Goal: Task Accomplishment & Management: Use online tool/utility

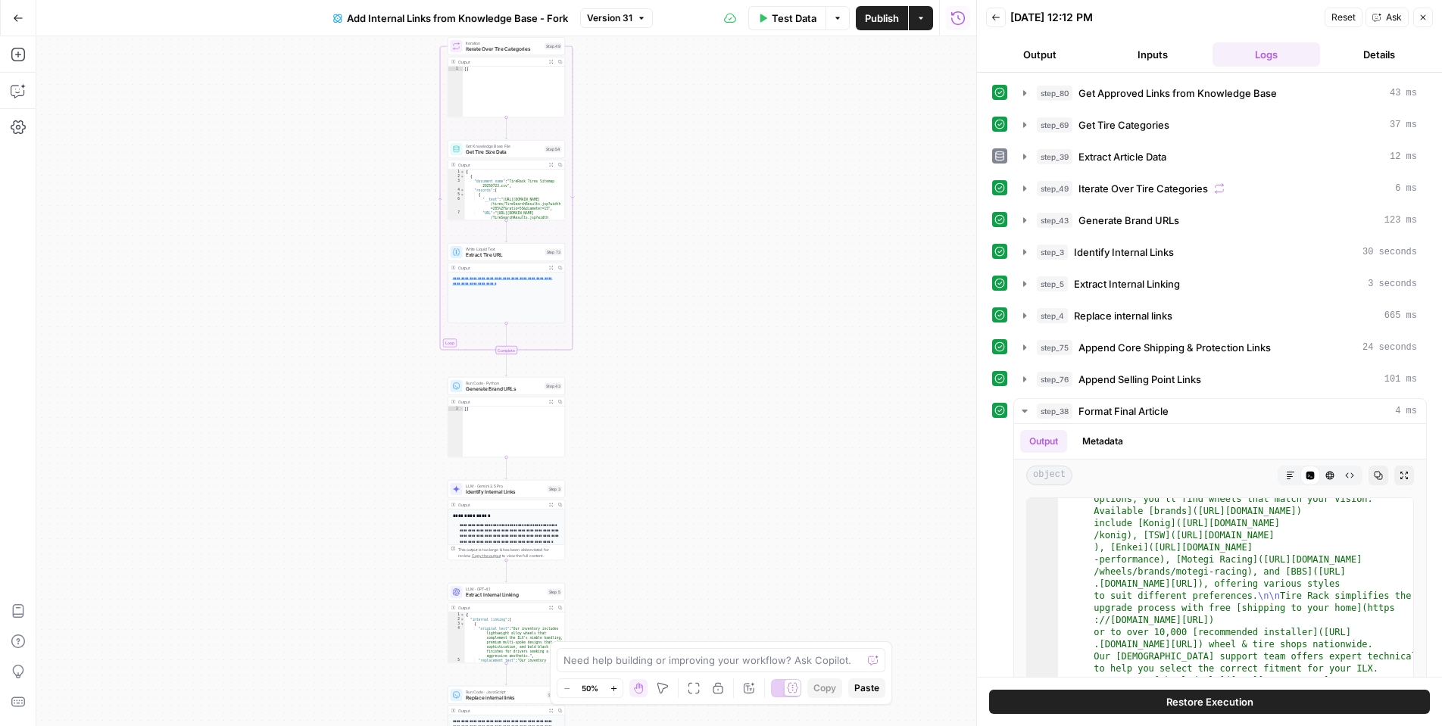
scroll to position [211, 0]
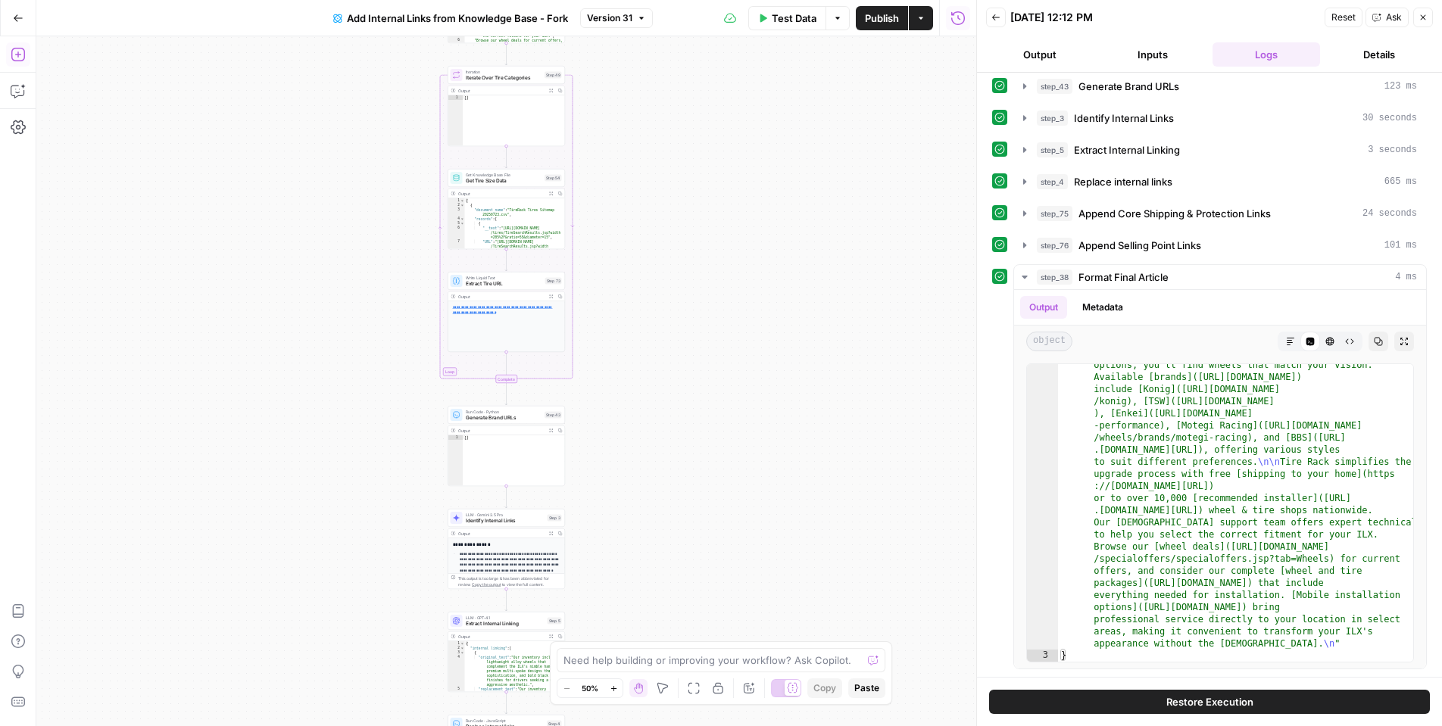
click at [20, 62] on button "Add Steps" at bounding box center [18, 54] width 24 height 24
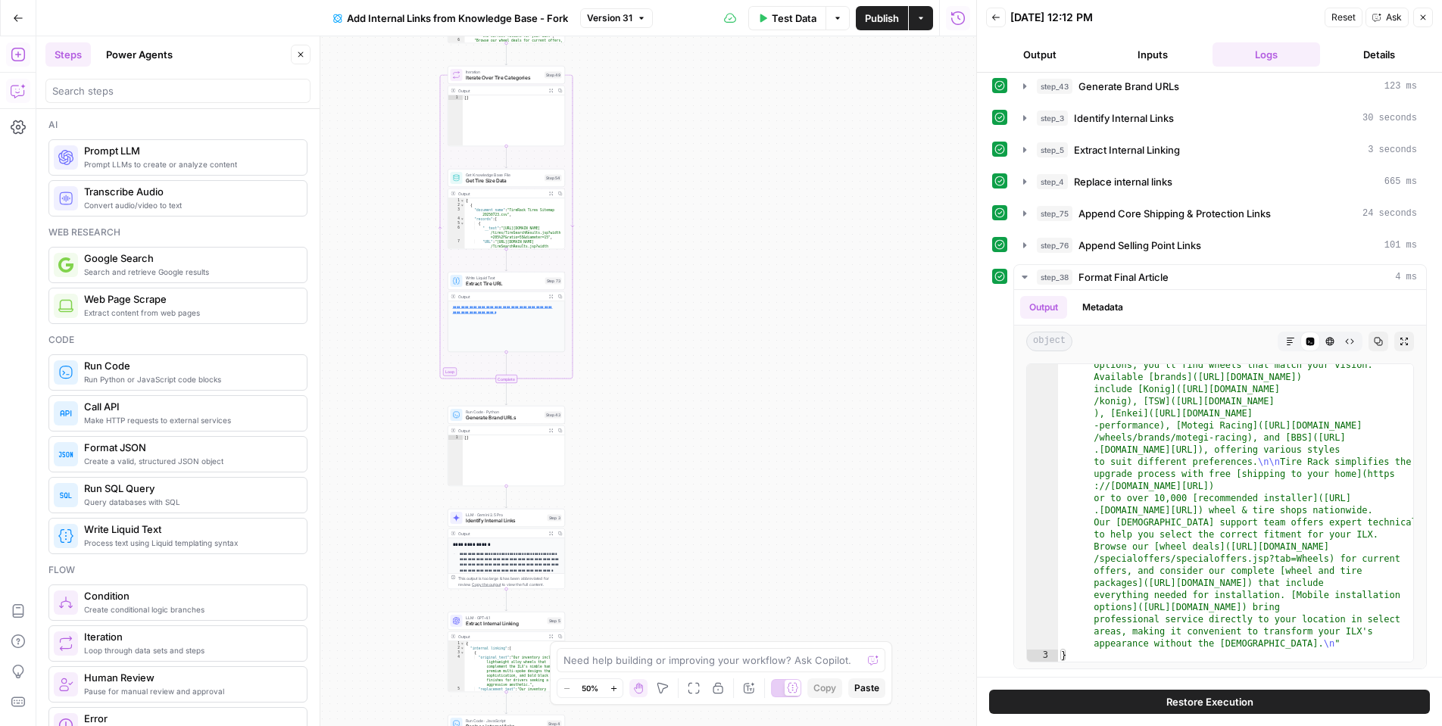
click at [22, 93] on icon "button" at bounding box center [18, 90] width 15 height 15
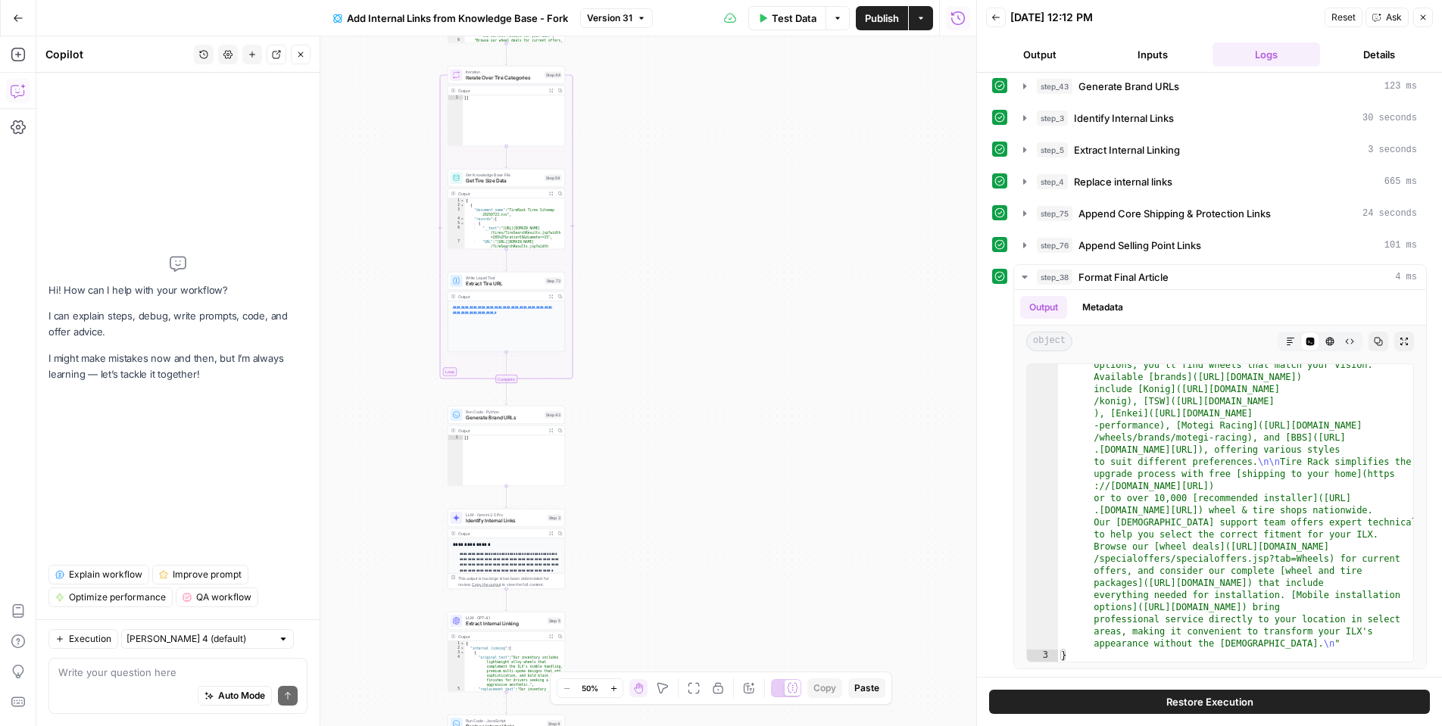
drag, startPoint x: 641, startPoint y: 450, endPoint x: 639, endPoint y: 475, distance: 25.1
click at [641, 450] on div "Workflow Input Settings Inputs Get Knowledge Base File Get Approved Links from …" at bounding box center [506, 381] width 940 height 690
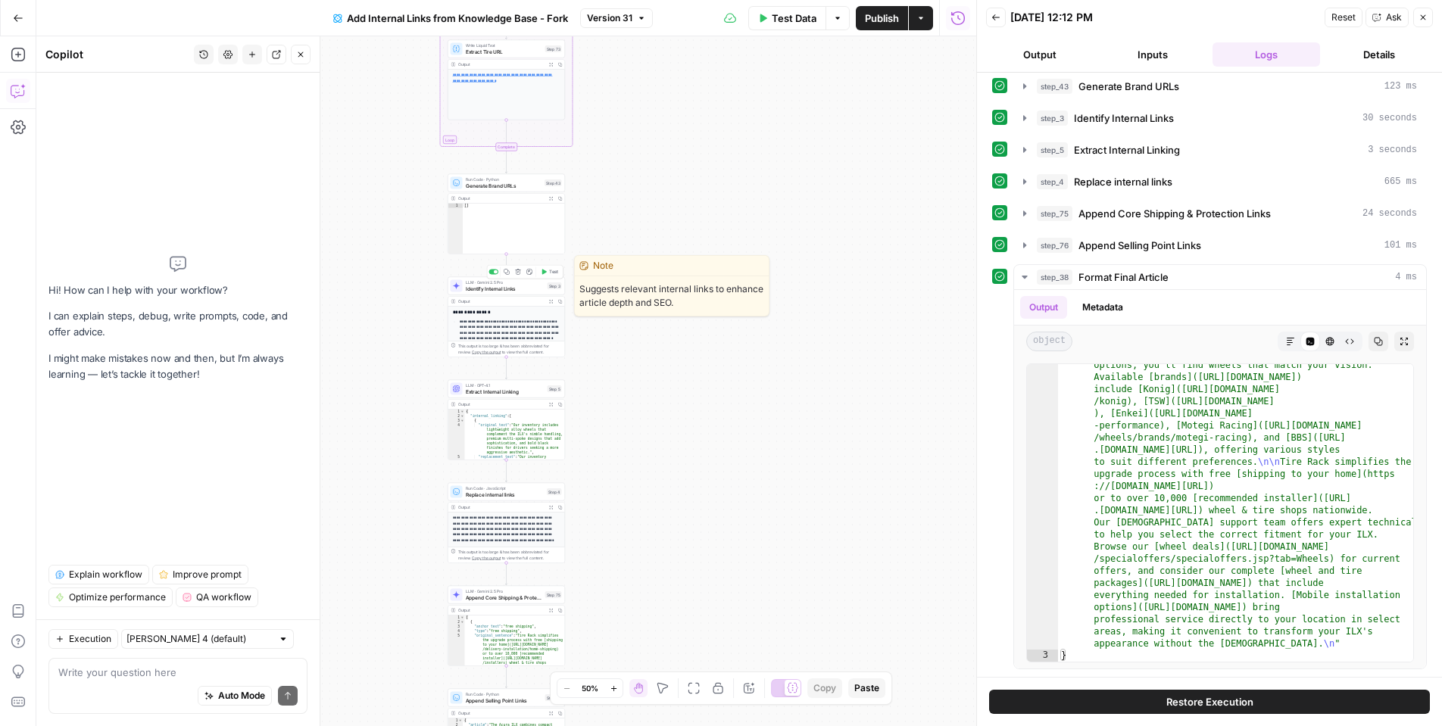
click at [501, 293] on div "LLM · Gemini 2.5 Pro Identify Internal Links Step 3 Copy step Delete step Edit …" at bounding box center [506, 286] width 117 height 18
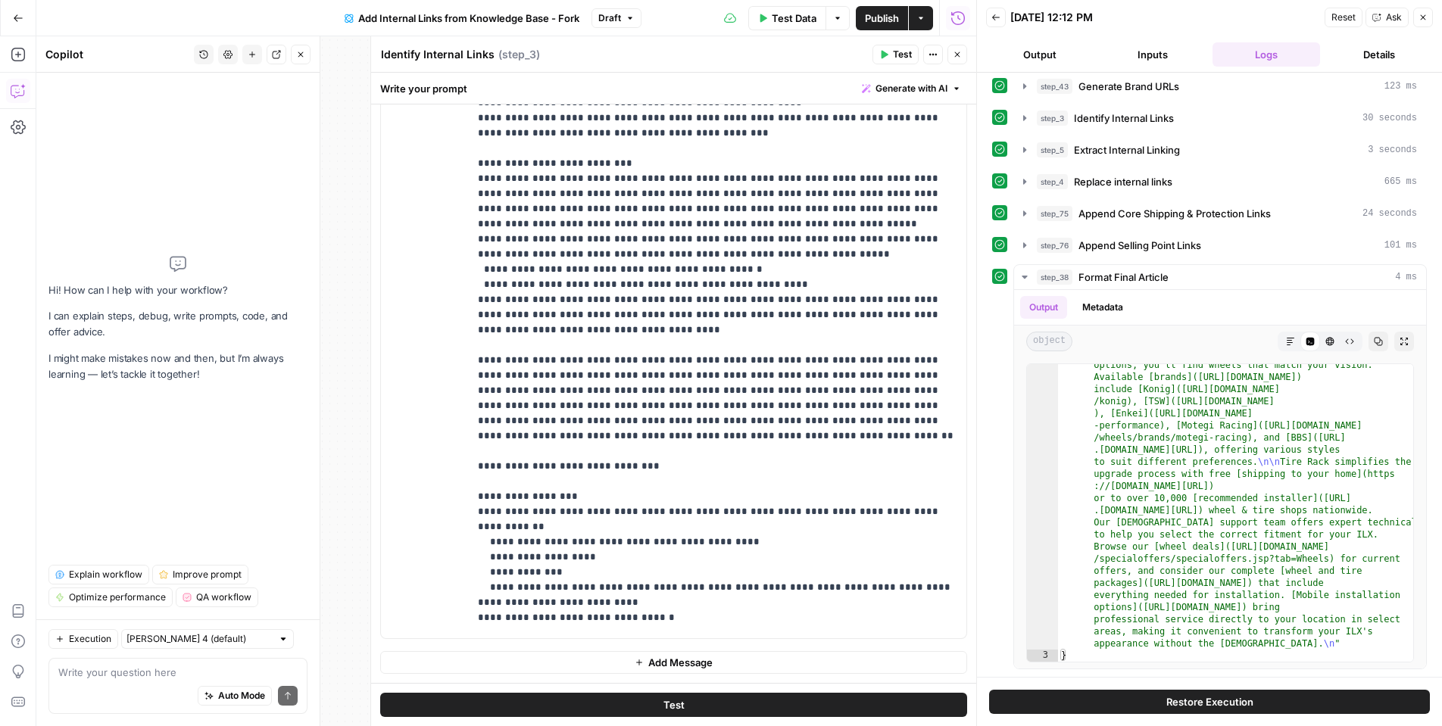
scroll to position [364, 0]
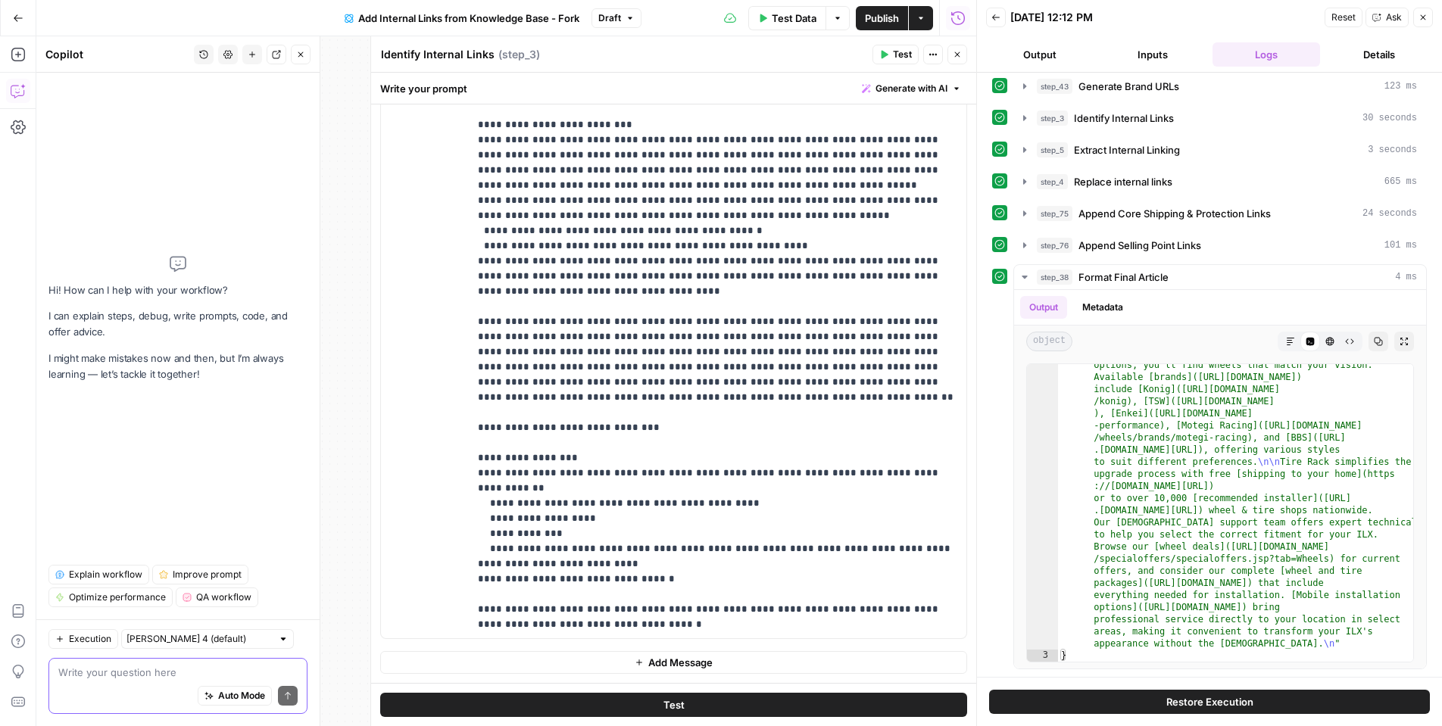
click at [103, 676] on textarea at bounding box center [177, 672] width 239 height 15
click at [958, 60] on button "Close" at bounding box center [958, 55] width 20 height 20
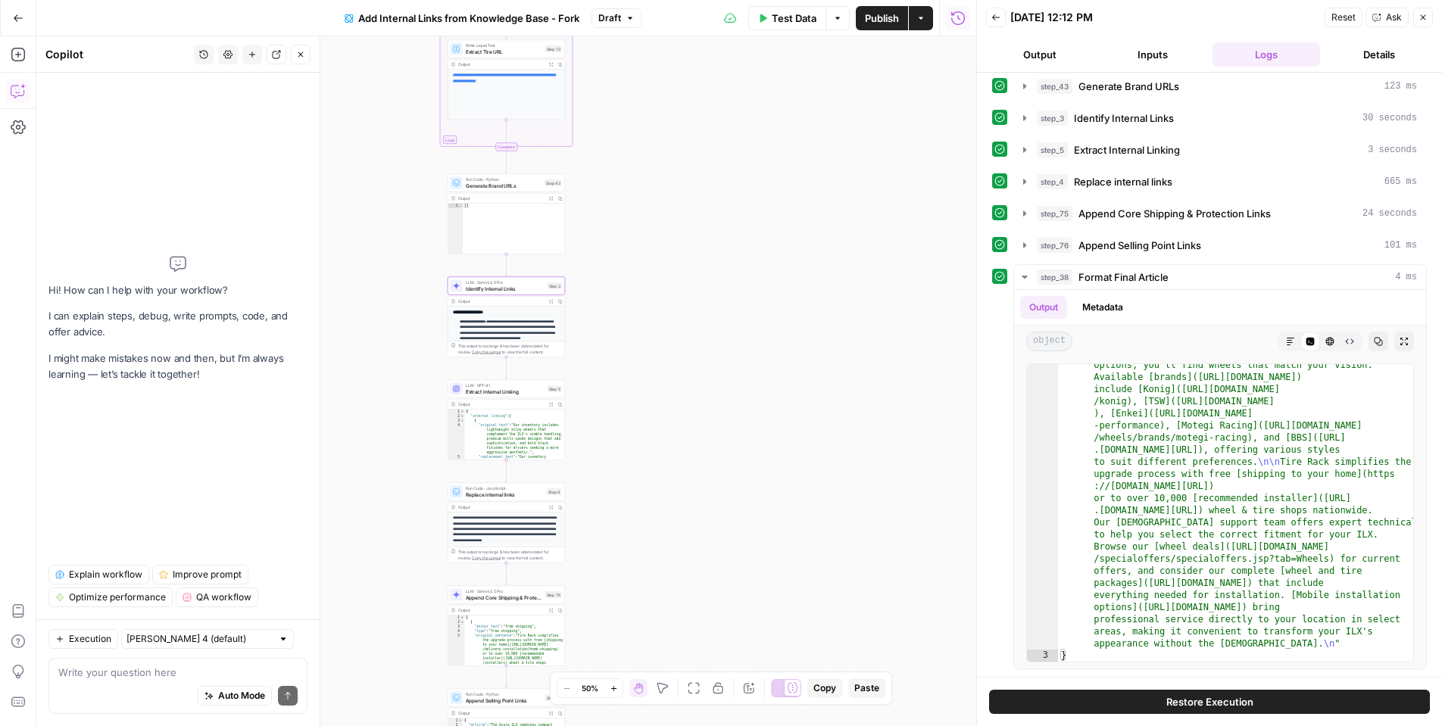
drag, startPoint x: 1417, startPoint y: 20, endPoint x: 1320, endPoint y: 37, distance: 97.6
click at [1417, 20] on button "Close" at bounding box center [1424, 18] width 20 height 20
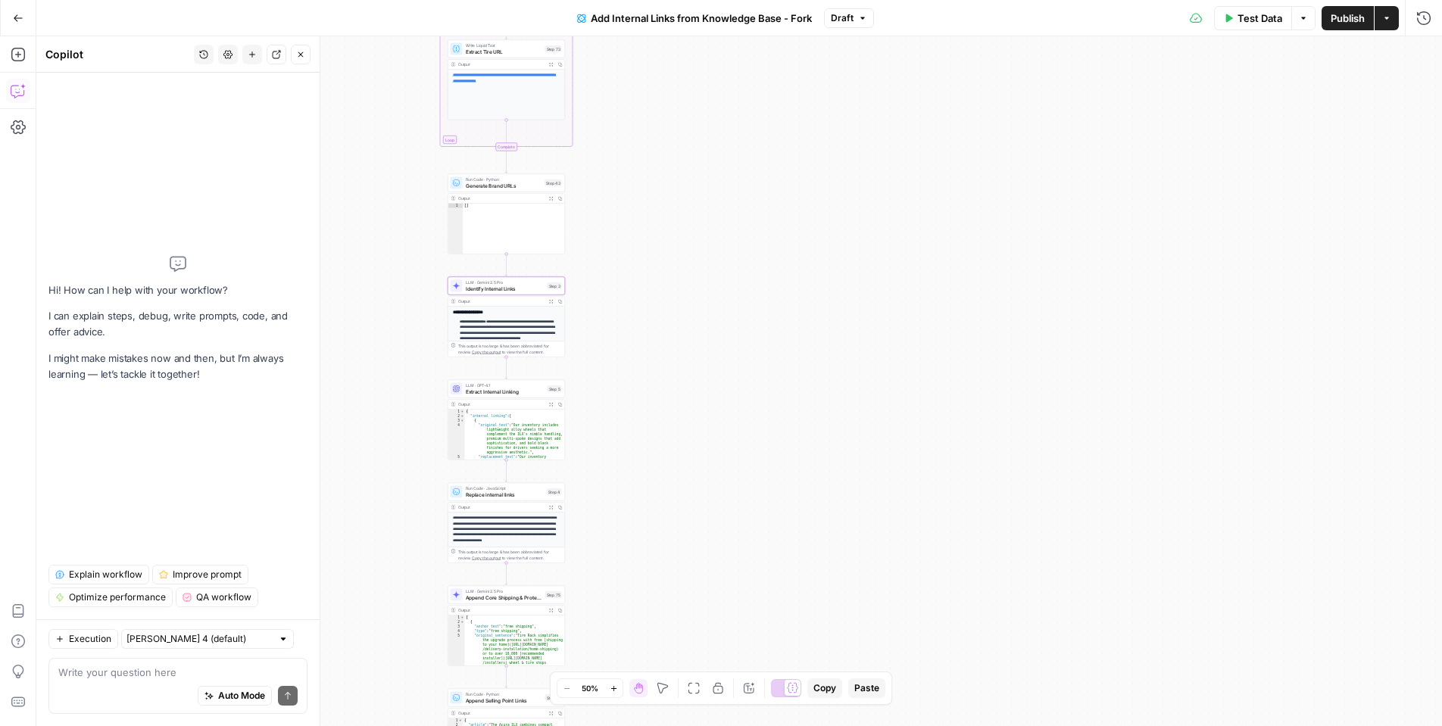
drag, startPoint x: 86, startPoint y: 685, endPoint x: 86, endPoint y: 668, distance: 16.7
click at [87, 676] on div "Write your question here Auto Mode Send" at bounding box center [177, 686] width 259 height 56
click at [81, 667] on textarea at bounding box center [177, 672] width 239 height 15
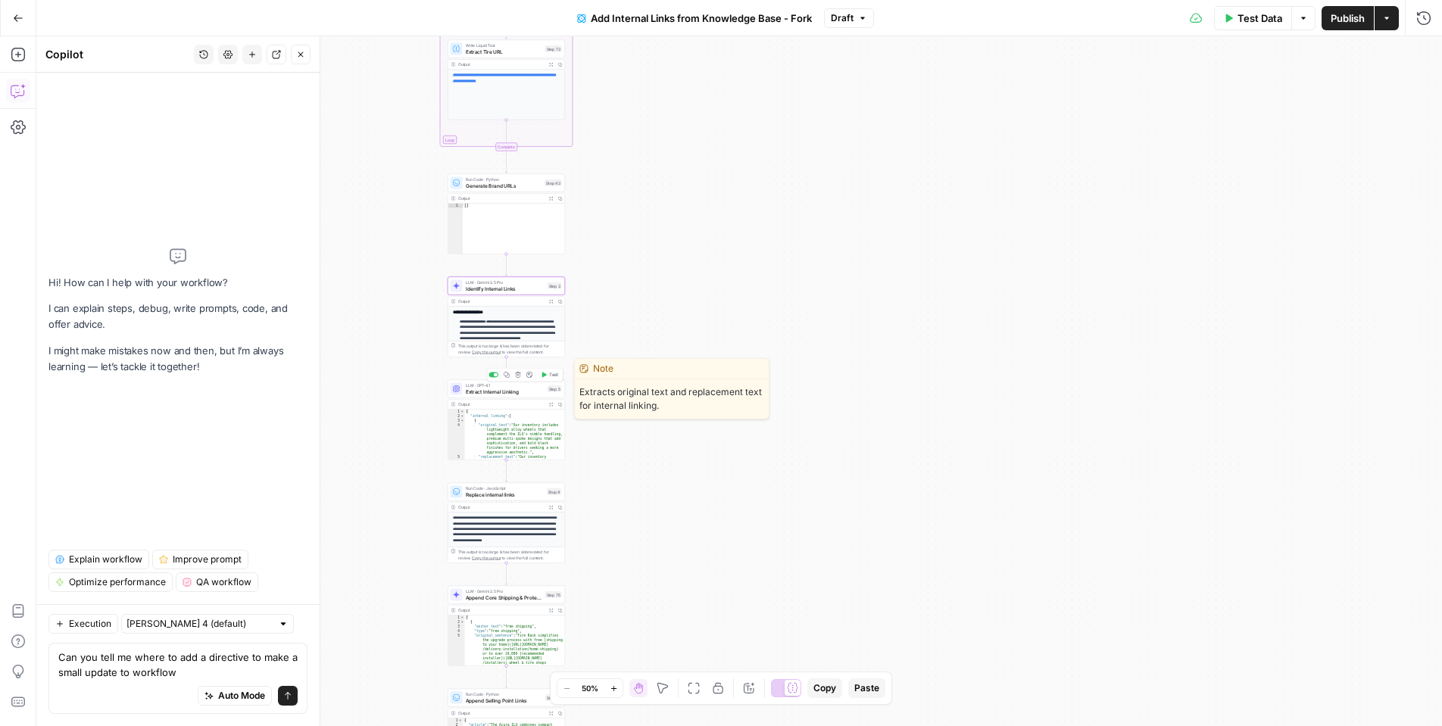
click at [495, 386] on span "LLM · GPT-4.1" at bounding box center [505, 386] width 79 height 6
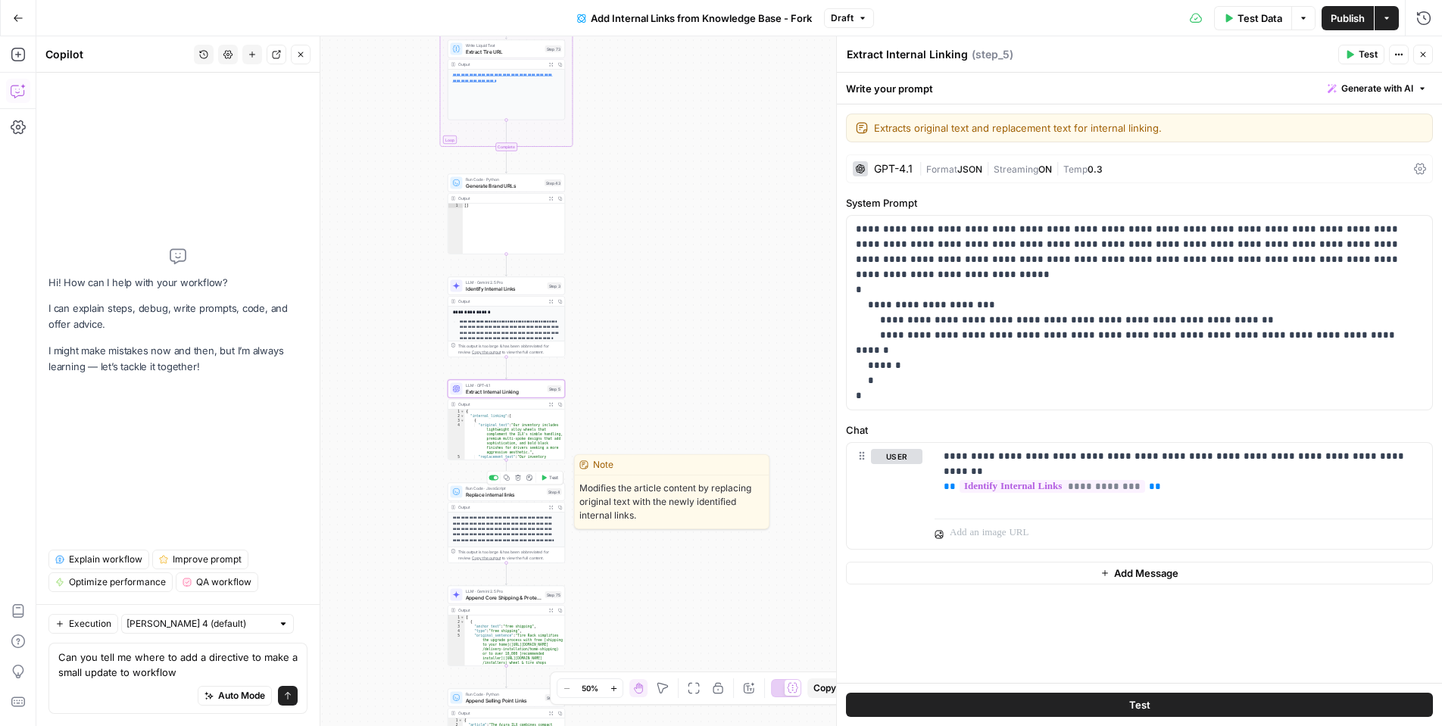
click at [514, 499] on div "Run Code · JavaScript Replace internal links Step 4 Copy step Delete step Edit …" at bounding box center [506, 492] width 117 height 18
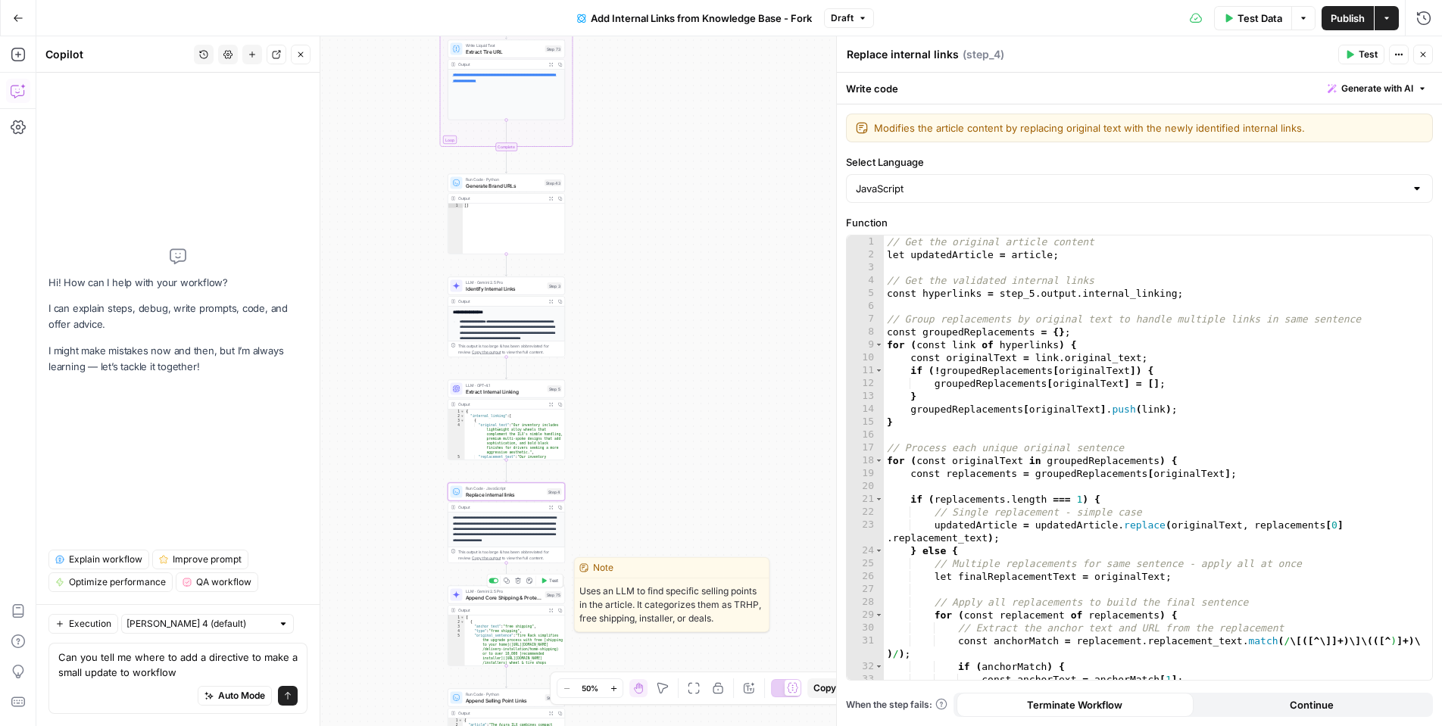
click at [483, 597] on span "Append Core Shipping & Protection Links" at bounding box center [504, 598] width 77 height 8
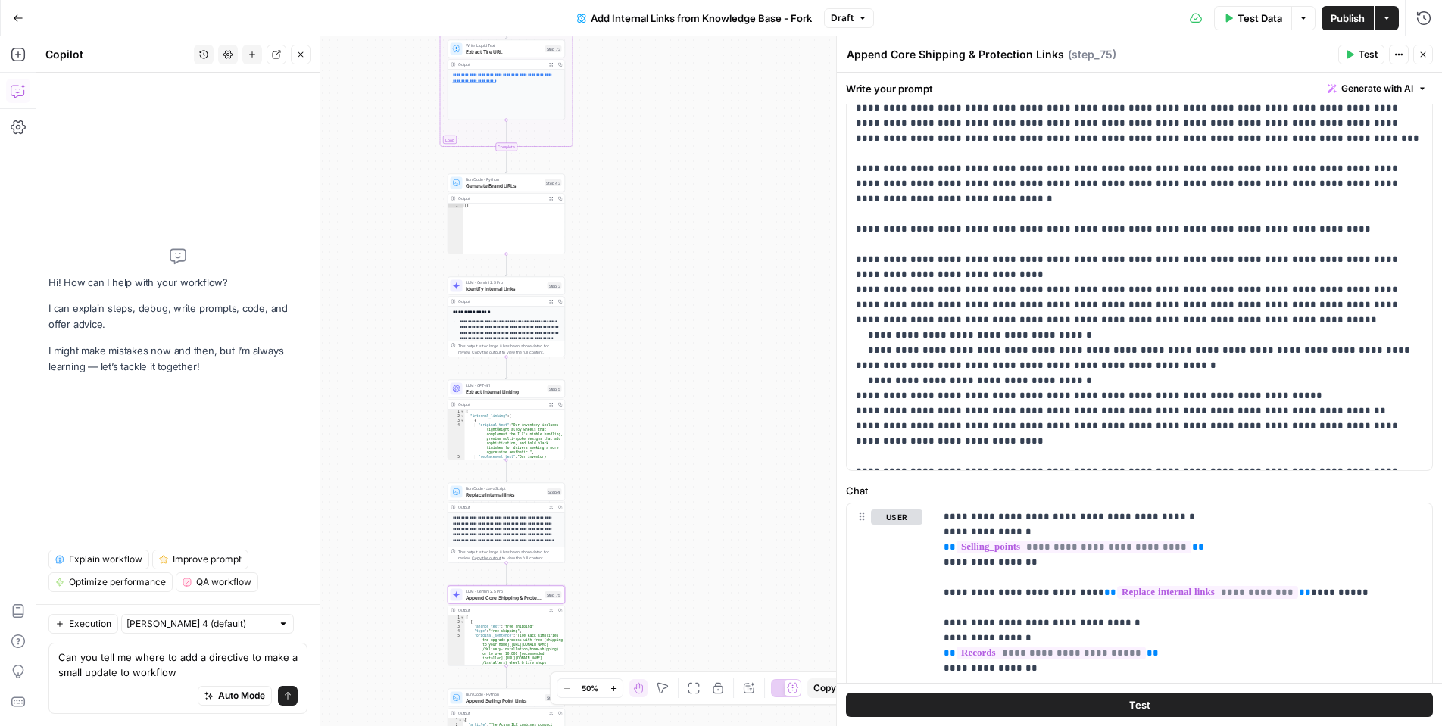
scroll to position [370, 0]
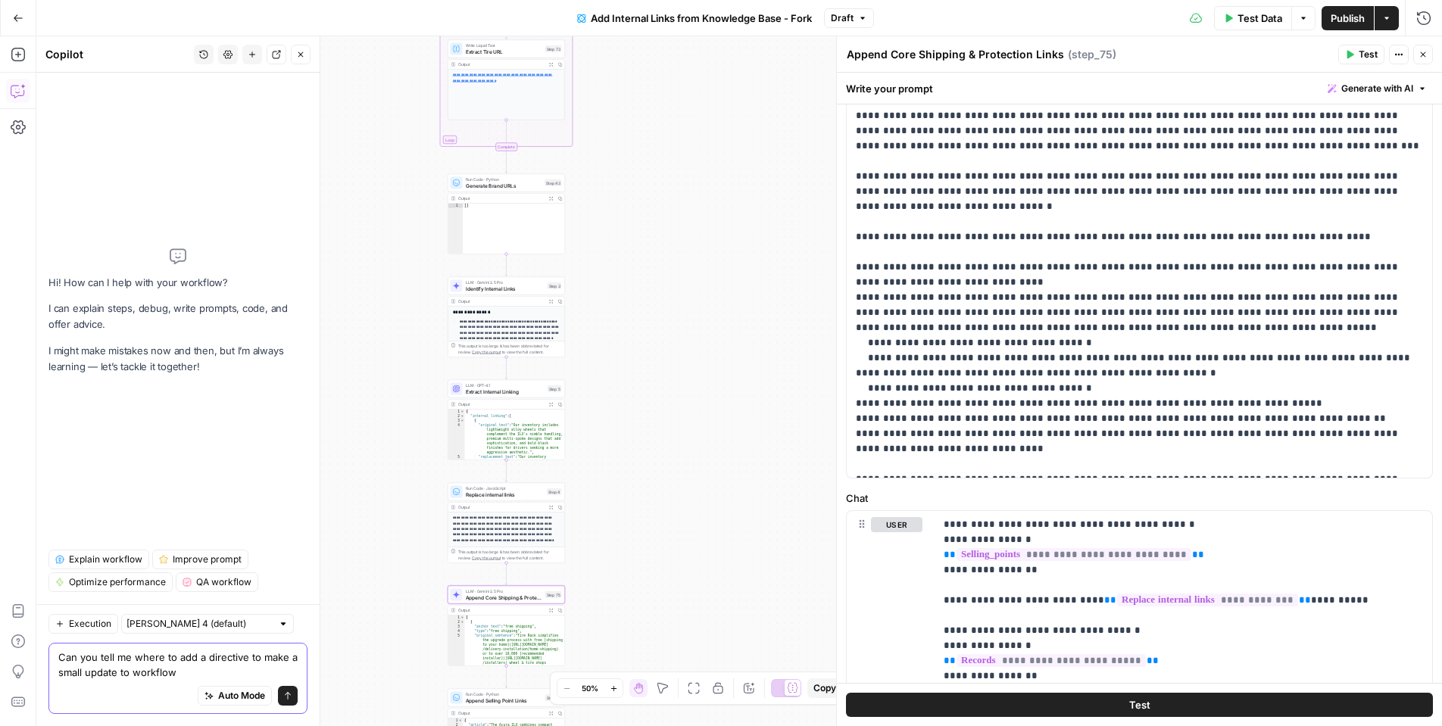
click at [192, 669] on textarea "Can you tell me where to add a directive to make a small update to workflow" at bounding box center [177, 665] width 239 height 30
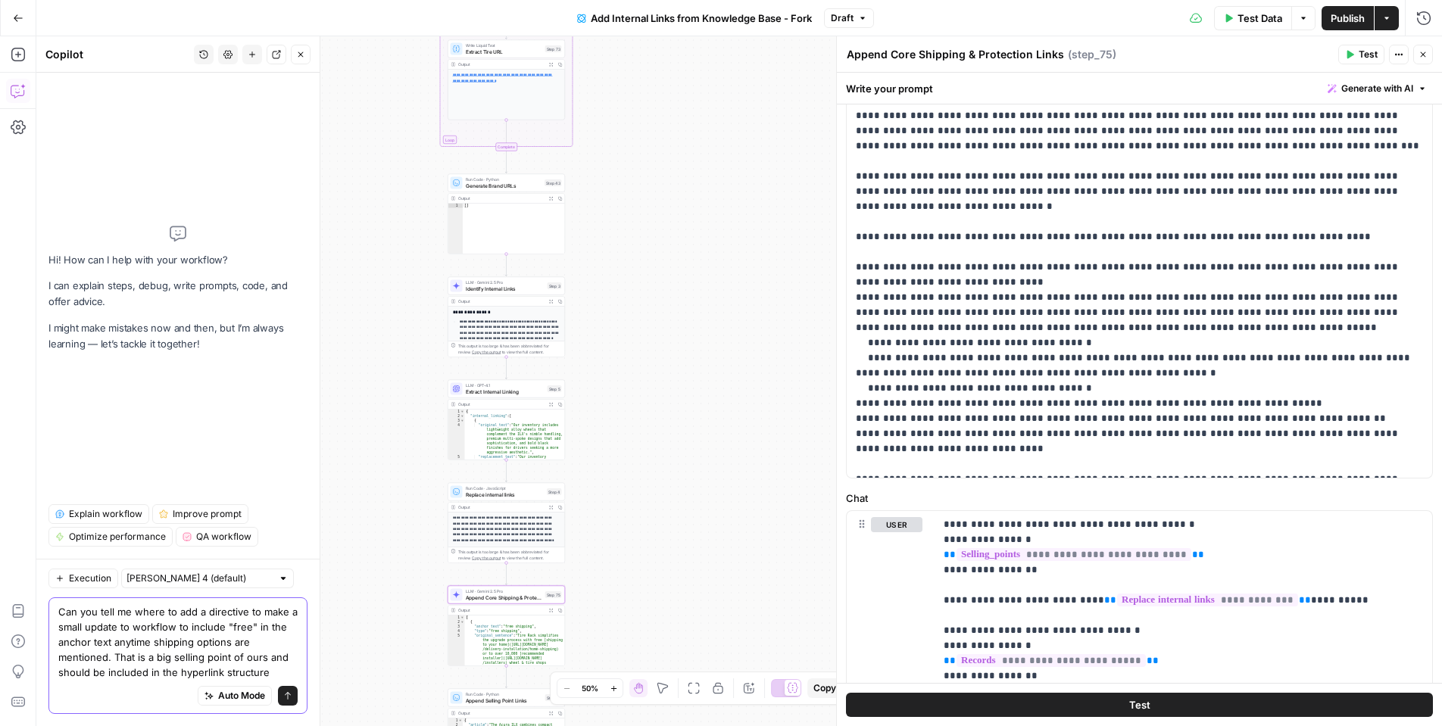
type textarea "Can you tell me where to add a directive to make a small update to workflow to …"
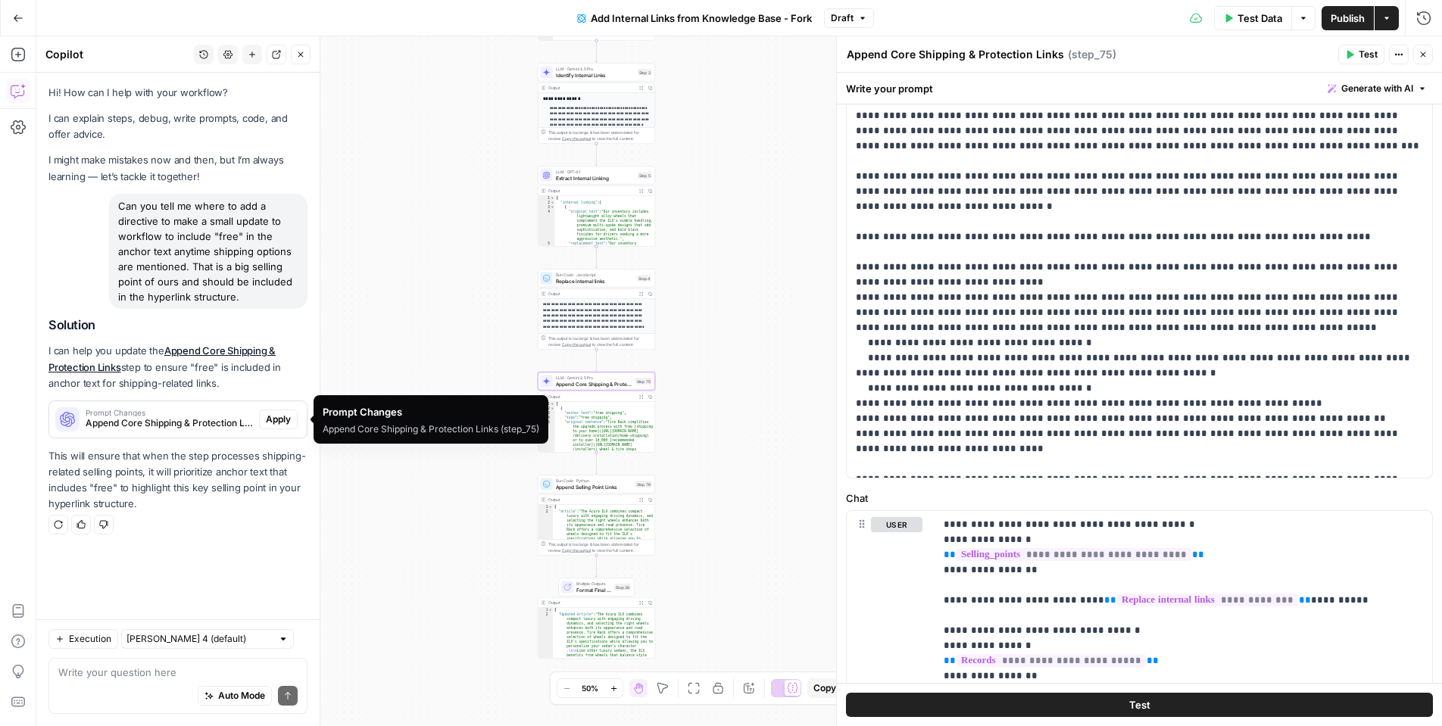
click at [277, 424] on span "Apply" at bounding box center [278, 420] width 25 height 14
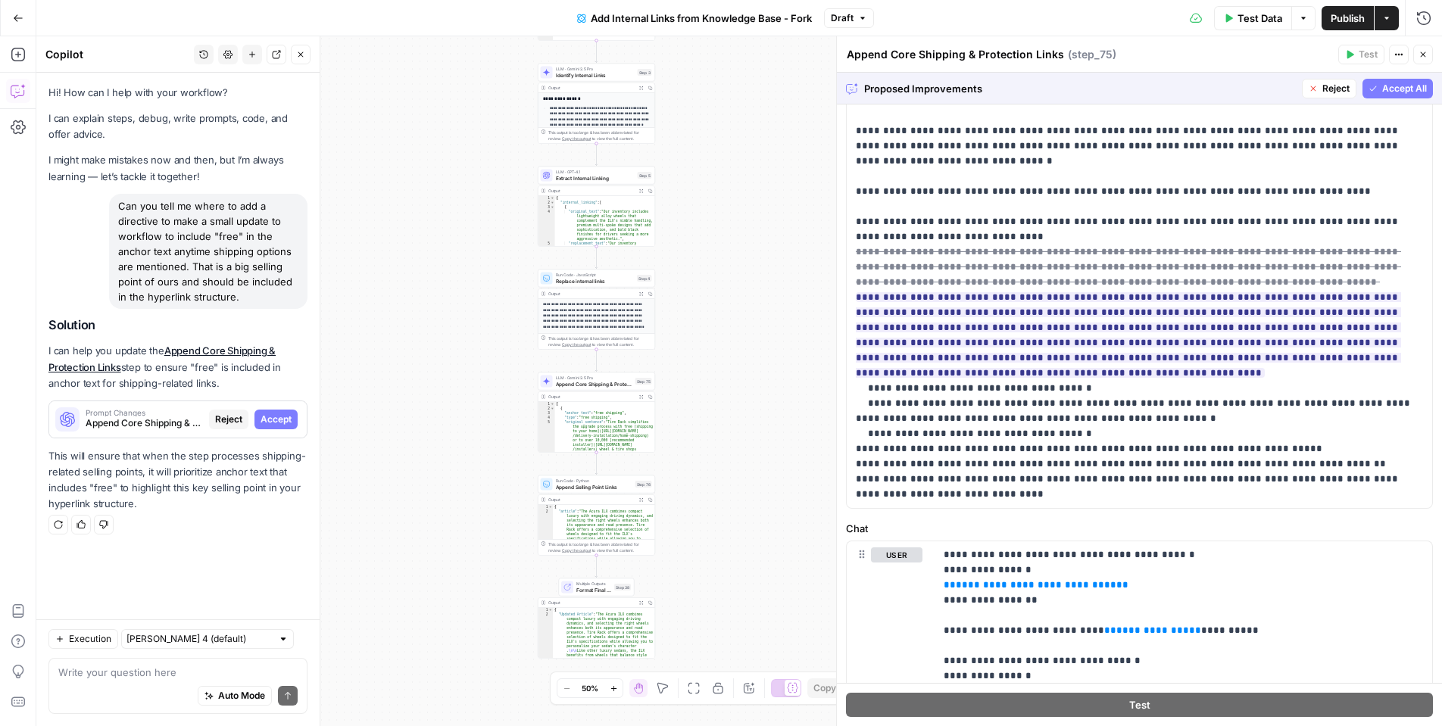
scroll to position [339, 0]
drag, startPoint x: 1413, startPoint y: 83, endPoint x: 1403, endPoint y: 83, distance: 9.8
click at [1406, 83] on span "Accept All" at bounding box center [1405, 89] width 45 height 14
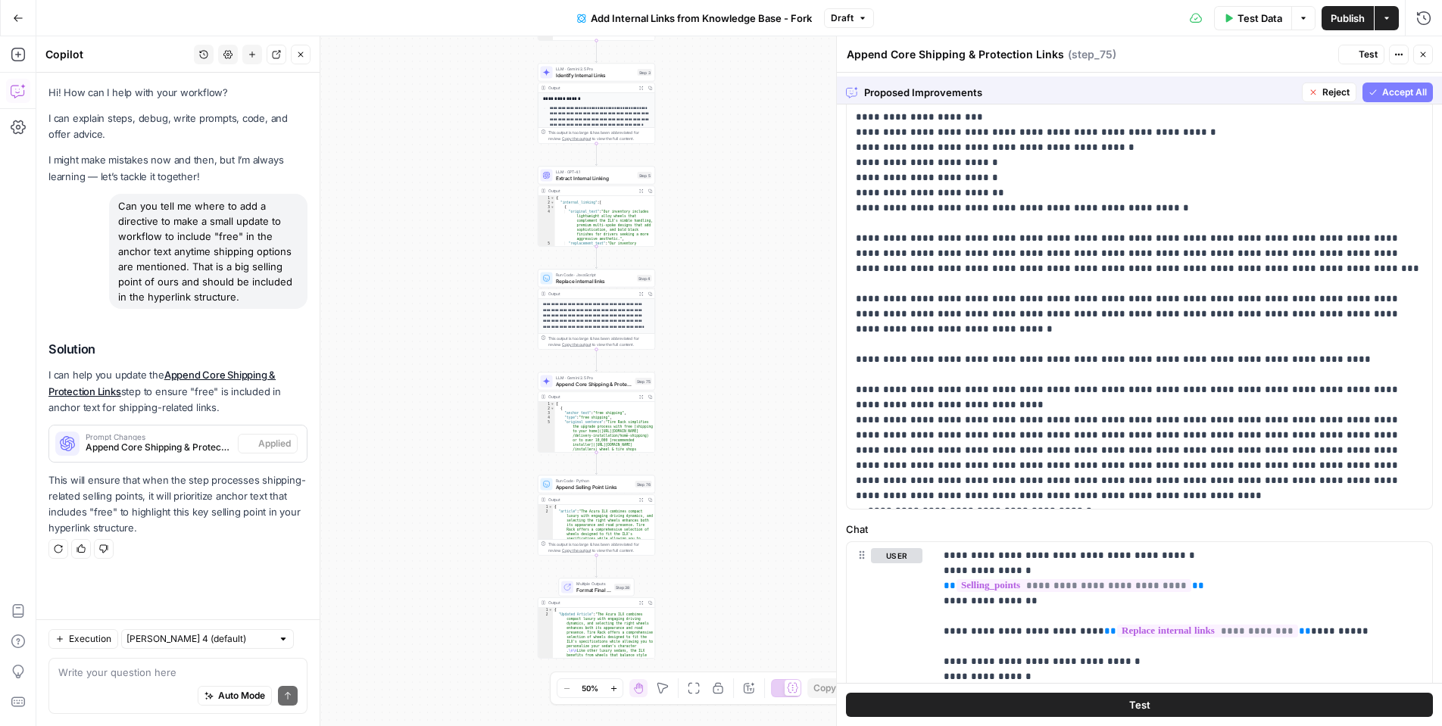
scroll to position [0, 0]
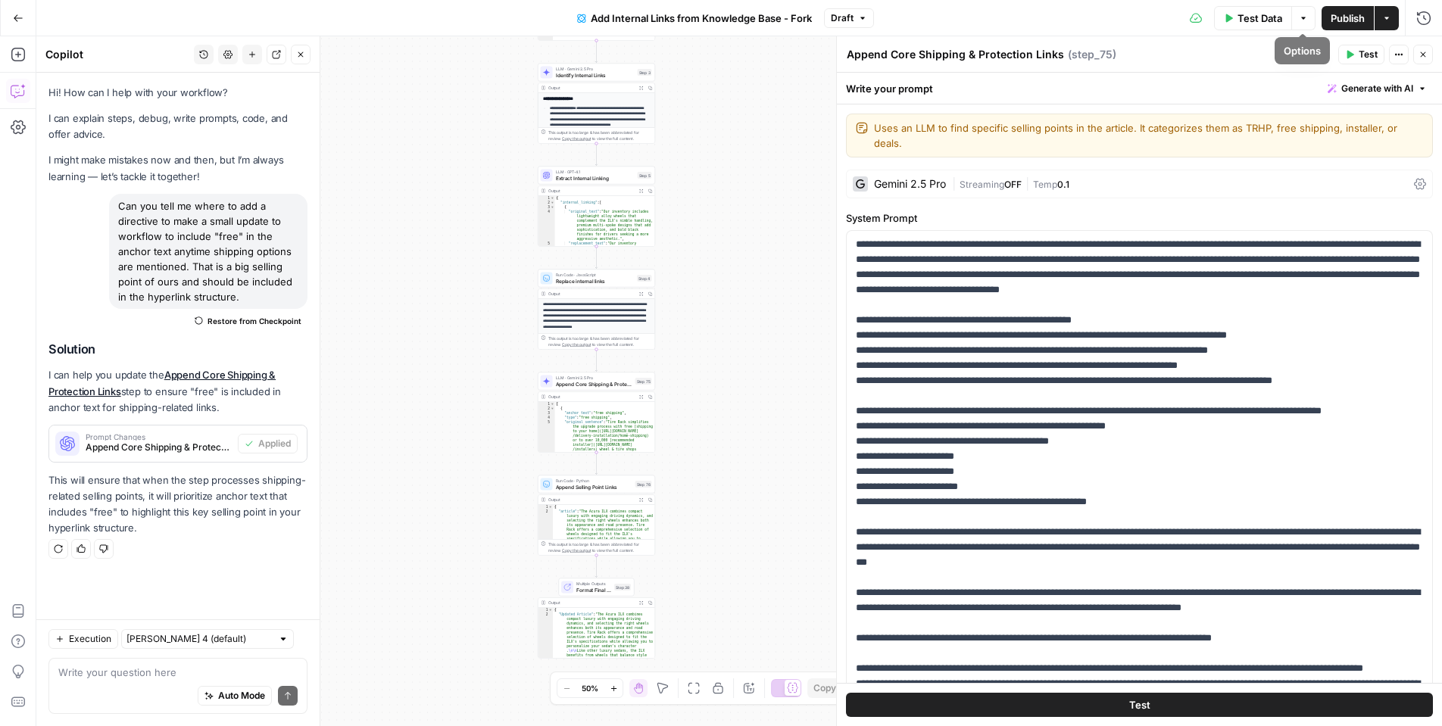
click at [1262, 26] on button "Test Data" at bounding box center [1253, 18] width 78 height 24
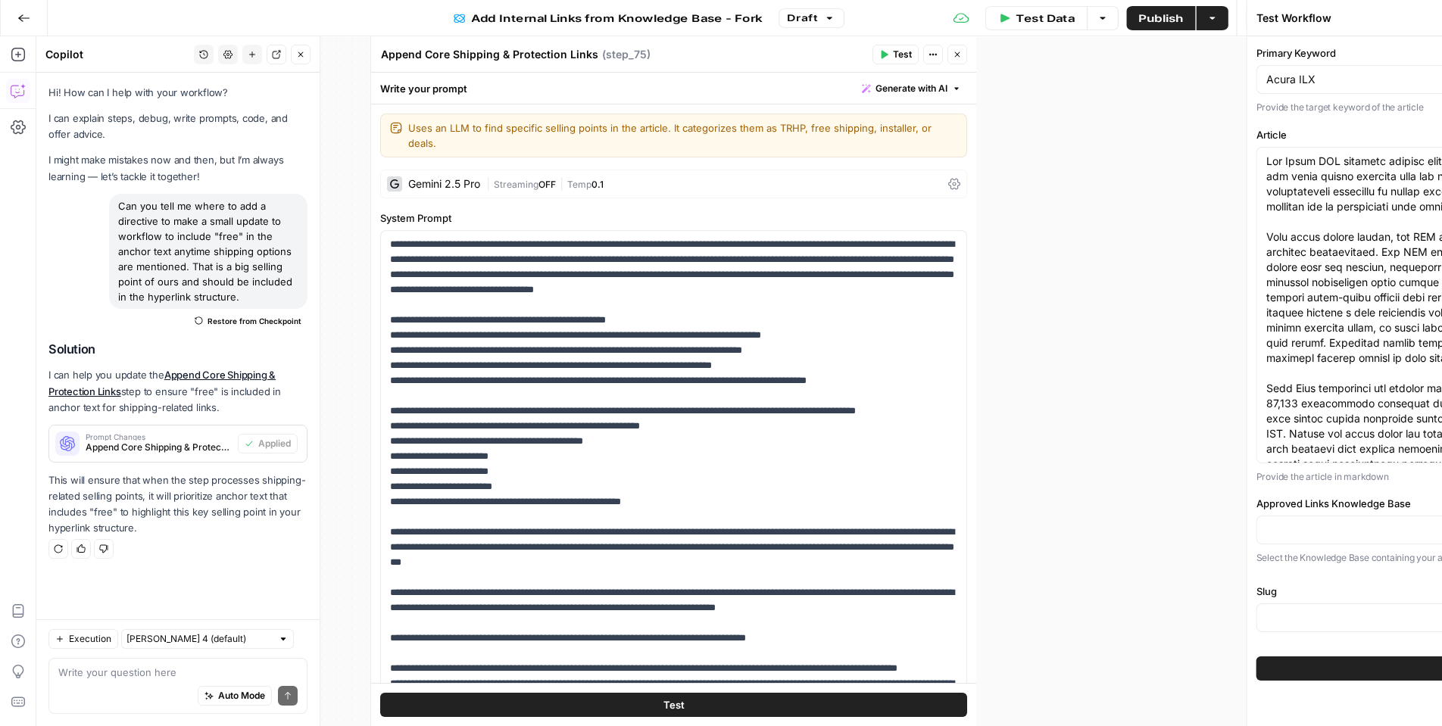
type input "Wheels_Approved Link List"
type input "Slugs"
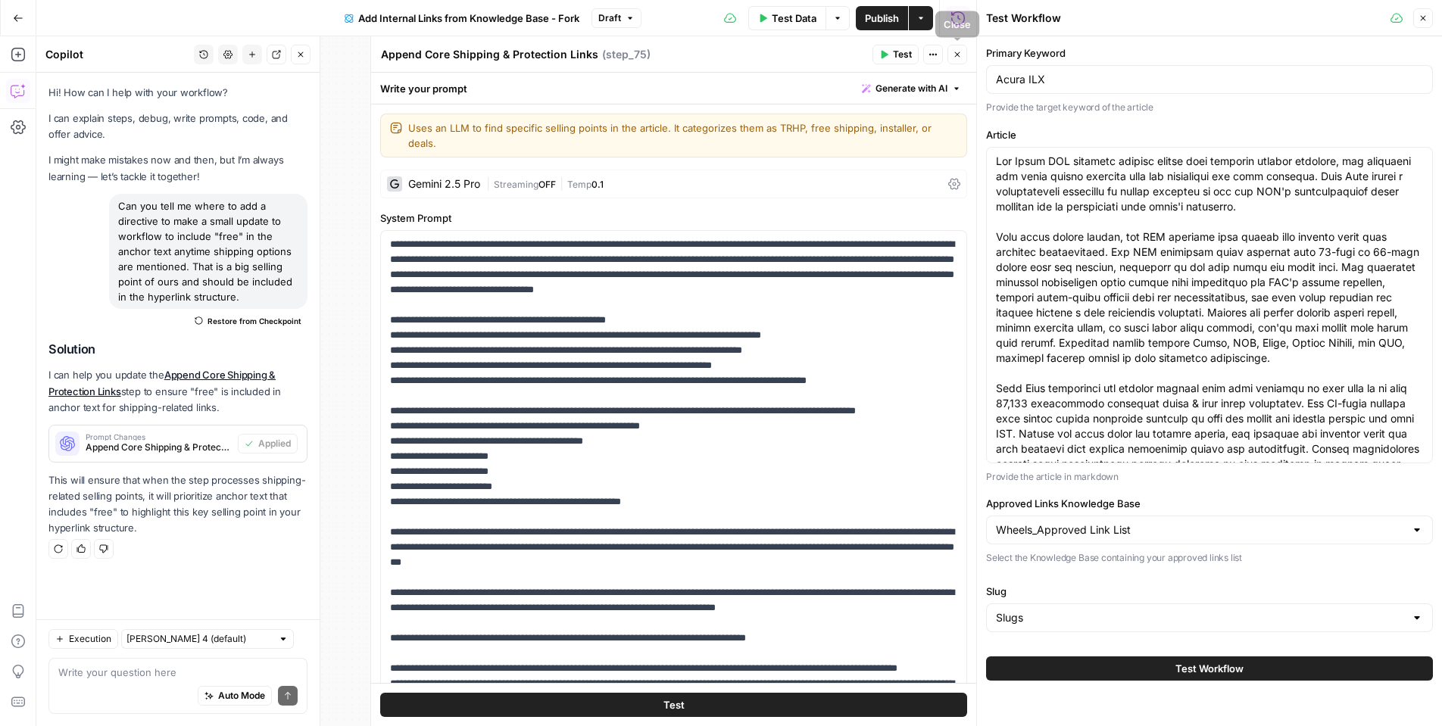
click at [964, 56] on button "Close" at bounding box center [958, 55] width 20 height 20
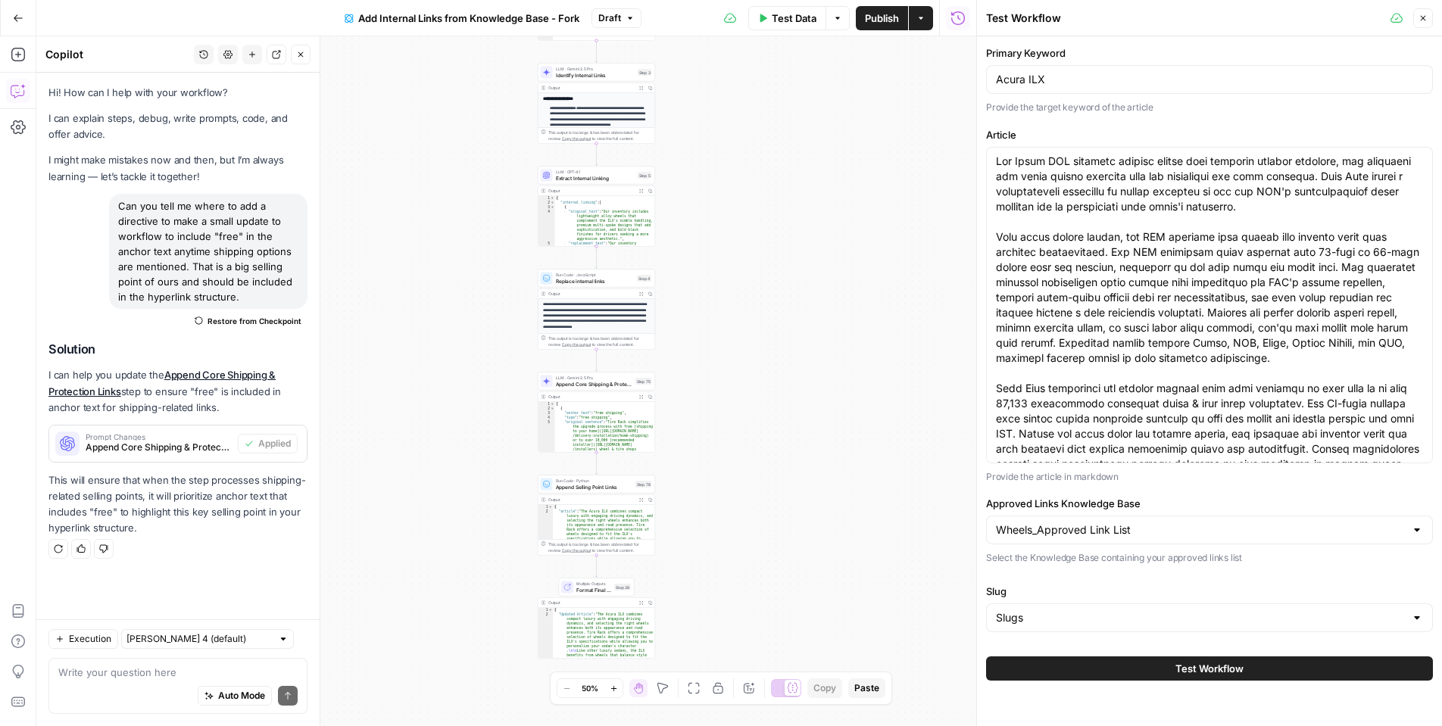
click at [1211, 661] on button "Test Workflow" at bounding box center [1209, 669] width 447 height 24
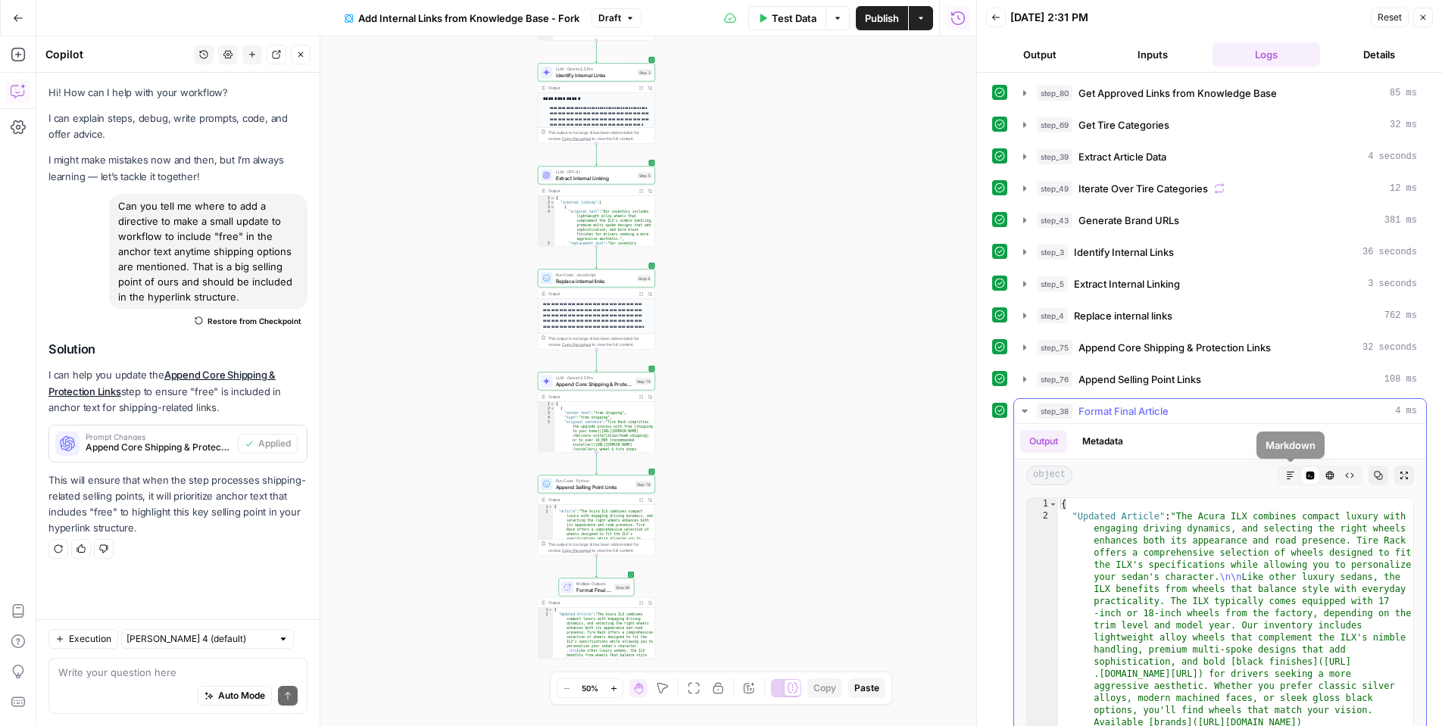
click at [1295, 476] on icon "button" at bounding box center [1290, 475] width 9 height 9
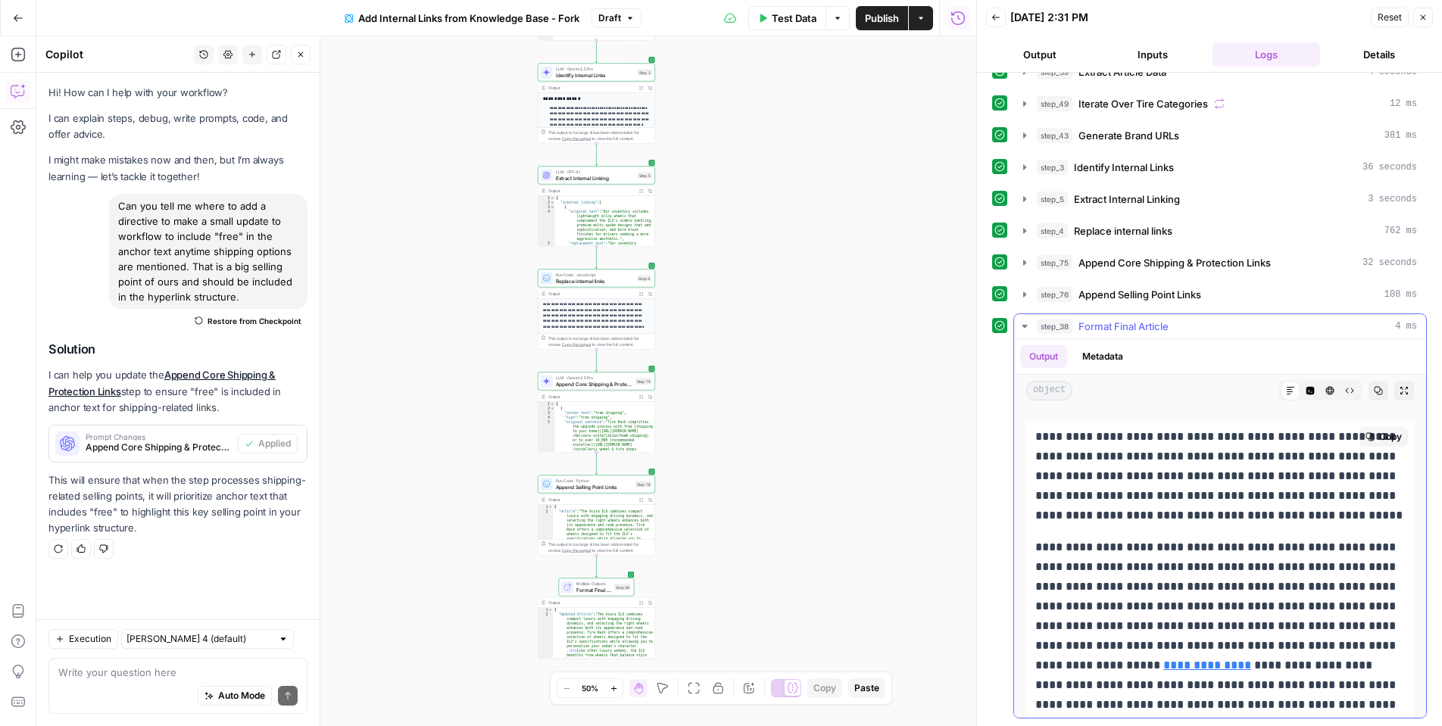
scroll to position [24, 0]
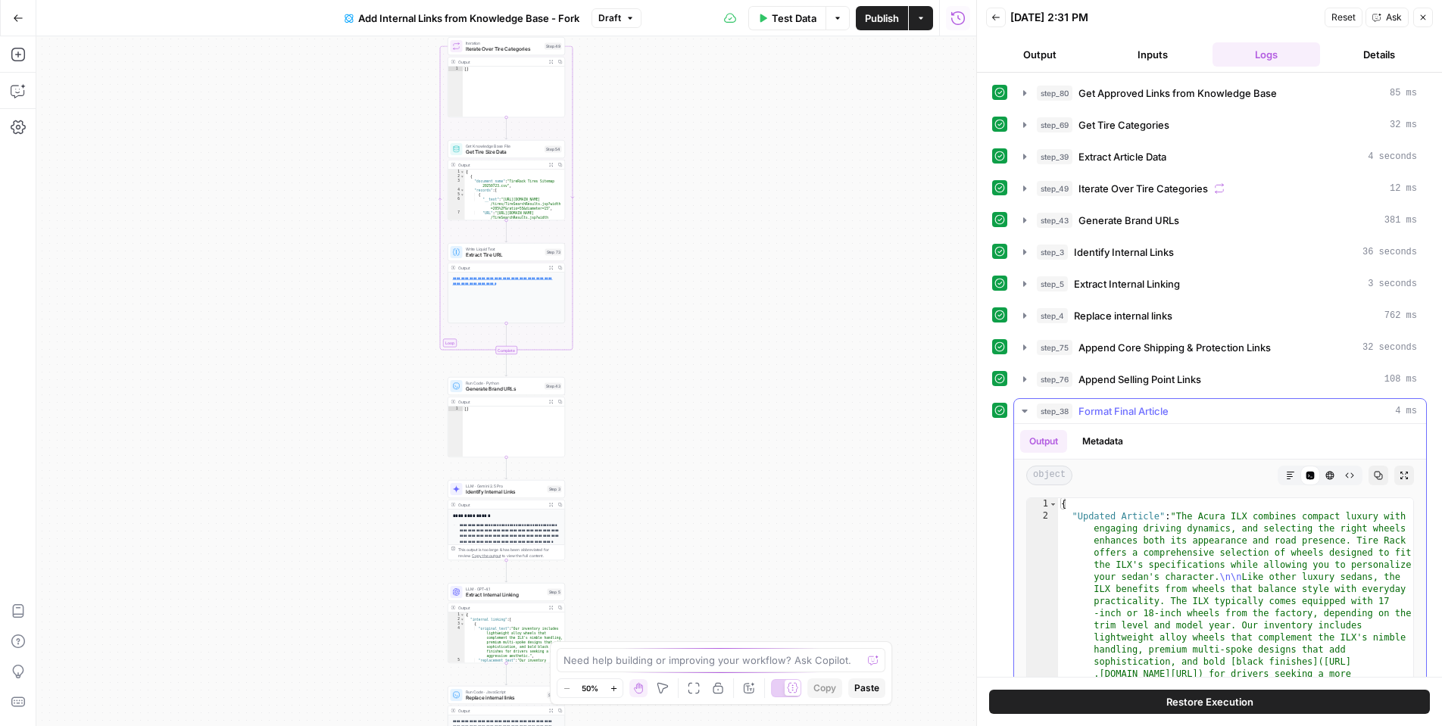
click at [1282, 471] on button "Markdown" at bounding box center [1291, 476] width 20 height 20
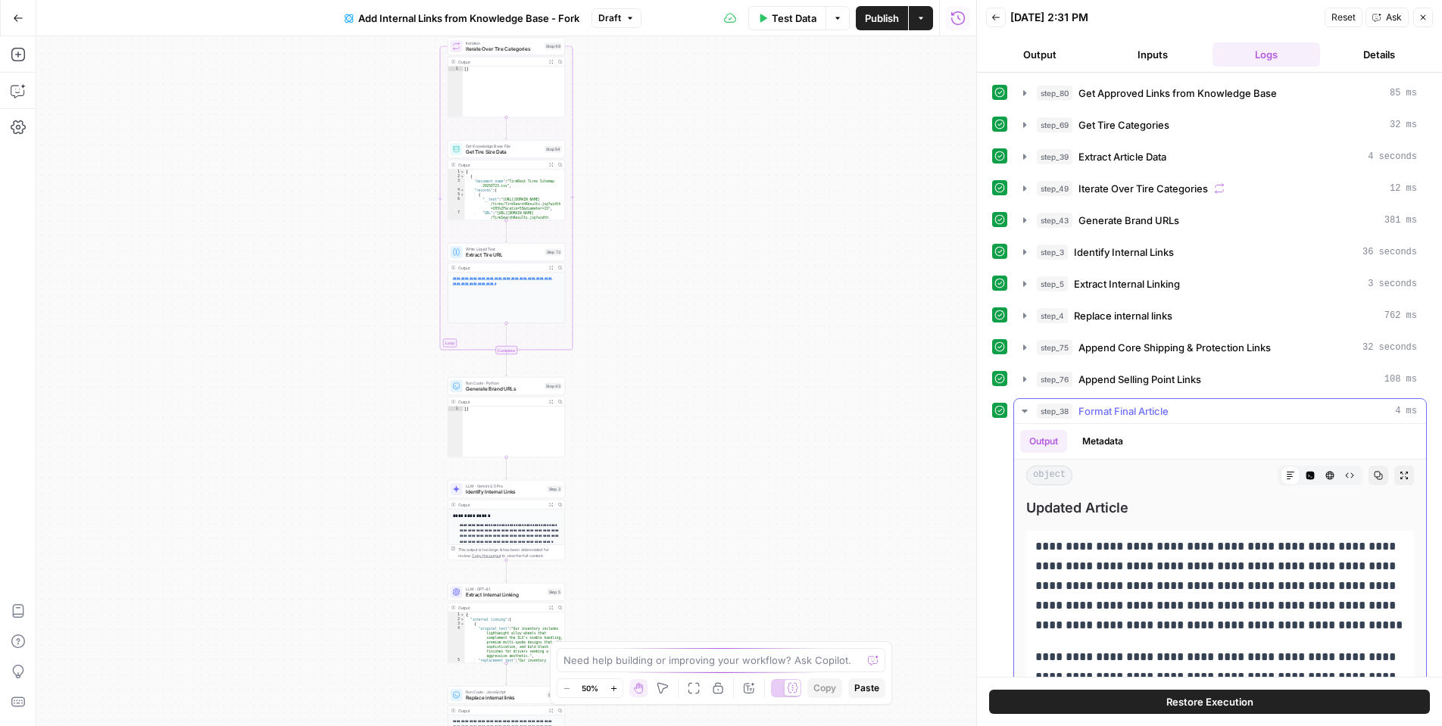
click at [1303, 469] on button "Code Editor" at bounding box center [1311, 476] width 20 height 20
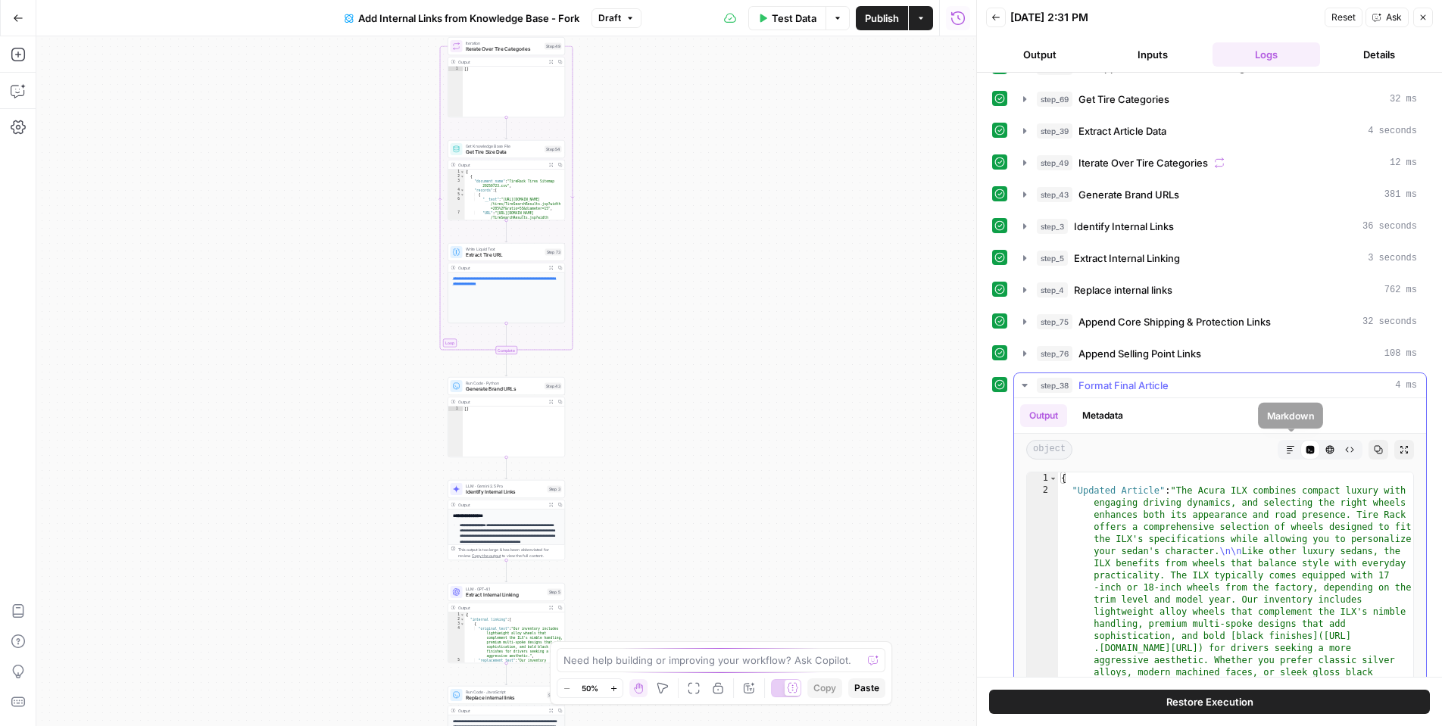
click at [1290, 447] on icon "button" at bounding box center [1291, 450] width 8 height 8
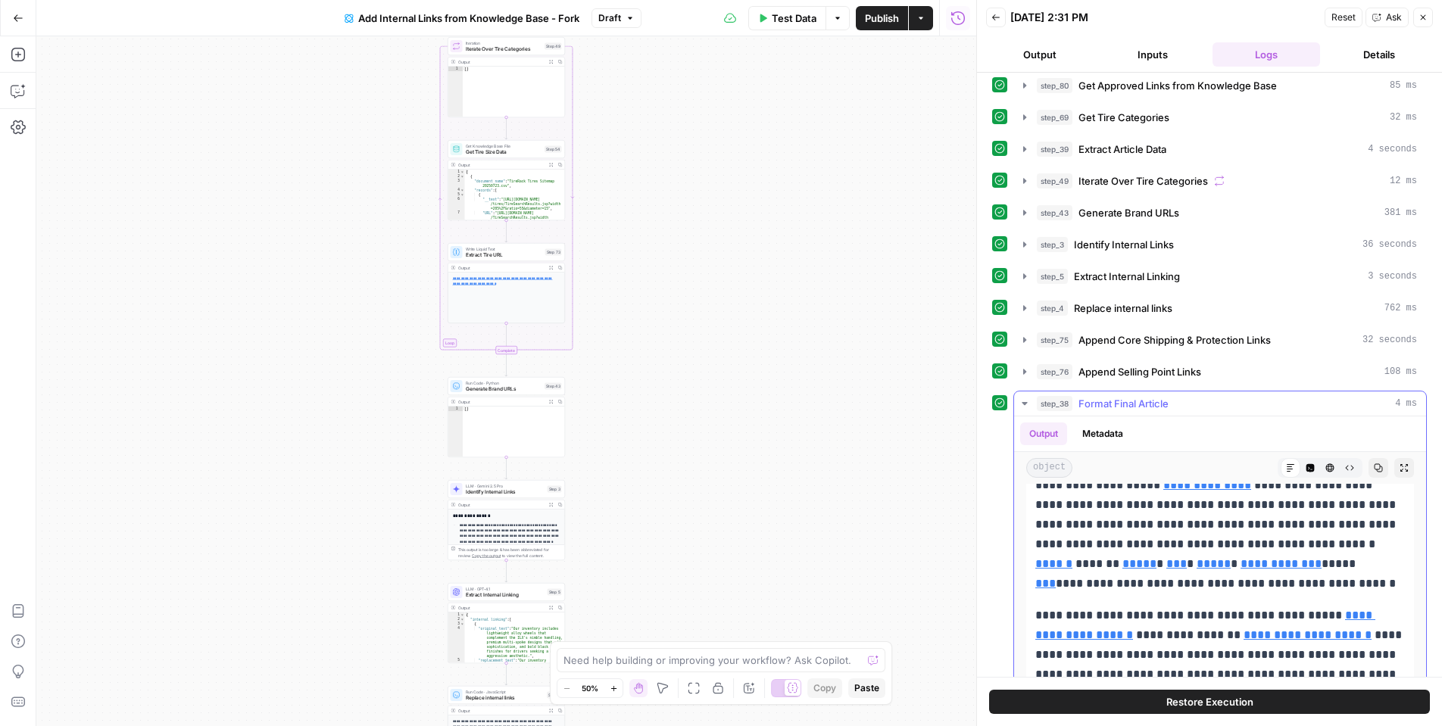
scroll to position [134, 0]
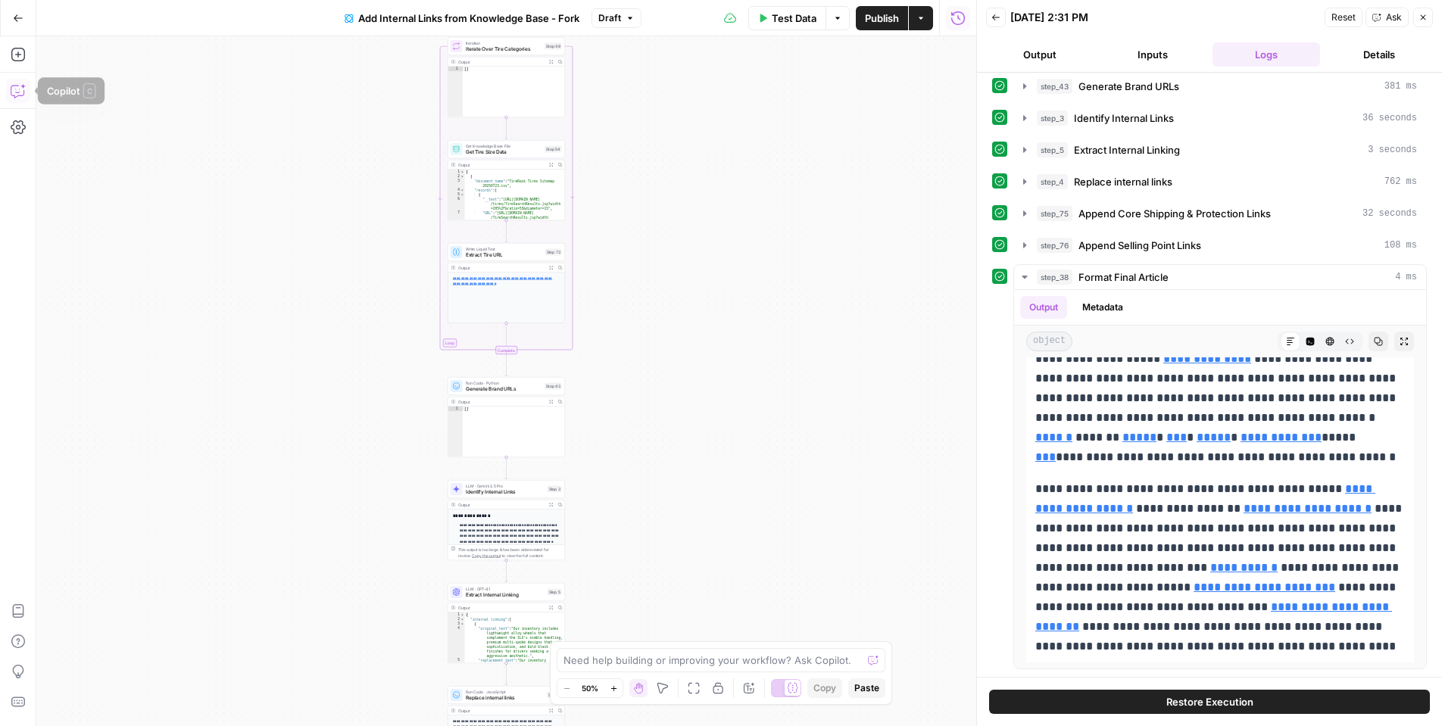
click at [11, 94] on icon "button" at bounding box center [17, 92] width 13 height 12
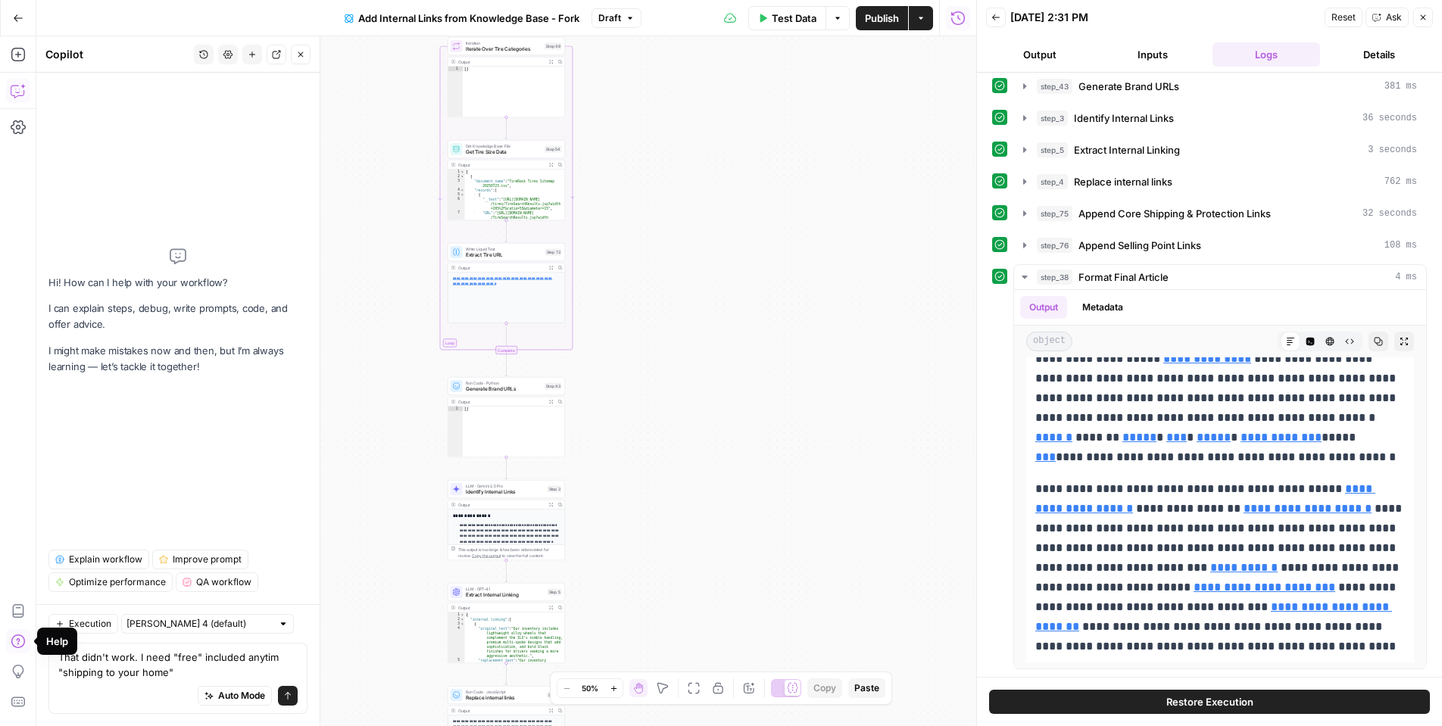
click at [269, 661] on textarea "That didn't work. I need "free" included anytim "shipping to your home"" at bounding box center [177, 665] width 239 height 30
click at [276, 658] on textarea "That didn't work. I need "free" included anytim "shipping to your home"" at bounding box center [177, 665] width 239 height 30
click at [204, 658] on textarea "That didn't work. I need "free" included anytime "shipping to your home"" at bounding box center [177, 665] width 239 height 30
click at [227, 652] on textarea "That didn't work. I need "free" iincluded in the ncluded anytime "shipping to y…" at bounding box center [177, 665] width 239 height 30
click at [223, 655] on textarea "That didn't work. I need "free" iincluded in the ncluded anytime "shipping to y…" at bounding box center [177, 665] width 239 height 30
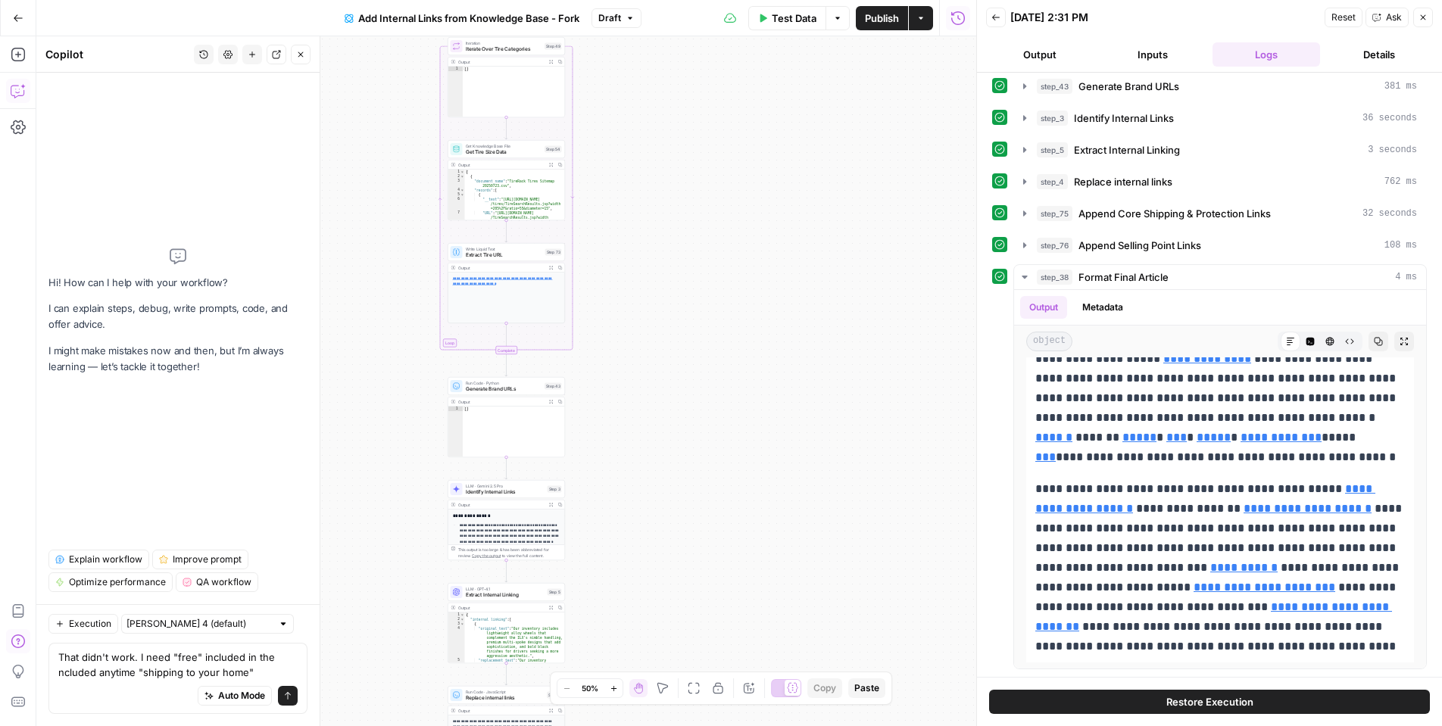
click at [275, 664] on textarea "That didn't work. I need "free" included in the ncluded anytime "shipping to yo…" at bounding box center [177, 665] width 239 height 30
click at [272, 684] on div "Auto Mode Send" at bounding box center [177, 696] width 239 height 33
click at [270, 672] on textarea "That didn't work. I need "free" included in the link included anytime "shipping…" at bounding box center [177, 665] width 239 height 30
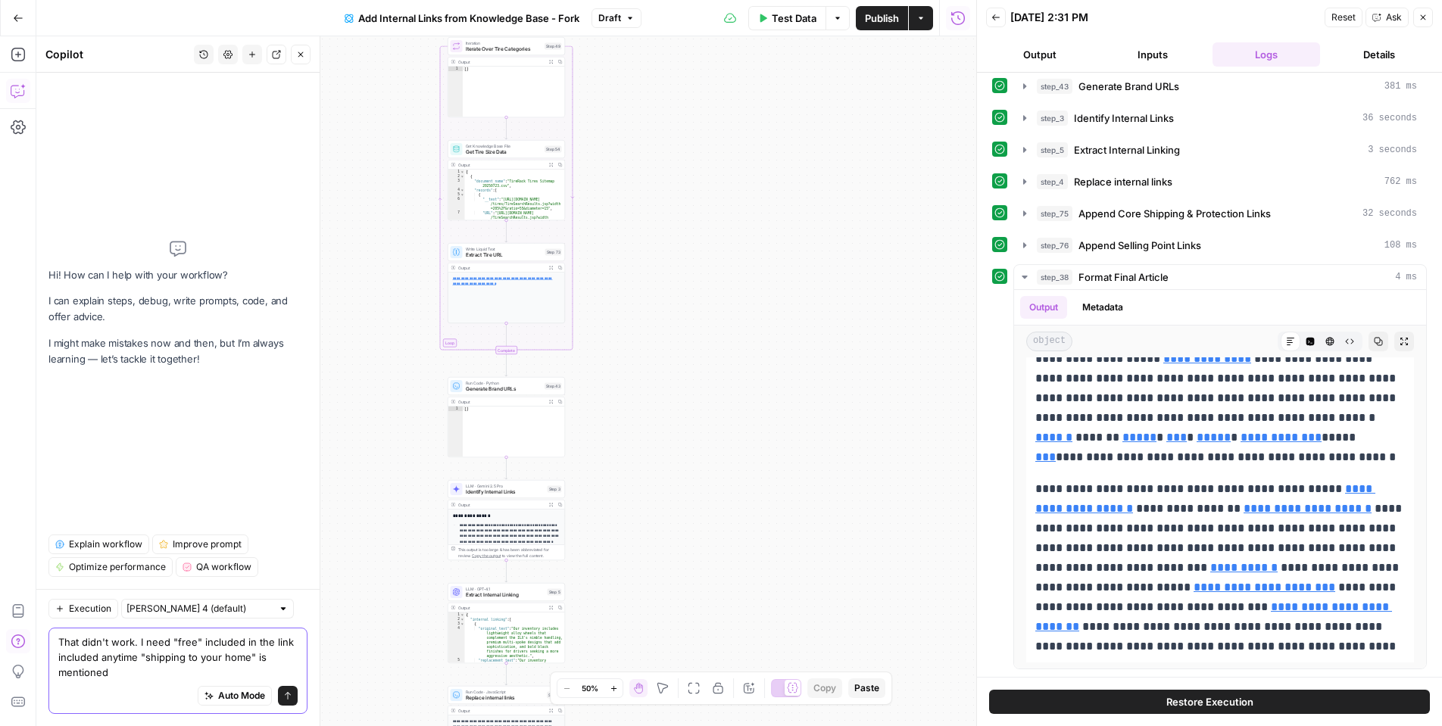
click at [274, 645] on textarea "That didn't work. I need "free" included in the link included anytime "shipping…" at bounding box center [177, 657] width 239 height 45
click at [86, 675] on textarea "That didn't work. I need "free" included in the hyperlink included anytime "shi…" at bounding box center [177, 657] width 239 height 45
click at [89, 672] on textarea "That didn't work. I need "free" included in the hyperlink included anytime "shi…" at bounding box center [177, 657] width 239 height 45
type textarea "That didn't work. I need "free" included in the hyperlink included anytime "shi…"
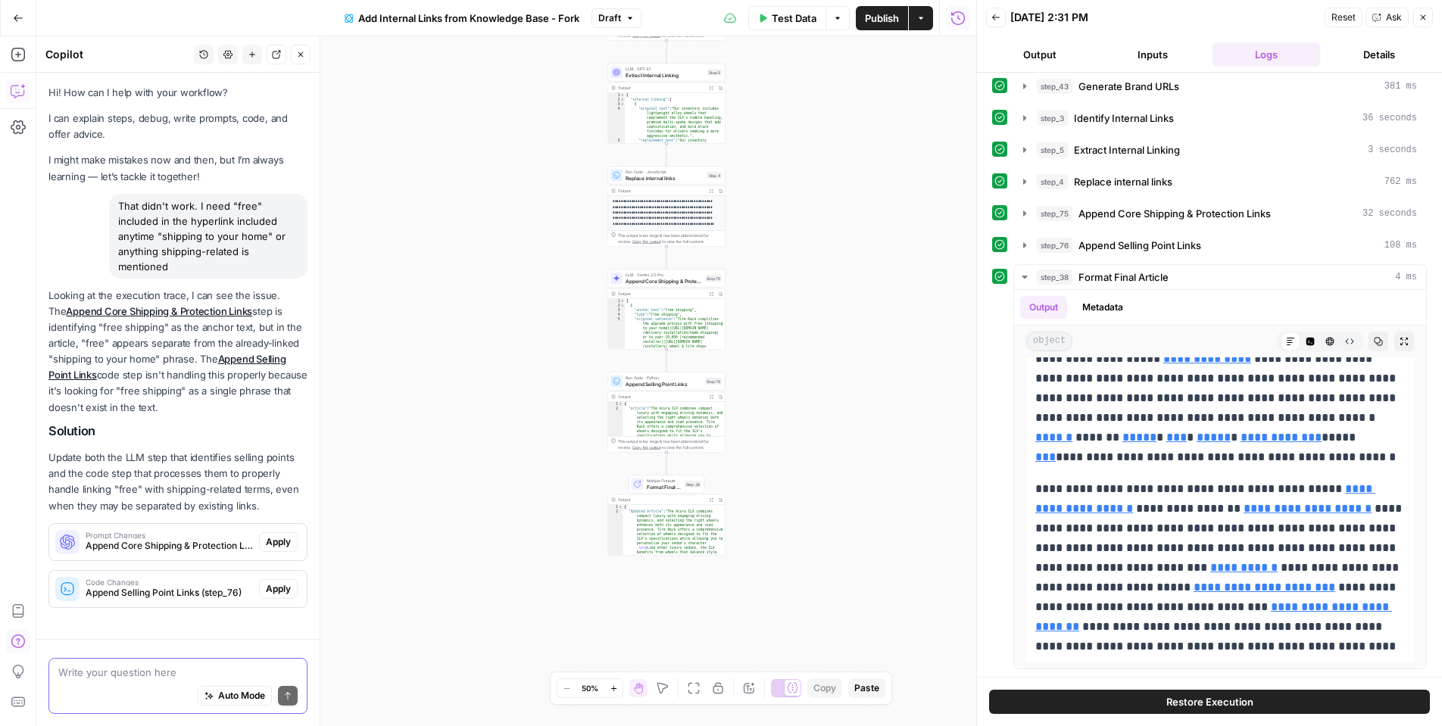
scroll to position [25, 0]
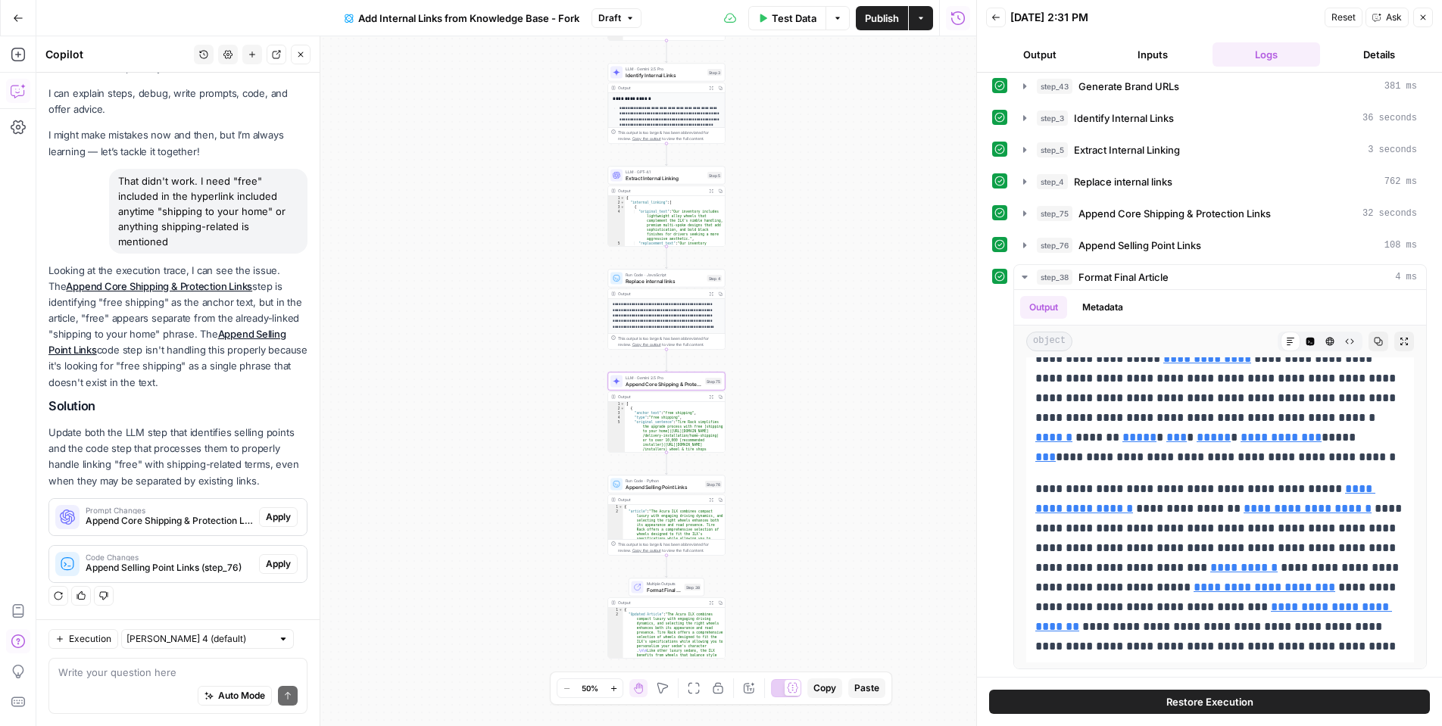
click at [280, 517] on span "Apply" at bounding box center [278, 518] width 25 height 14
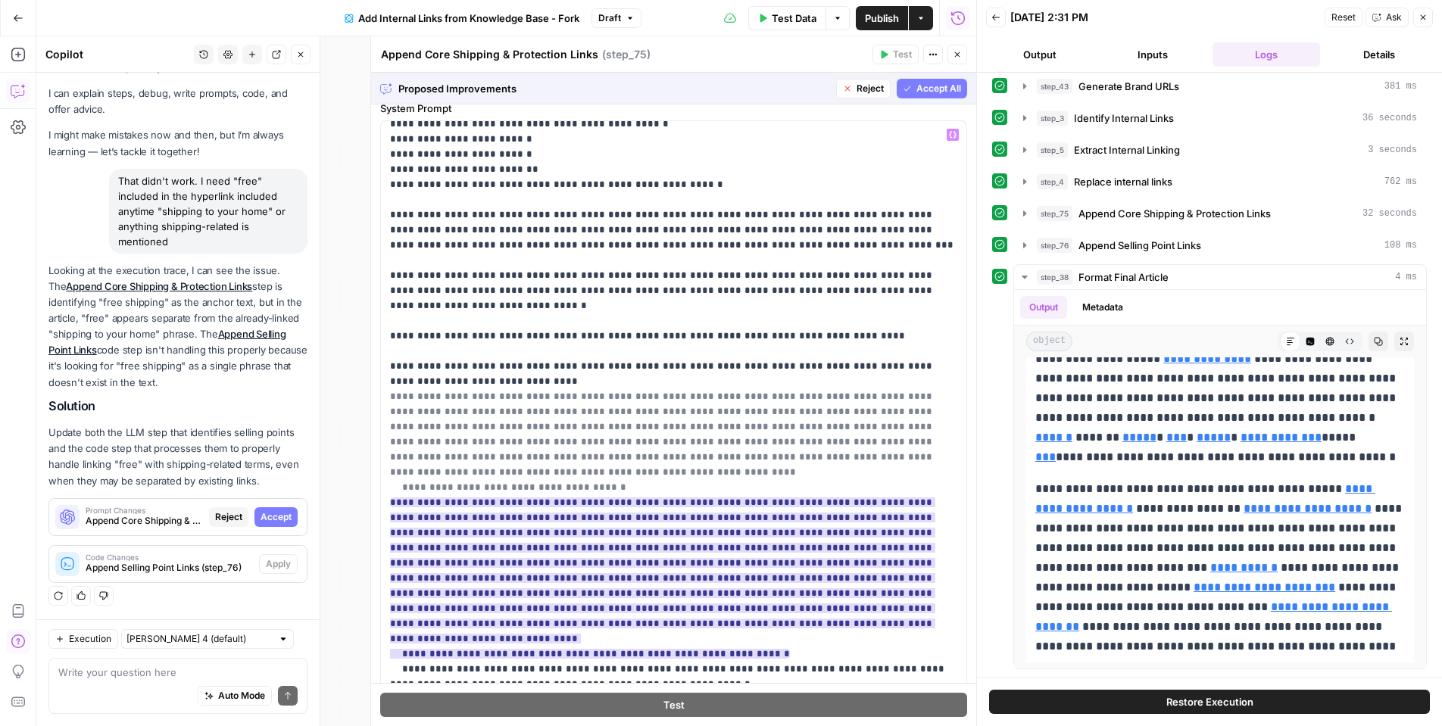
scroll to position [258, 0]
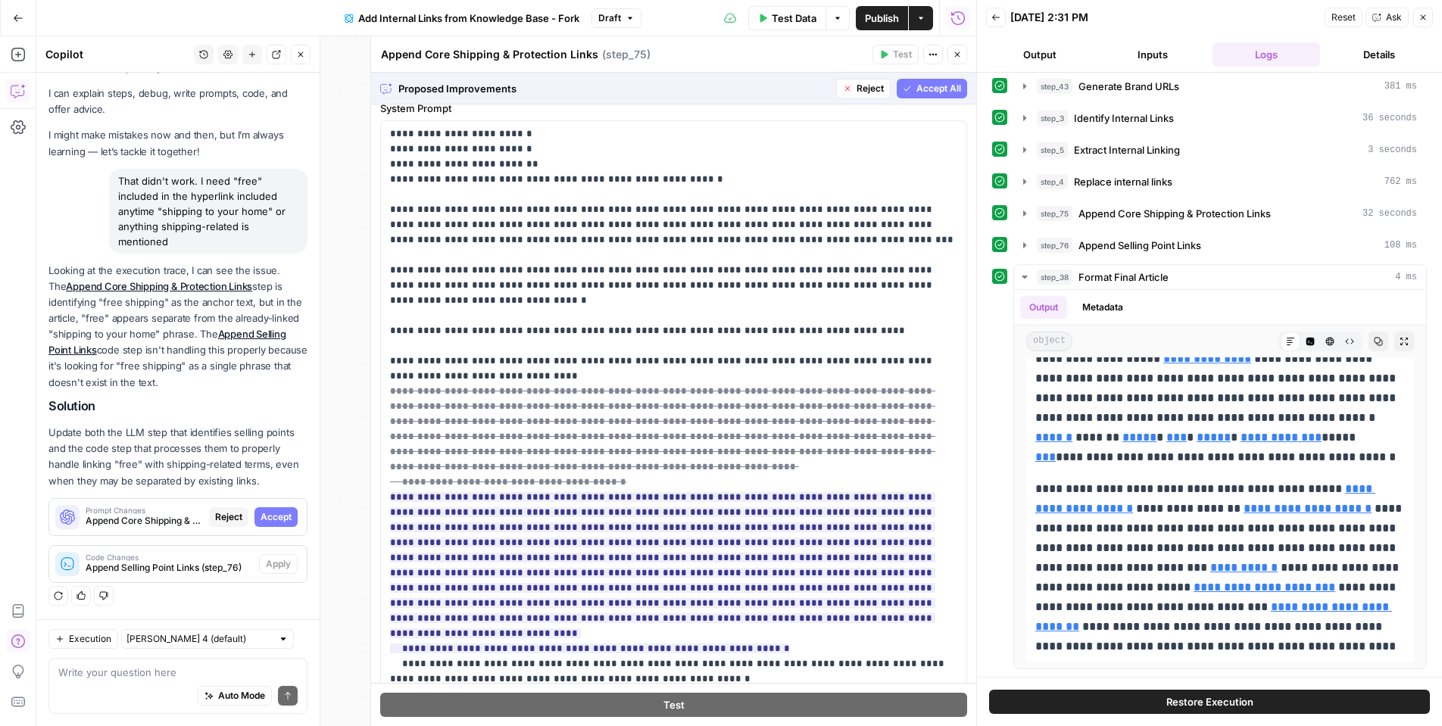
click at [934, 88] on span "Accept All" at bounding box center [939, 89] width 45 height 14
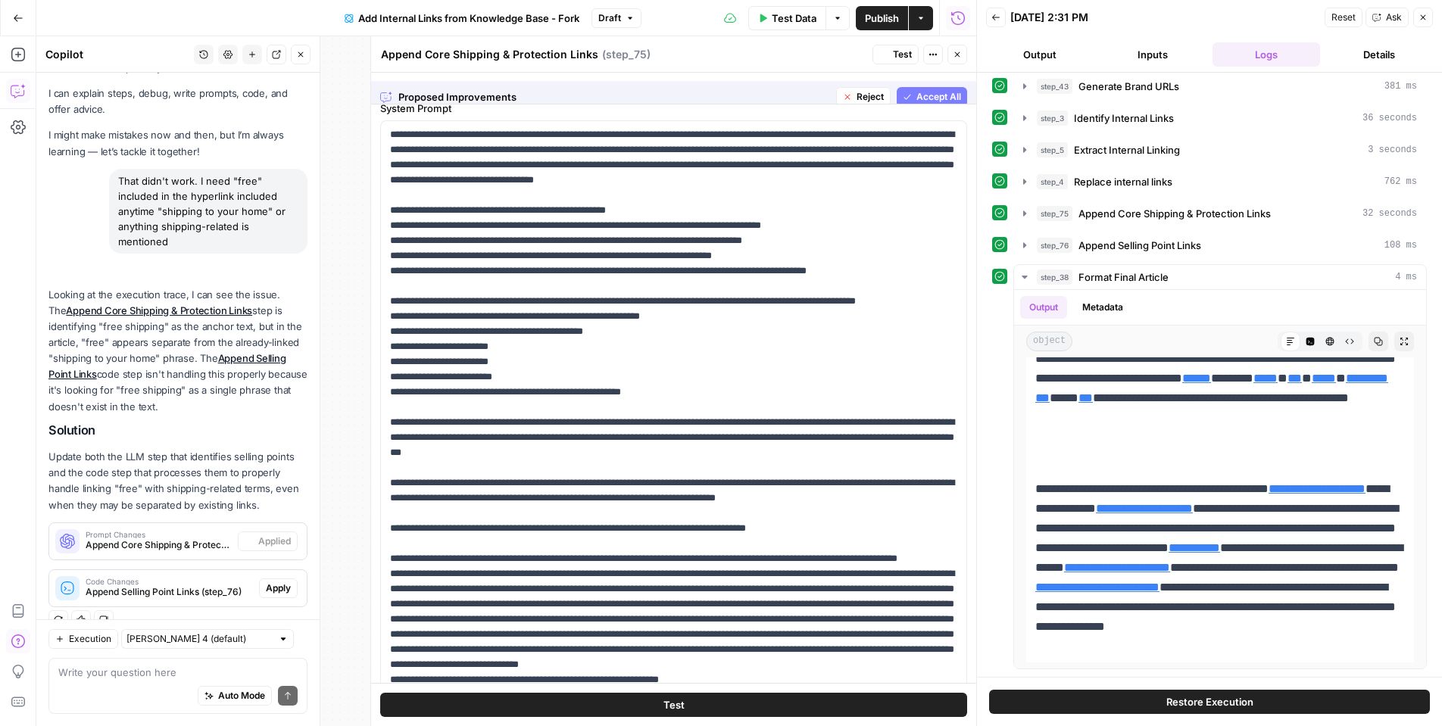
scroll to position [0, 0]
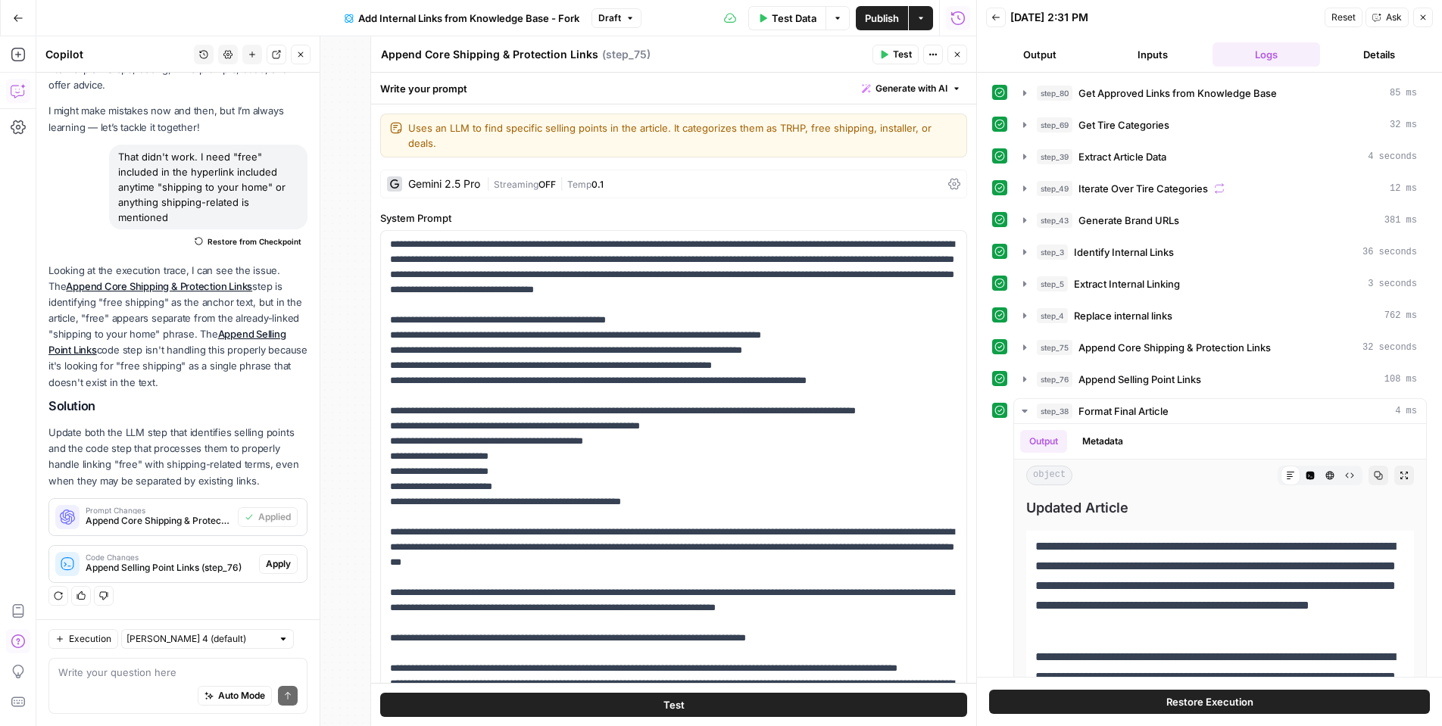
click at [279, 569] on span "Apply" at bounding box center [278, 565] width 25 height 14
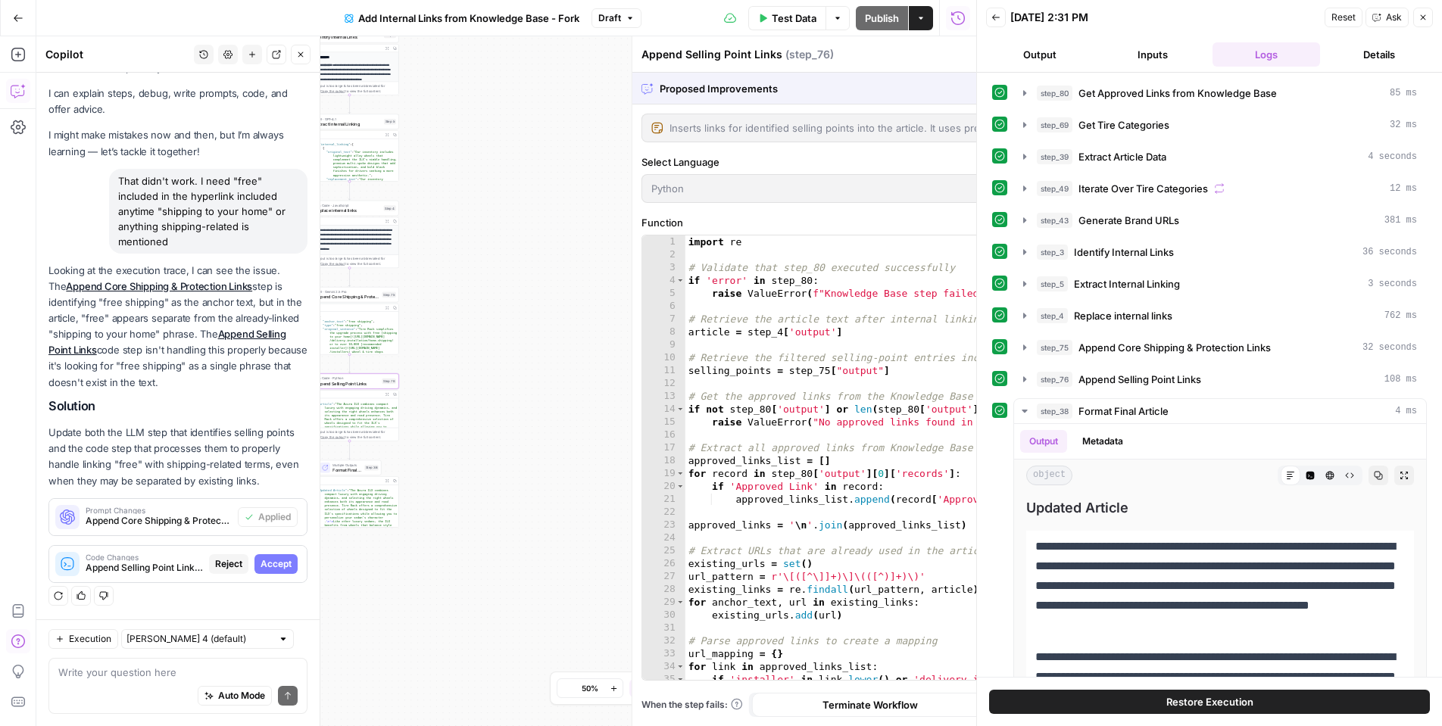
scroll to position [25, 0]
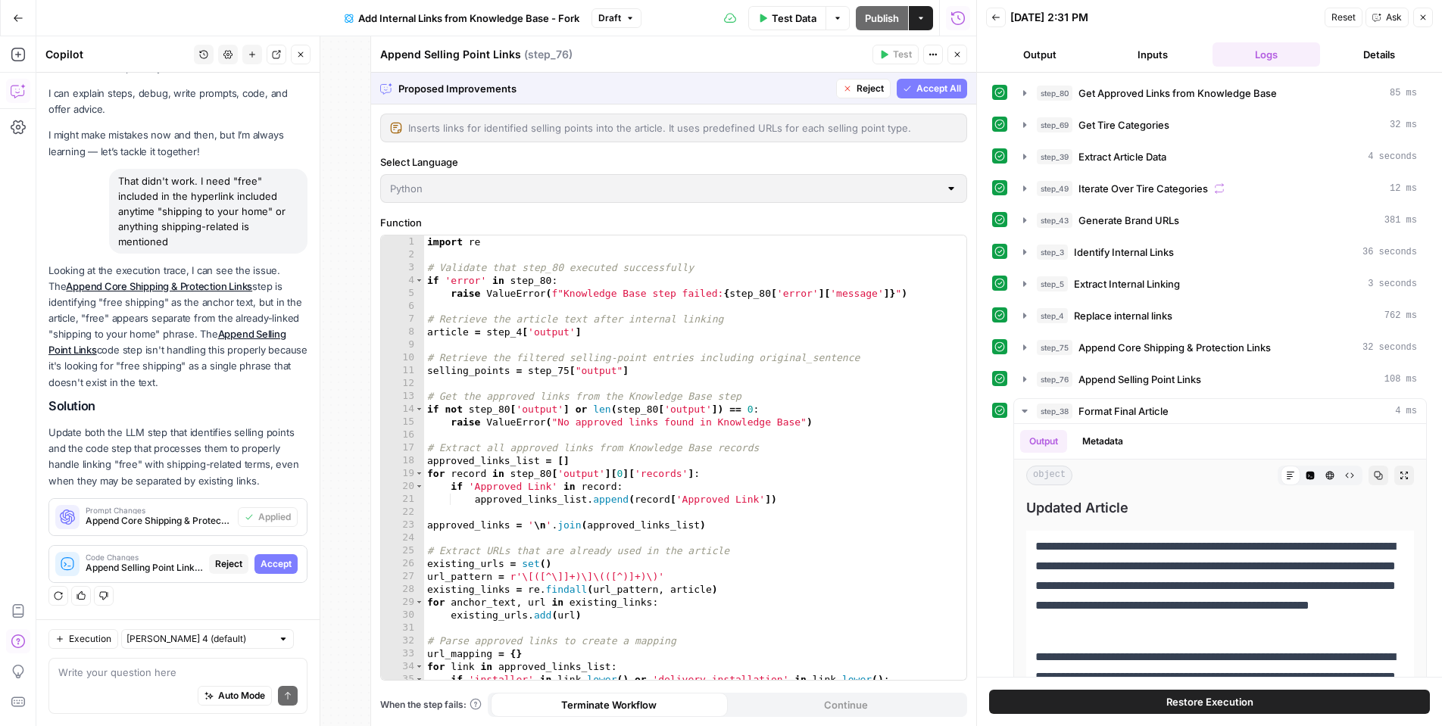
click at [945, 87] on span "Accept All" at bounding box center [939, 89] width 45 height 14
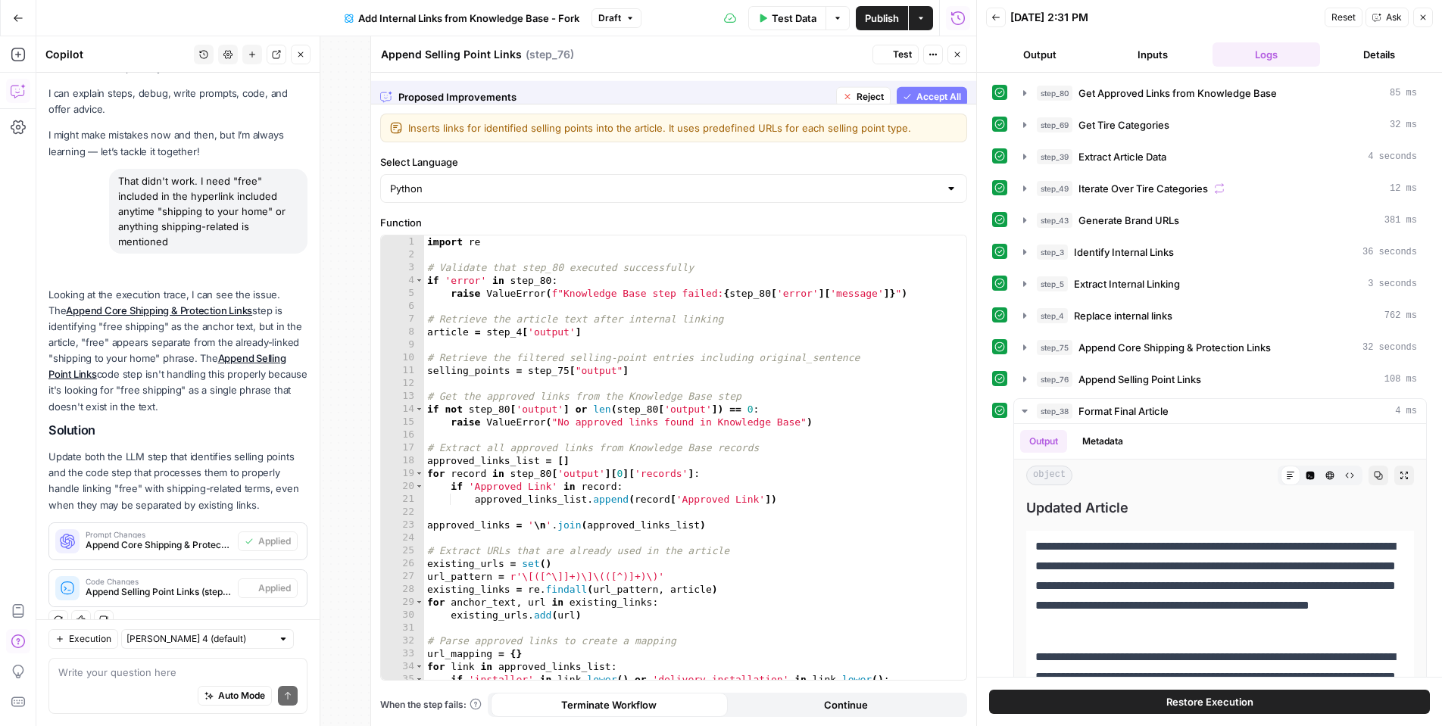
scroll to position [49, 0]
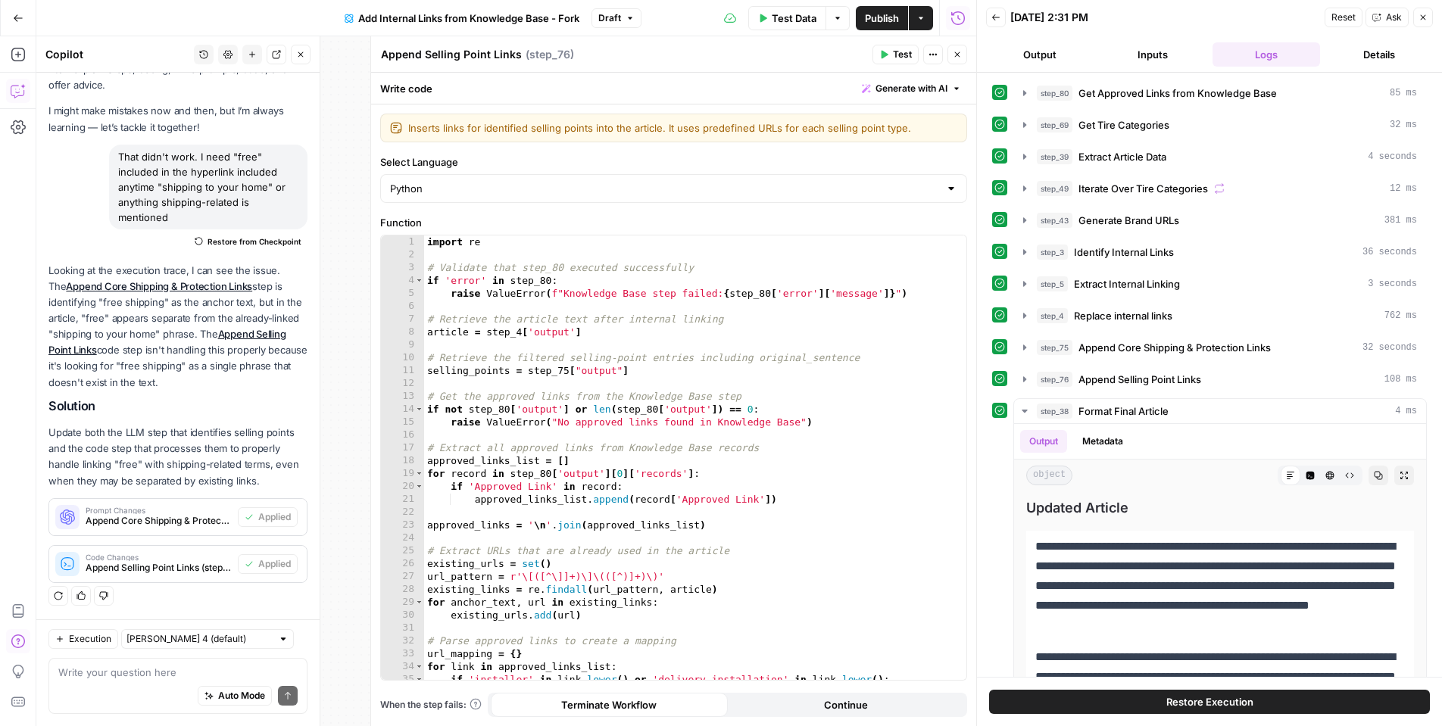
click at [761, 14] on icon "button" at bounding box center [762, 18] width 9 height 9
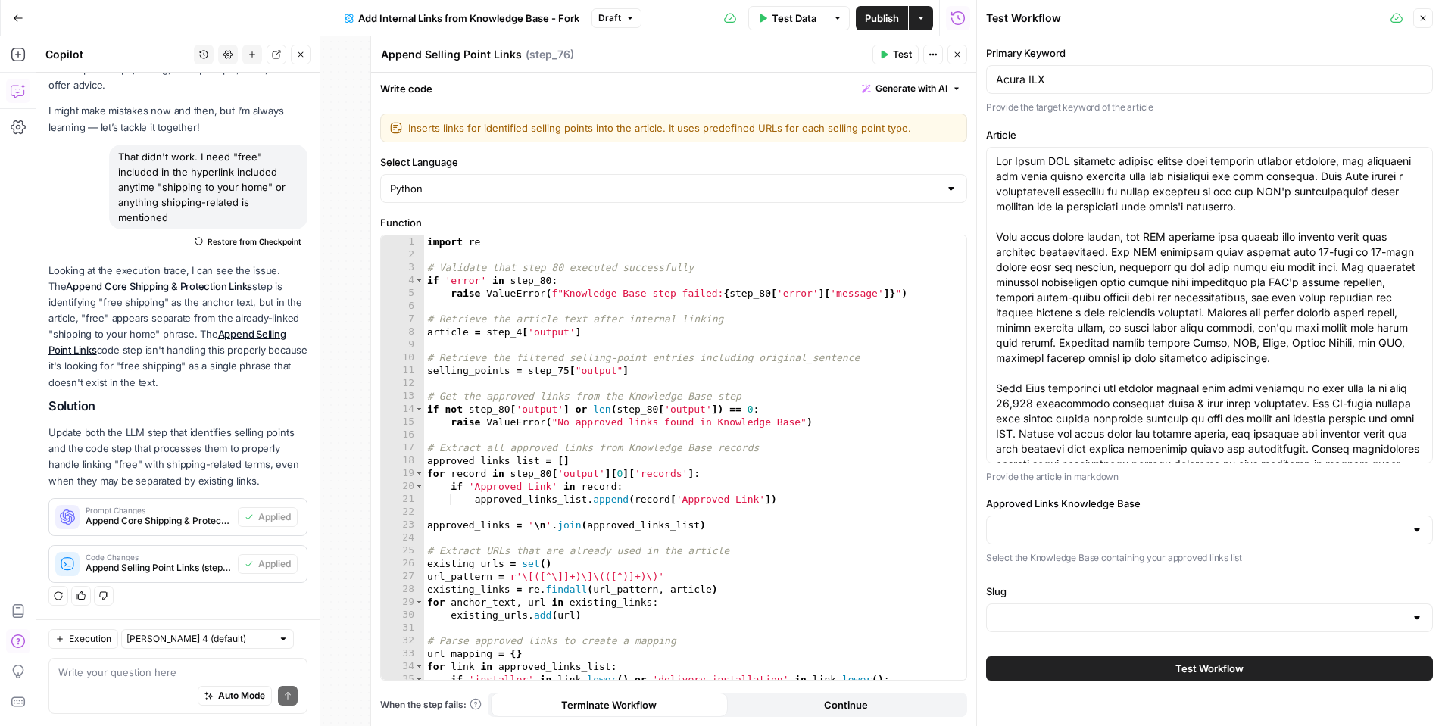
type input "Wheels_Approved Link List"
type input "Slugs"
click at [1095, 672] on button "Test Workflow" at bounding box center [1209, 669] width 447 height 24
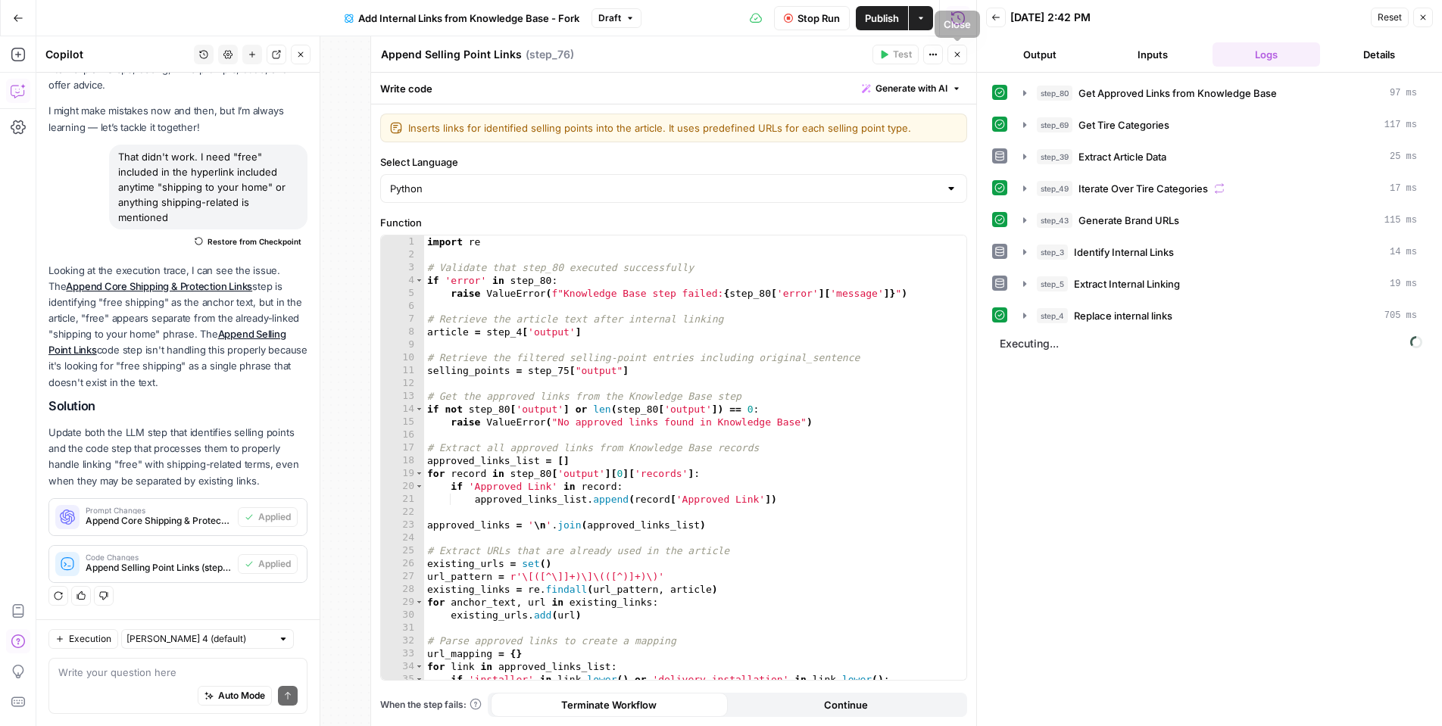
click at [949, 58] on button "Close" at bounding box center [958, 55] width 20 height 20
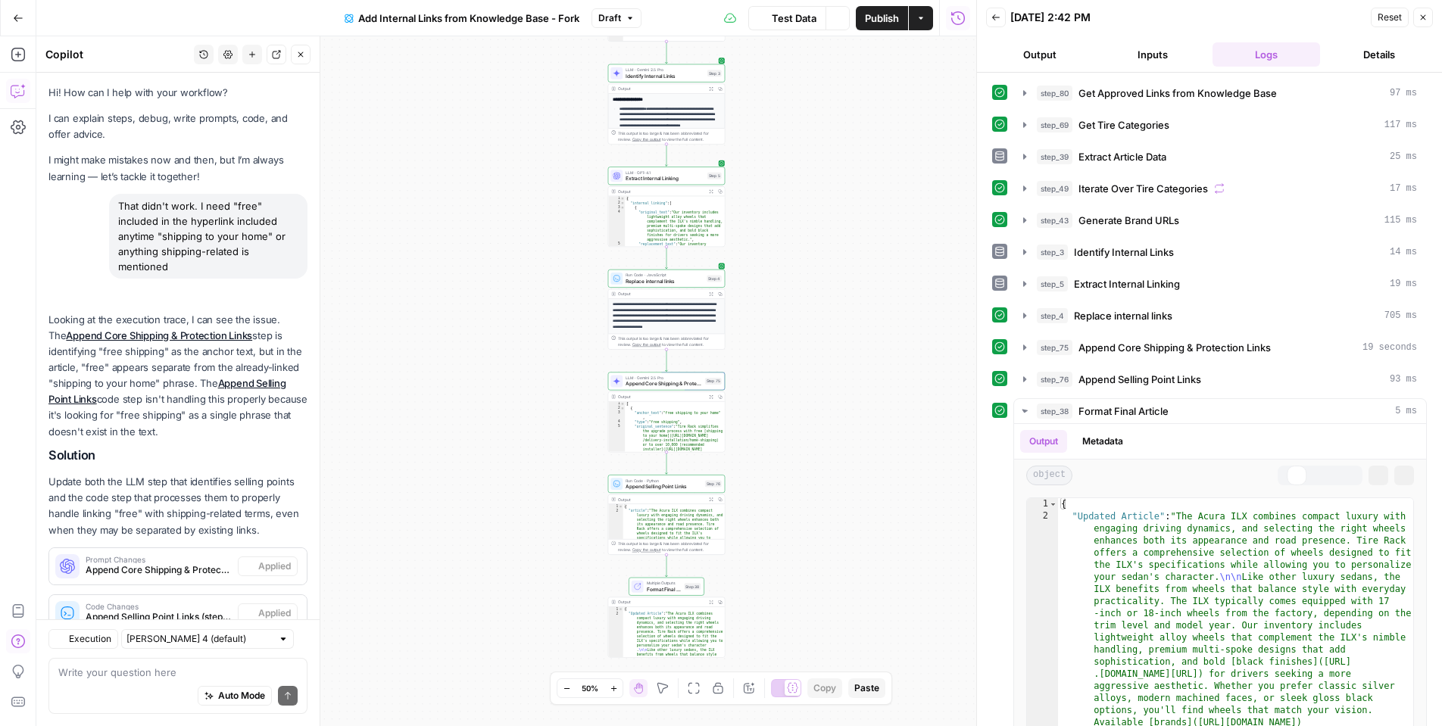
scroll to position [49, 0]
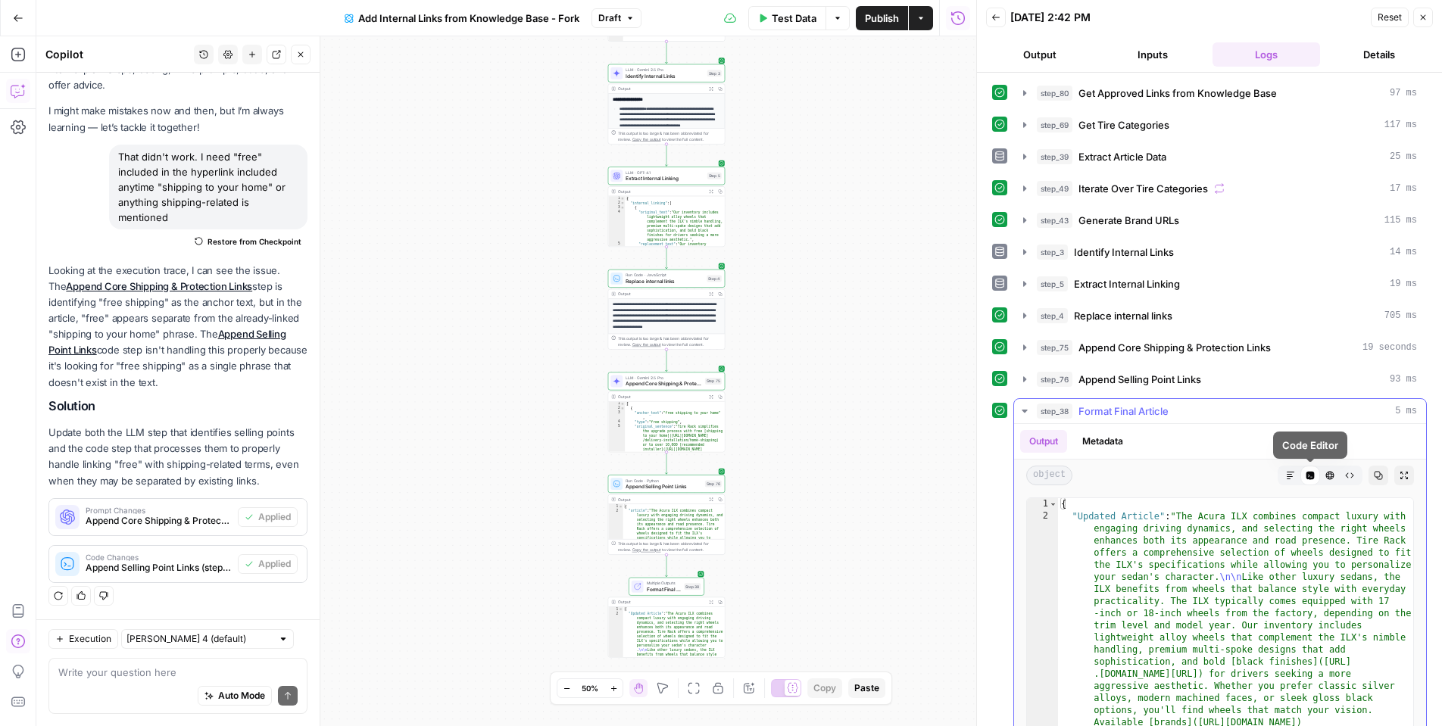
click at [1293, 477] on button "Markdown" at bounding box center [1291, 476] width 20 height 20
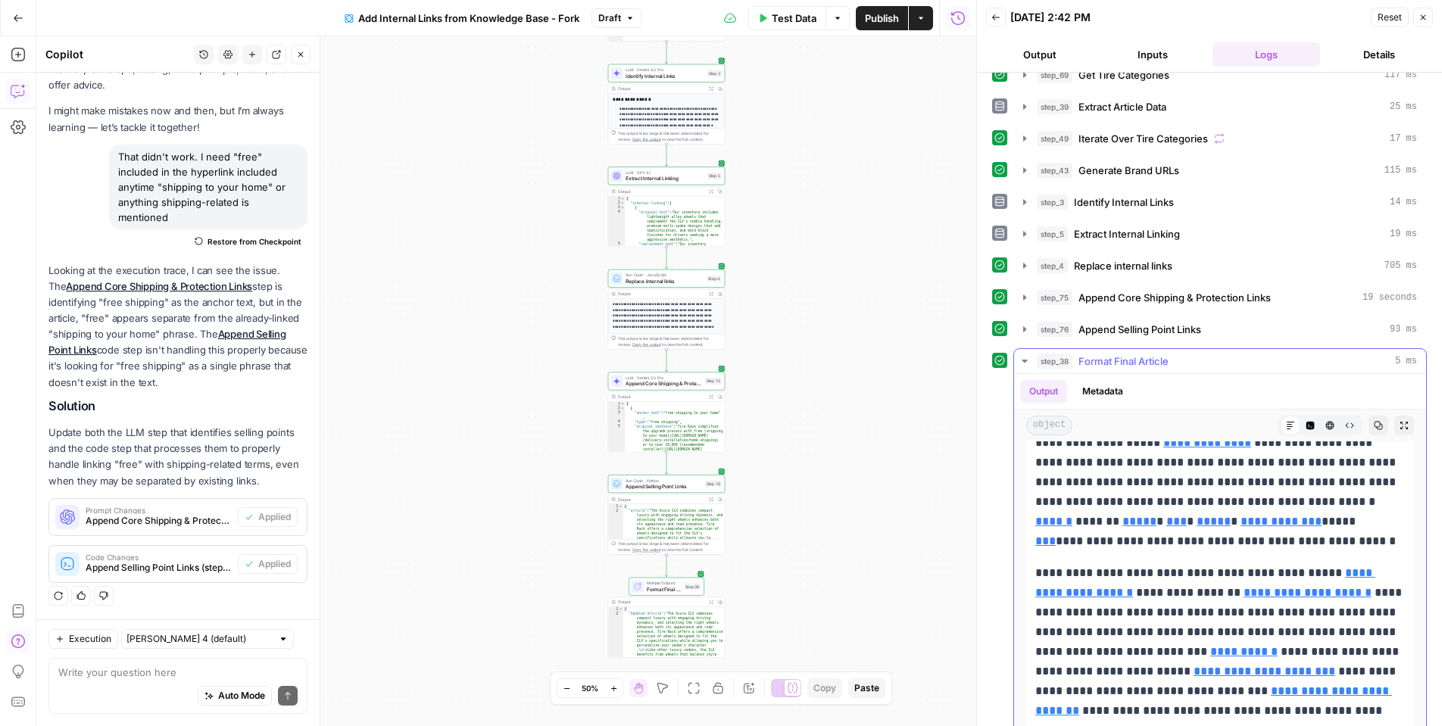
scroll to position [85, 0]
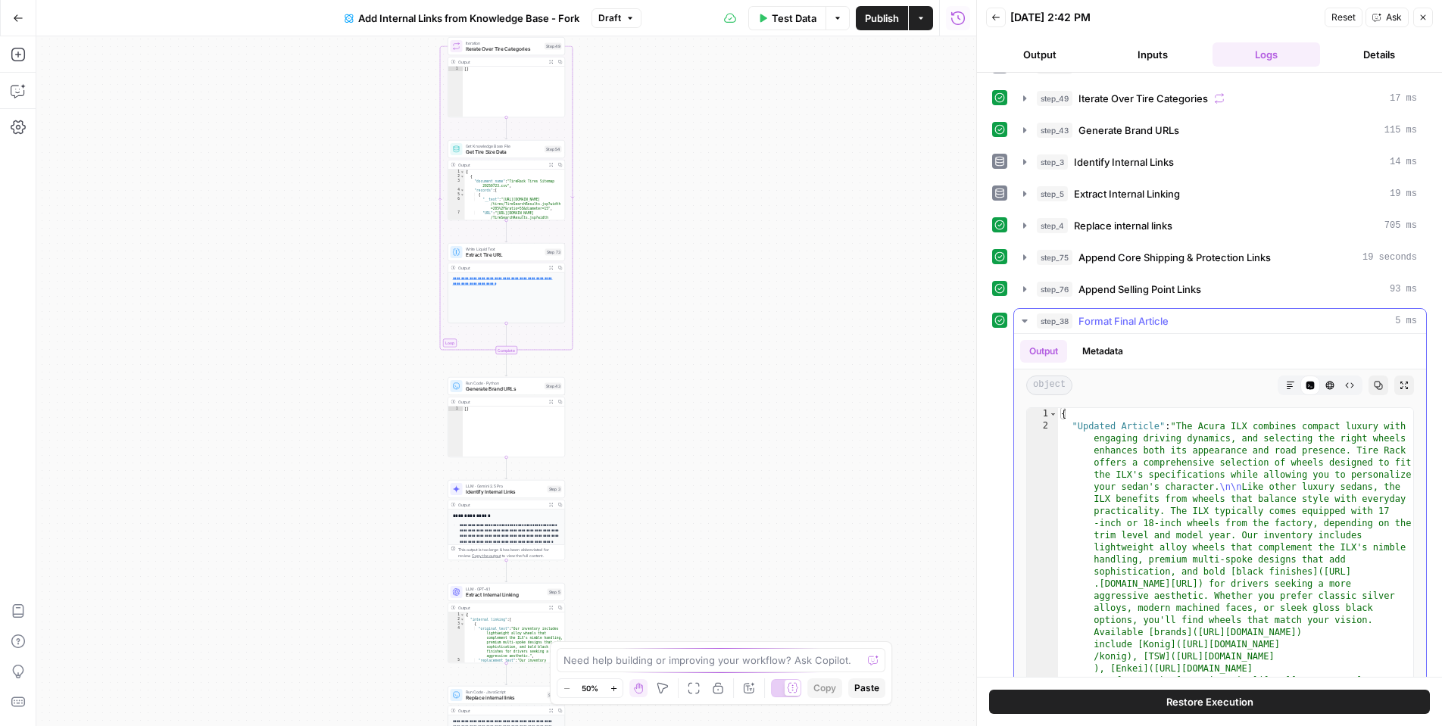
scroll to position [87, 0]
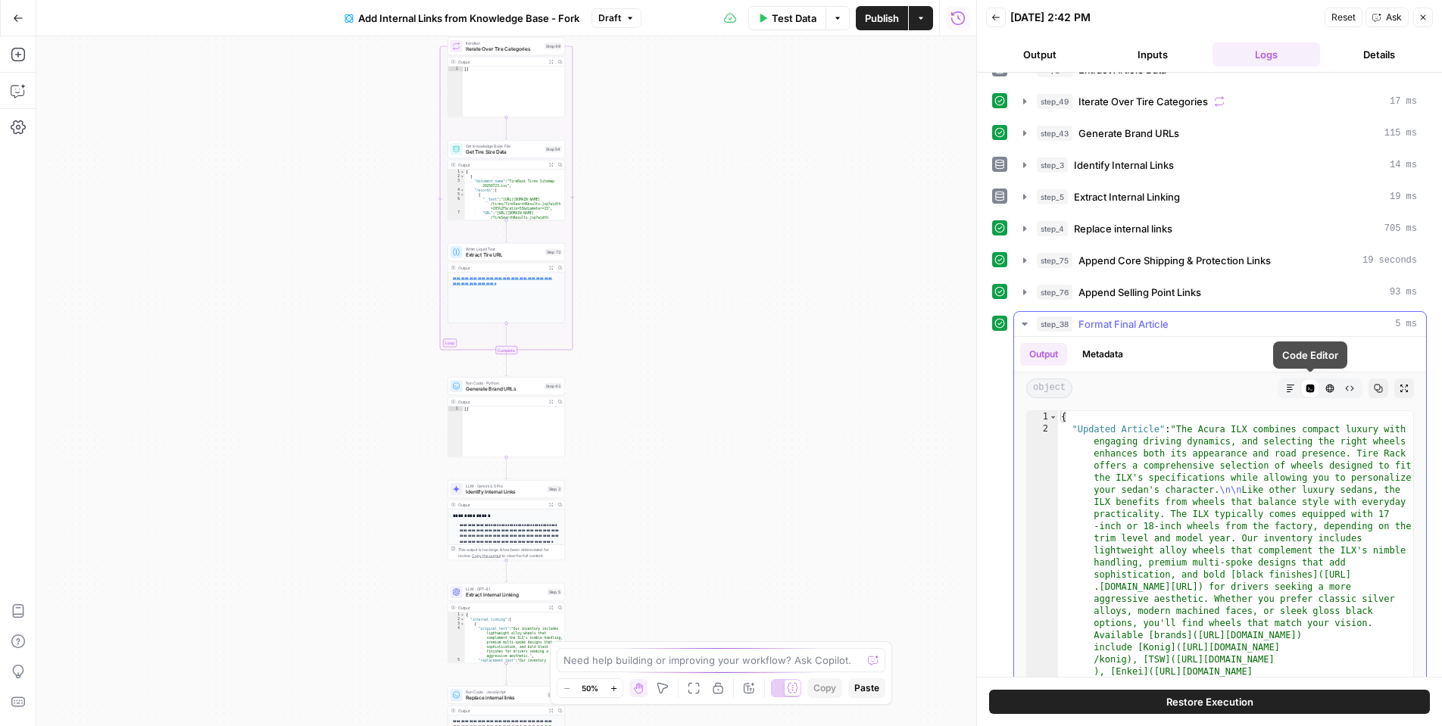
click at [1289, 389] on icon "button" at bounding box center [1291, 389] width 8 height 8
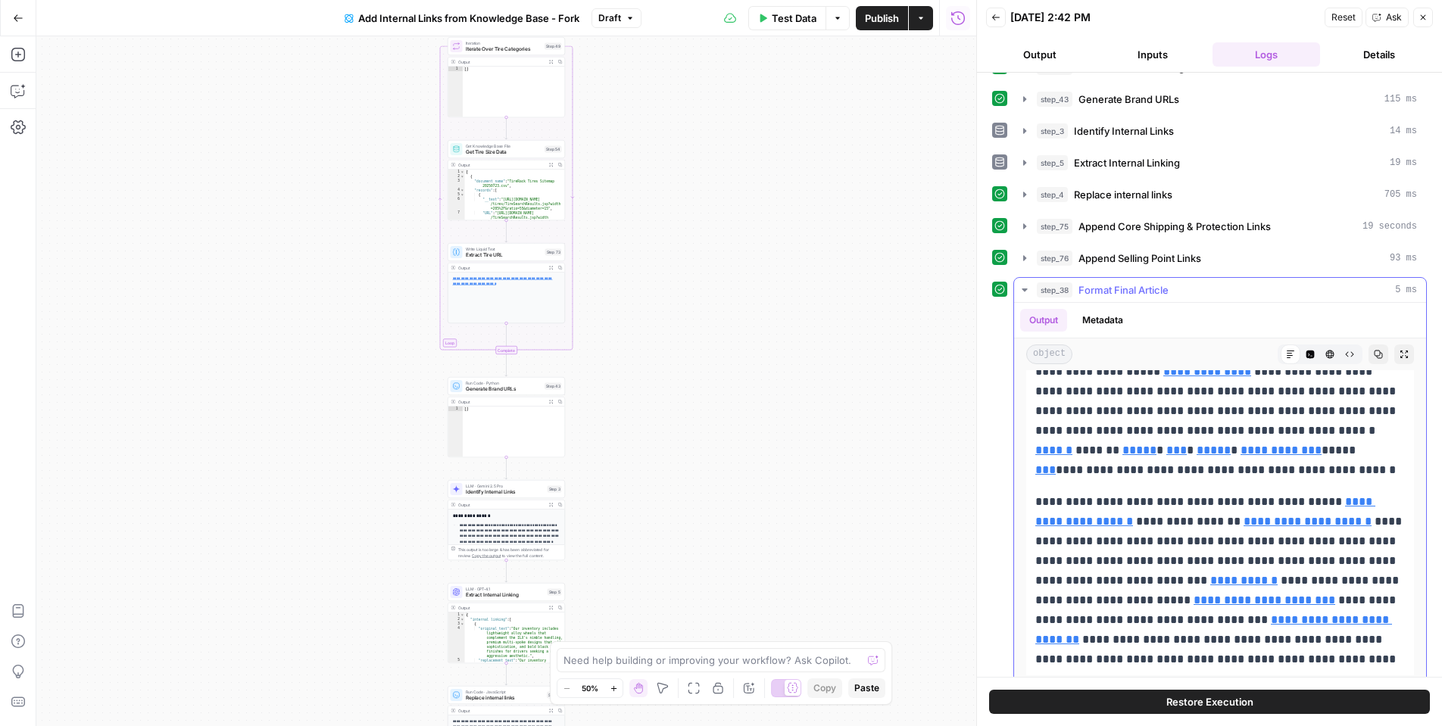
scroll to position [134, 0]
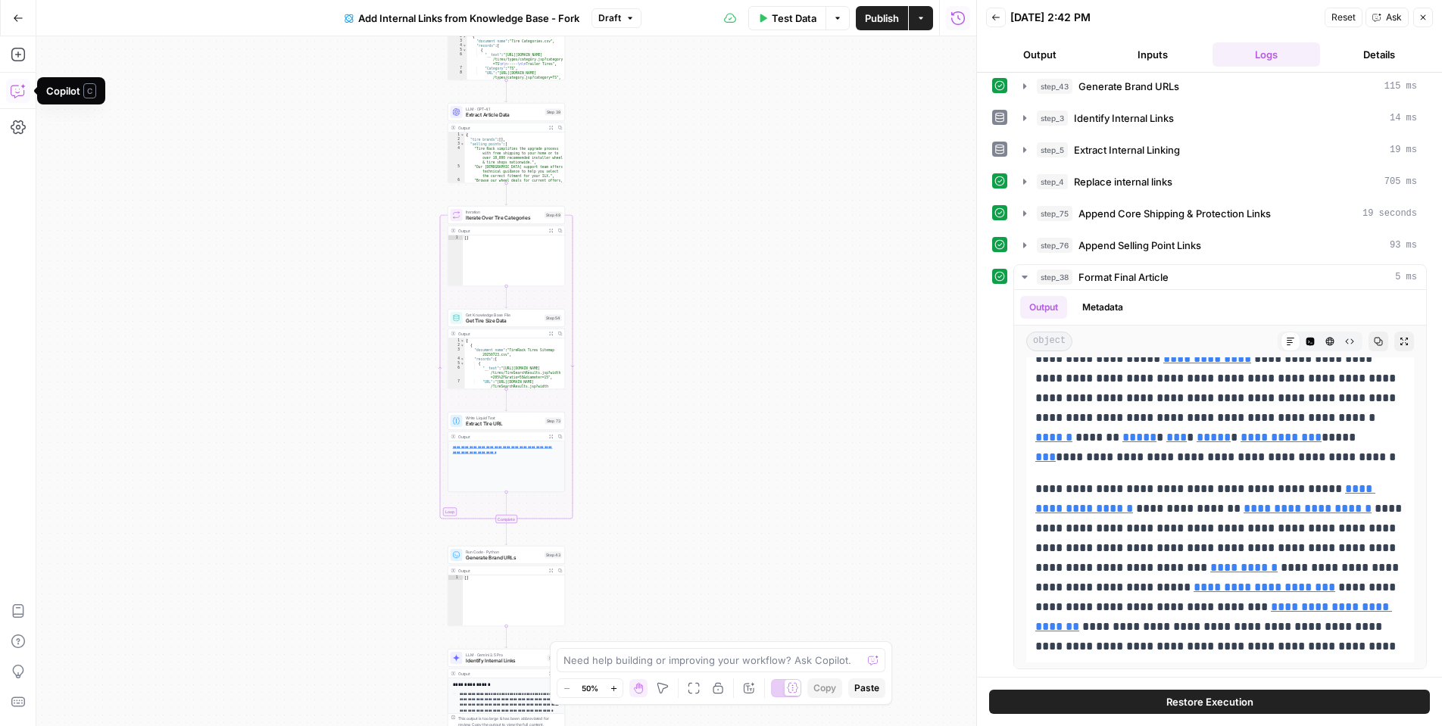
click at [18, 89] on icon "button" at bounding box center [18, 90] width 15 height 15
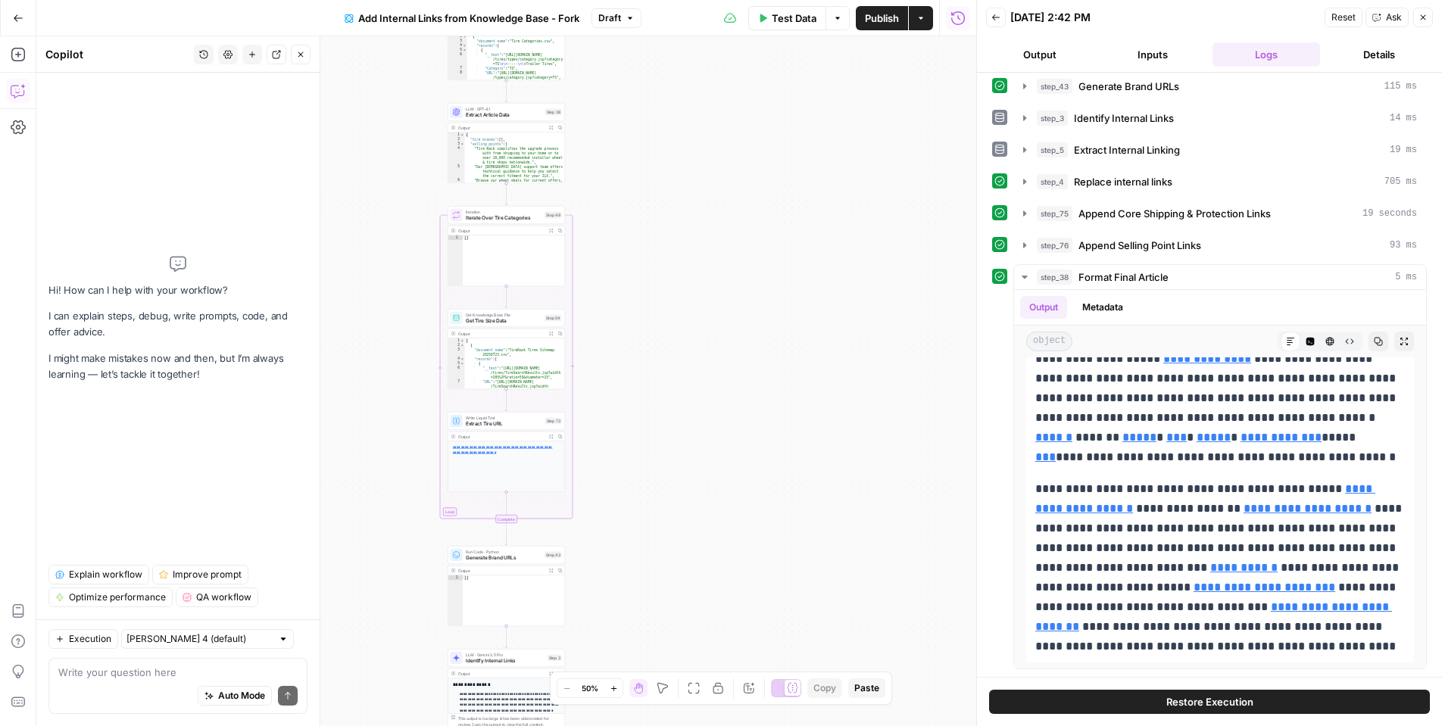
click at [787, 254] on div "Workflow Input Settings Inputs Get Knowledge Base File Get Approved Links from …" at bounding box center [506, 381] width 940 height 690
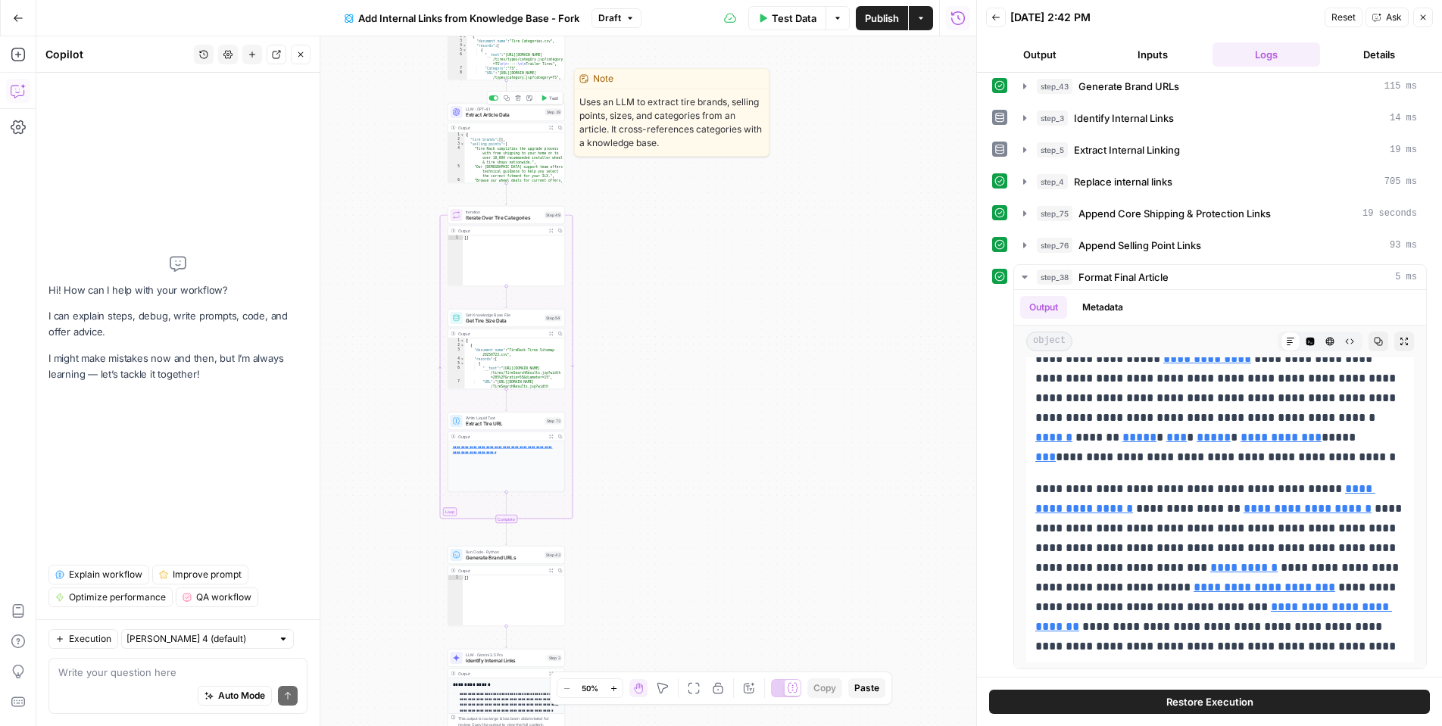
click at [491, 118] on span "Extract Article Data" at bounding box center [504, 115] width 77 height 8
click at [491, 118] on div "**********" at bounding box center [673, 381] width 606 height 690
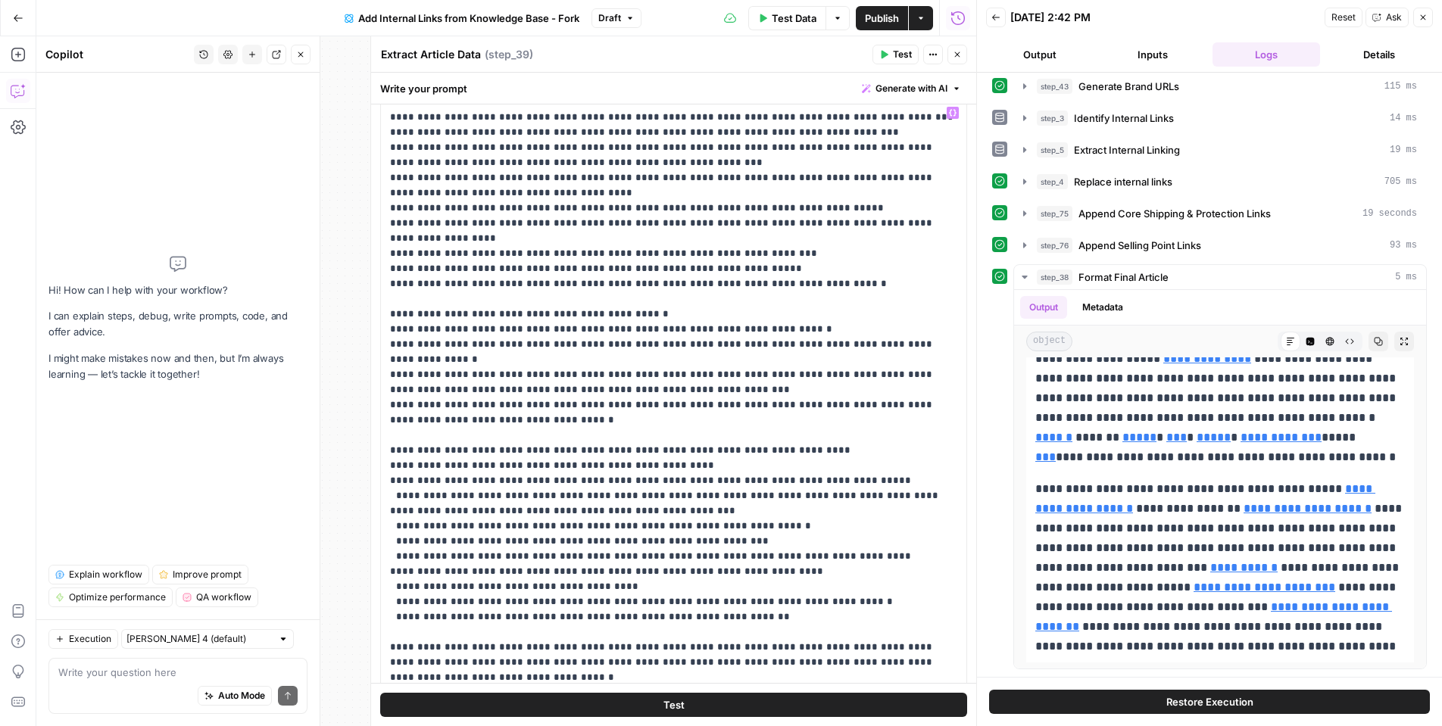
scroll to position [249, 0]
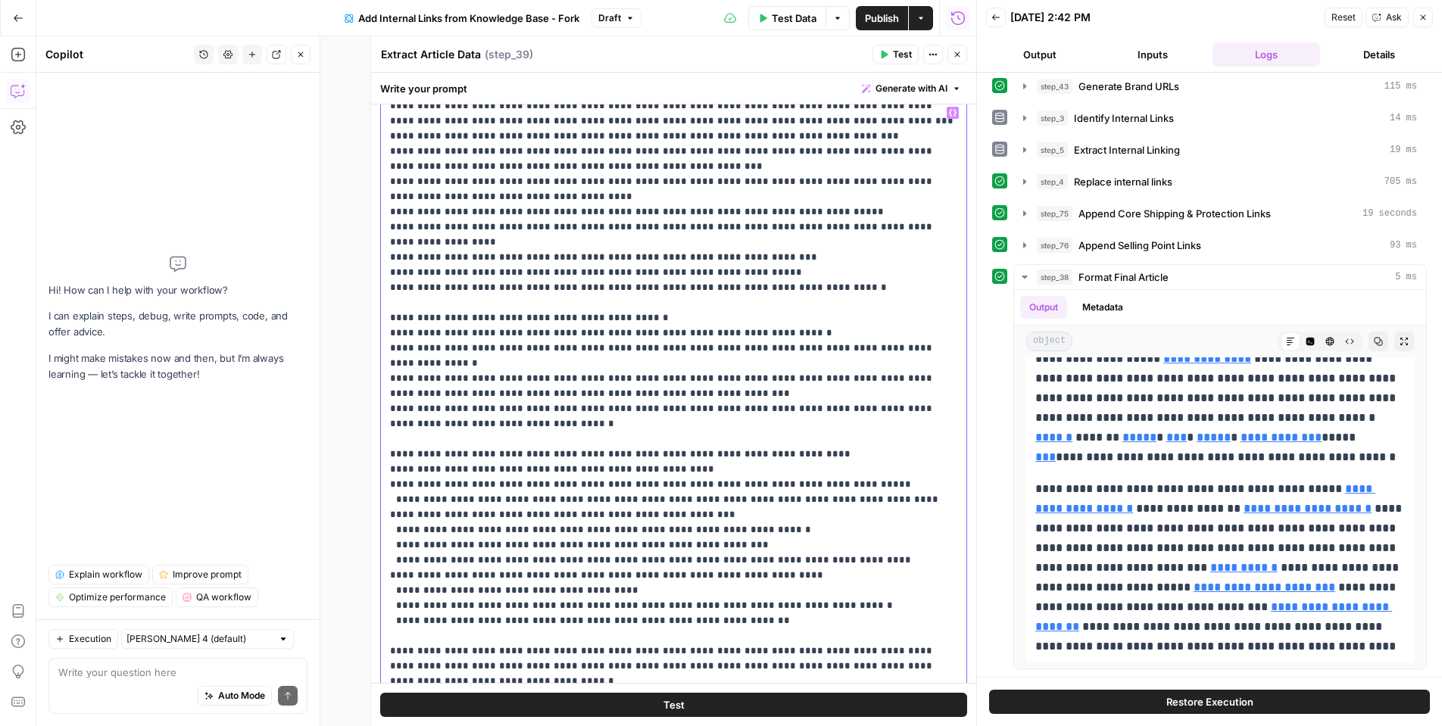
drag, startPoint x: 883, startPoint y: 279, endPoint x: 383, endPoint y: 248, distance: 500.9
click at [377, 250] on div "**********" at bounding box center [673, 381] width 606 height 690
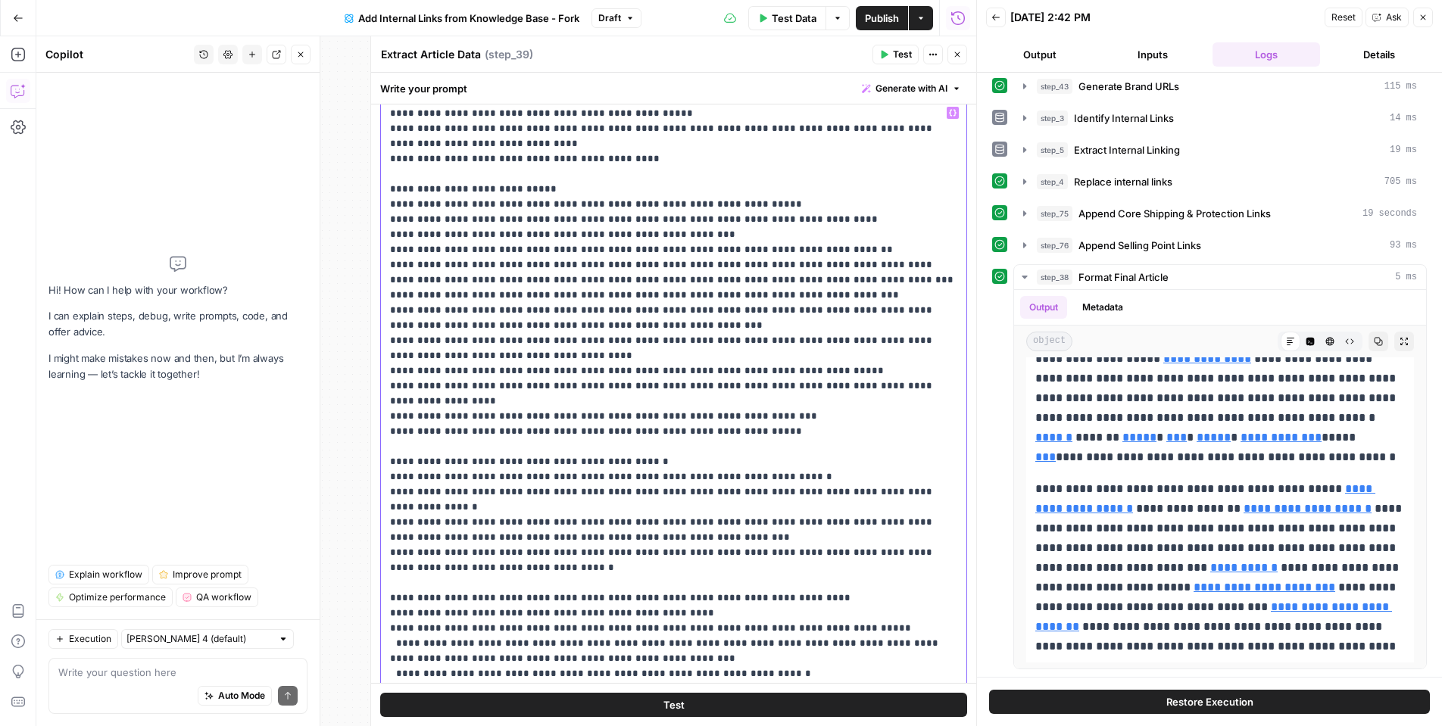
scroll to position [95, 0]
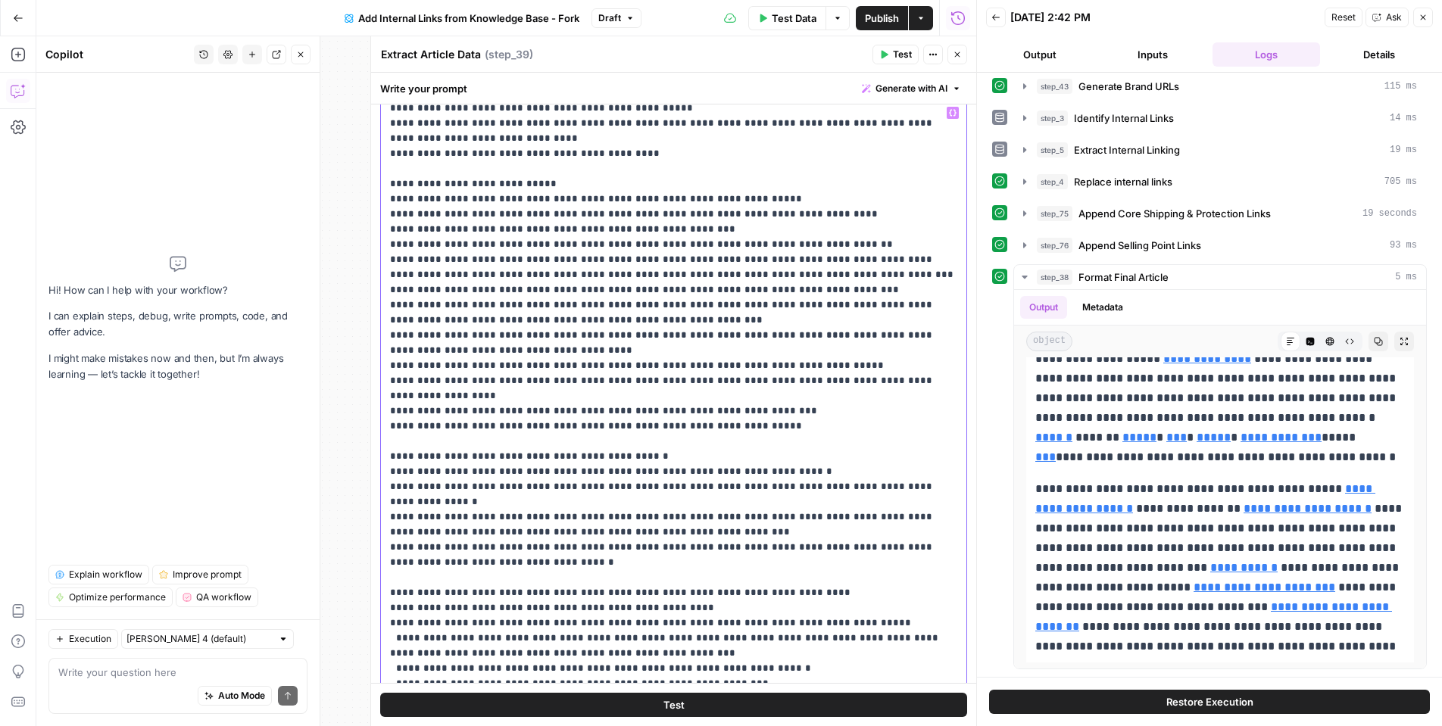
drag, startPoint x: 524, startPoint y: 333, endPoint x: 380, endPoint y: 246, distance: 167.9
click at [381, 246] on div "**********" at bounding box center [674, 407] width 586 height 617
click at [617, 254] on p "**********" at bounding box center [673, 737] width 567 height 1454
drag, startPoint x: 509, startPoint y: 334, endPoint x: 374, endPoint y: 280, distance: 145.5
click at [374, 280] on div "**********" at bounding box center [673, 381] width 606 height 690
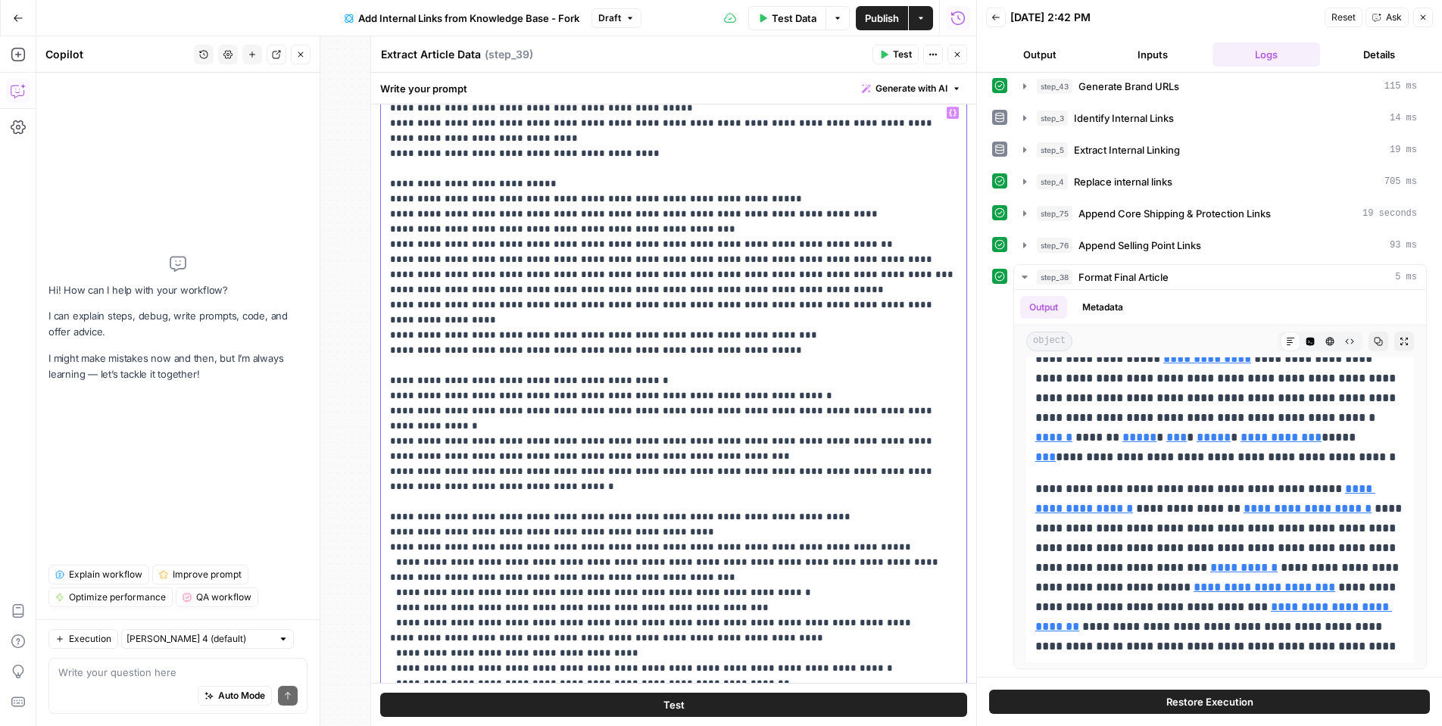
drag, startPoint x: 787, startPoint y: 263, endPoint x: 840, endPoint y: 327, distance: 83.4
click at [840, 327] on p "**********" at bounding box center [673, 699] width 567 height 1379
click at [755, 245] on p "**********" at bounding box center [673, 698] width 567 height 1379
click at [759, 246] on p "**********" at bounding box center [673, 698] width 567 height 1379
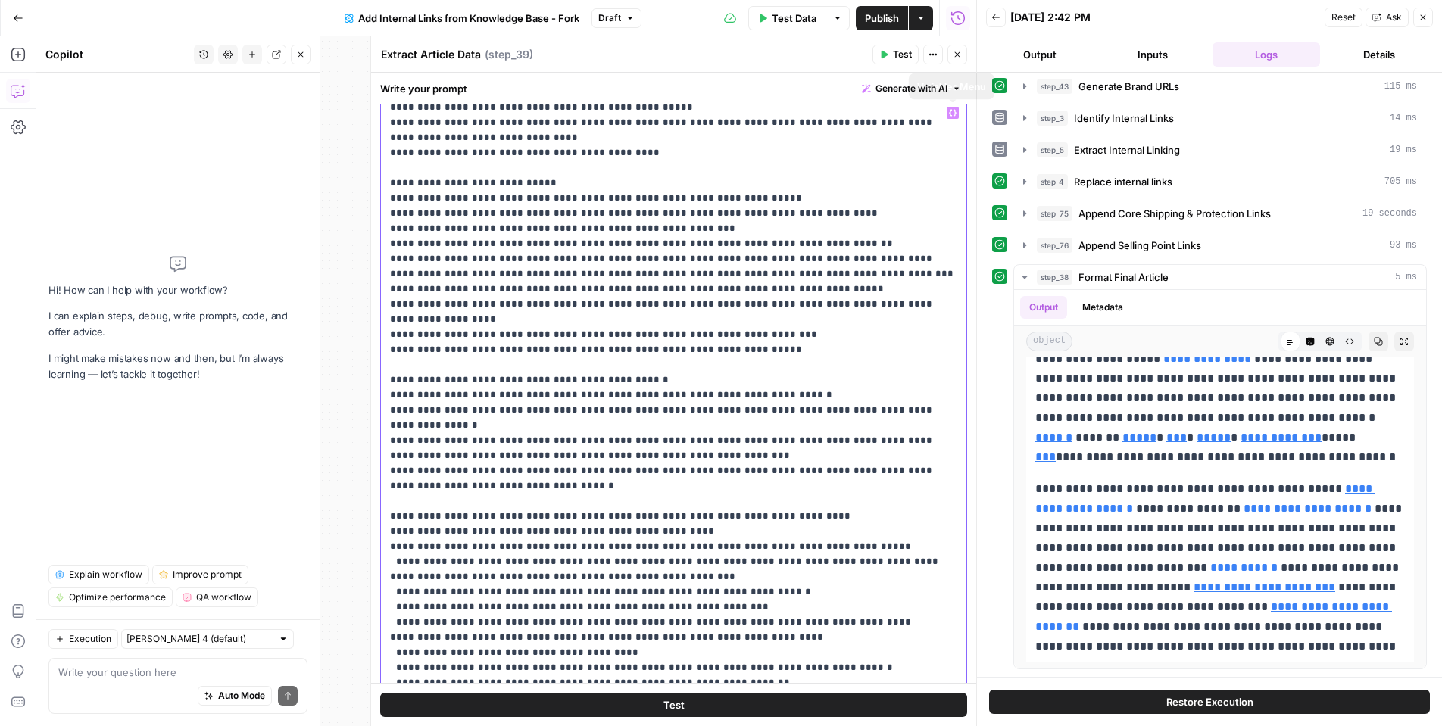
click at [951, 115] on icon "button" at bounding box center [953, 113] width 8 height 7
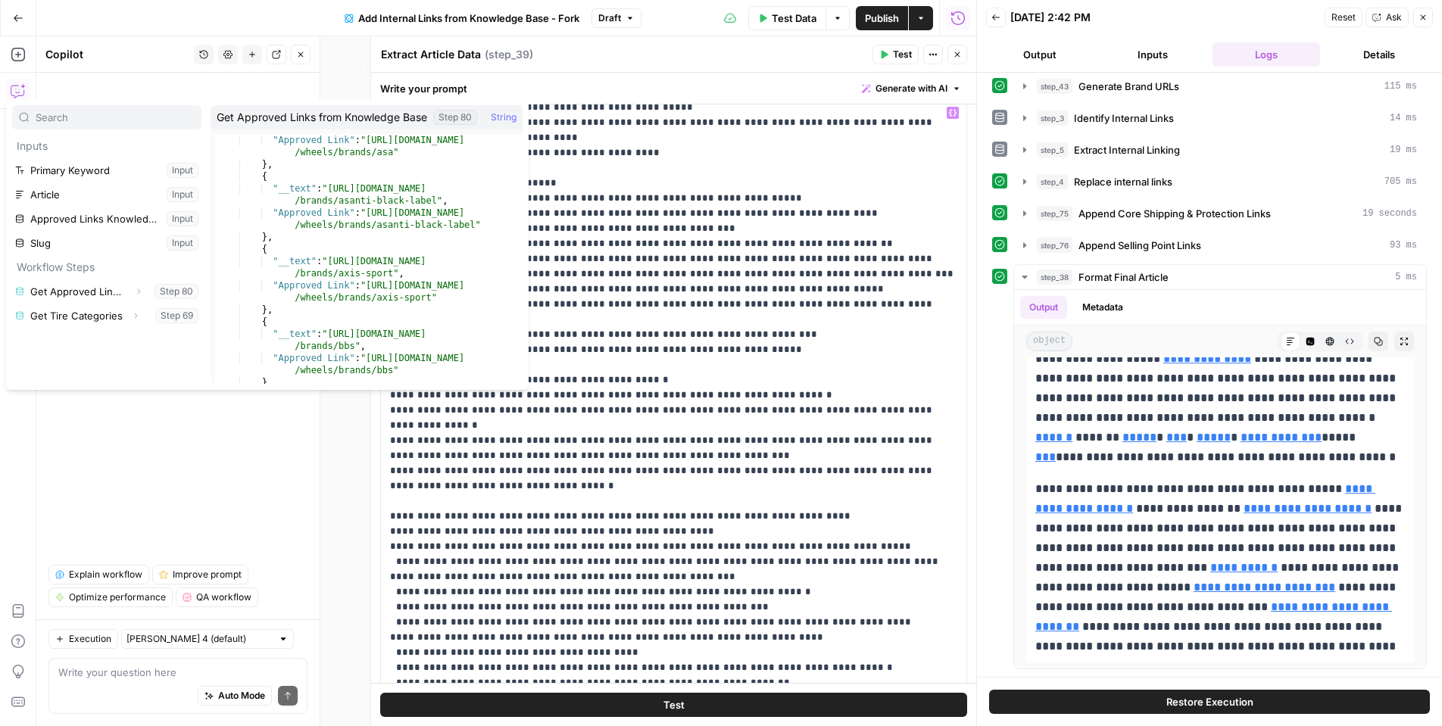
scroll to position [1317, 0]
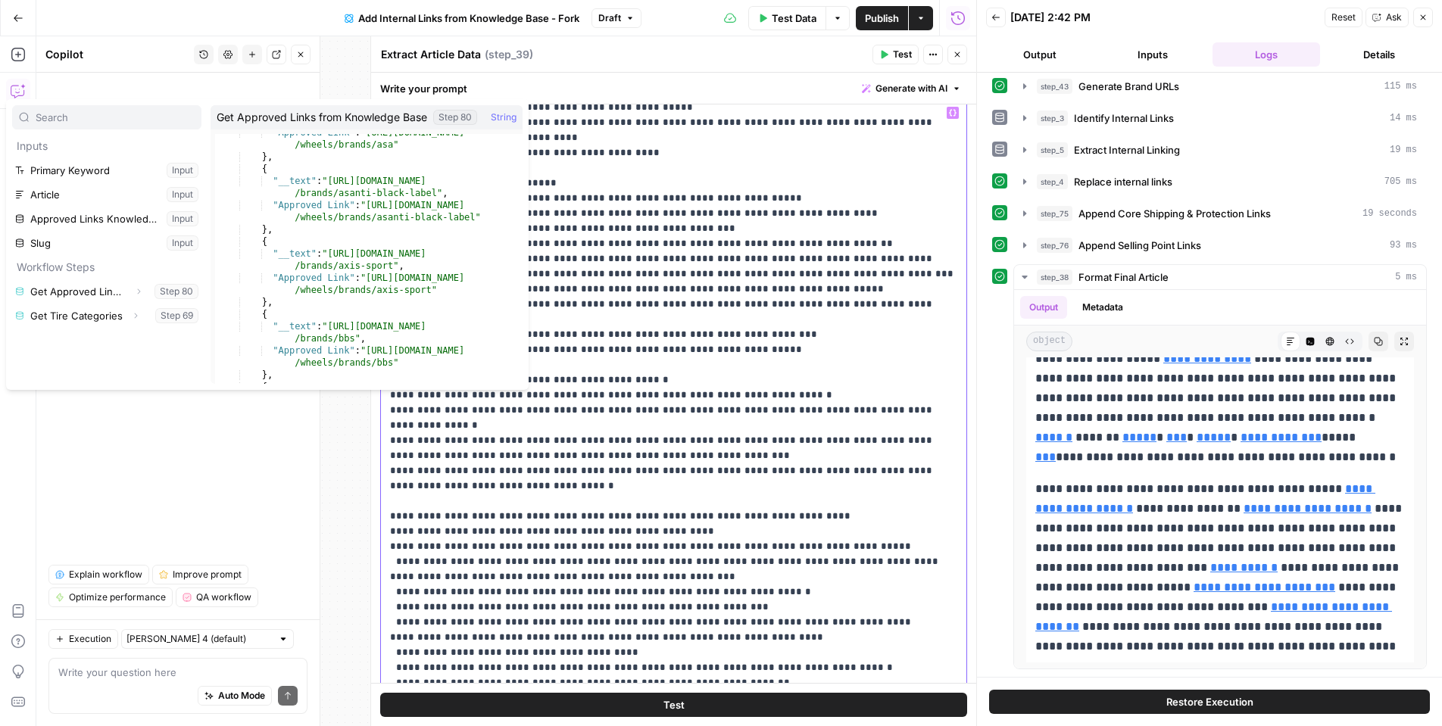
click at [739, 231] on p "**********" at bounding box center [673, 698] width 567 height 1379
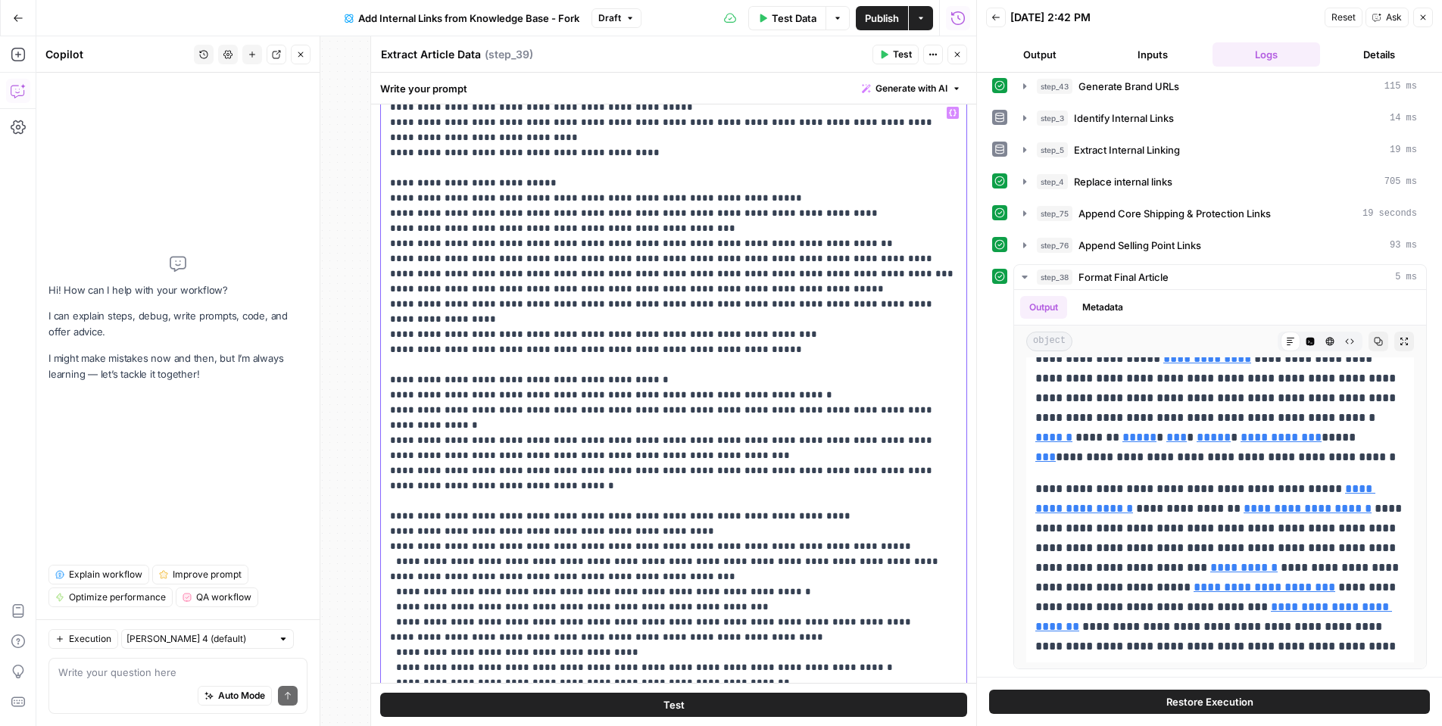
click at [847, 233] on p "**********" at bounding box center [673, 698] width 567 height 1379
click at [763, 243] on p "**********" at bounding box center [673, 698] width 567 height 1379
click at [758, 245] on p "**********" at bounding box center [673, 698] width 567 height 1379
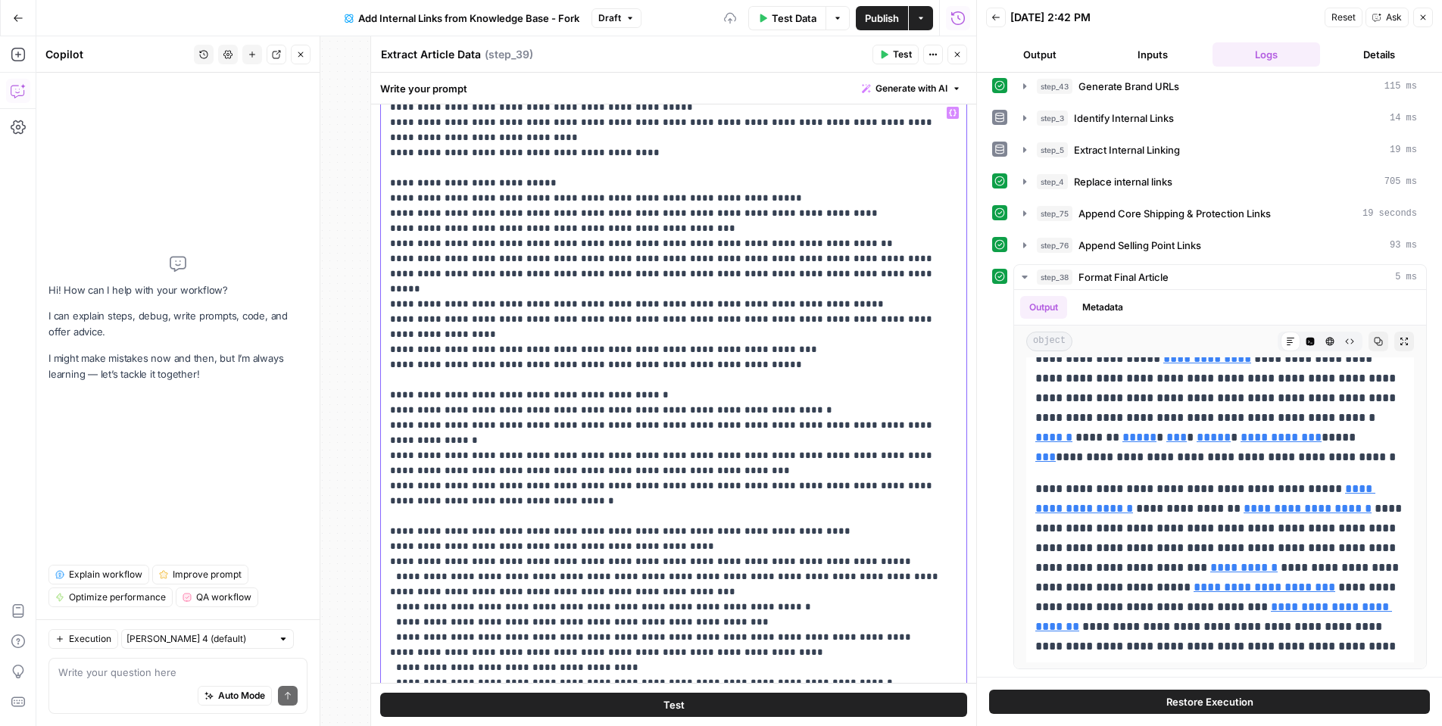
scroll to position [104, 0]
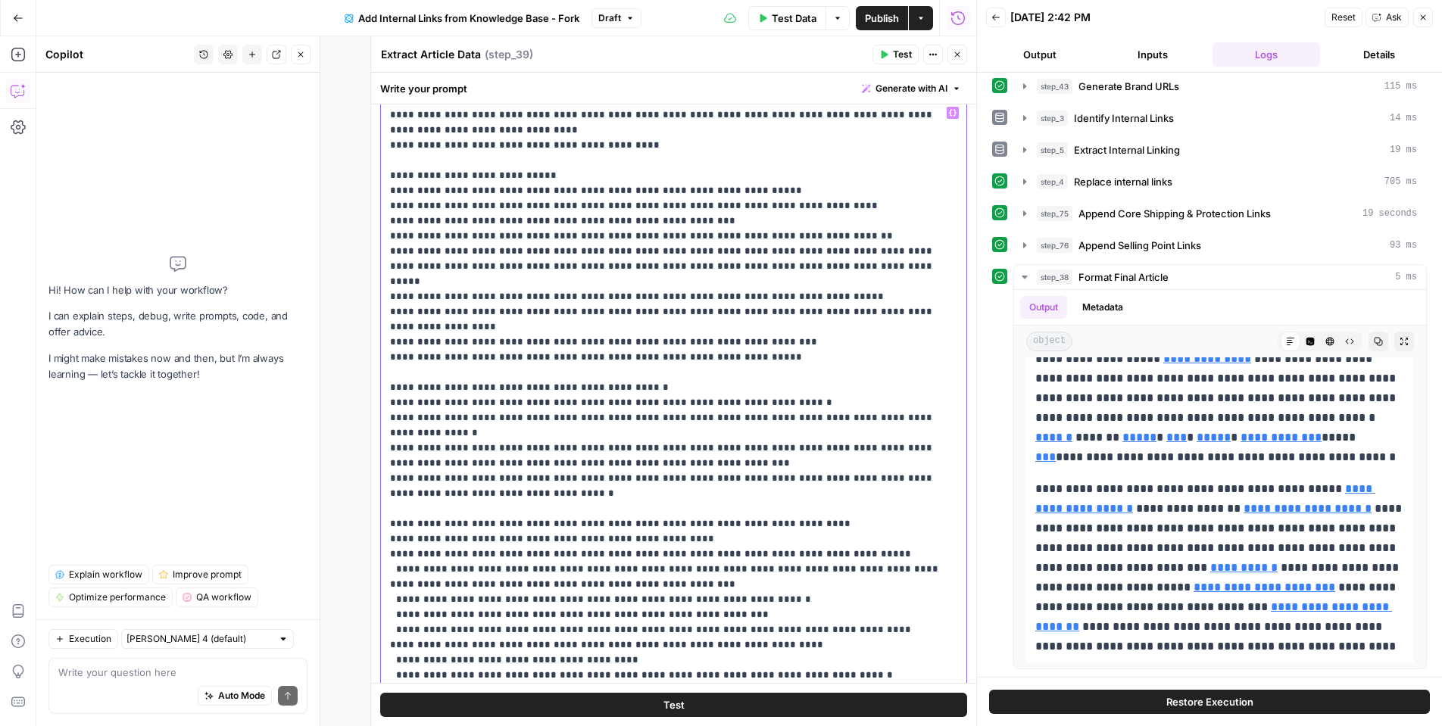
drag, startPoint x: 805, startPoint y: 255, endPoint x: 771, endPoint y: 234, distance: 39.8
click at [771, 234] on p "**********" at bounding box center [673, 691] width 567 height 1379
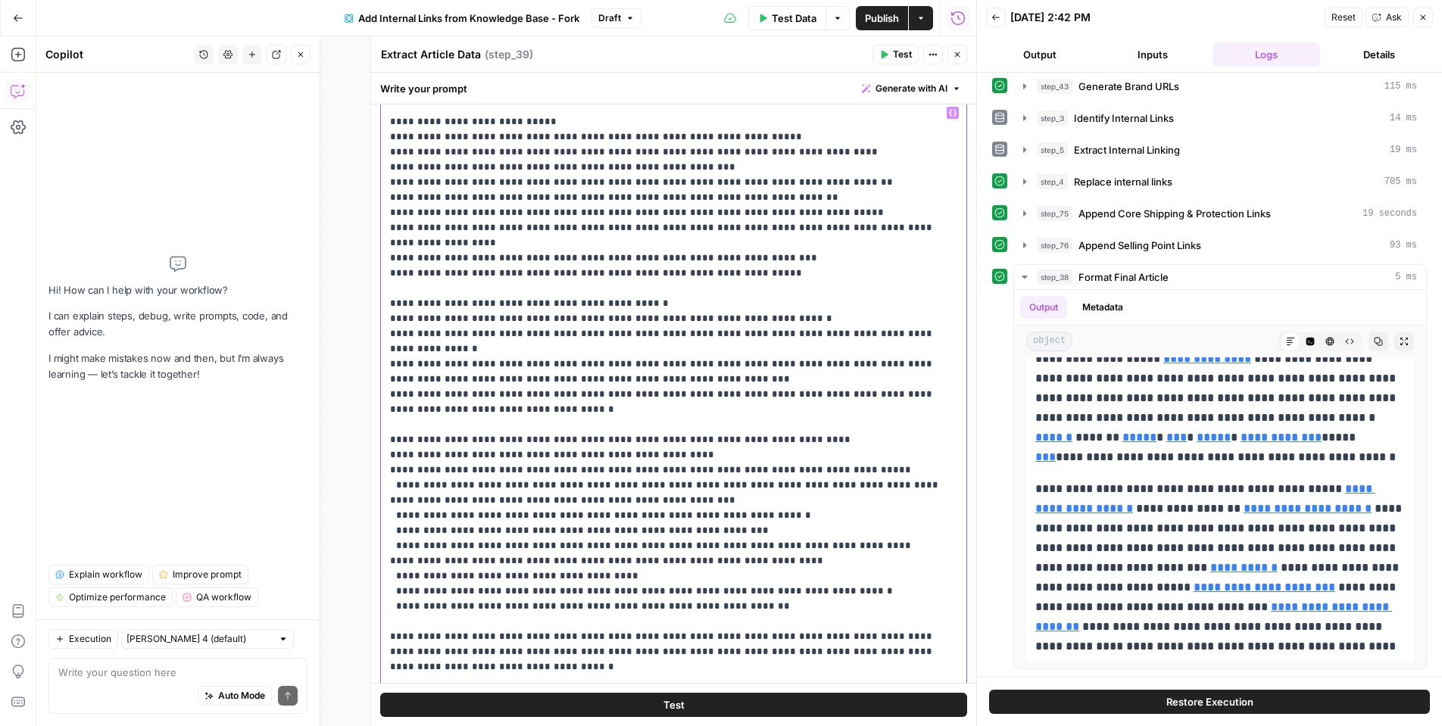
scroll to position [155, 0]
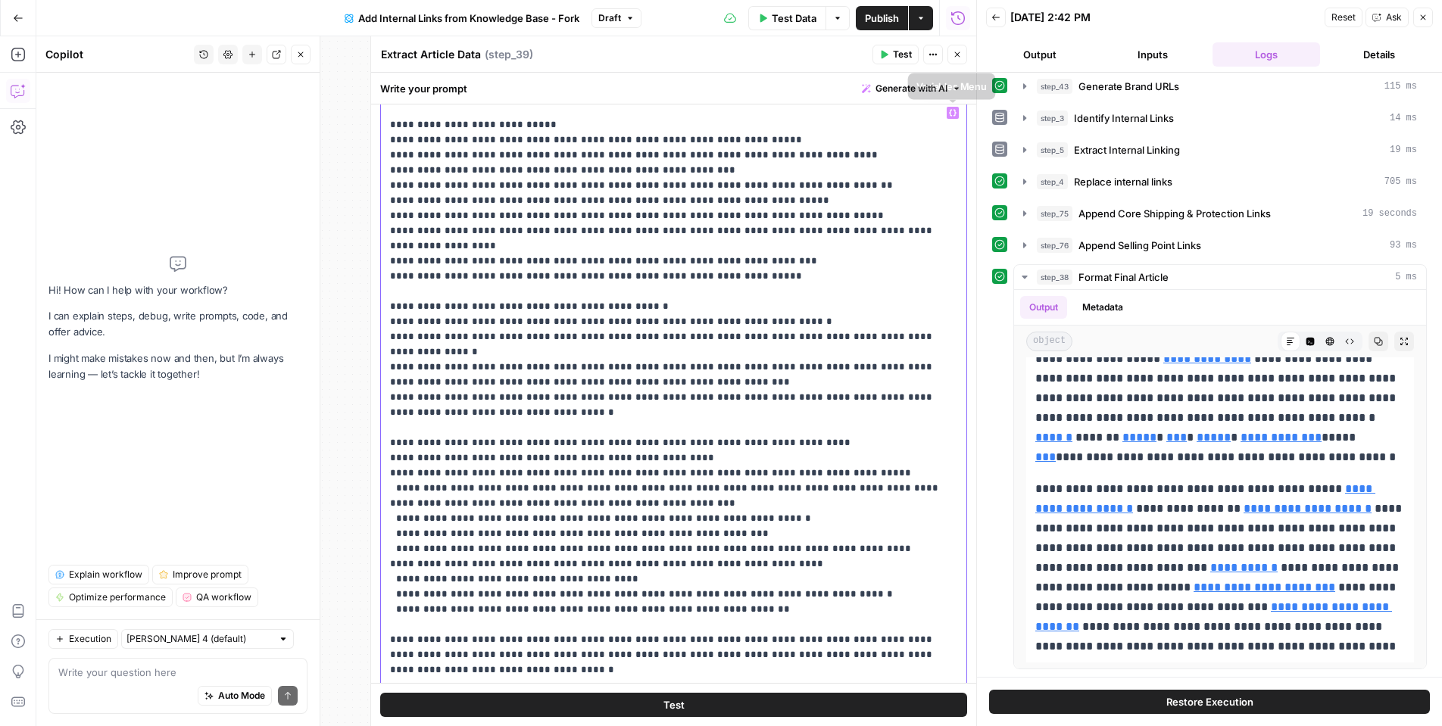
click at [954, 116] on icon "button" at bounding box center [953, 113] width 8 height 7
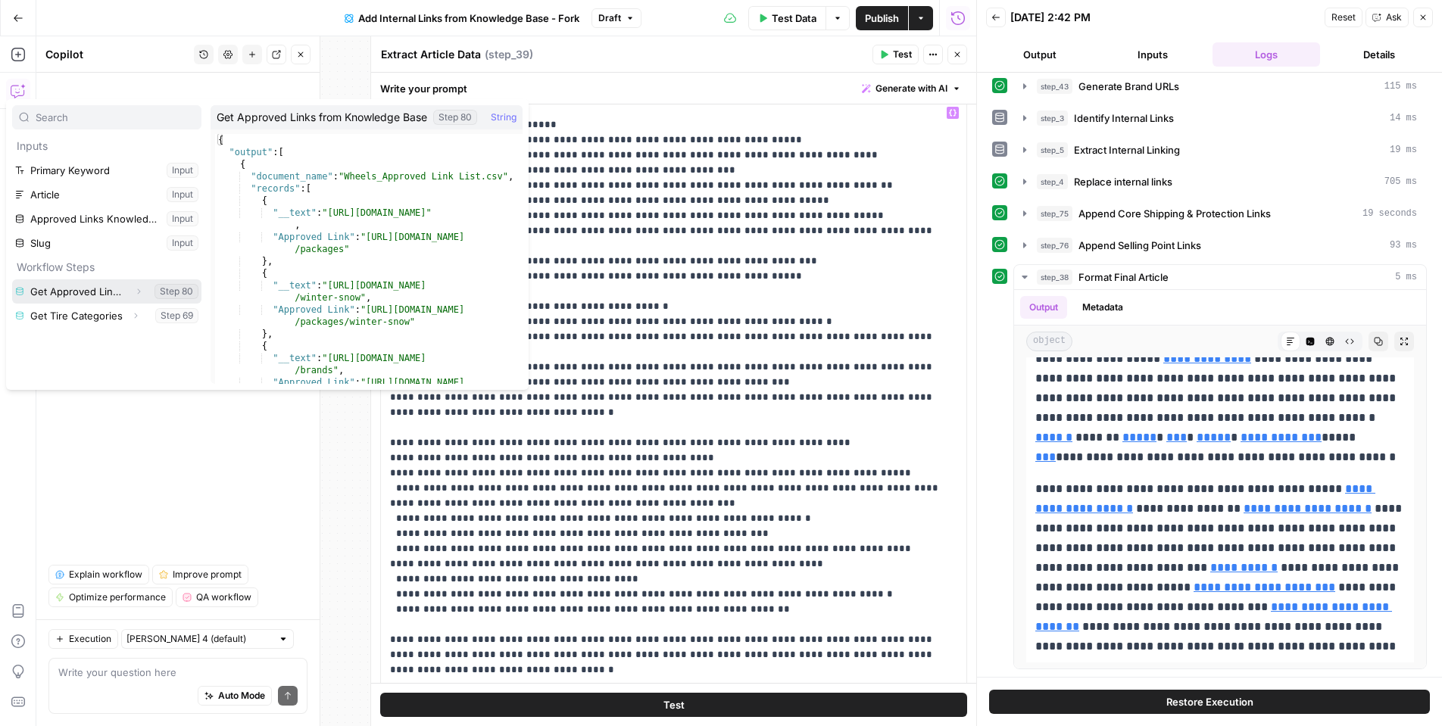
click at [108, 284] on button "Select variable Get Approved Links from Knowledge Base" at bounding box center [106, 292] width 189 height 24
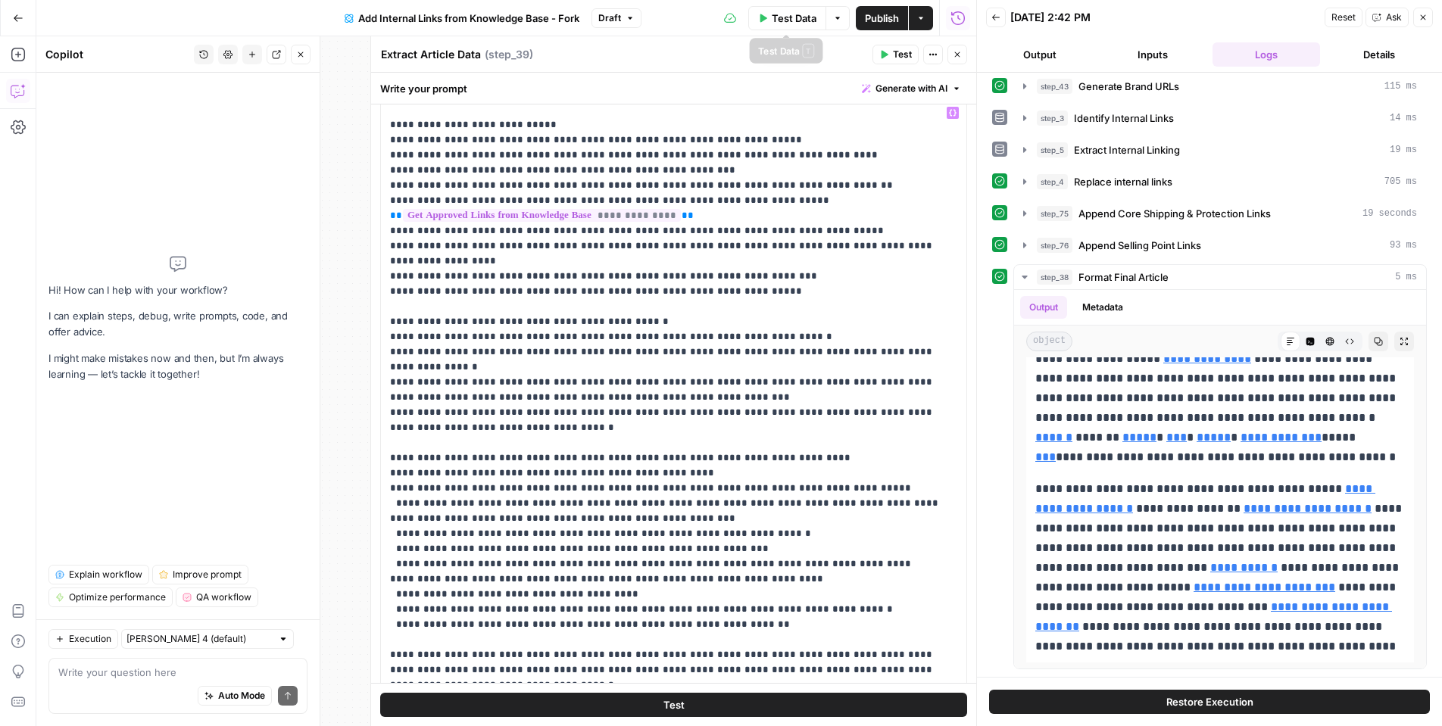
click at [798, 18] on span "Test Data" at bounding box center [794, 18] width 45 height 15
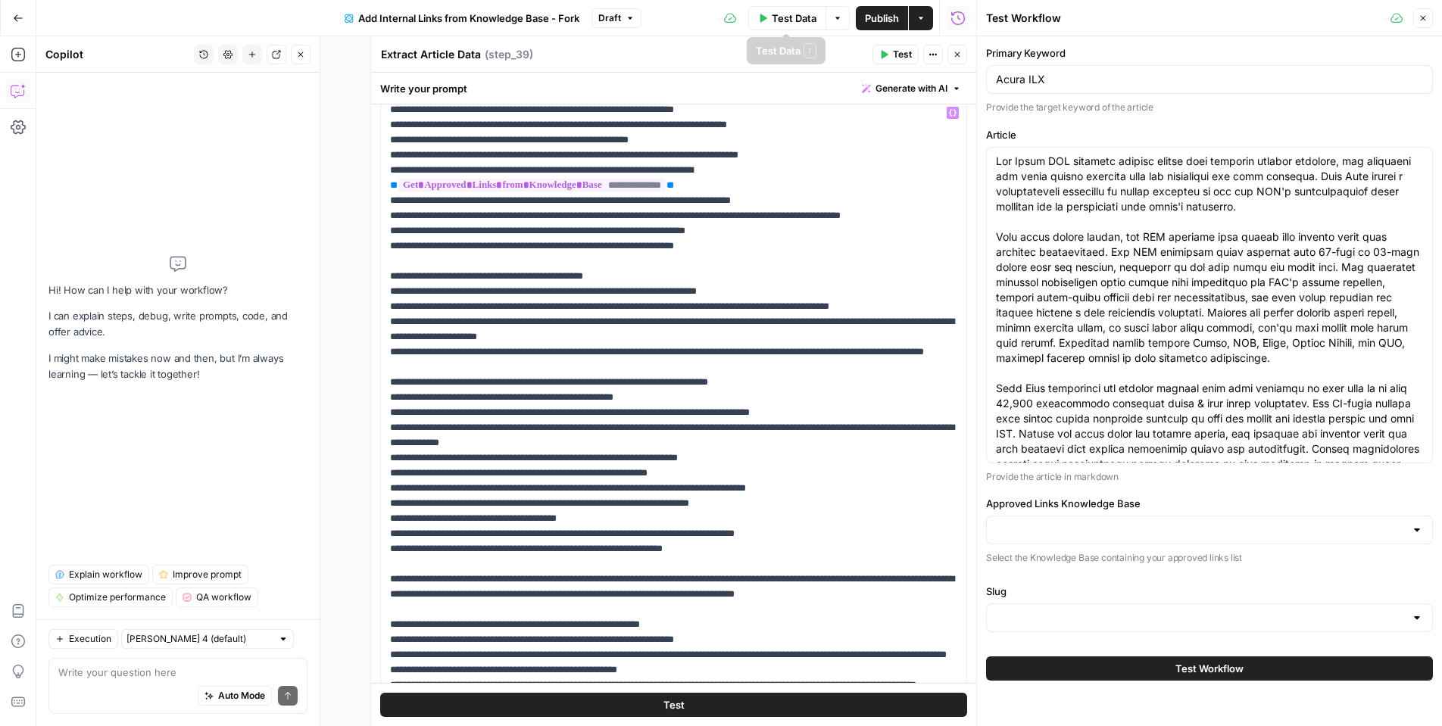
type input "Wheels_Approved Link List"
type input "Slugs"
click at [735, 705] on button "Test" at bounding box center [673, 705] width 587 height 24
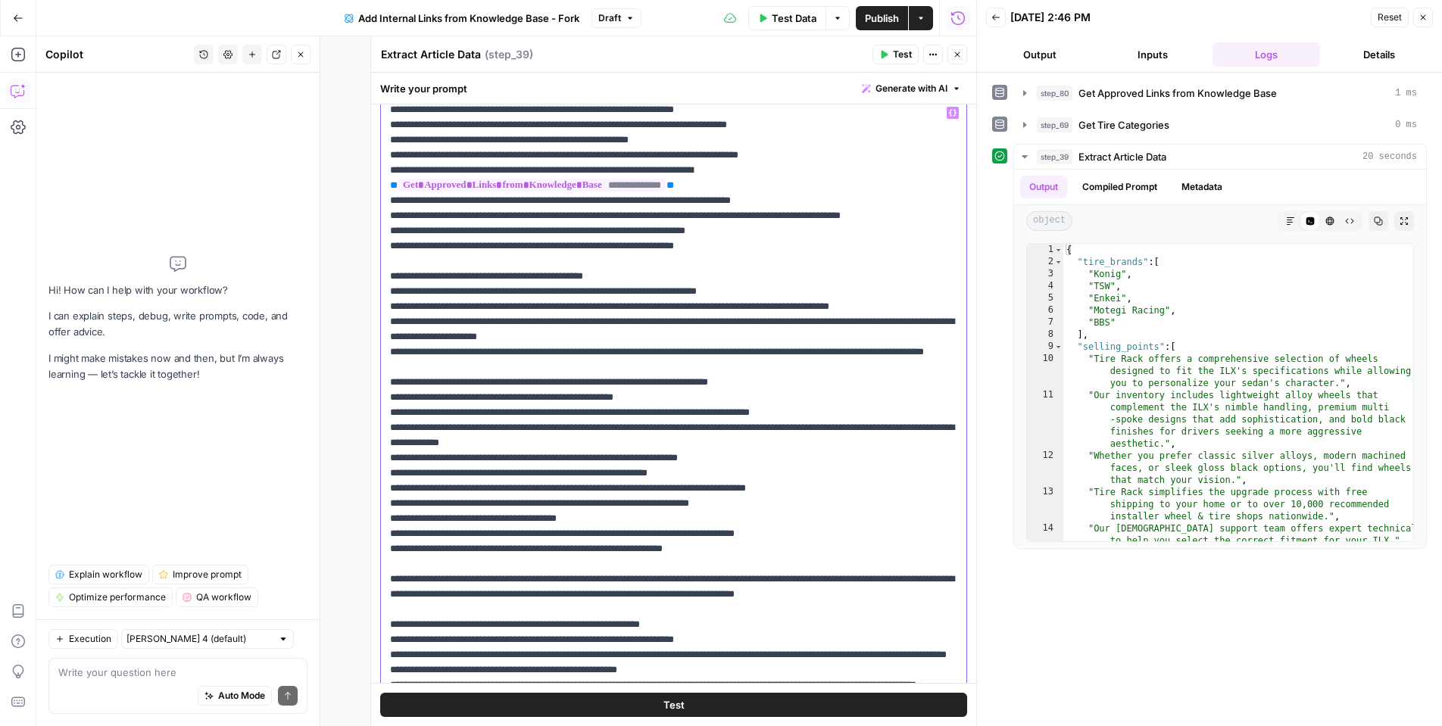
drag, startPoint x: 680, startPoint y: 355, endPoint x: 389, endPoint y: 321, distance: 292.1
click at [390, 321] on p "**********" at bounding box center [673, 640] width 567 height 1379
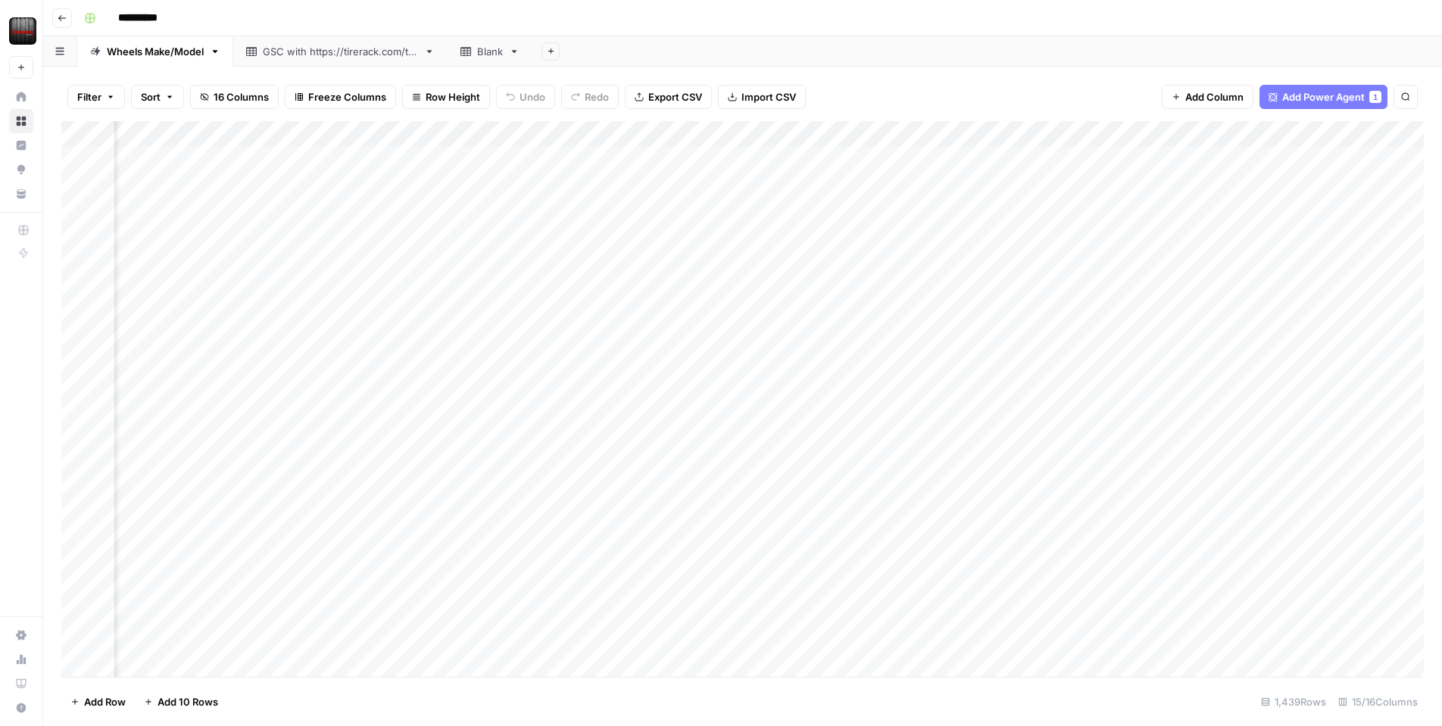
scroll to position [0, 1020]
click at [1346, 131] on div "Add Column" at bounding box center [742, 399] width 1363 height 556
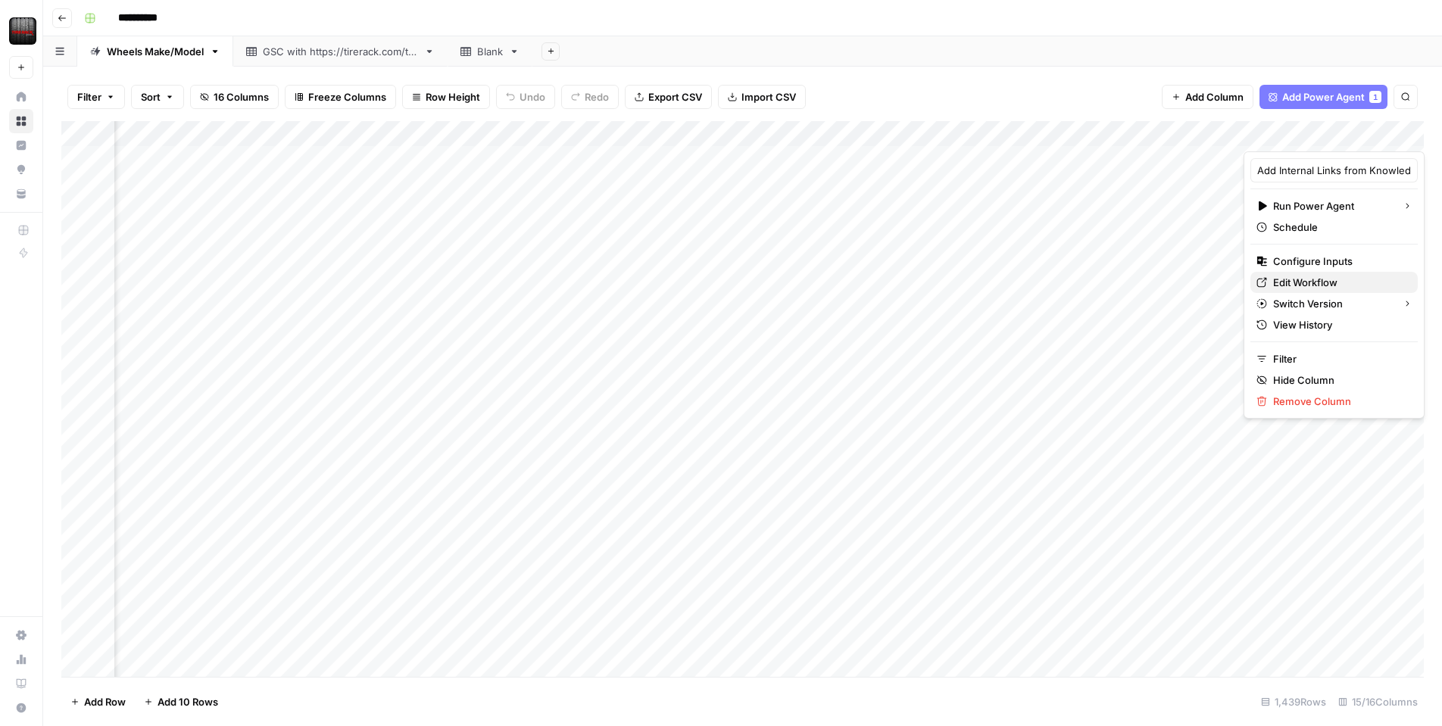
click at [1294, 280] on span "Edit Workflow" at bounding box center [1339, 282] width 133 height 15
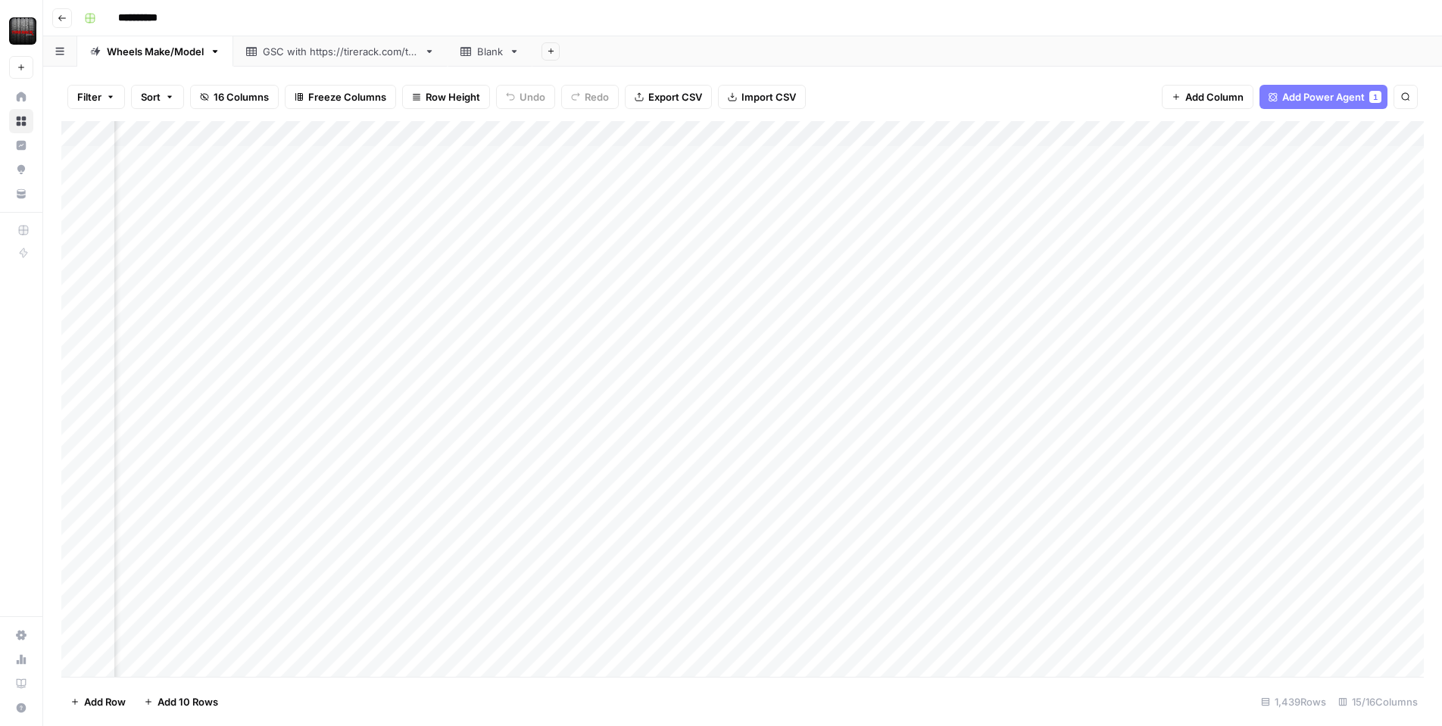
click at [665, 131] on div "Add Column" at bounding box center [742, 399] width 1363 height 556
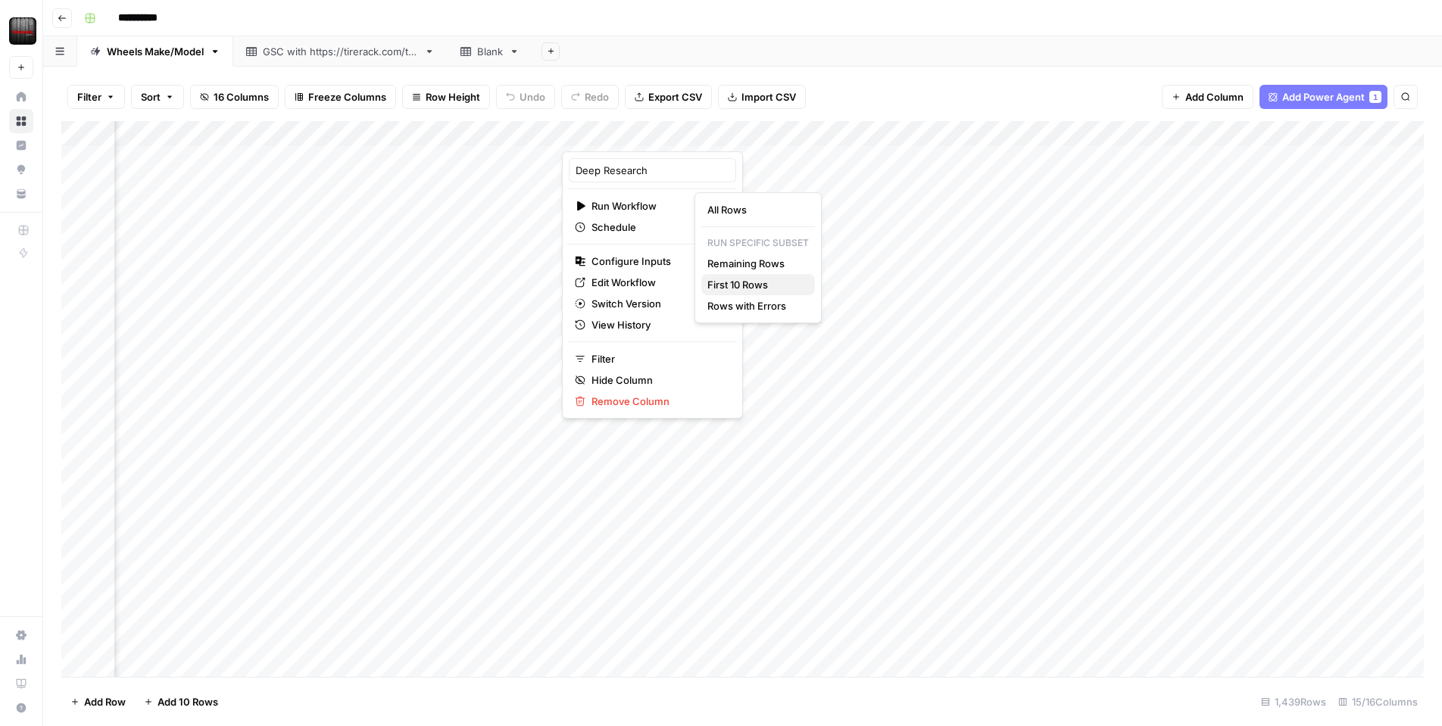
click at [733, 286] on span "First 10 Rows" at bounding box center [755, 284] width 95 height 15
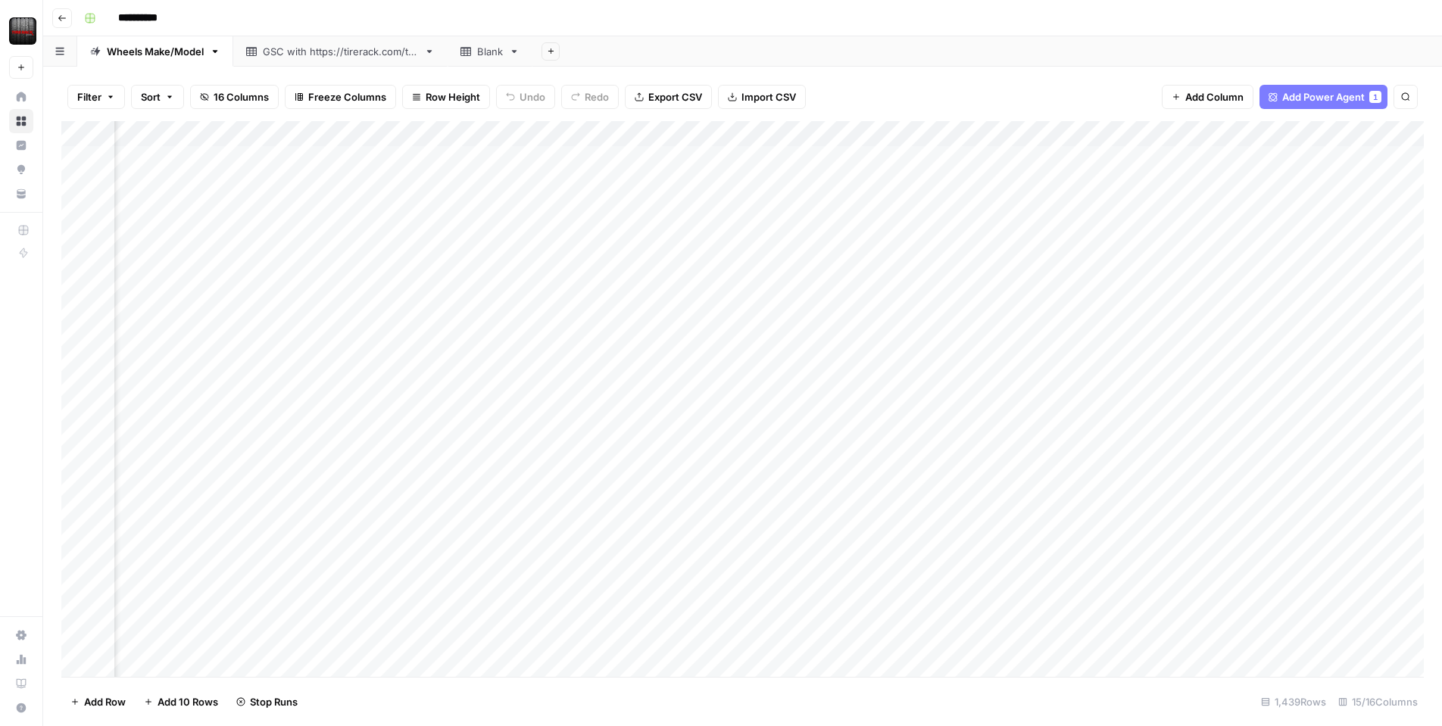
click at [944, 139] on div "Add Column" at bounding box center [742, 399] width 1363 height 556
click at [900, 280] on span "Edit Workflow" at bounding box center [930, 282] width 133 height 15
click at [1346, 133] on div "Add Column" at bounding box center [742, 399] width 1363 height 556
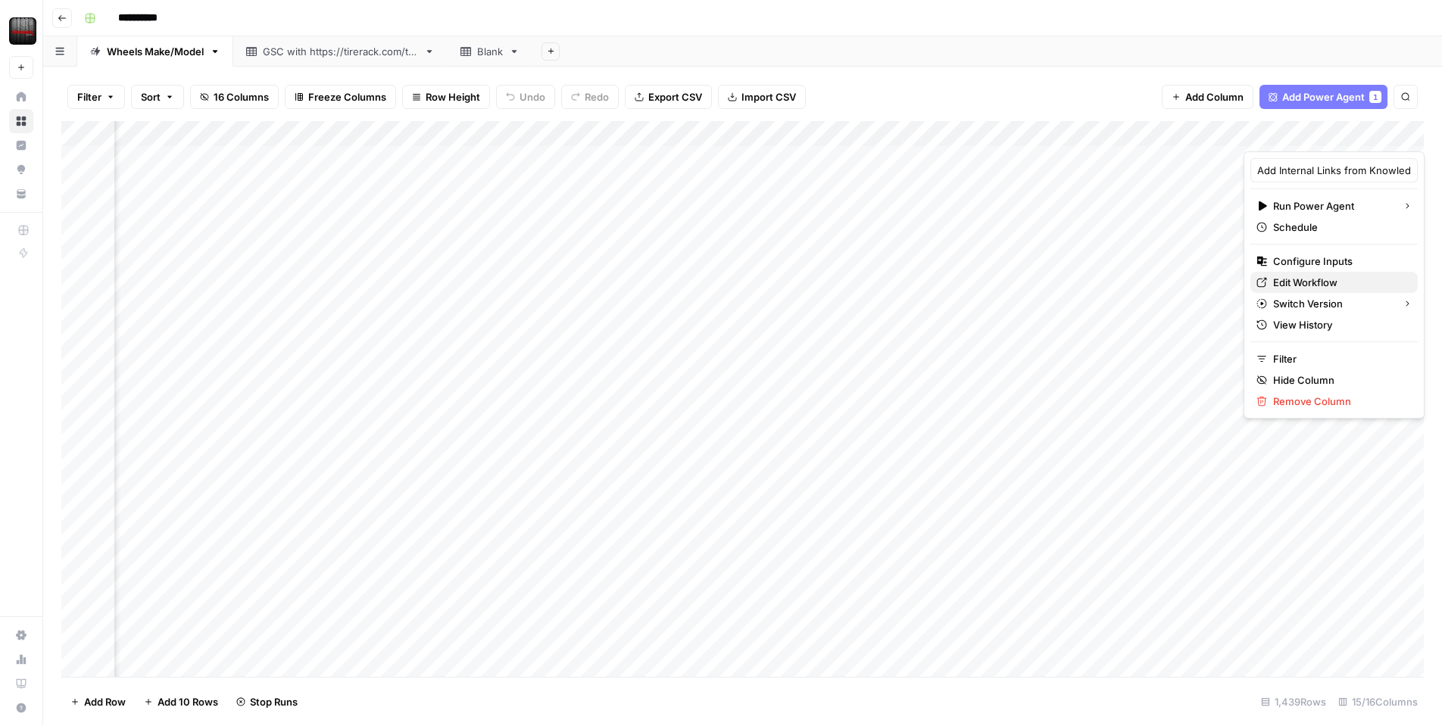
click at [1312, 277] on span "Edit Workflow" at bounding box center [1339, 282] width 133 height 15
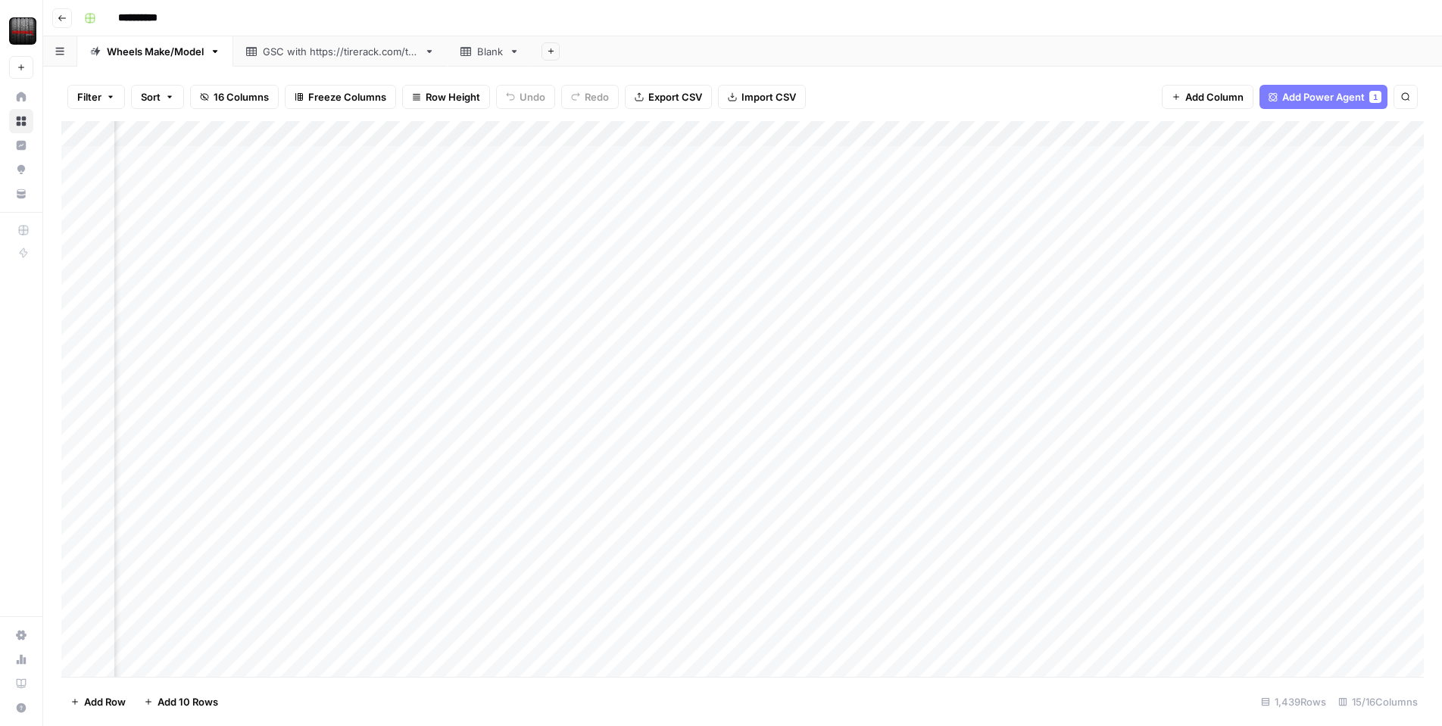
click at [942, 136] on div "Add Column" at bounding box center [742, 399] width 1363 height 556
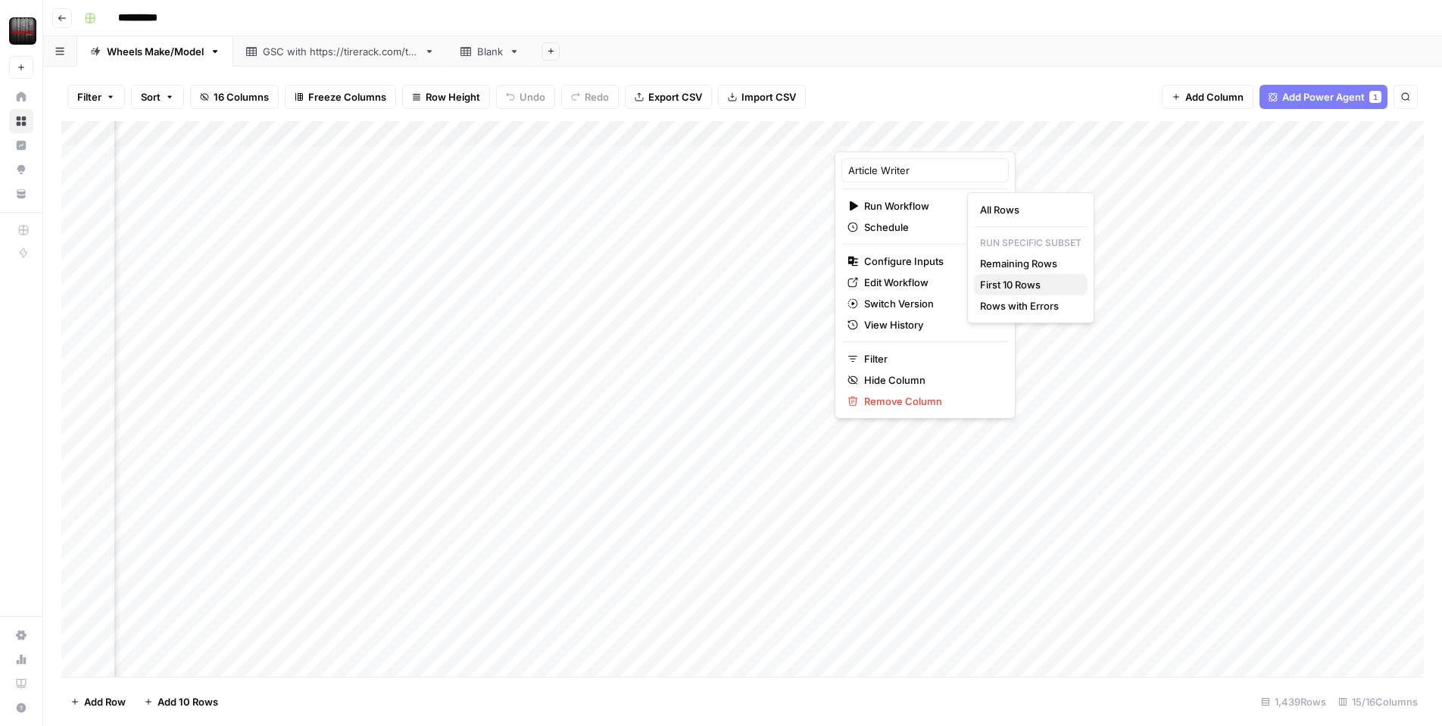
click at [991, 282] on span "First 10 Rows" at bounding box center [1027, 284] width 95 height 15
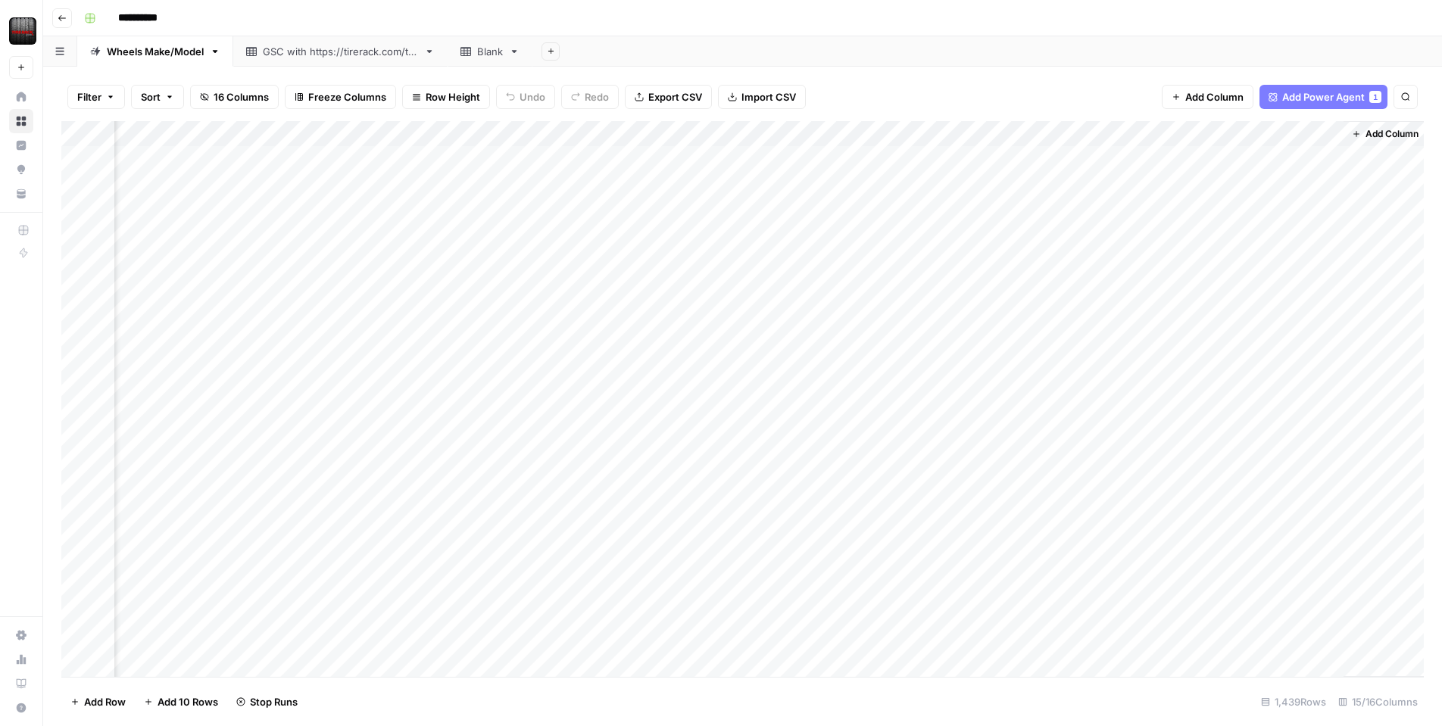
scroll to position [0, 1195]
click at [1020, 233] on div "Add Column" at bounding box center [742, 399] width 1363 height 556
click at [923, 210] on div "Add Column" at bounding box center [742, 399] width 1363 height 556
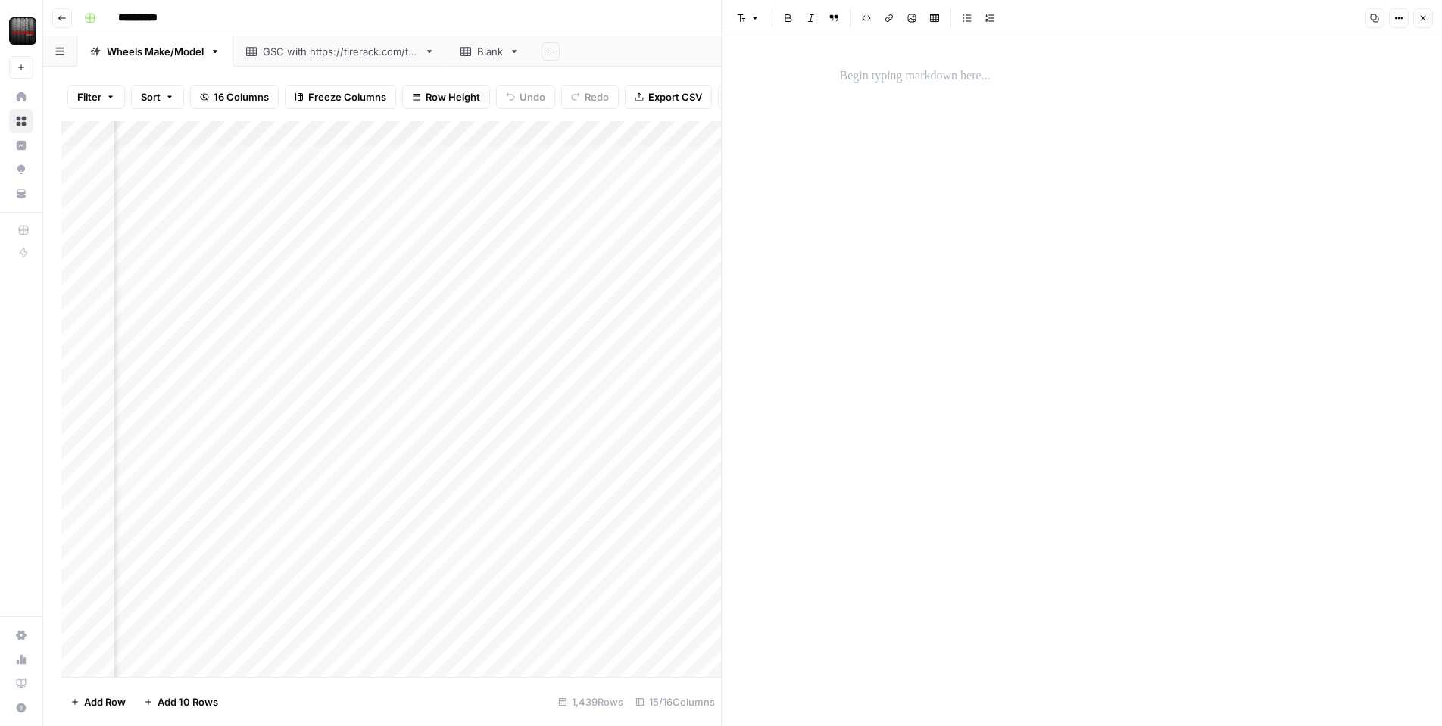
drag, startPoint x: 1417, startPoint y: 21, endPoint x: 1399, endPoint y: 24, distance: 17.7
click at [1416, 21] on button "Close" at bounding box center [1424, 18] width 20 height 20
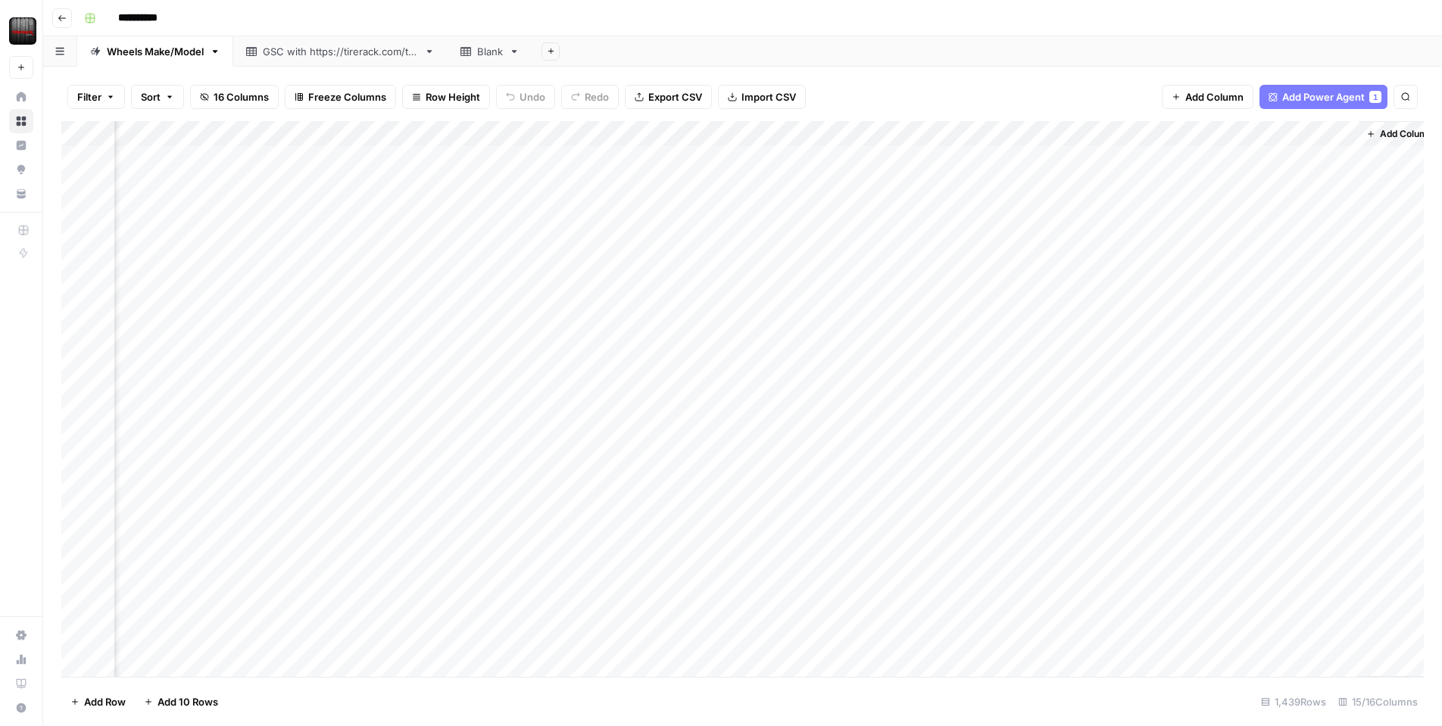
scroll to position [0, 1179]
click at [934, 156] on div "Add Column" at bounding box center [742, 399] width 1363 height 556
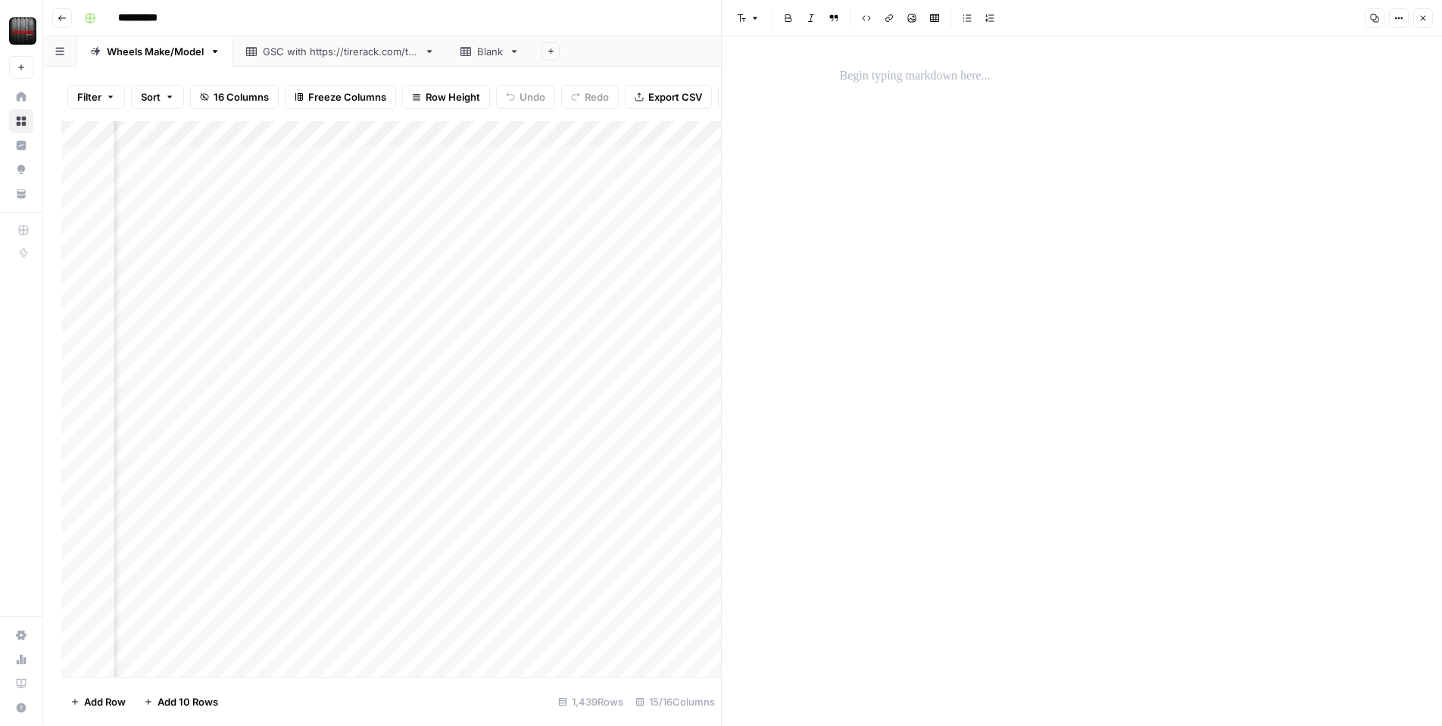
click at [1424, 27] on button "Close" at bounding box center [1424, 18] width 20 height 20
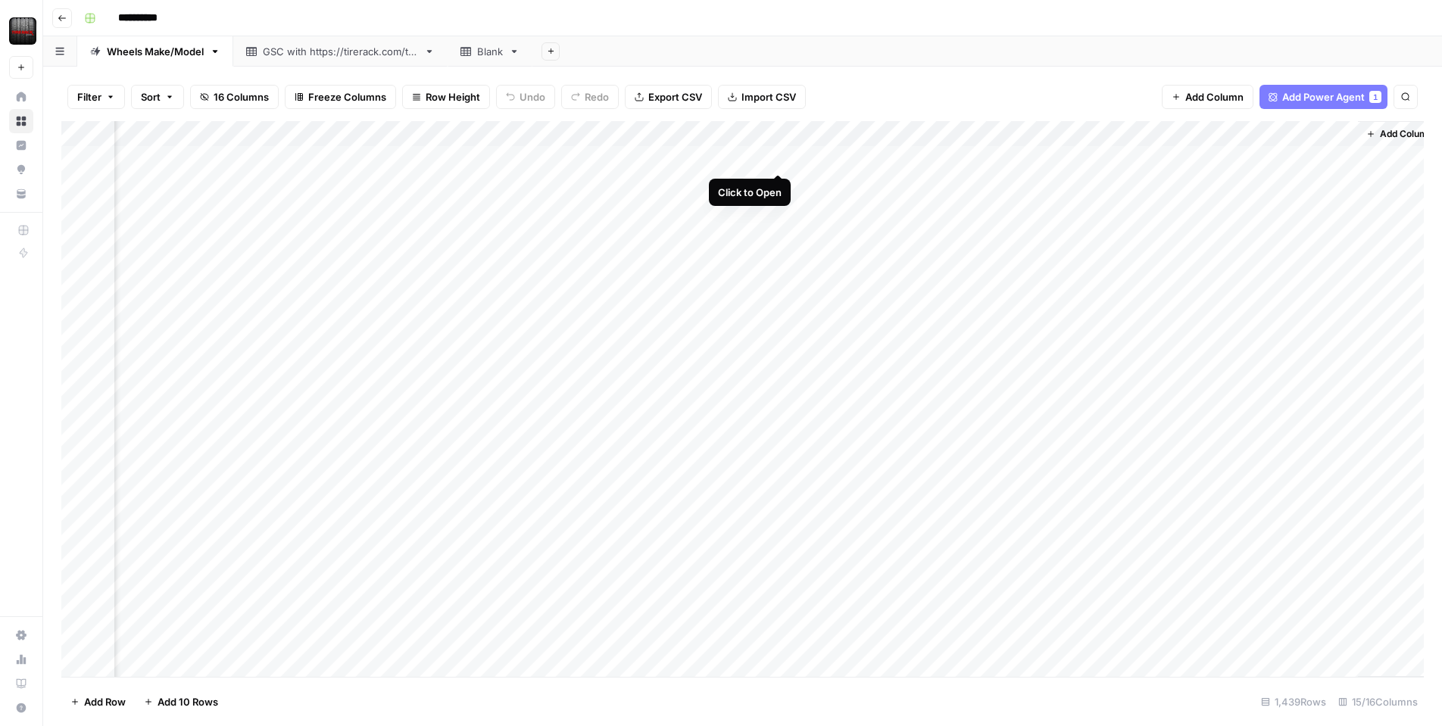
click at [778, 157] on div "Add Column" at bounding box center [742, 399] width 1363 height 556
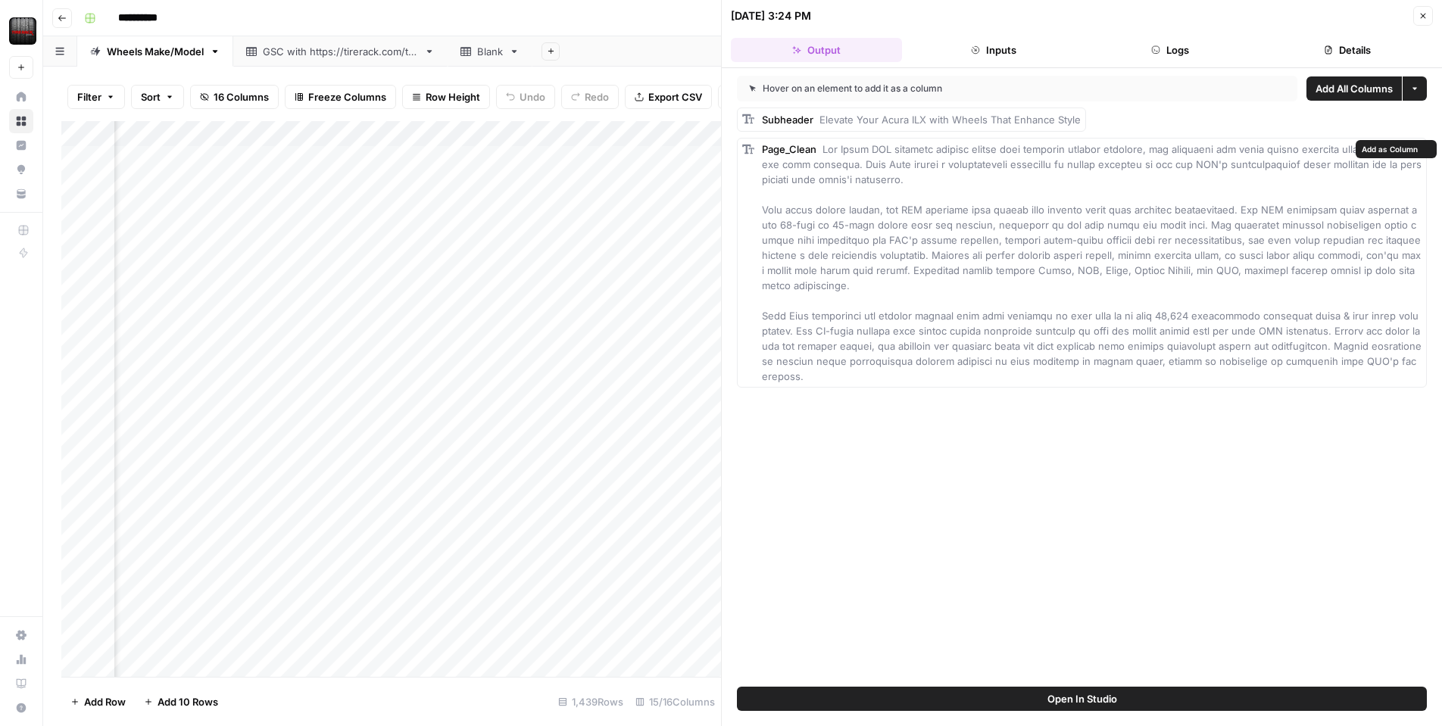
click at [1170, 178] on div "Page_Clean" at bounding box center [1092, 263] width 660 height 242
click at [1361, 157] on button "Add as Column" at bounding box center [1397, 148] width 78 height 17
click at [1381, 150] on span "Add as Column" at bounding box center [1390, 149] width 56 height 12
drag, startPoint x: 1422, startPoint y: 17, endPoint x: 1384, endPoint y: 46, distance: 47.6
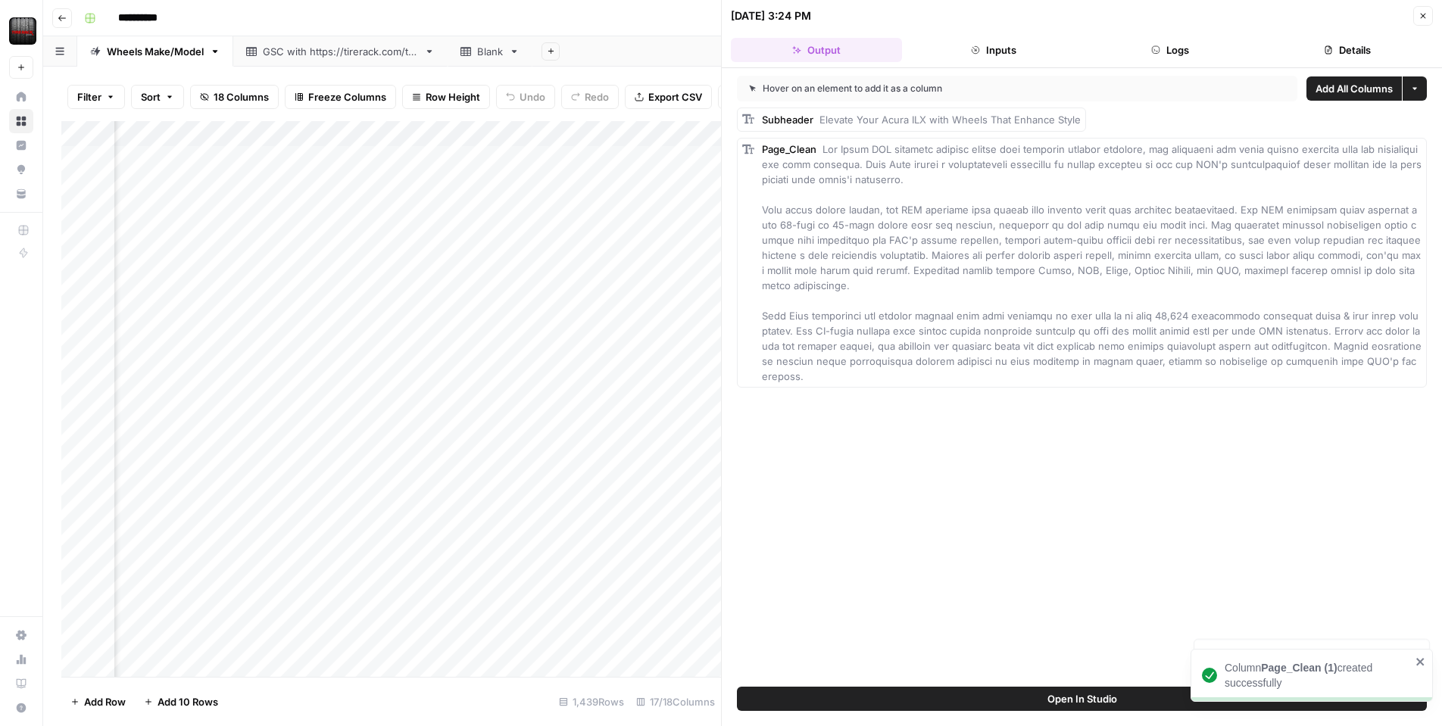
click at [1420, 18] on icon "button" at bounding box center [1423, 15] width 9 height 9
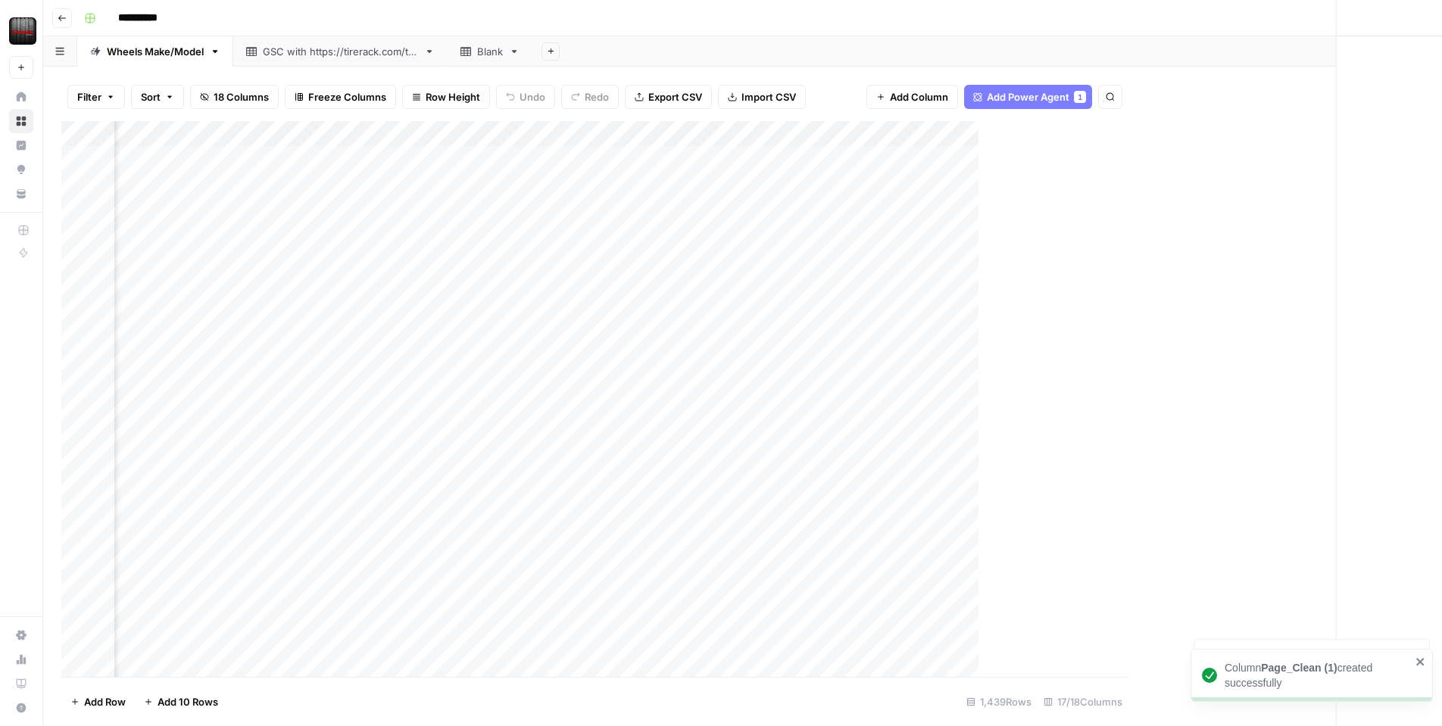
scroll to position [0, 1451]
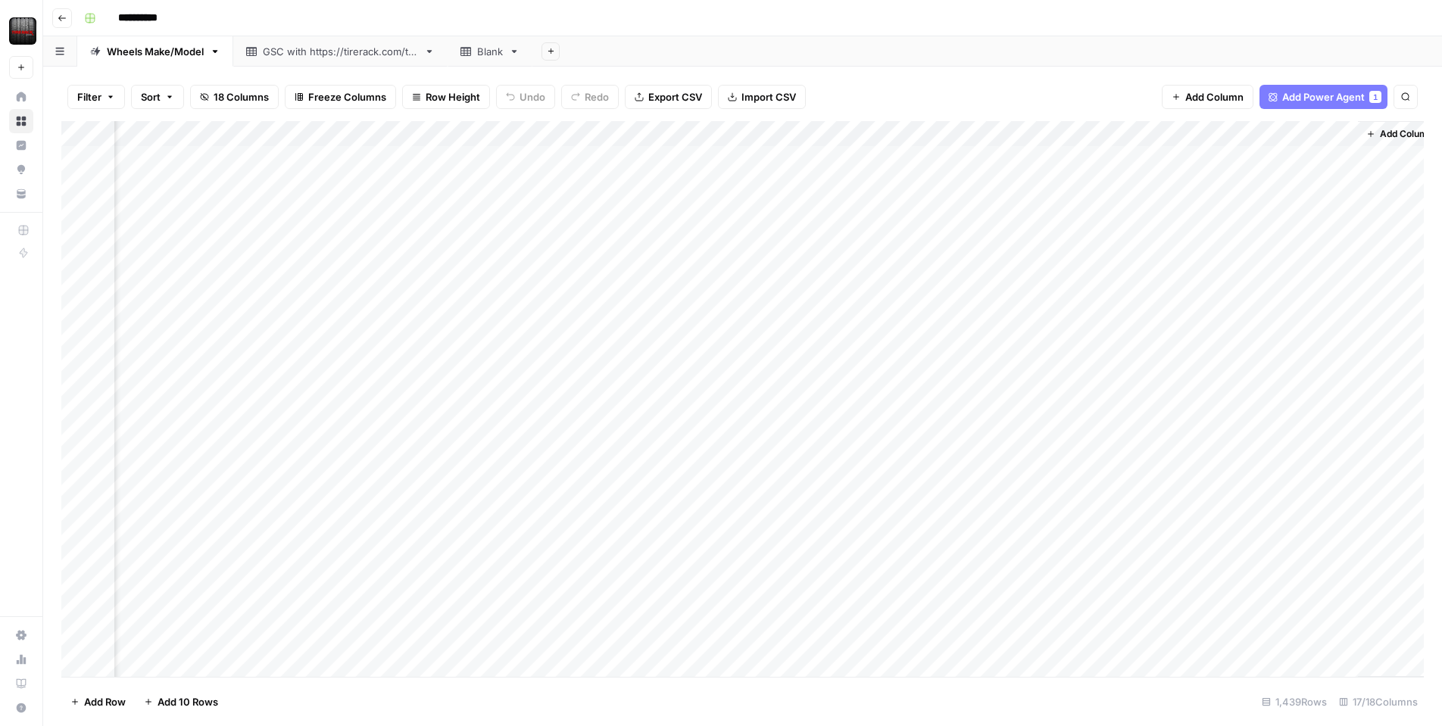
click at [667, 133] on div "Add Column" at bounding box center [742, 399] width 1363 height 556
click at [626, 277] on span "Remove Column" at bounding box center [635, 282] width 133 height 15
click at [664, 157] on span "Delete" at bounding box center [667, 156] width 33 height 15
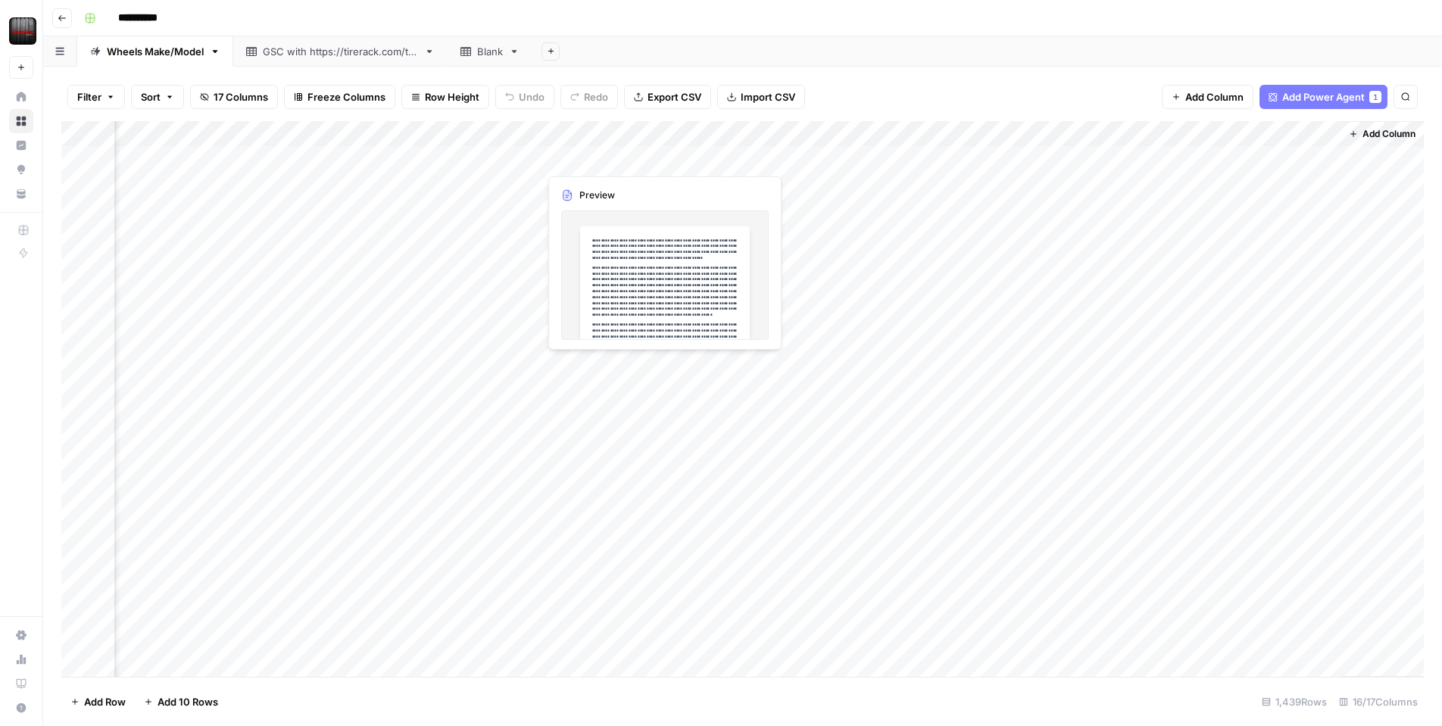
scroll to position [0, 1333]
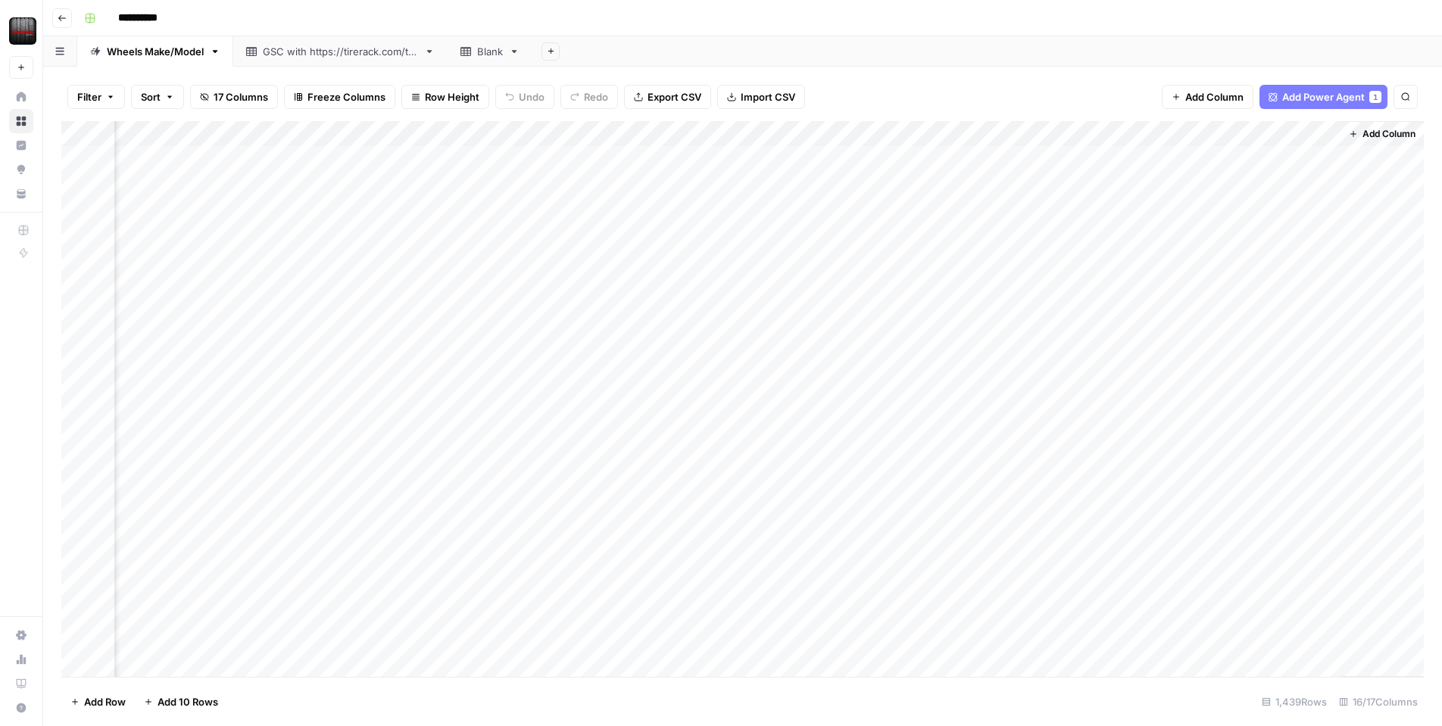
click at [920, 136] on div "Add Column" at bounding box center [742, 399] width 1363 height 556
click at [868, 283] on span "Remove Column" at bounding box center [889, 282] width 133 height 15
click at [656, 182] on span "Delete" at bounding box center [667, 184] width 33 height 15
click at [1173, 133] on div "Add Column" at bounding box center [742, 399] width 1363 height 556
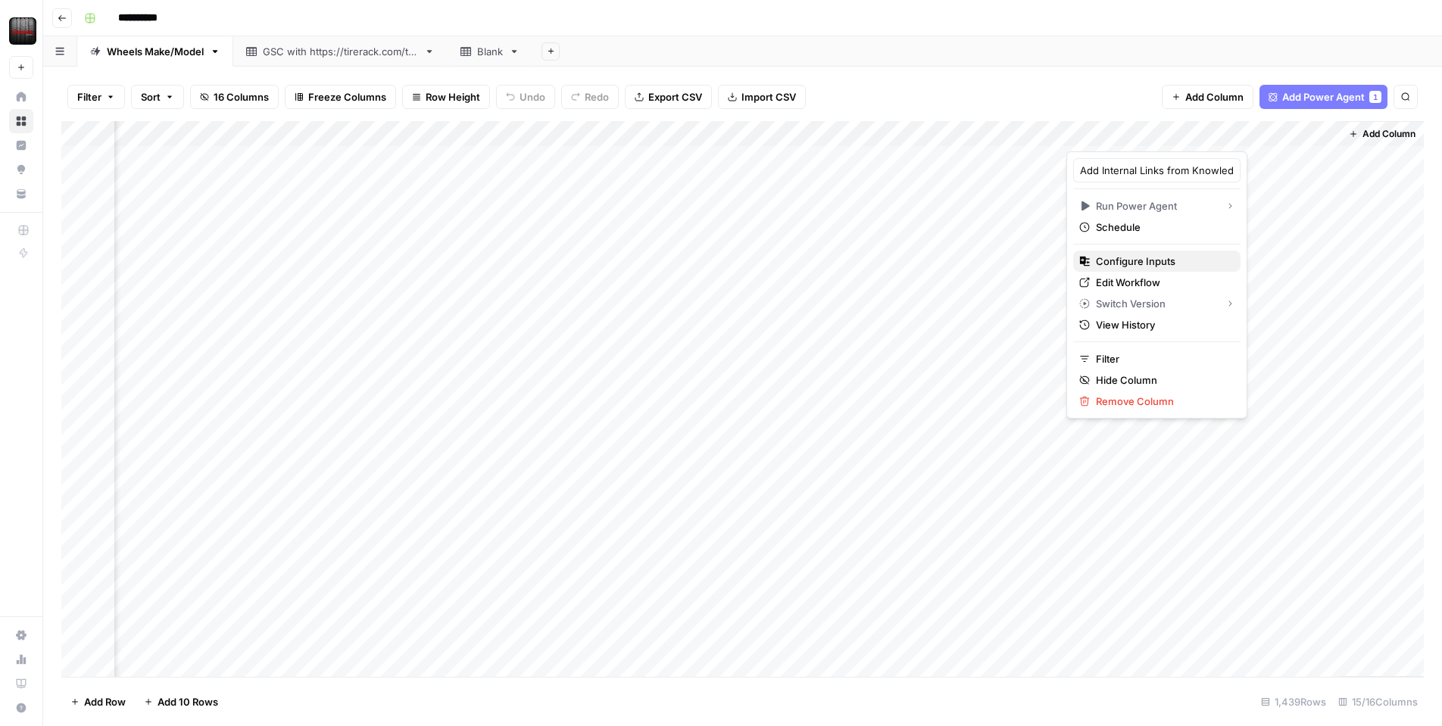
click at [1135, 259] on span "Configure Inputs" at bounding box center [1162, 261] width 133 height 15
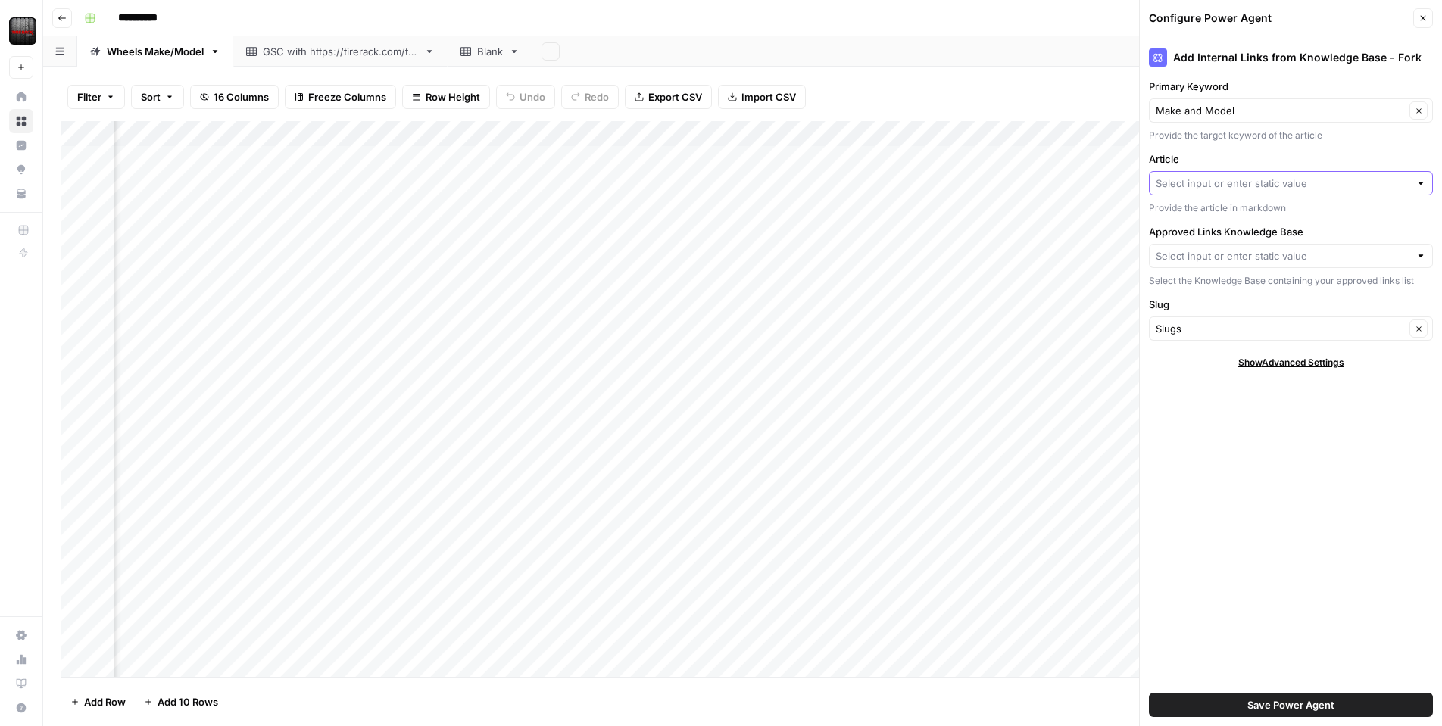
click at [1204, 183] on input "Article" at bounding box center [1283, 183] width 254 height 15
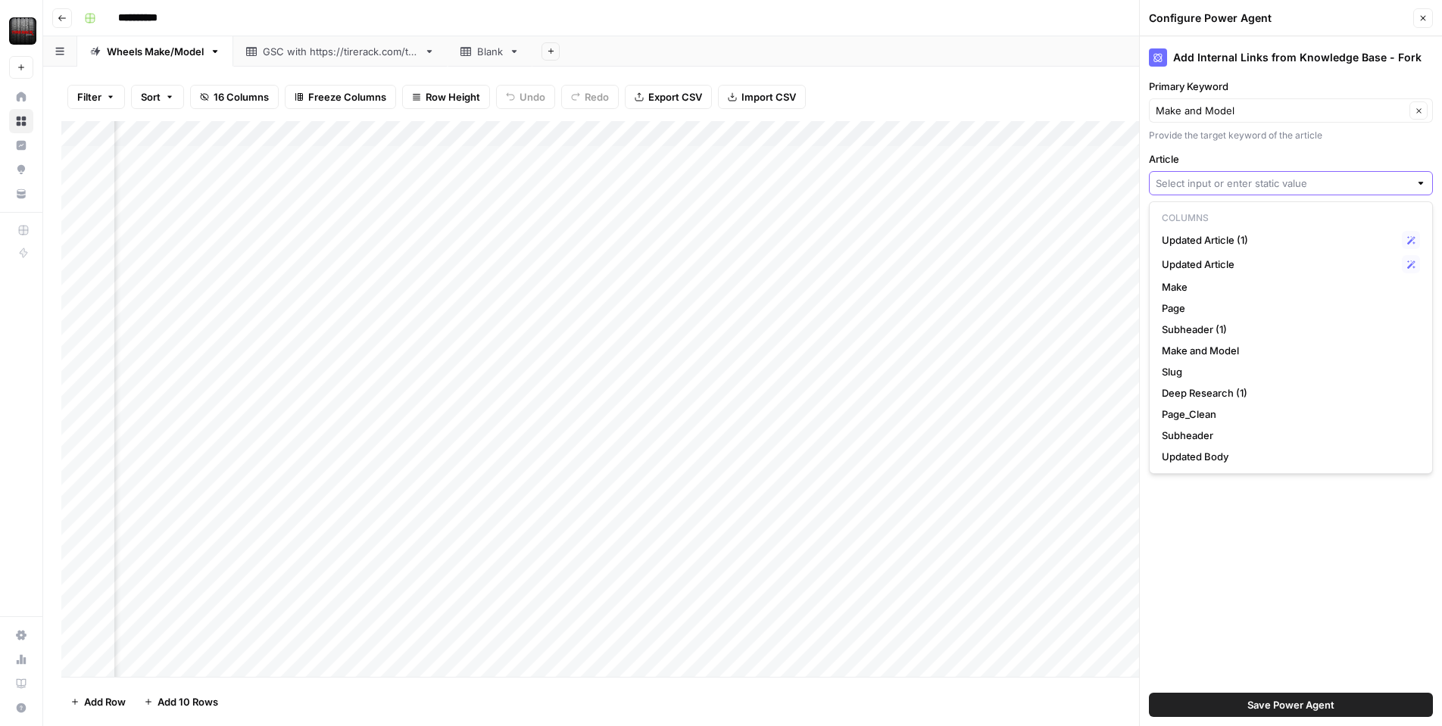
click at [1263, 187] on input "Article" at bounding box center [1283, 183] width 254 height 15
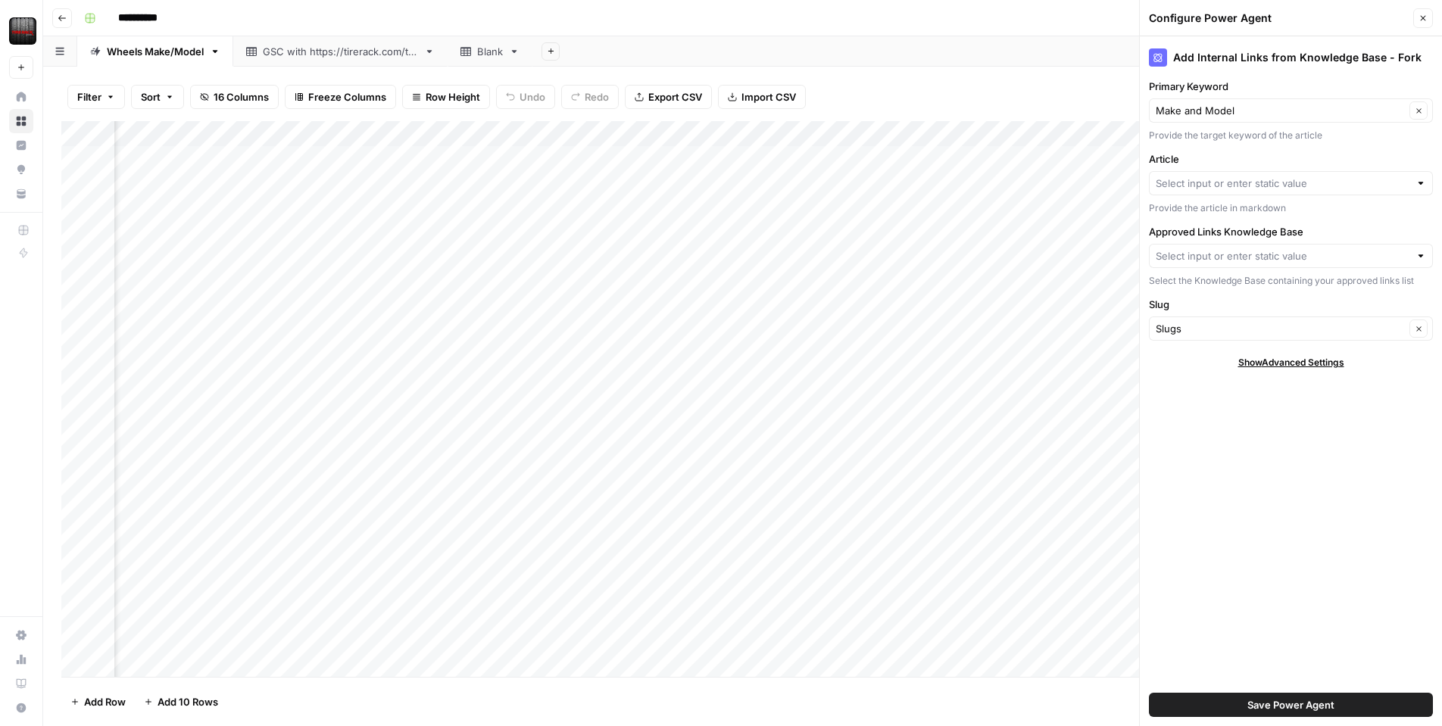
click at [979, 109] on div "Filter Sort 16 Columns Freeze Columns Row Height Undo Redo Export CSV Import CS…" at bounding box center [742, 97] width 1363 height 48
click at [1270, 194] on div at bounding box center [1291, 183] width 284 height 24
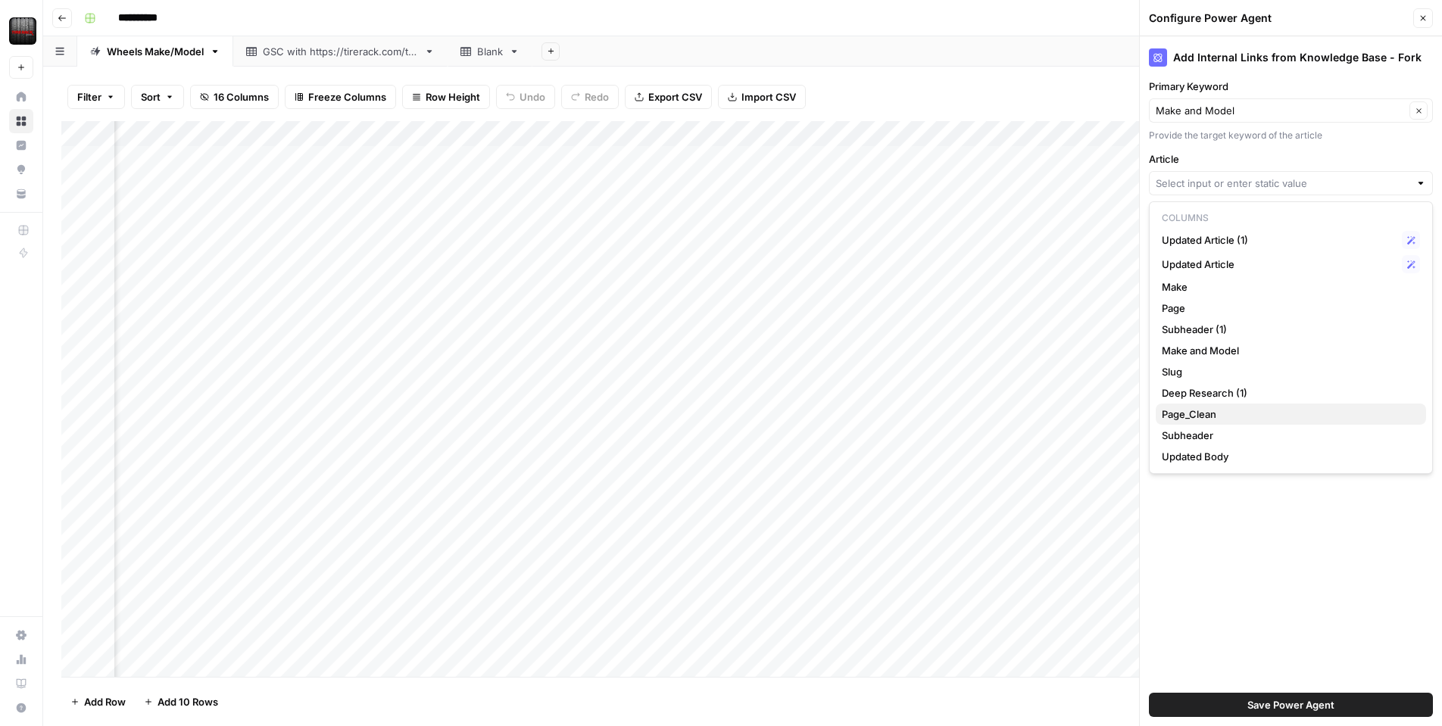
click at [1281, 416] on span "Page_Clean" at bounding box center [1288, 414] width 252 height 15
type input "Page_Clean"
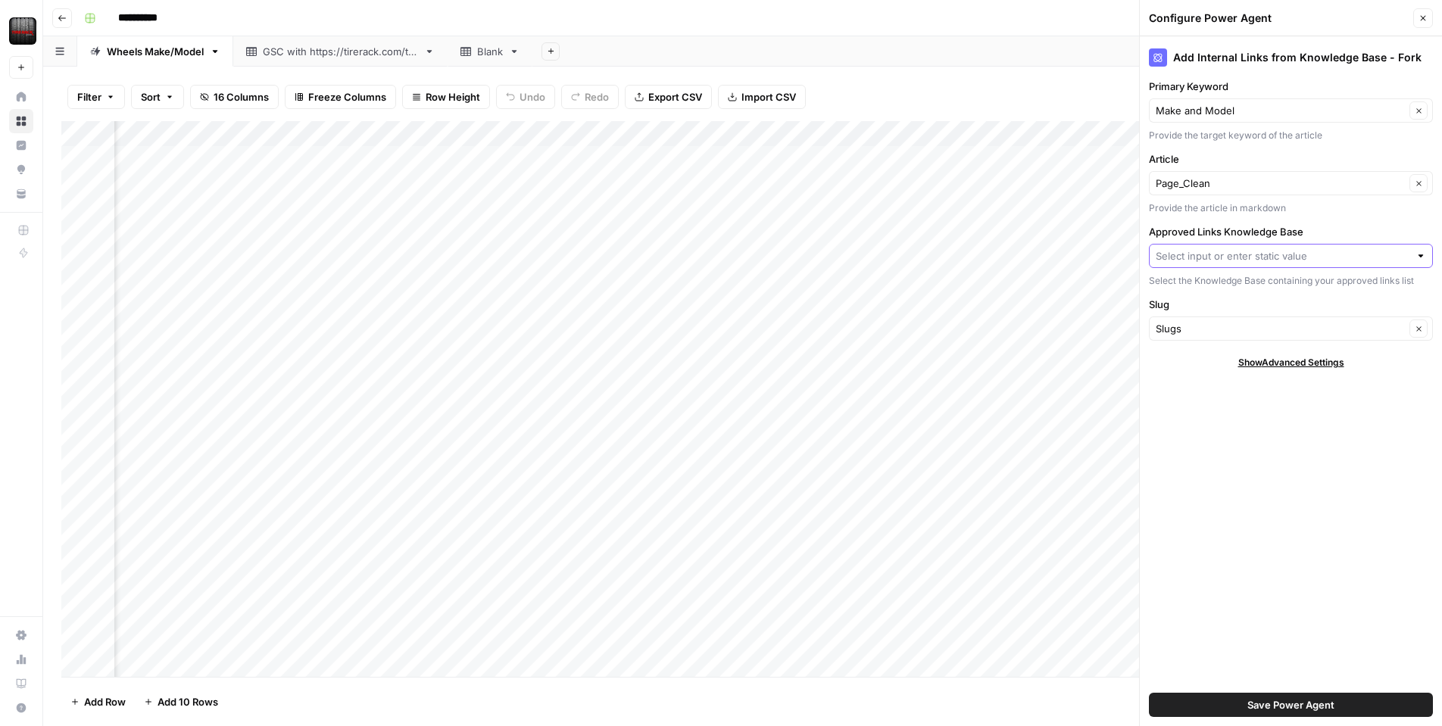
click at [1248, 257] on input "Approved Links Knowledge Base" at bounding box center [1283, 255] width 254 height 15
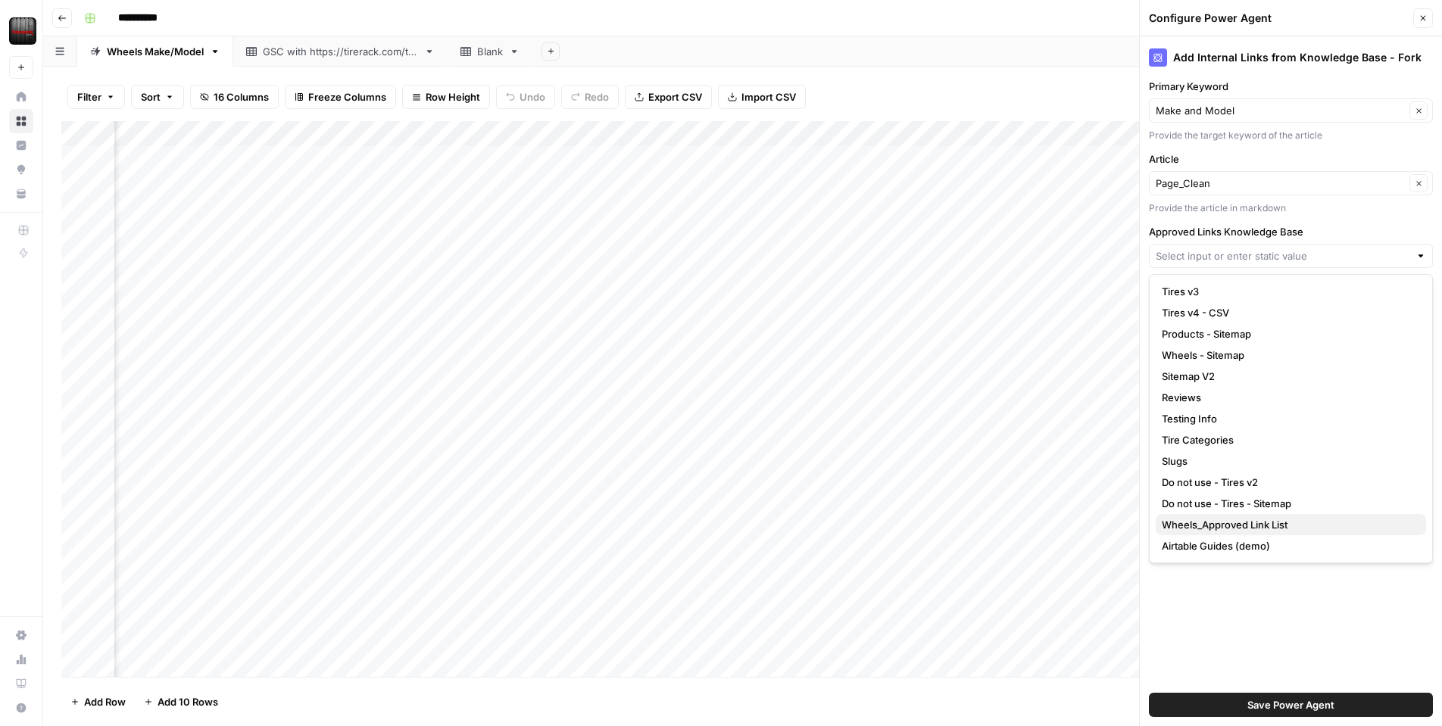
click at [1274, 524] on span "Wheels_Approved Link List" at bounding box center [1288, 524] width 252 height 15
type input "Wheels_Approved Link List"
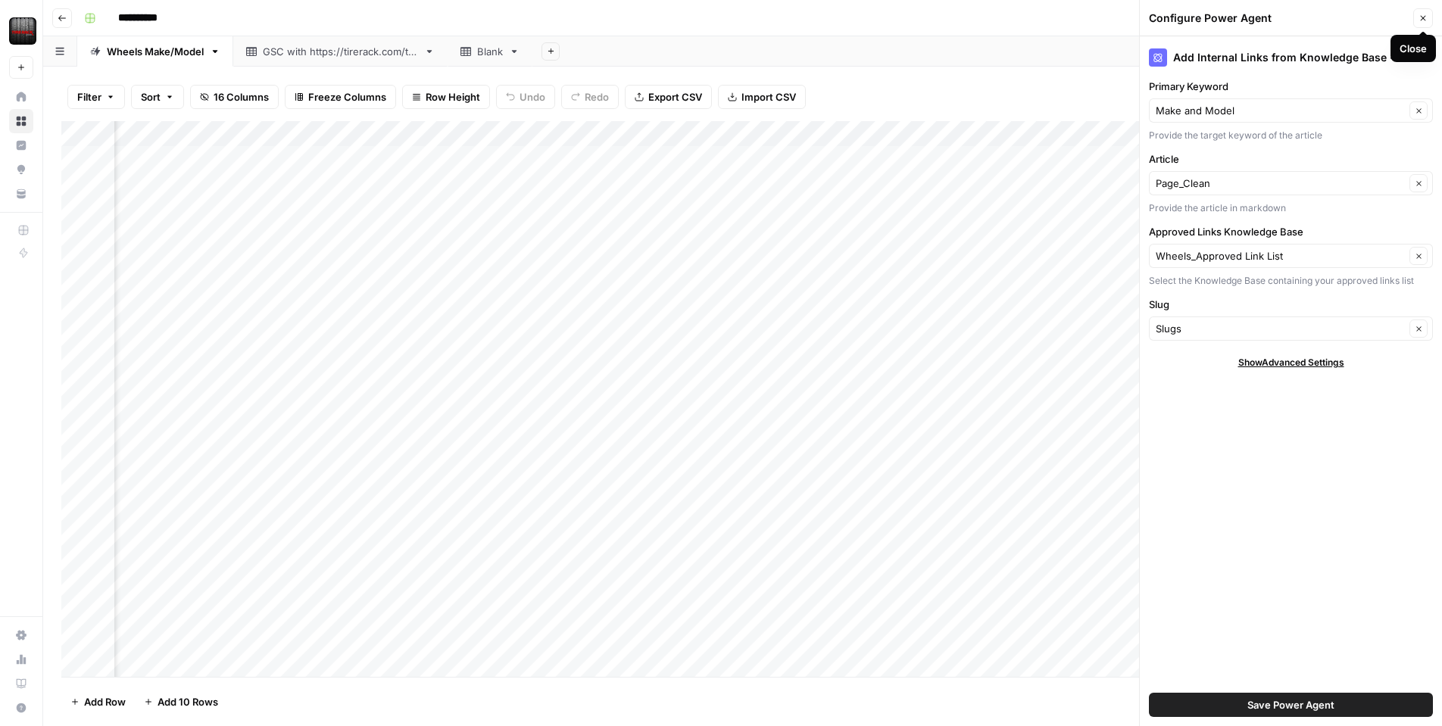
click at [1426, 17] on icon "button" at bounding box center [1423, 18] width 9 height 9
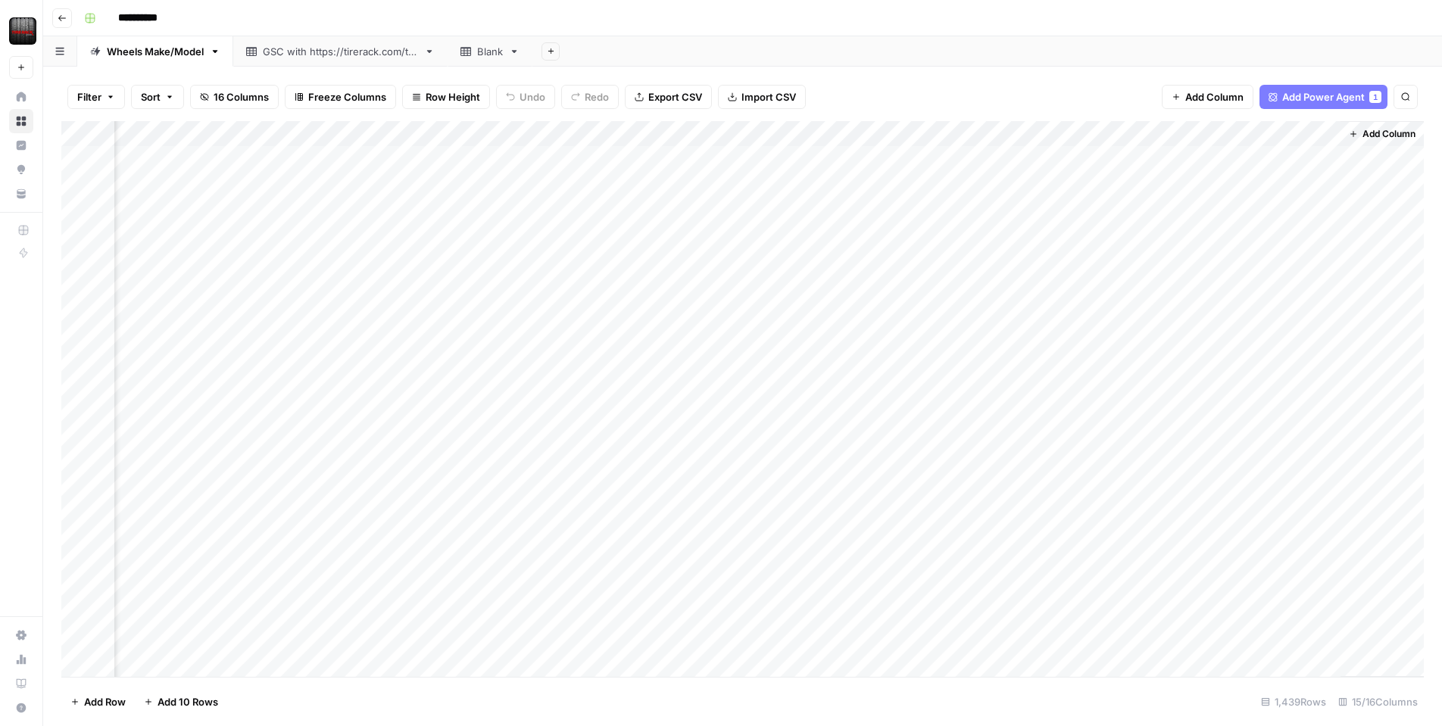
click at [1169, 133] on div "Add Column" at bounding box center [742, 399] width 1363 height 556
click at [1129, 286] on span "Edit Workflow" at bounding box center [1162, 282] width 133 height 15
click at [1171, 134] on div "Add Column" at bounding box center [742, 399] width 1363 height 556
click at [917, 83] on div "Filter Sort 16 Columns Freeze Columns Row Height Undo Redo Export CSV Import CS…" at bounding box center [742, 97] width 1363 height 48
click at [1158, 157] on div "Add Column" at bounding box center [742, 399] width 1363 height 556
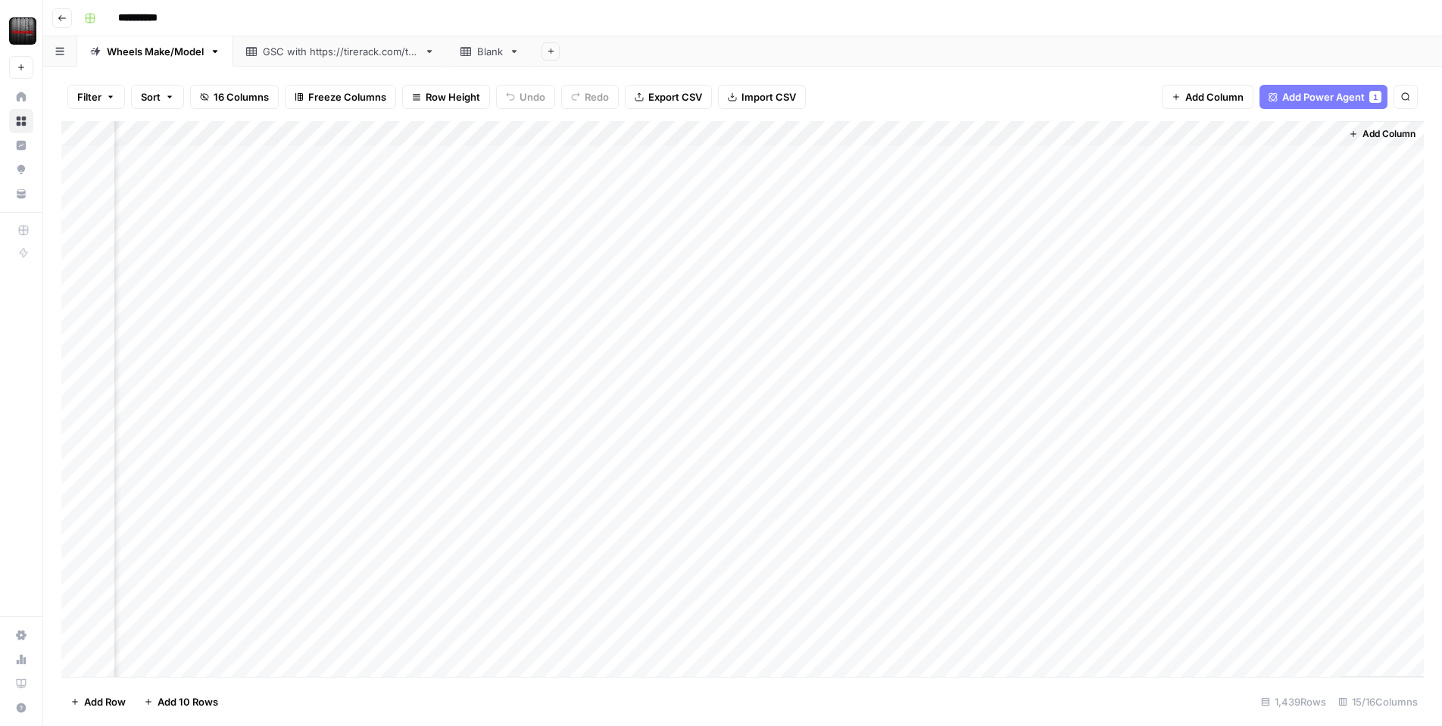
click at [1164, 177] on div "Add Column" at bounding box center [742, 399] width 1363 height 556
click at [1157, 159] on div "Add Column" at bounding box center [742, 399] width 1363 height 556
drag, startPoint x: 1073, startPoint y: 155, endPoint x: 1088, endPoint y: 158, distance: 15.5
click at [1080, 156] on div "Add Column" at bounding box center [742, 399] width 1363 height 556
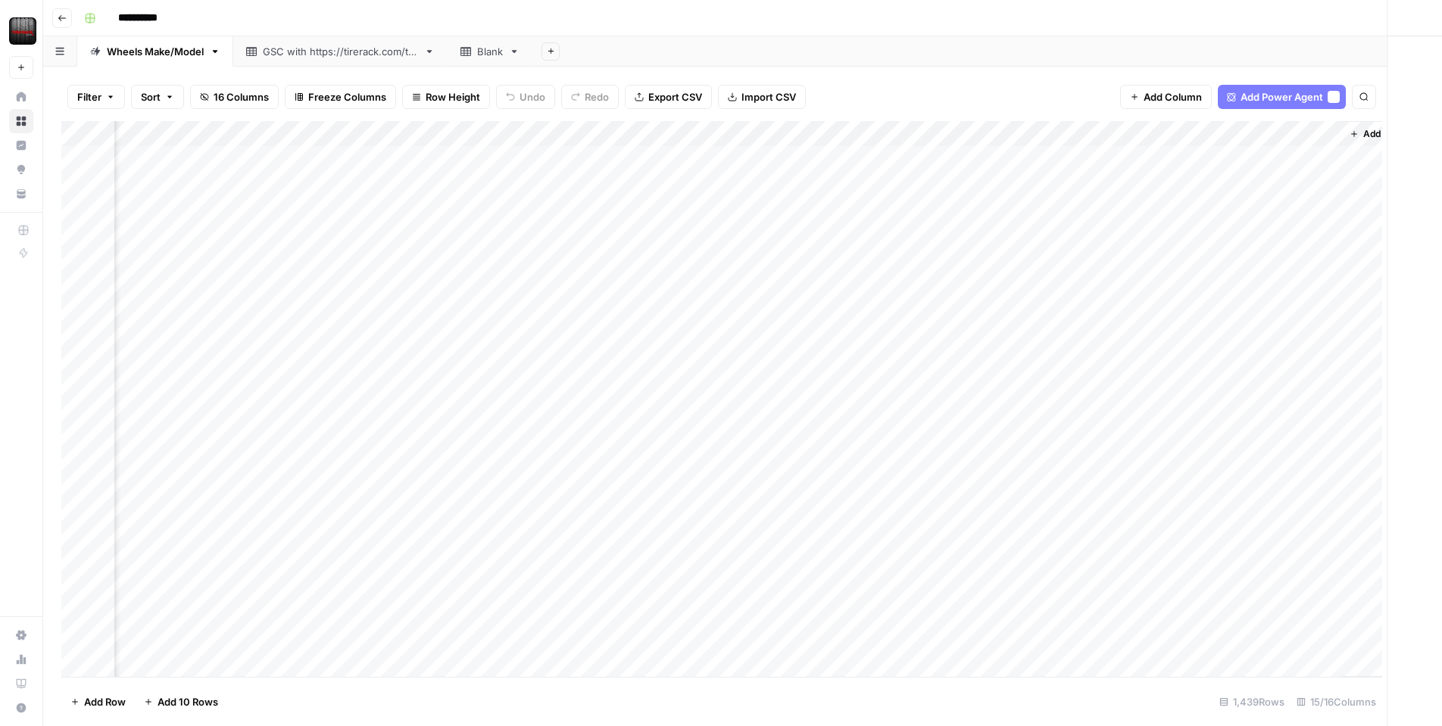
click at [1104, 158] on div at bounding box center [1135, 159] width 139 height 28
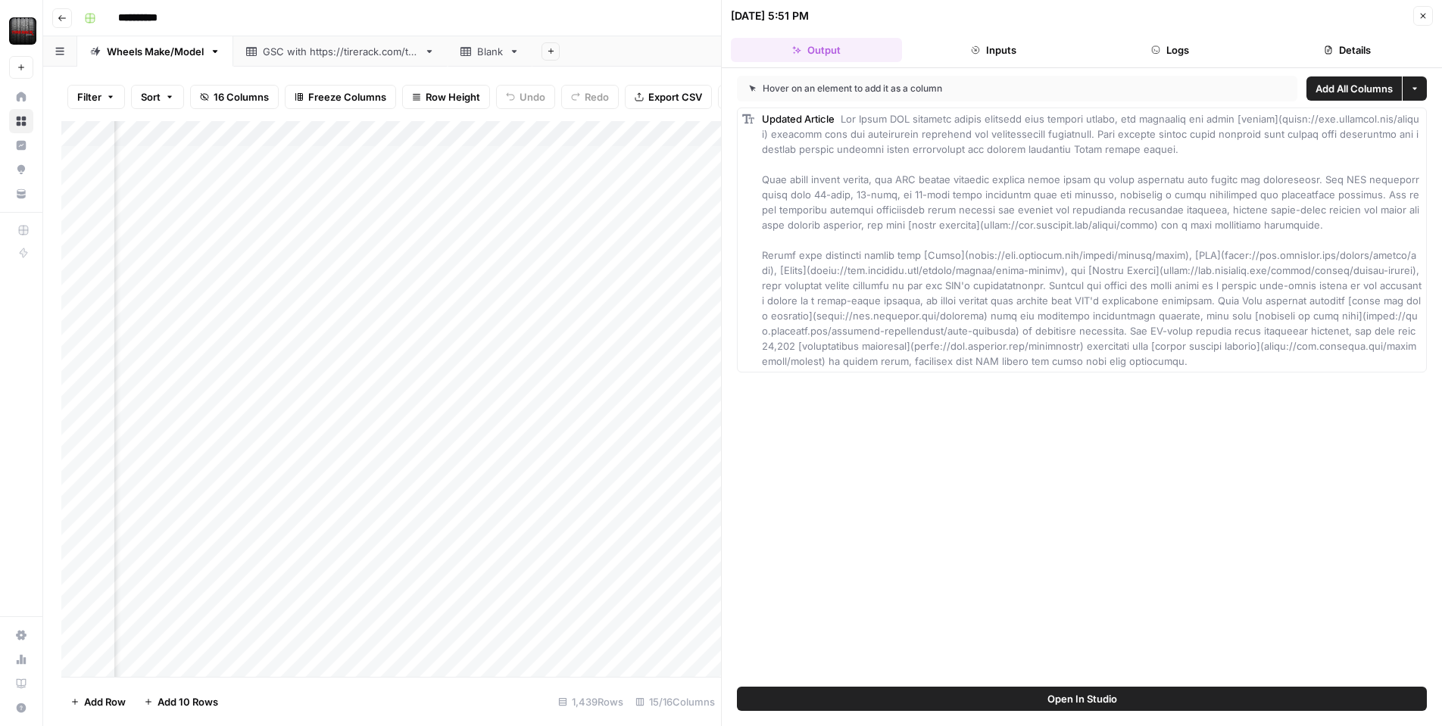
click at [1414, 16] on button "Close" at bounding box center [1424, 16] width 20 height 20
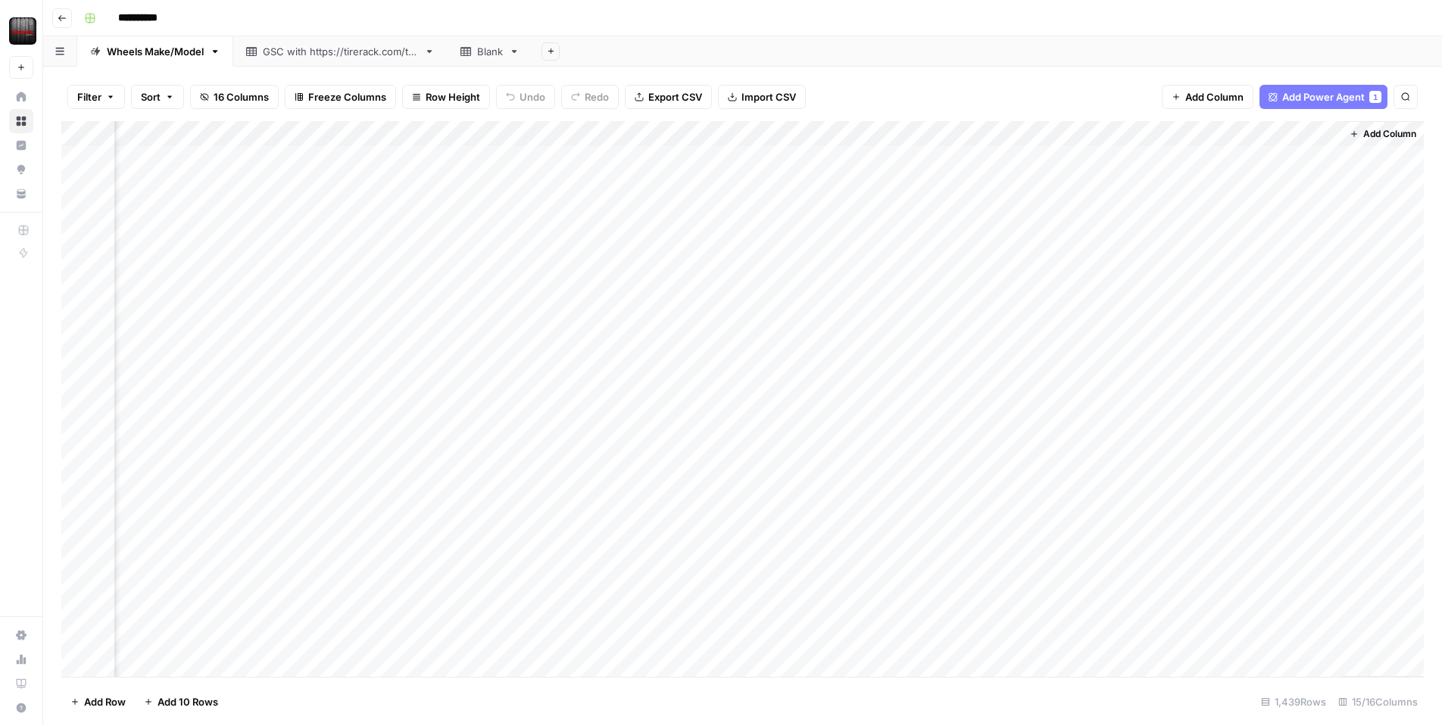
scroll to position [0, 1179]
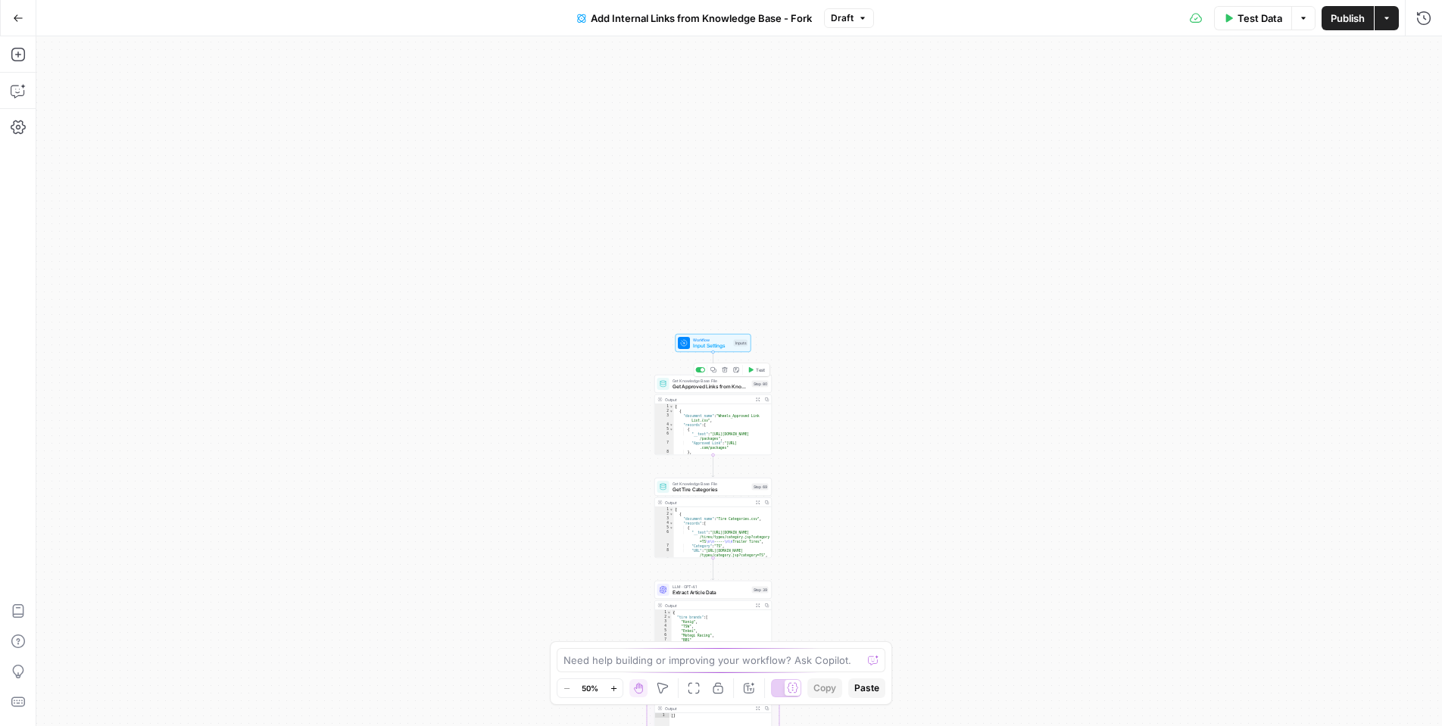
click at [712, 381] on span "Get Knowledge Base File" at bounding box center [711, 381] width 77 height 6
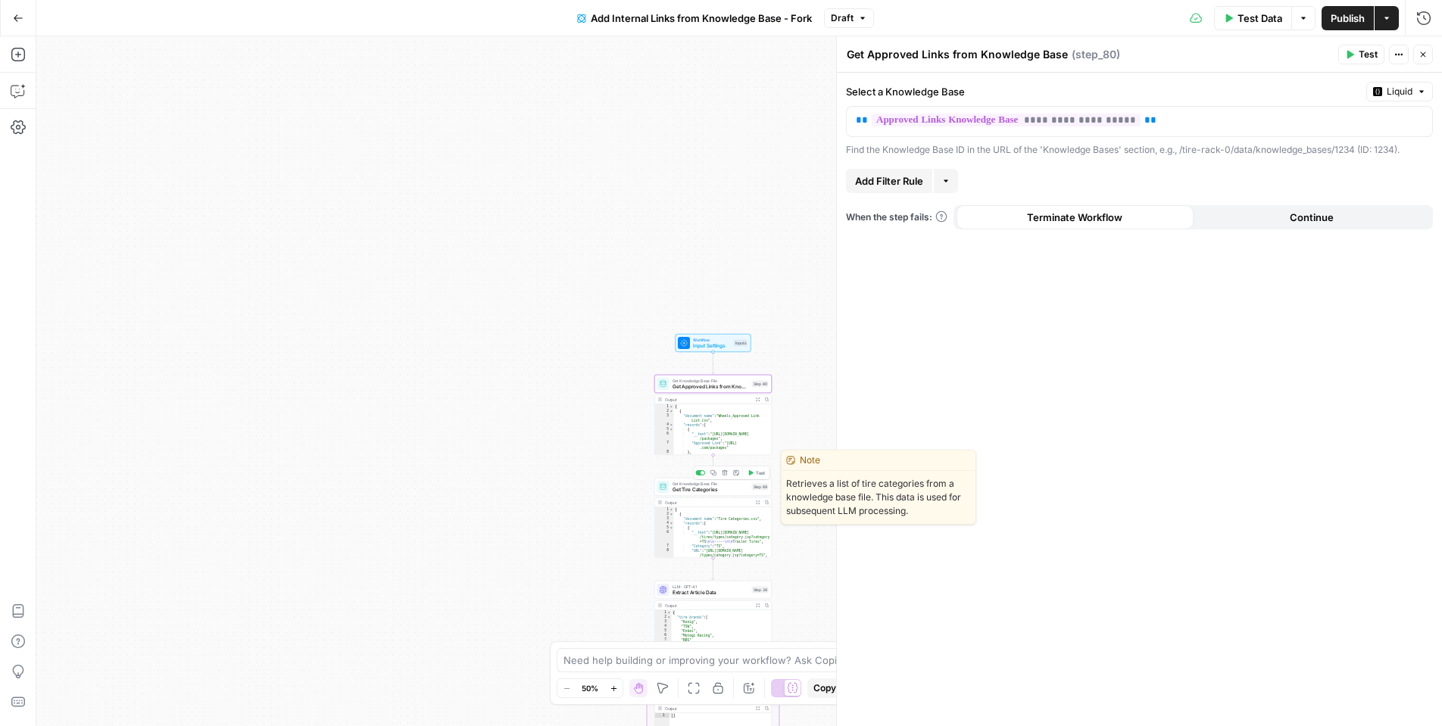
click at [707, 486] on span "Get Tire Categories" at bounding box center [711, 490] width 77 height 8
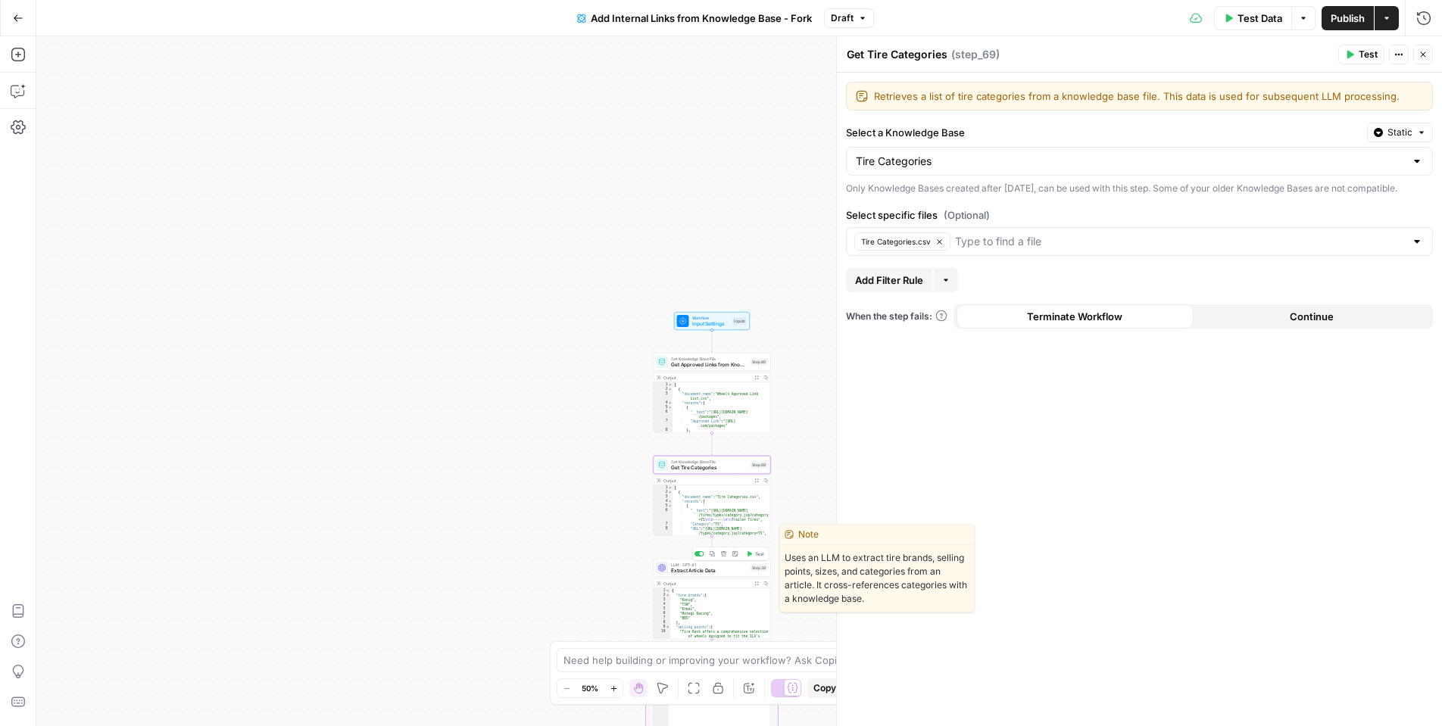
click at [693, 570] on span "Extract Article Data" at bounding box center [709, 571] width 77 height 8
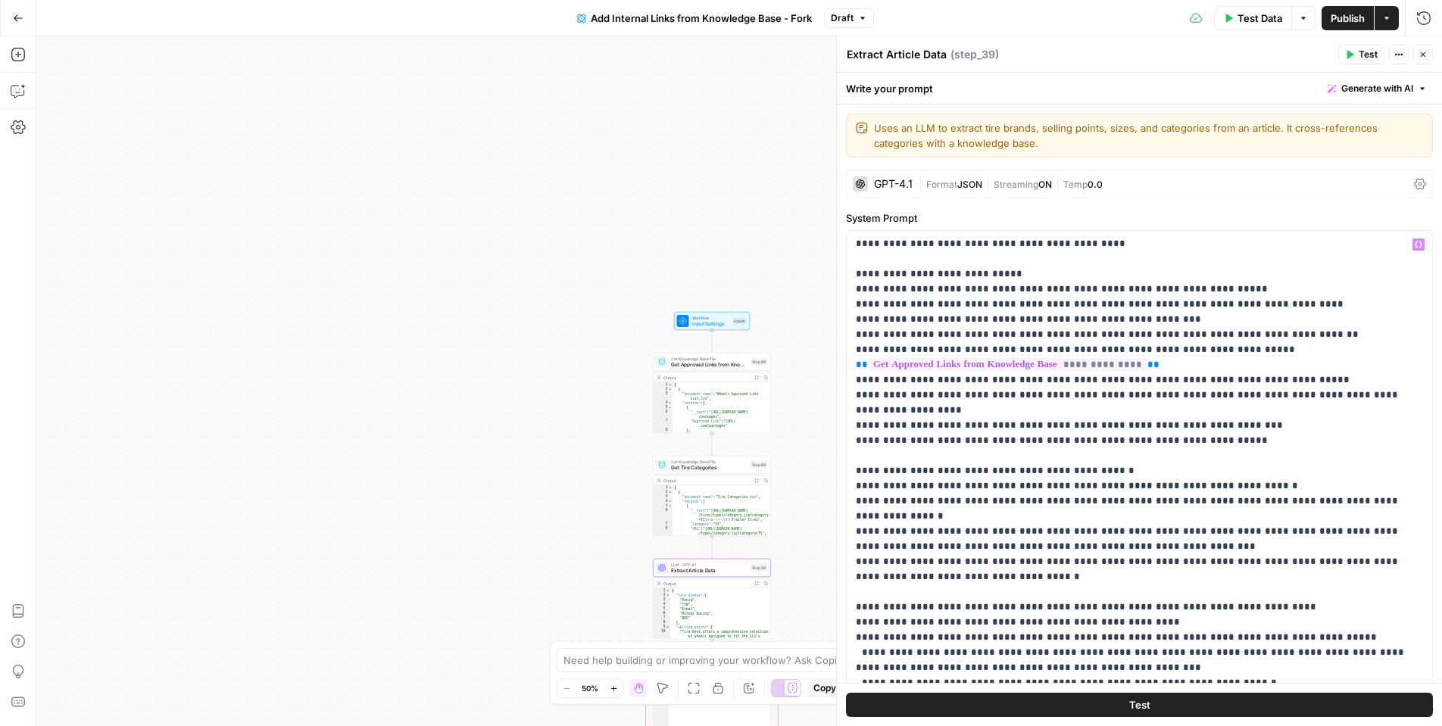
scroll to position [138, 0]
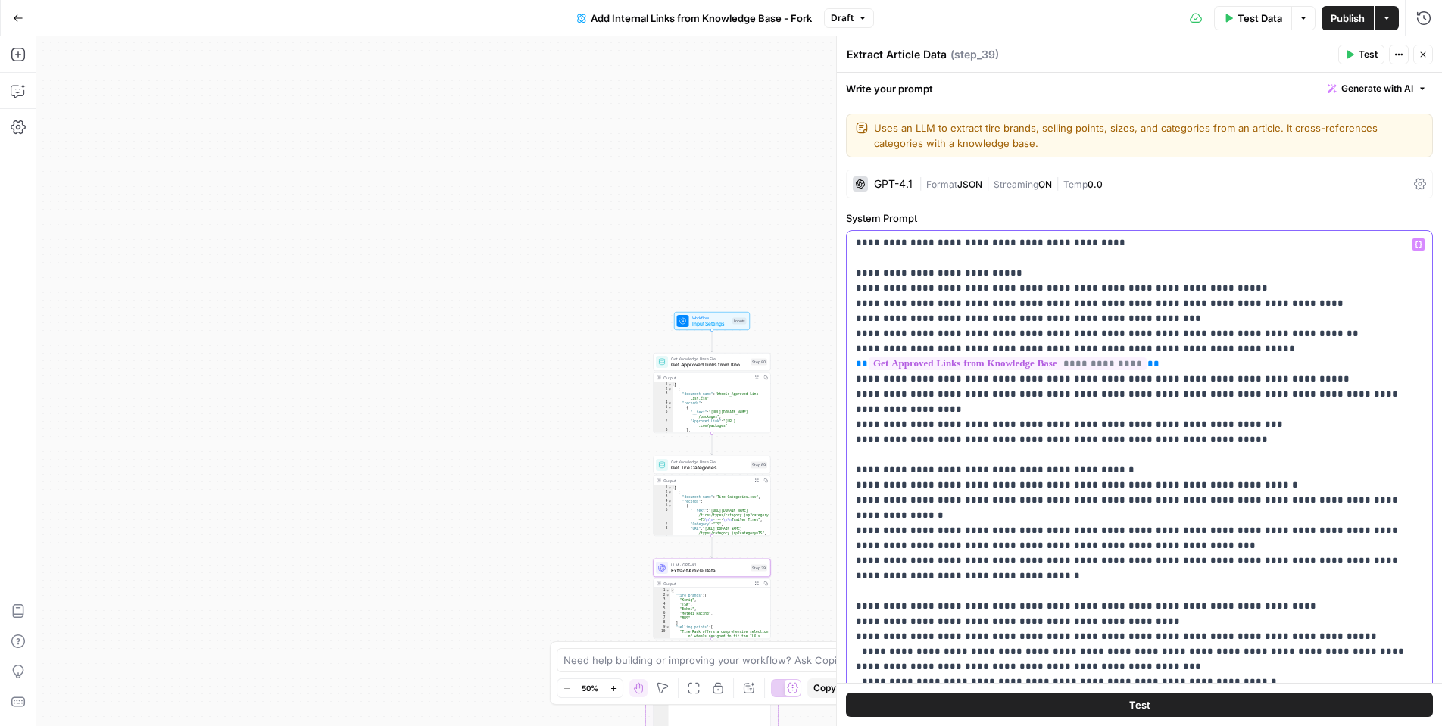
click at [1383, 89] on span "Generate with AI" at bounding box center [1378, 89] width 72 height 14
click at [1310, 174] on div "Improve your existing prompt" at bounding box center [1356, 171] width 127 height 14
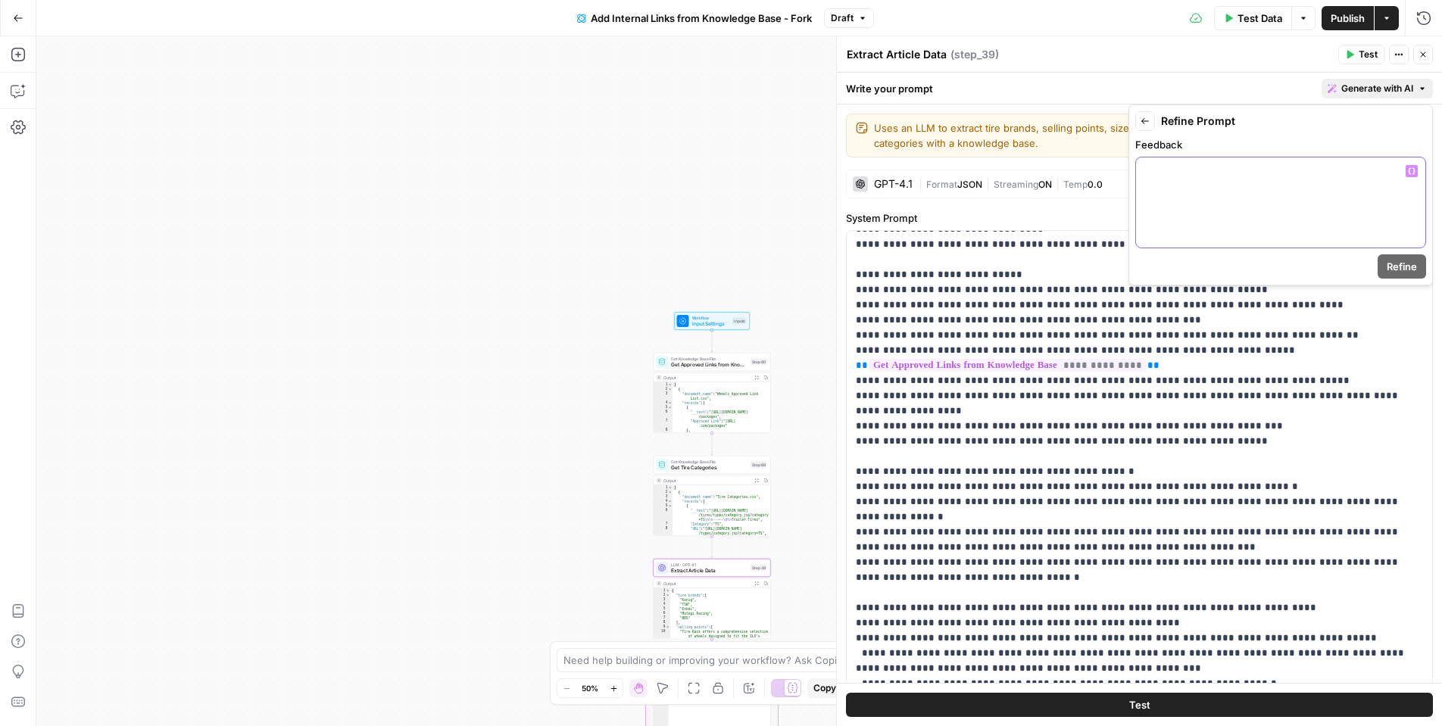
click at [1310, 174] on p at bounding box center [1280, 171] width 271 height 15
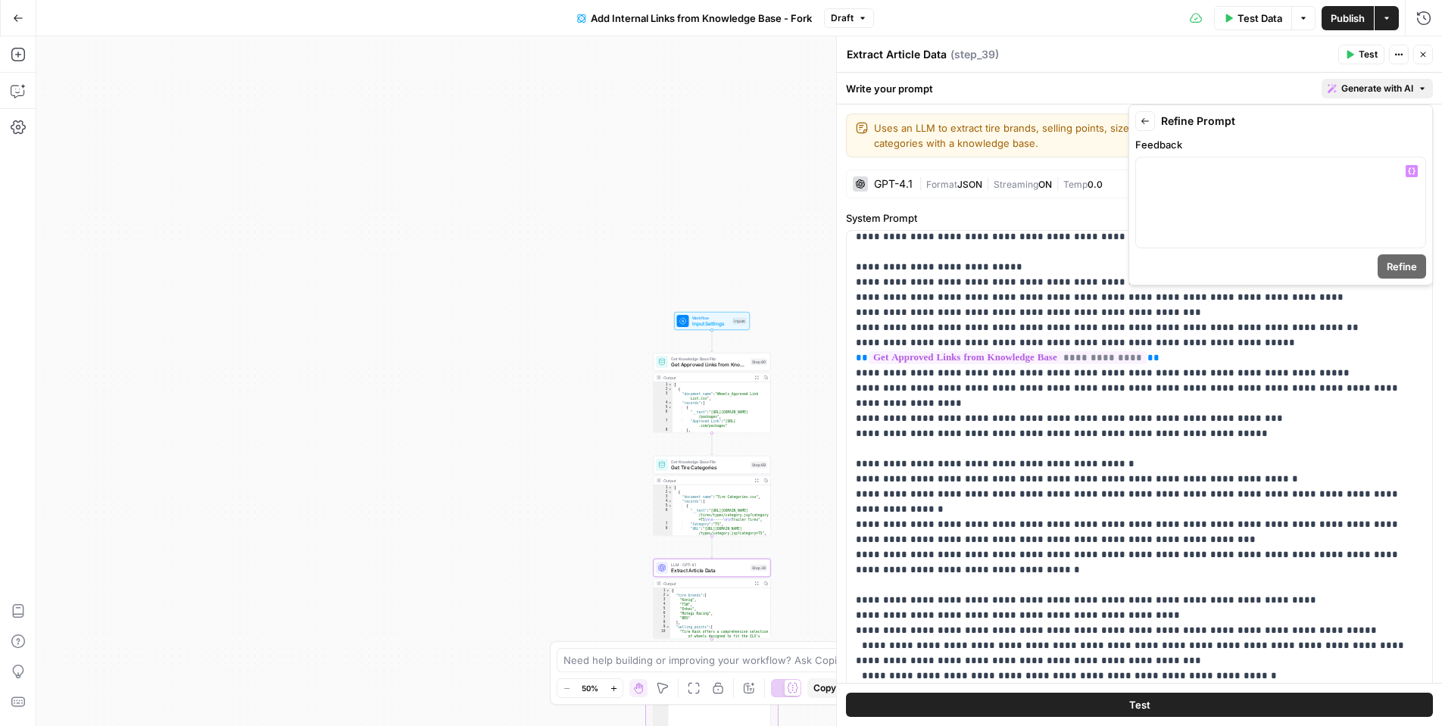
click at [1252, 25] on button "Test Data" at bounding box center [1253, 18] width 78 height 24
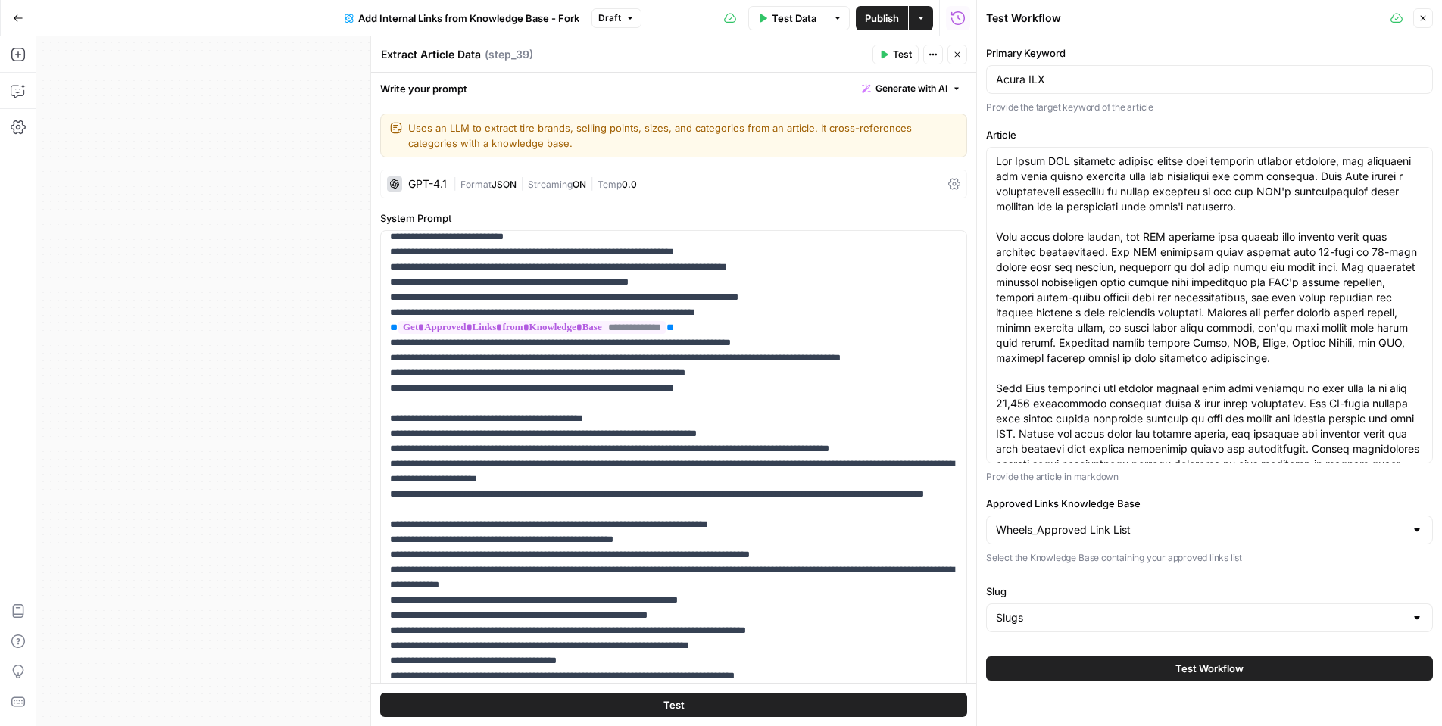
click at [1133, 674] on button "Test Workflow" at bounding box center [1209, 669] width 447 height 24
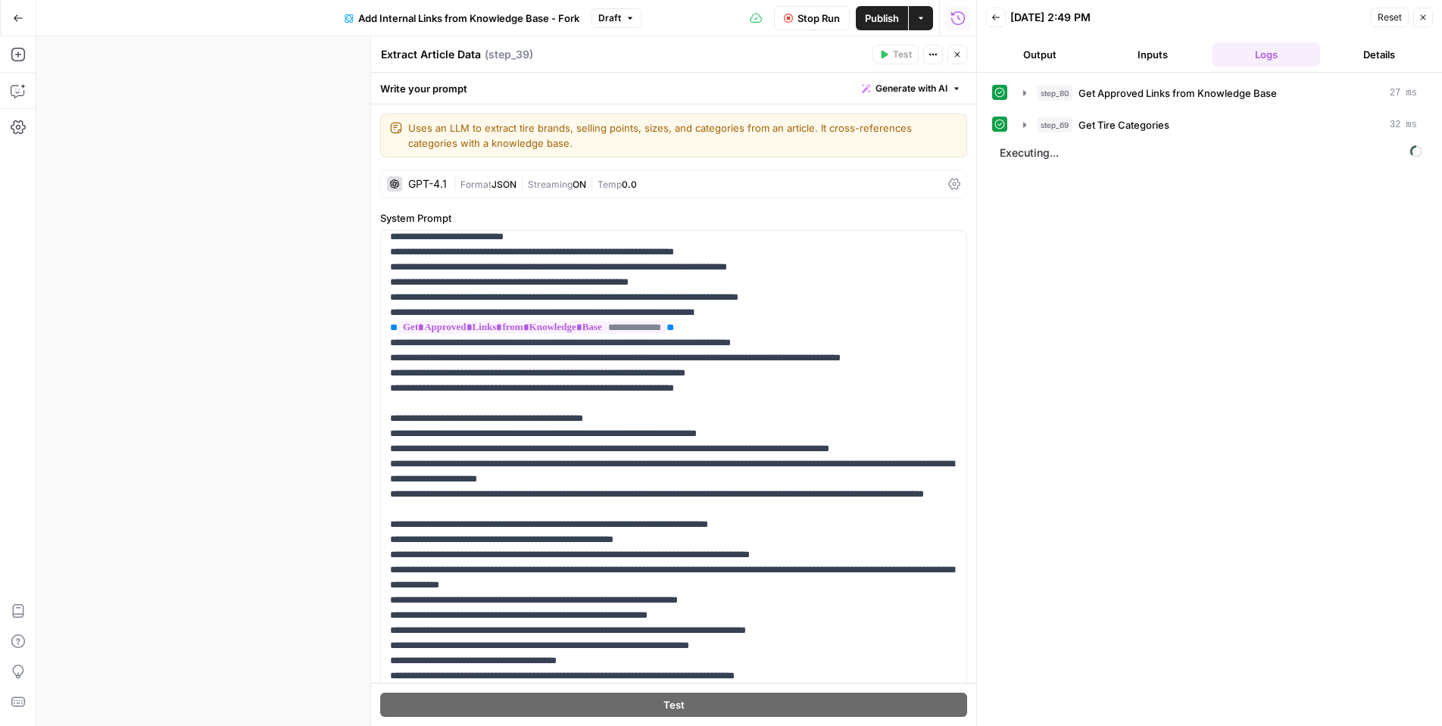
click at [961, 62] on button "Close" at bounding box center [958, 55] width 20 height 20
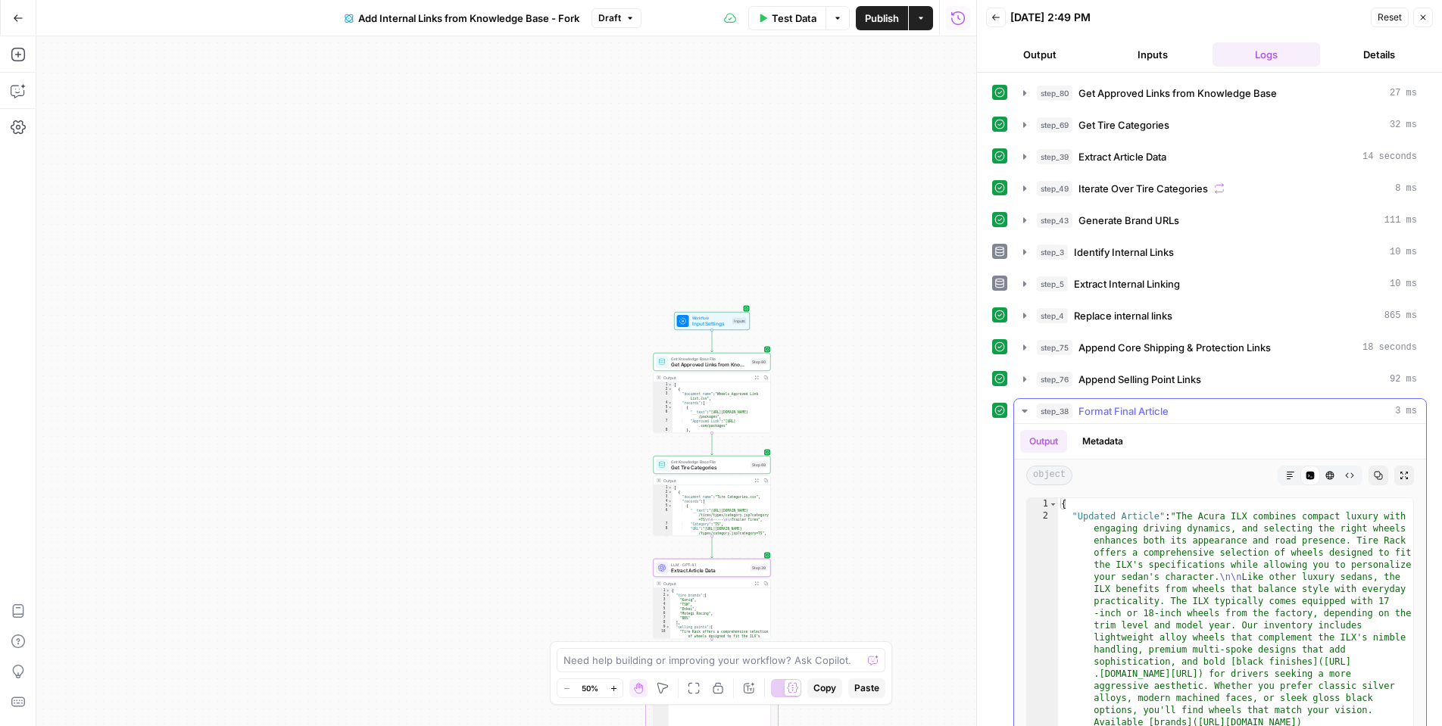
click at [1290, 471] on icon "button" at bounding box center [1290, 475] width 9 height 9
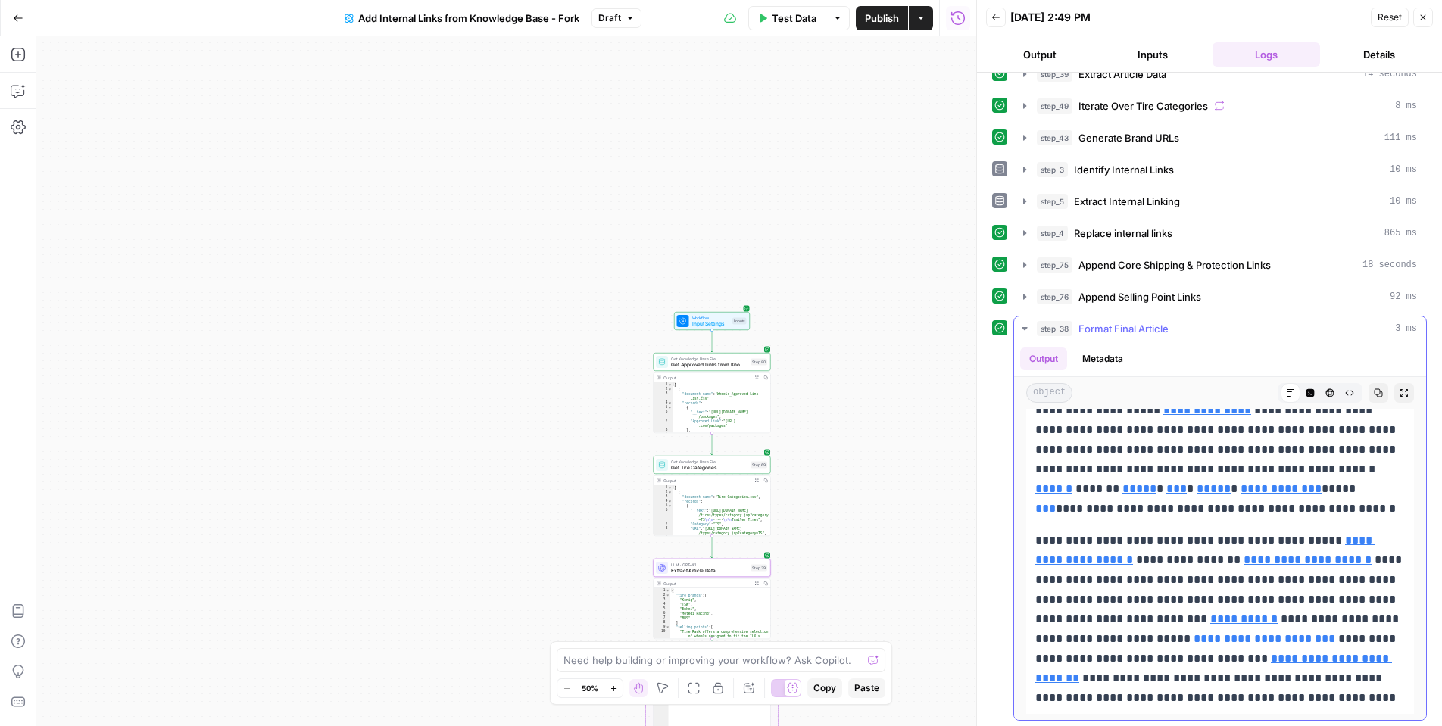
scroll to position [85, 0]
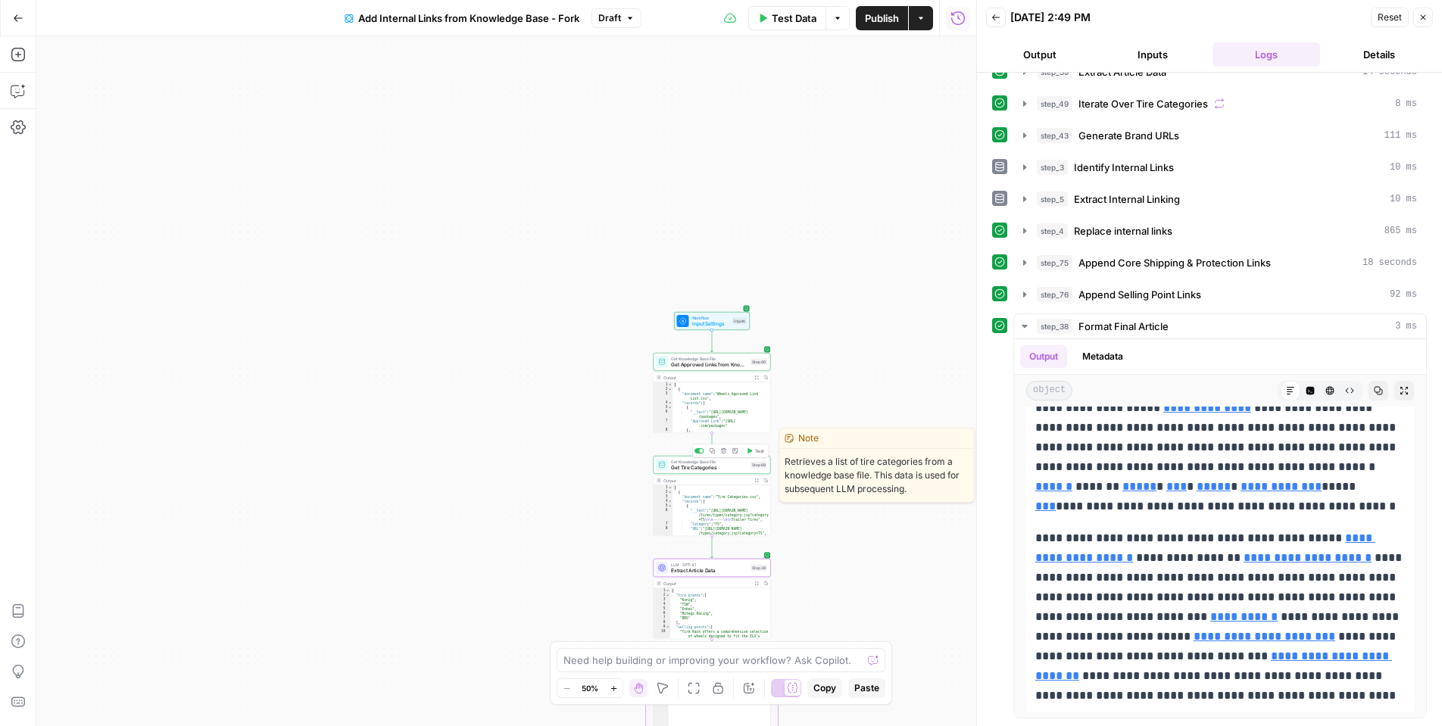
click at [676, 467] on span "Get Tire Categories" at bounding box center [709, 468] width 77 height 8
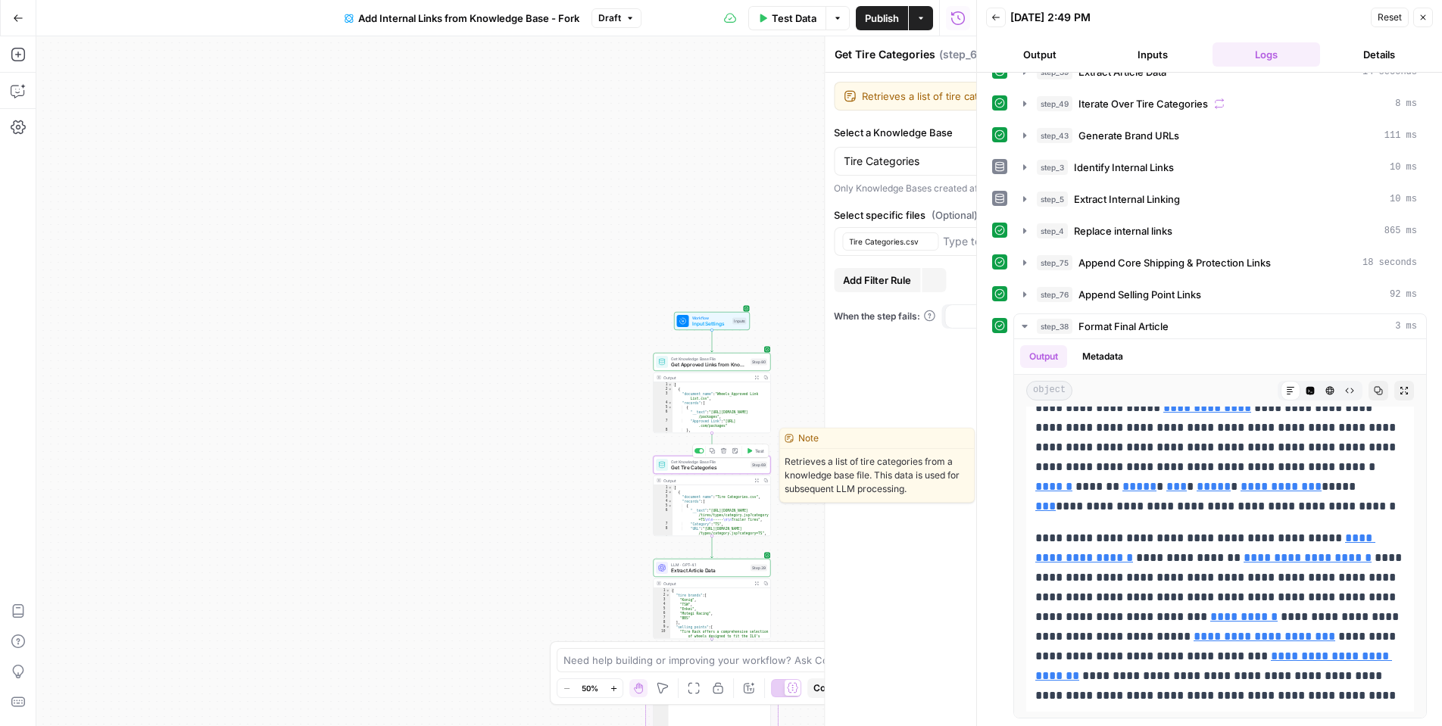
click at [676, 467] on div "Get Tire Categories Get Tire Categories ( step_69 ) Test Actions Close Retrieve…" at bounding box center [673, 381] width 606 height 690
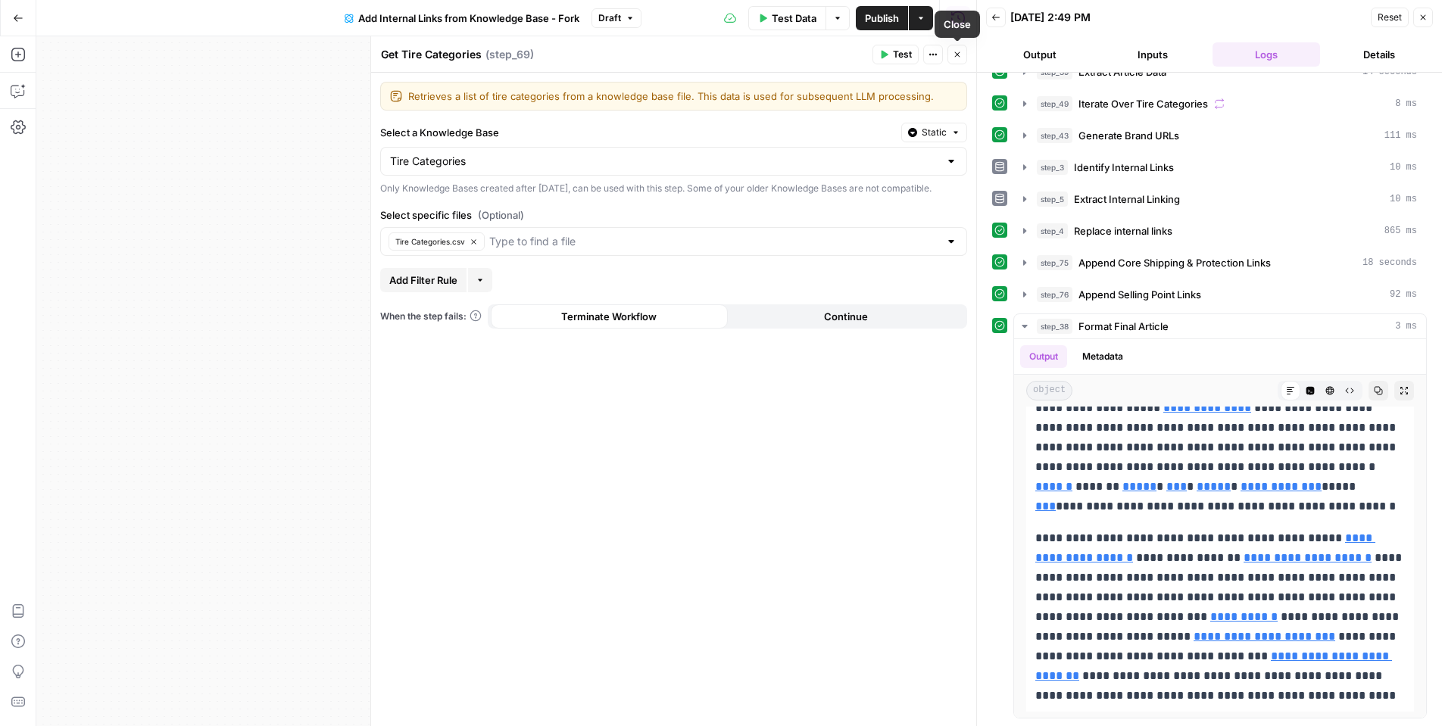
click at [951, 49] on button "Close" at bounding box center [958, 55] width 20 height 20
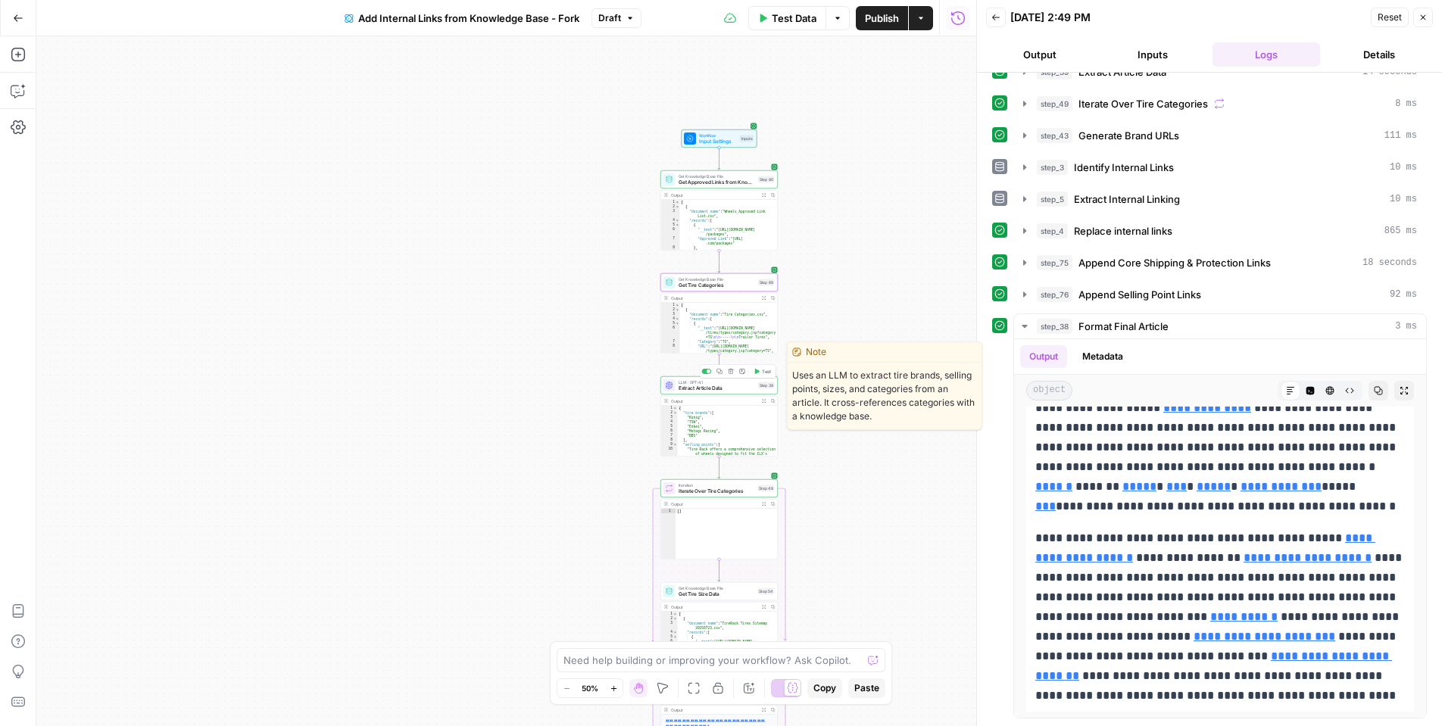
click at [679, 386] on span "Extract Article Data" at bounding box center [717, 389] width 77 height 8
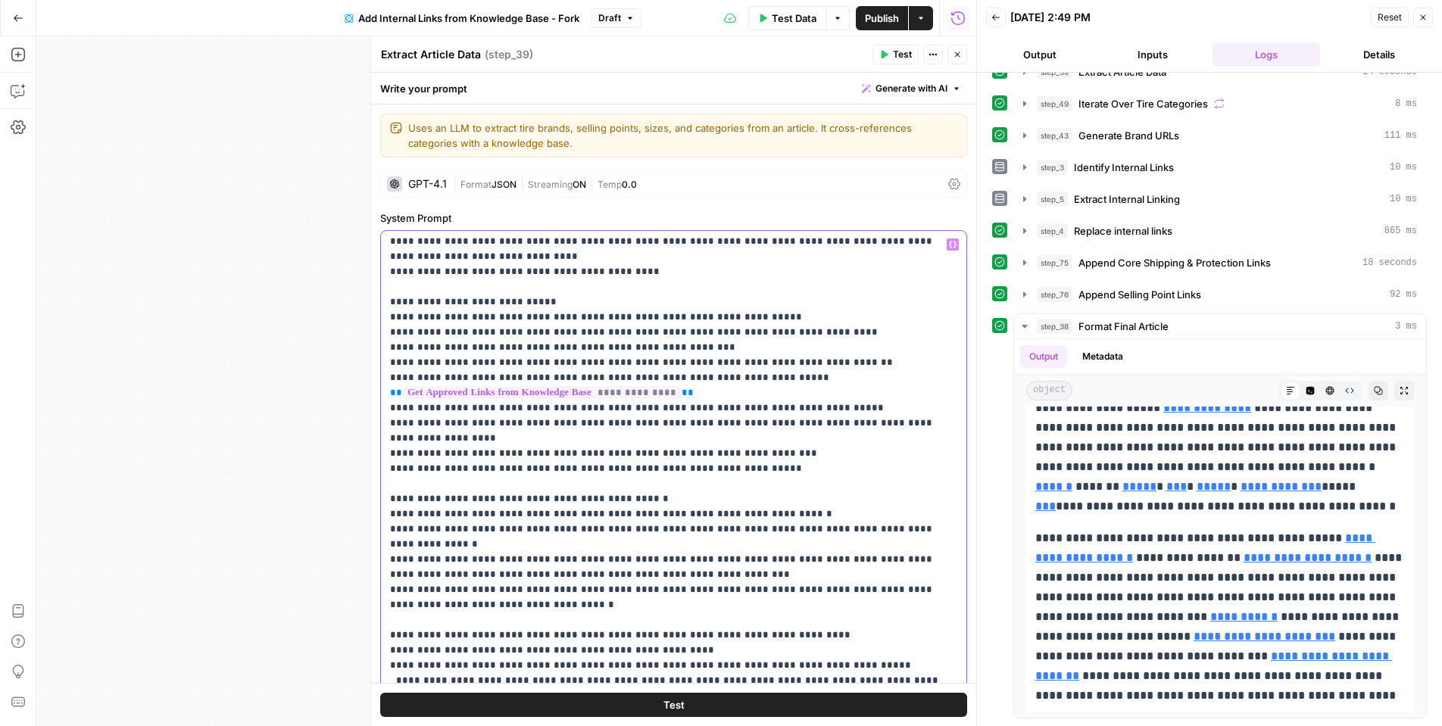
scroll to position [108, 0]
drag, startPoint x: 710, startPoint y: 528, endPoint x: 423, endPoint y: 523, distance: 286.4
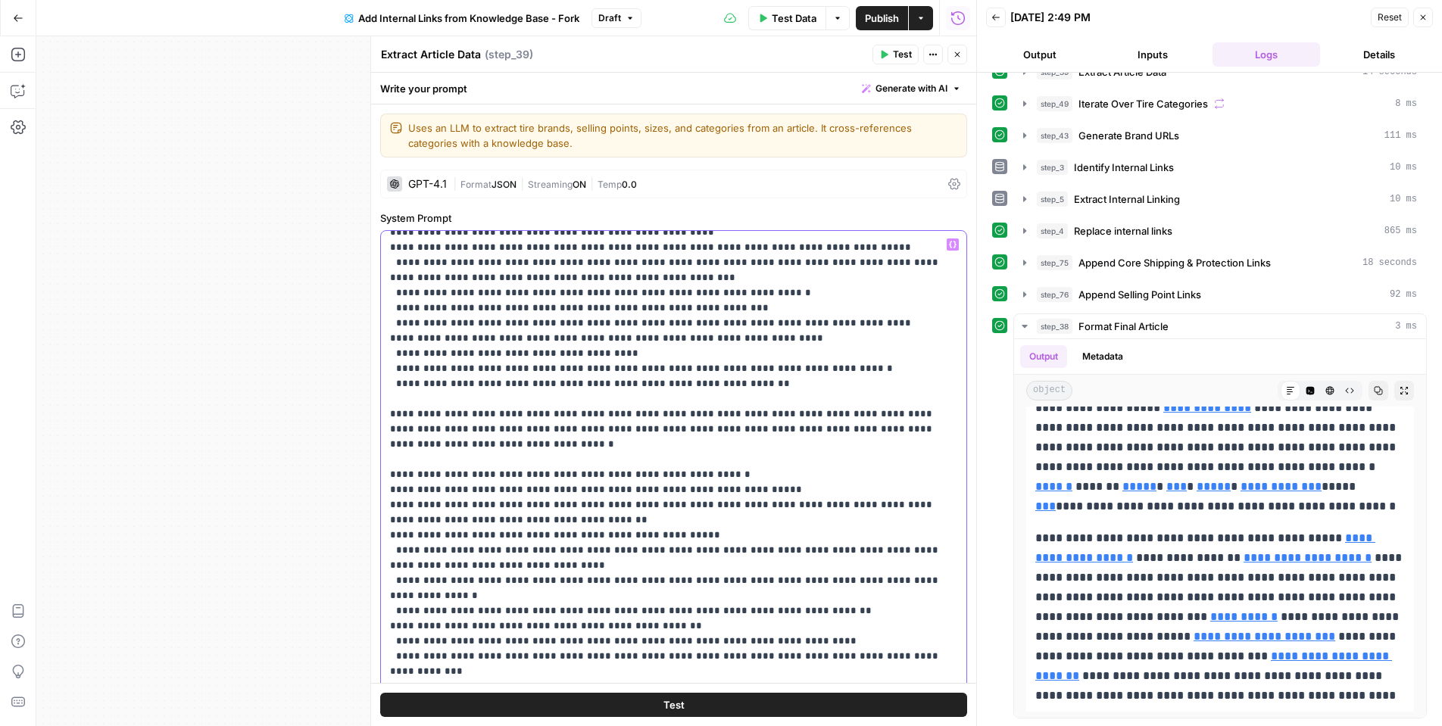
scroll to position [526, 0]
drag, startPoint x: 570, startPoint y: 524, endPoint x: 604, endPoint y: 505, distance: 38.3
click at [604, 505] on p "**********" at bounding box center [673, 400] width 567 height 1379
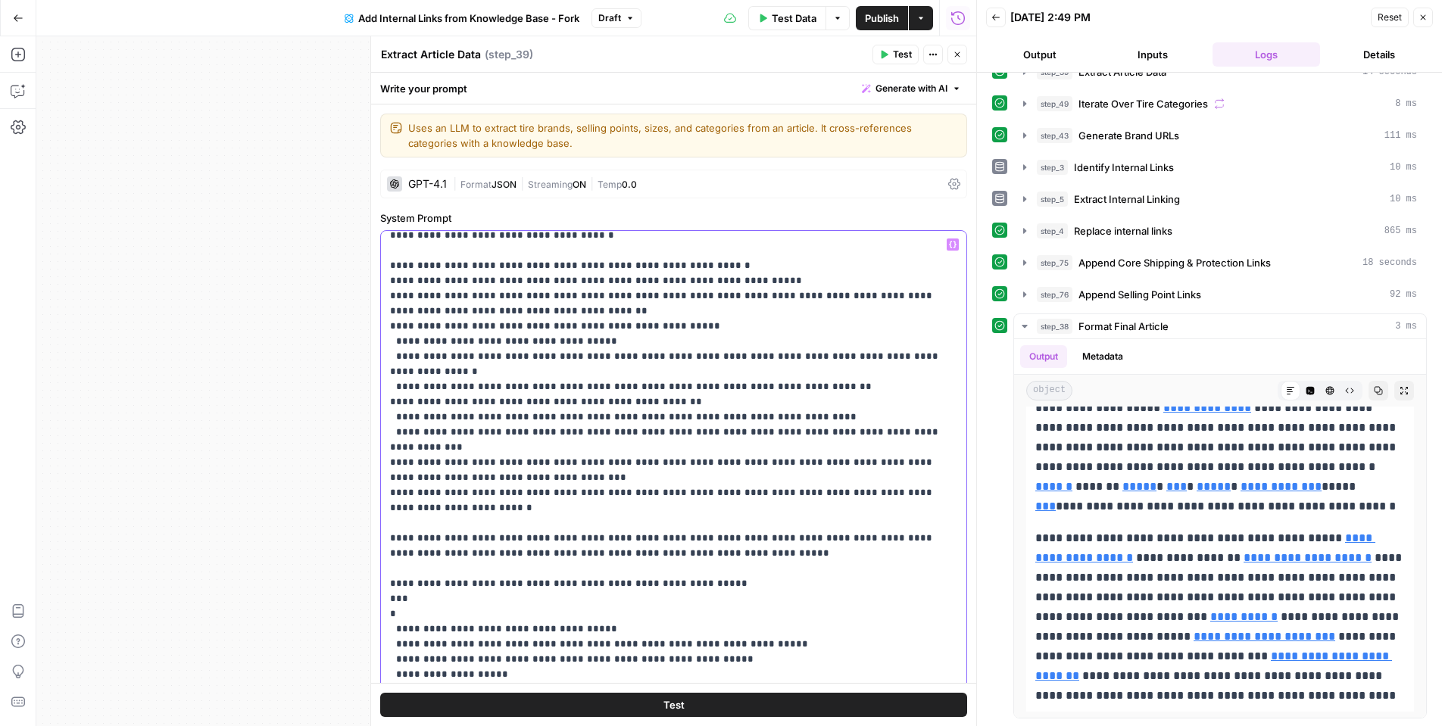
scroll to position [758, 0]
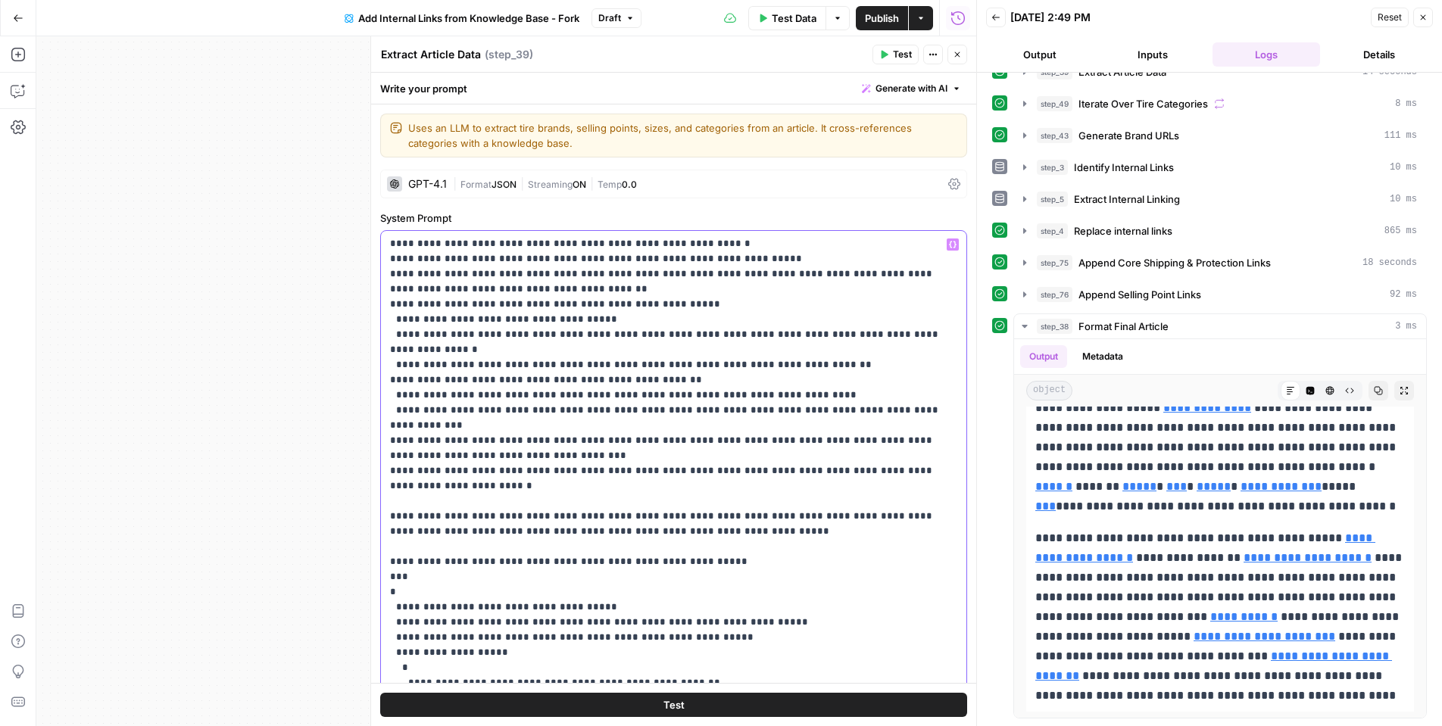
drag, startPoint x: 711, startPoint y: 556, endPoint x: 373, endPoint y: 567, distance: 338.1
click at [373, 567] on div "**********" at bounding box center [673, 381] width 606 height 690
drag, startPoint x: 490, startPoint y: 584, endPoint x: 404, endPoint y: 564, distance: 88.6
click at [404, 564] on p "**********" at bounding box center [673, 161] width 567 height 1364
click at [400, 564] on p "**********" at bounding box center [673, 161] width 567 height 1364
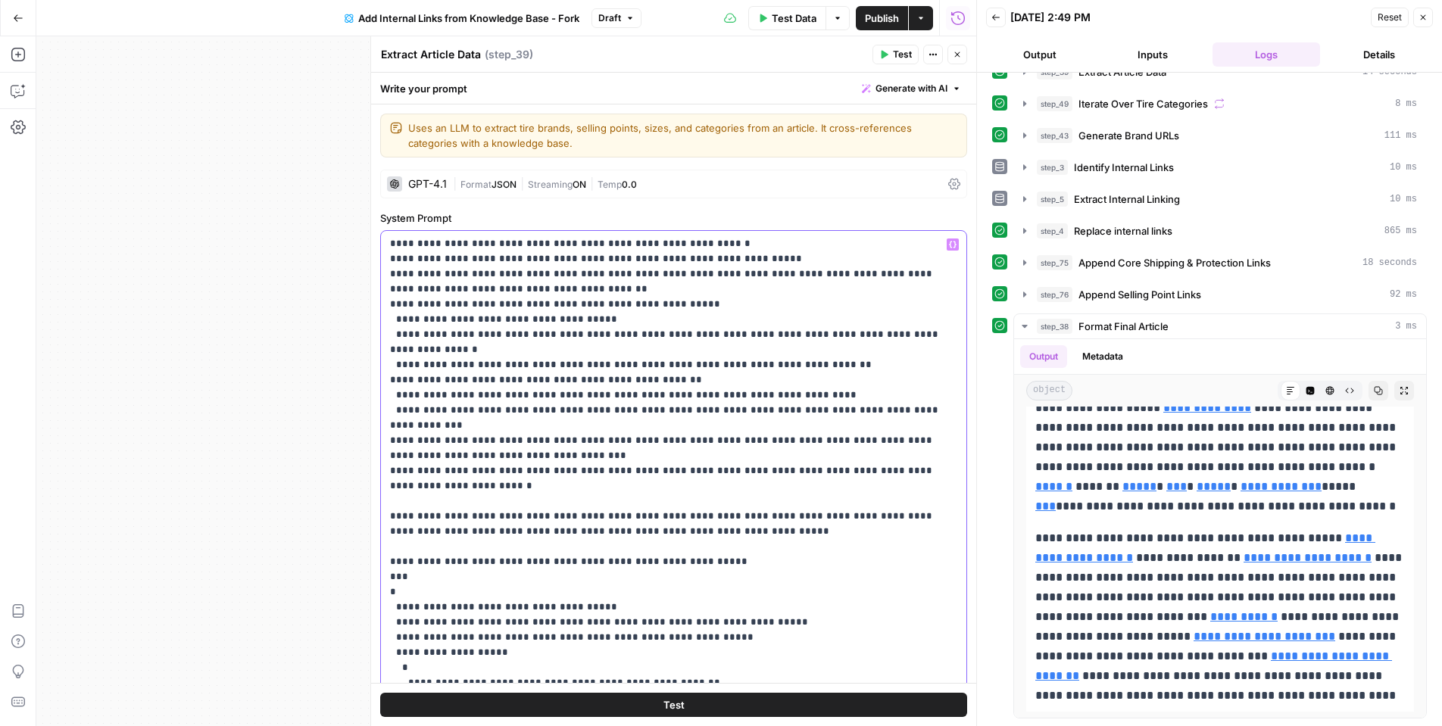
drag, startPoint x: 492, startPoint y: 576, endPoint x: 390, endPoint y: 544, distance: 107.1
click at [387, 559] on div "**********" at bounding box center [674, 539] width 586 height 617
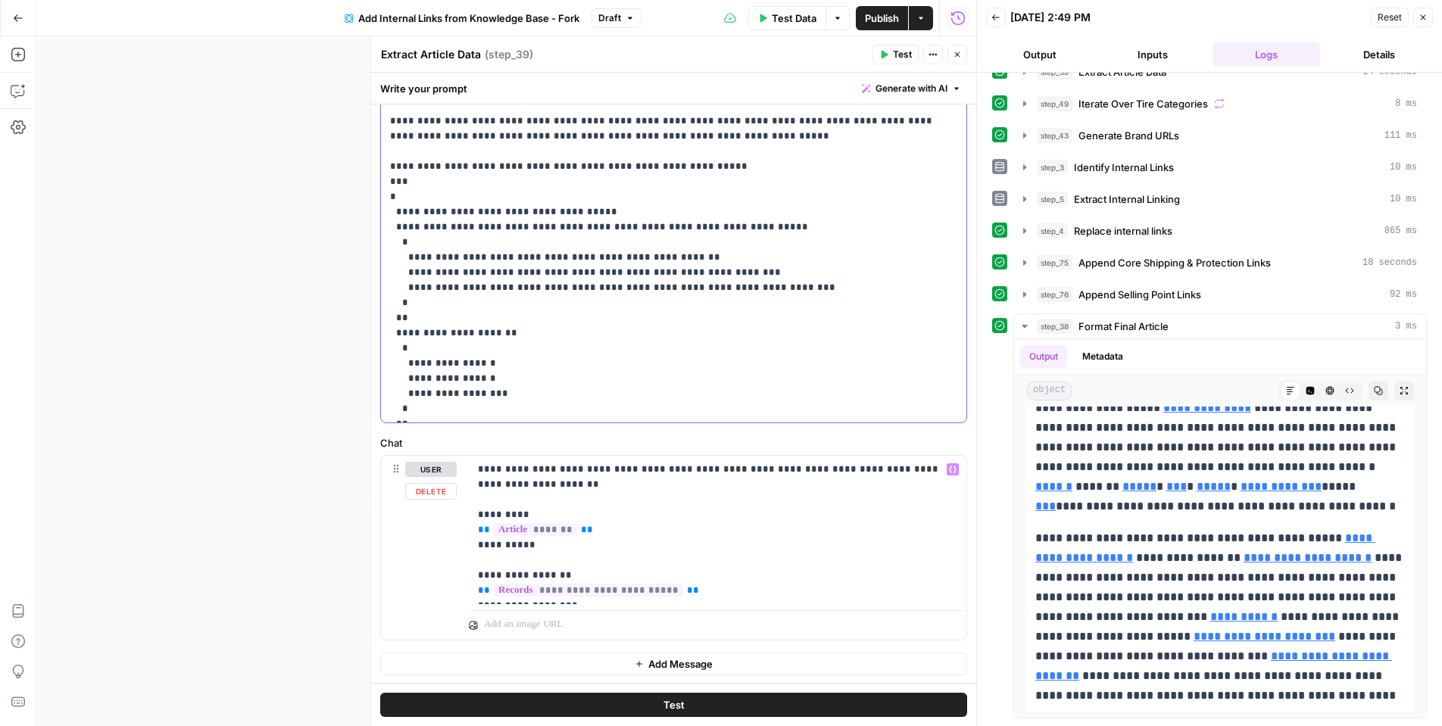
scroll to position [427, 0]
click at [957, 68] on header "Extract Article Data Extract Article Data ( step_39 ) Test Actions Close" at bounding box center [673, 54] width 605 height 36
click at [957, 61] on button "Close" at bounding box center [958, 55] width 20 height 20
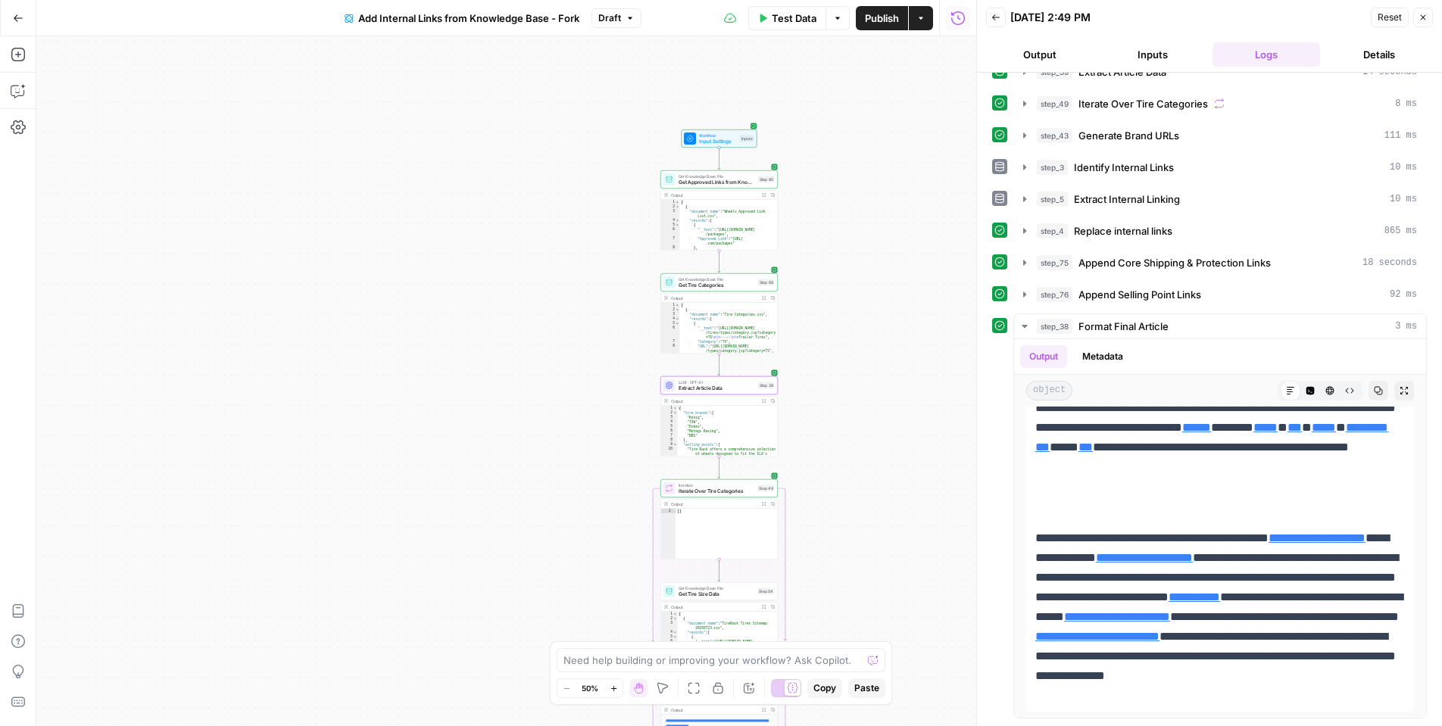
click at [564, 19] on span "Add Internal Links from Knowledge Base - Fork" at bounding box center [468, 18] width 221 height 15
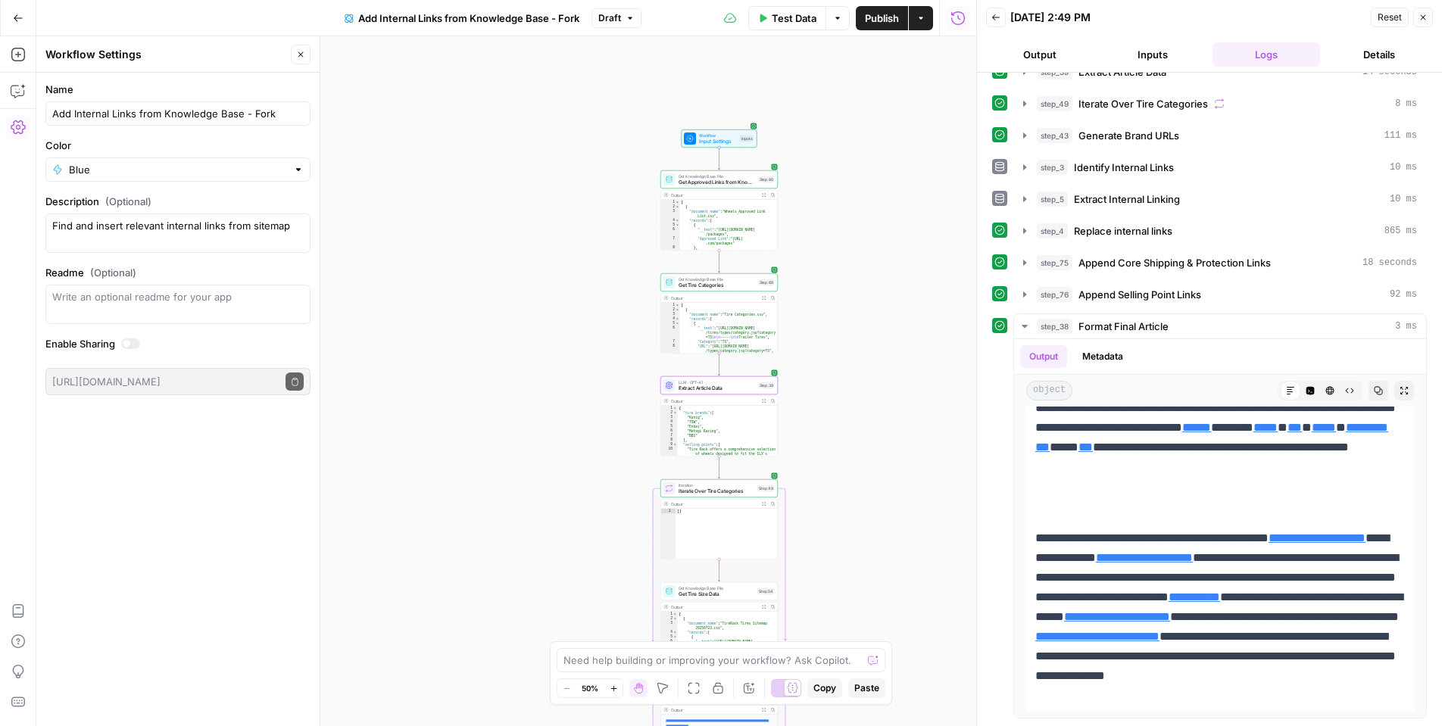
click at [573, 22] on span "Add Internal Links from Knowledge Base - Fork" at bounding box center [468, 18] width 221 height 15
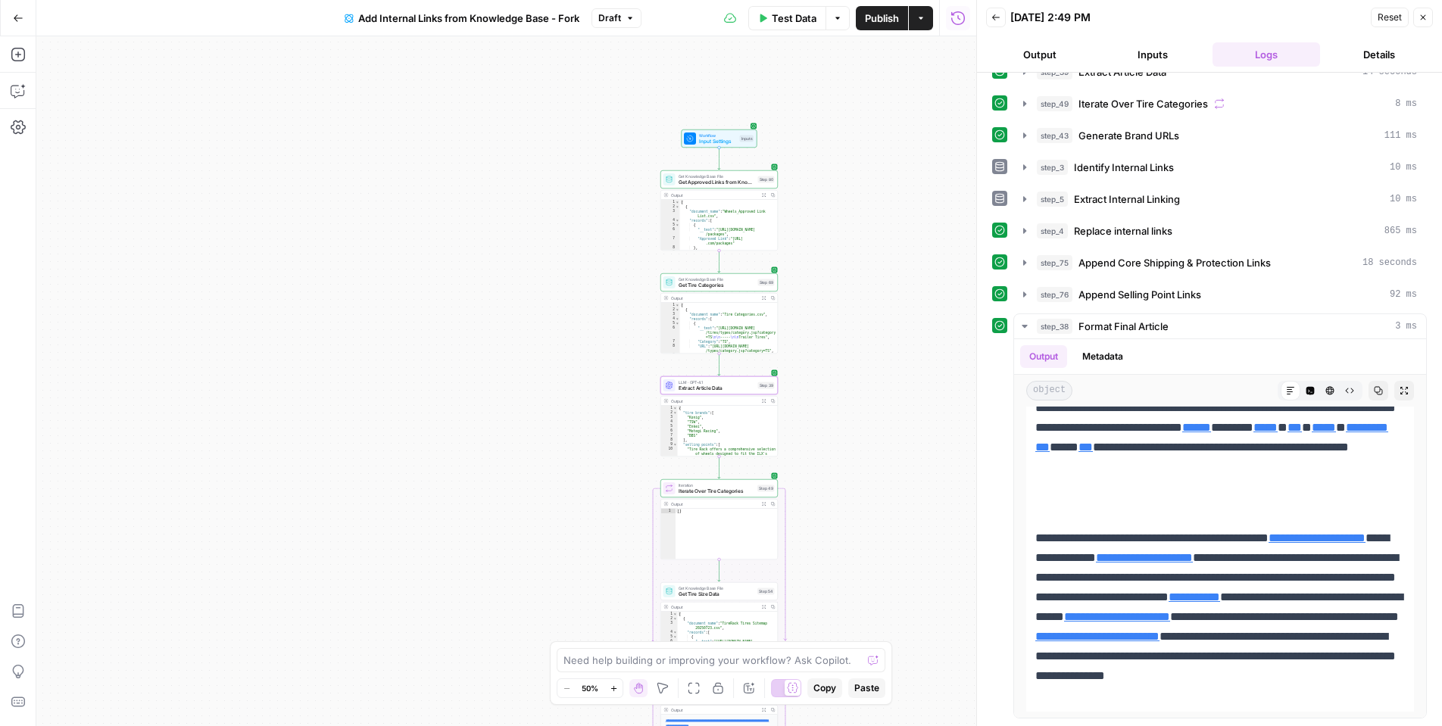
click at [573, 22] on span "Add Internal Links from Knowledge Base - Fork" at bounding box center [468, 18] width 221 height 15
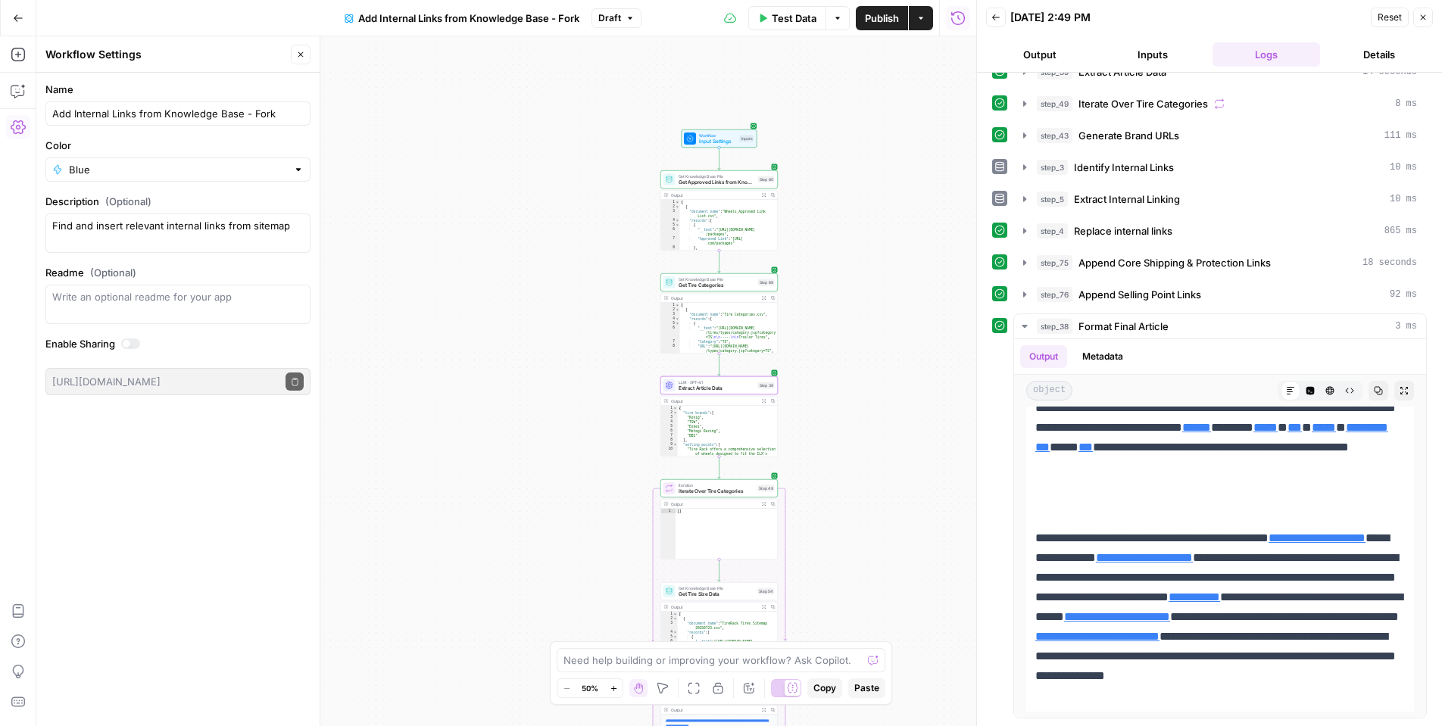
click at [573, 22] on span "Add Internal Links from Knowledge Base - Fork" at bounding box center [468, 18] width 221 height 15
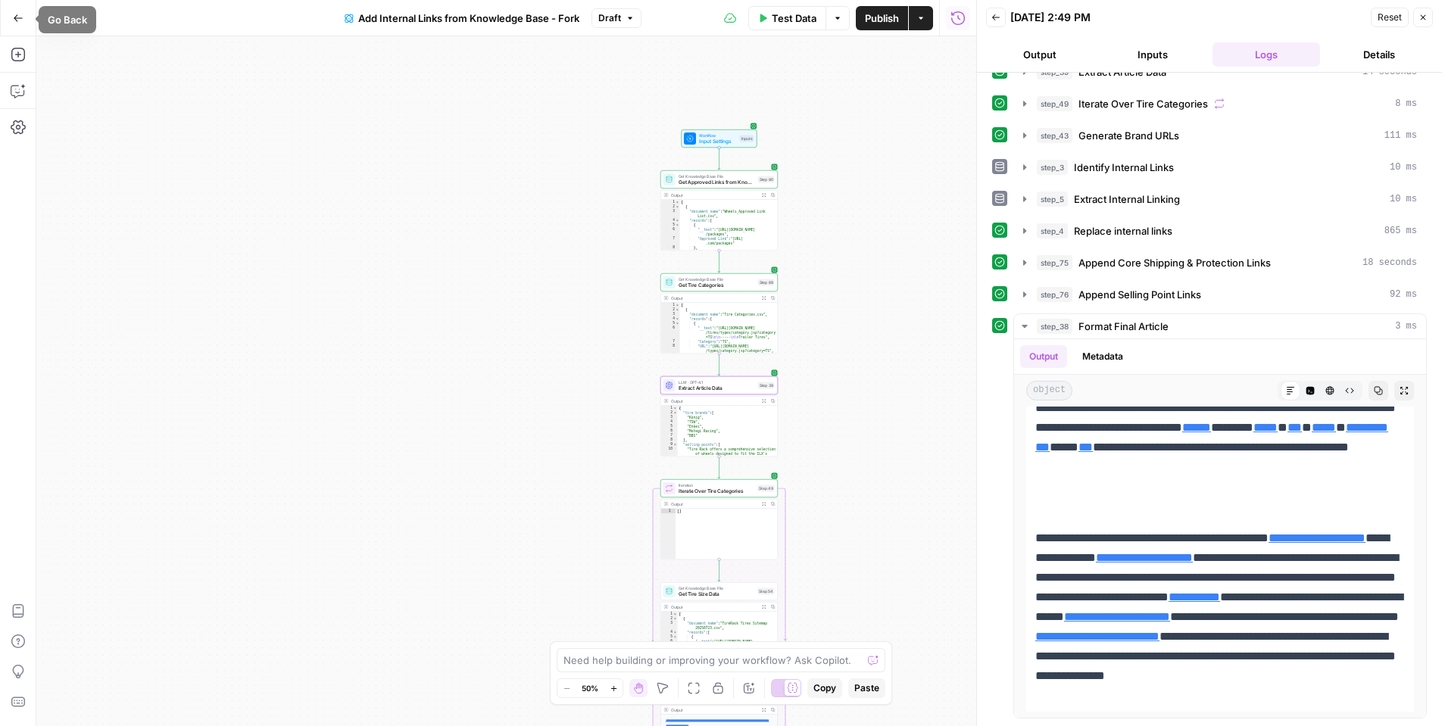
click at [23, 17] on span "Go Back" at bounding box center [23, 17] width 1 height 1
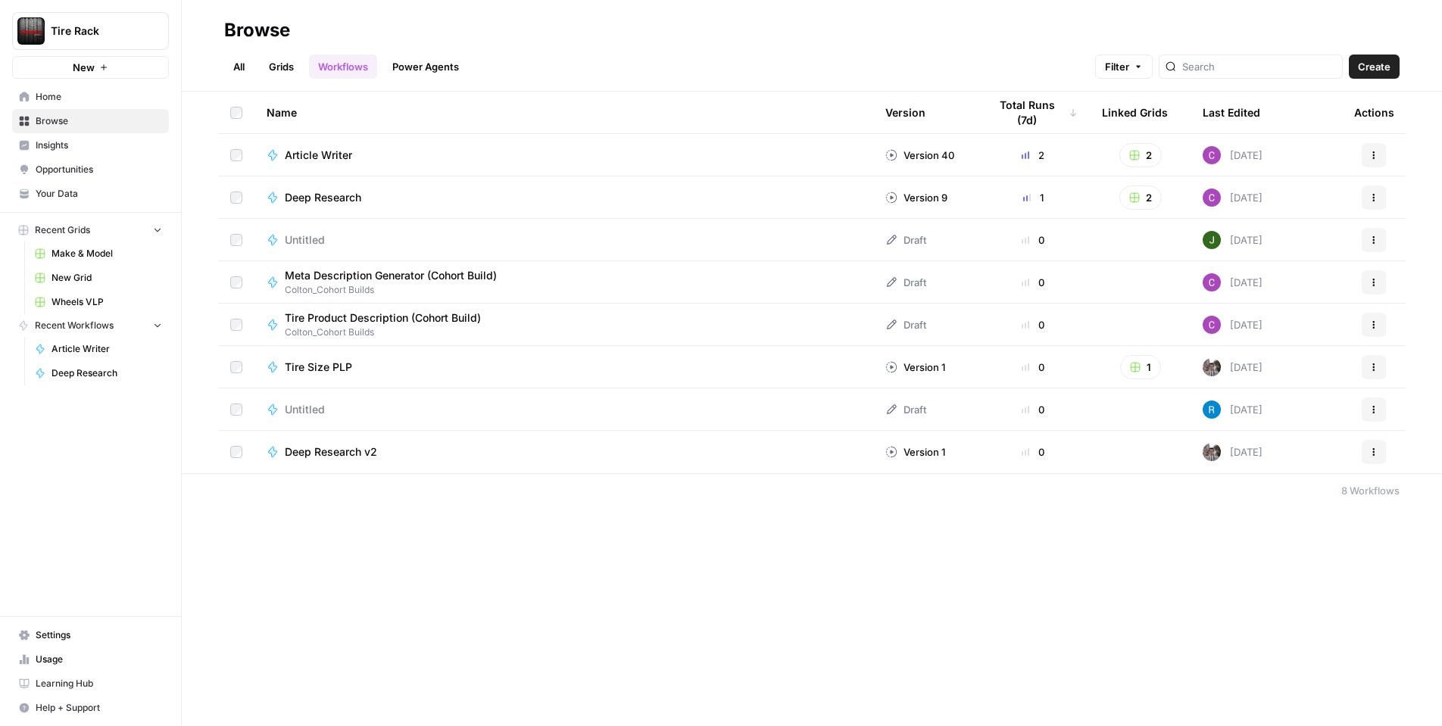
click at [86, 299] on span "Wheels VLP" at bounding box center [107, 302] width 111 height 14
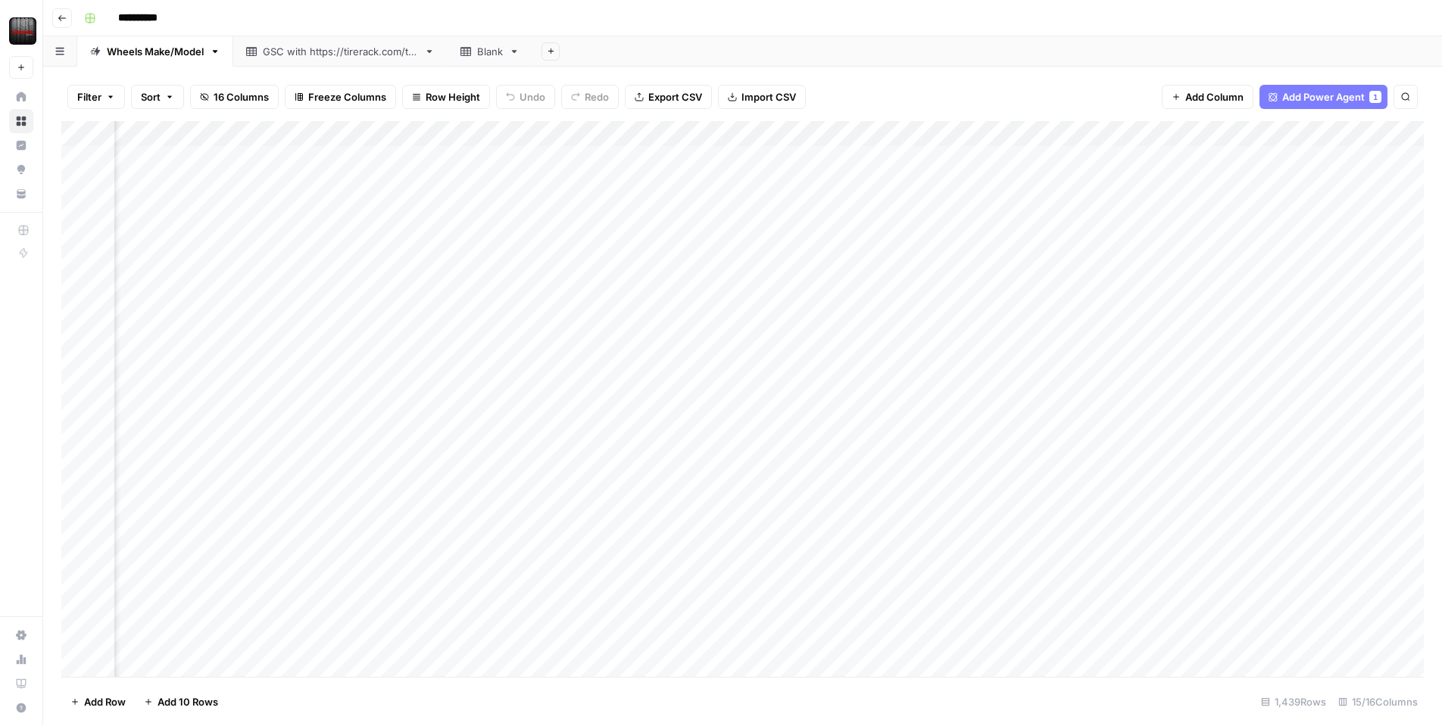
scroll to position [0, 1047]
click at [1324, 136] on div "Add Column" at bounding box center [742, 399] width 1363 height 556
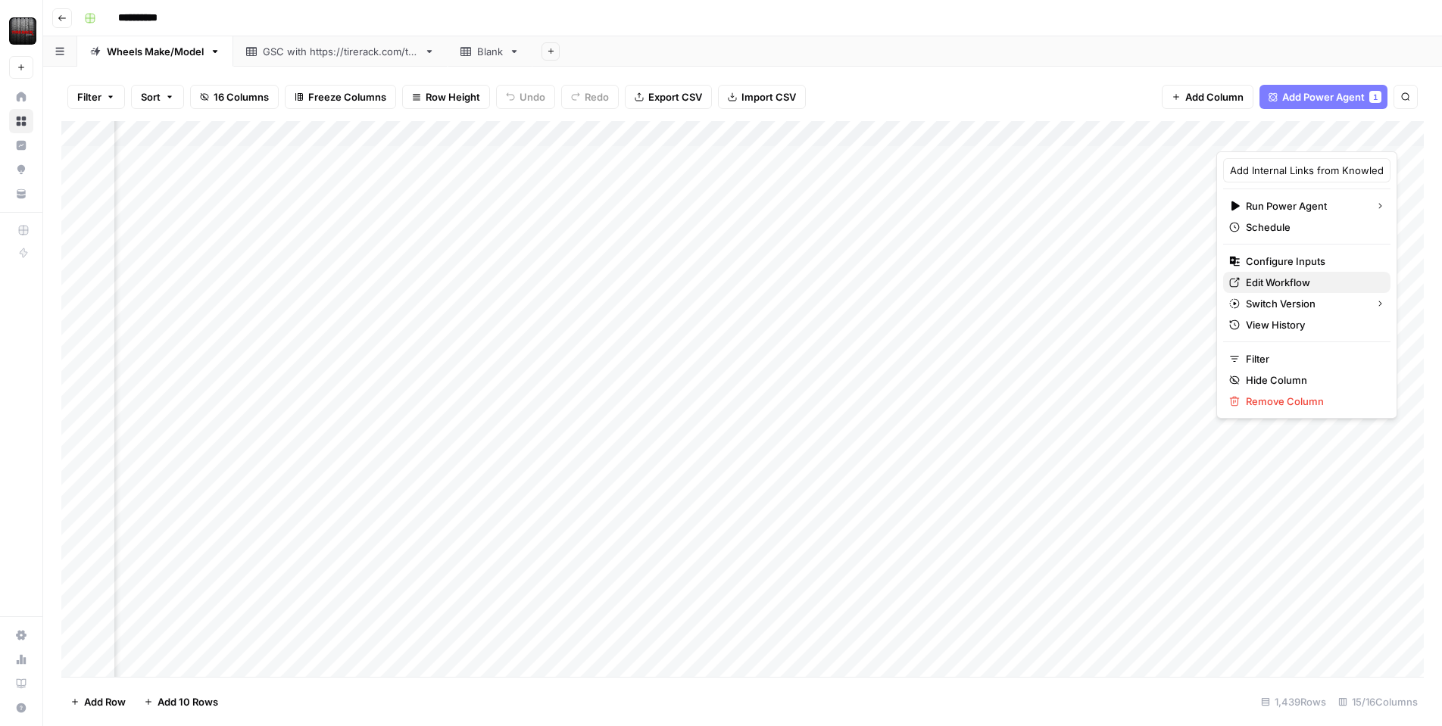
click at [1264, 278] on span "Edit Workflow" at bounding box center [1312, 282] width 133 height 15
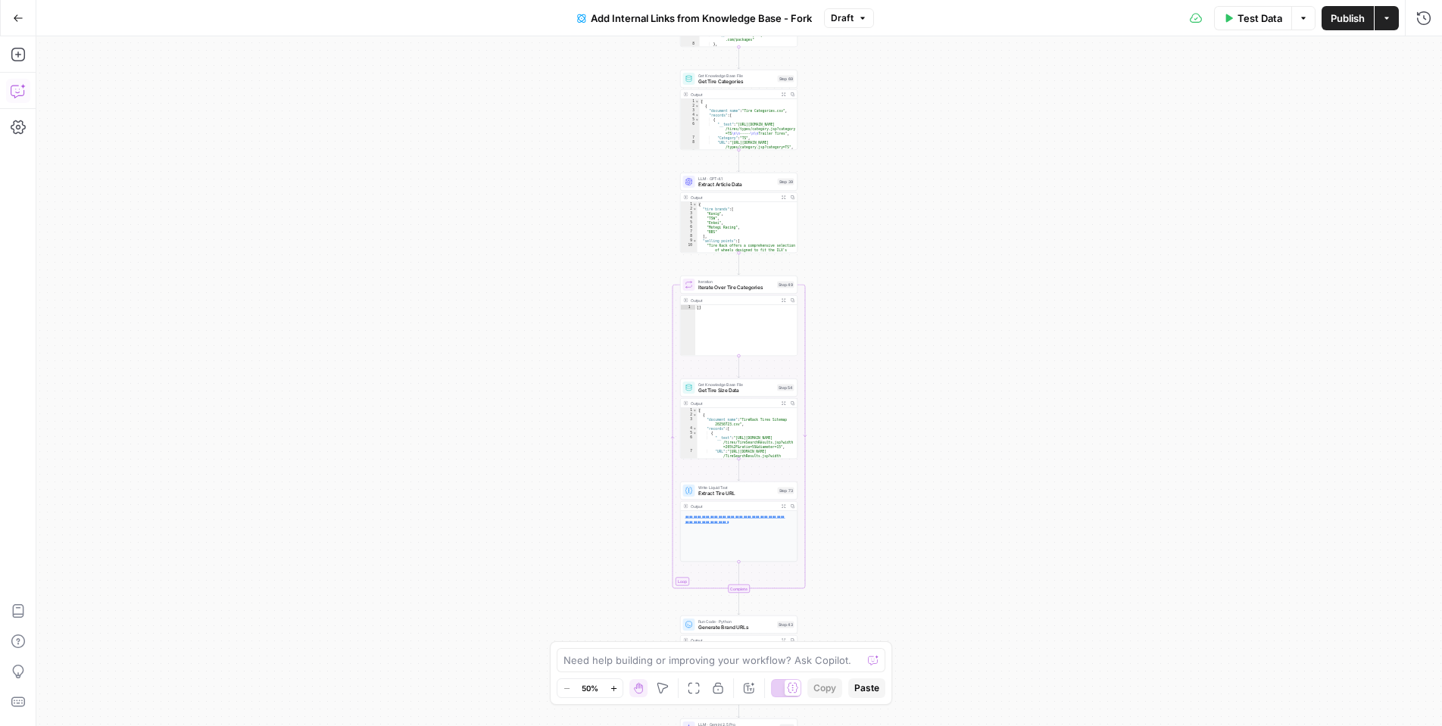
click at [20, 88] on icon "button" at bounding box center [18, 90] width 15 height 15
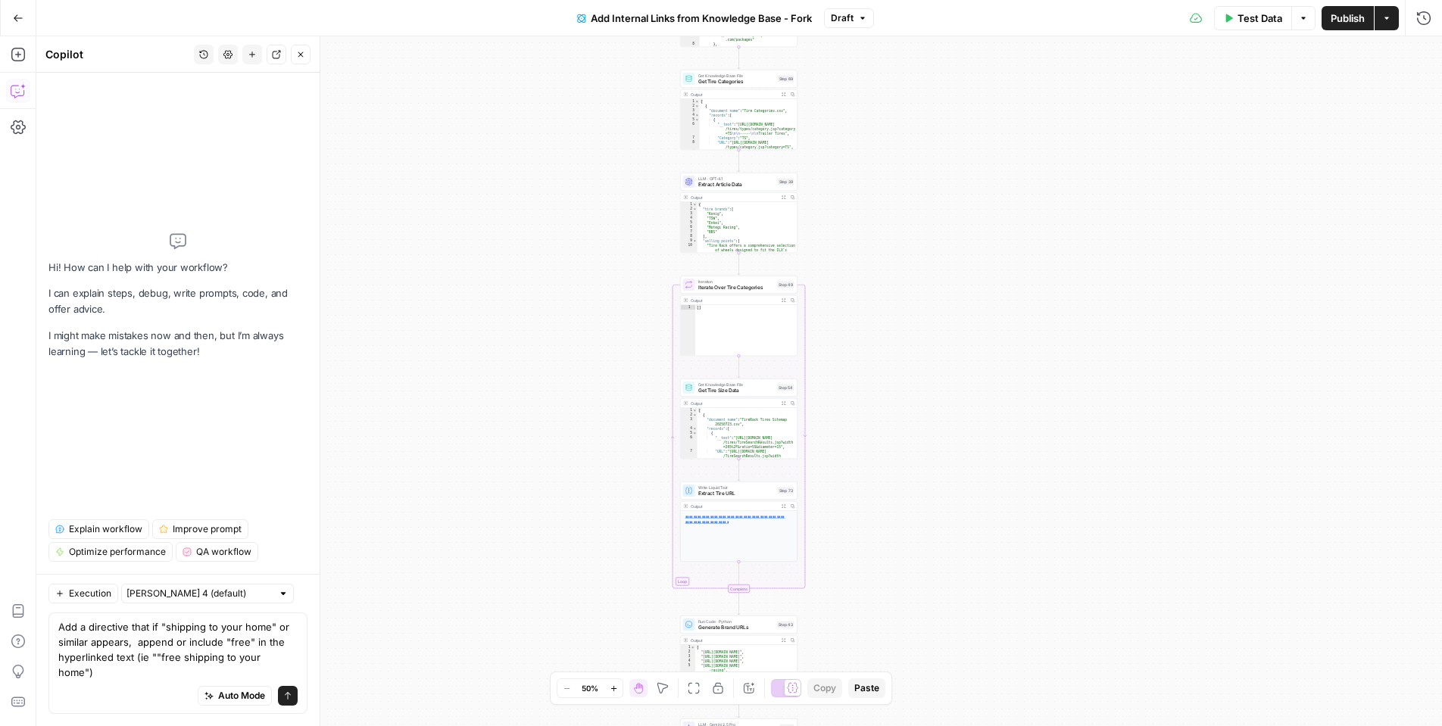
type textarea "Add a directive that if "shipping to your home" or similar appears, append or i…"
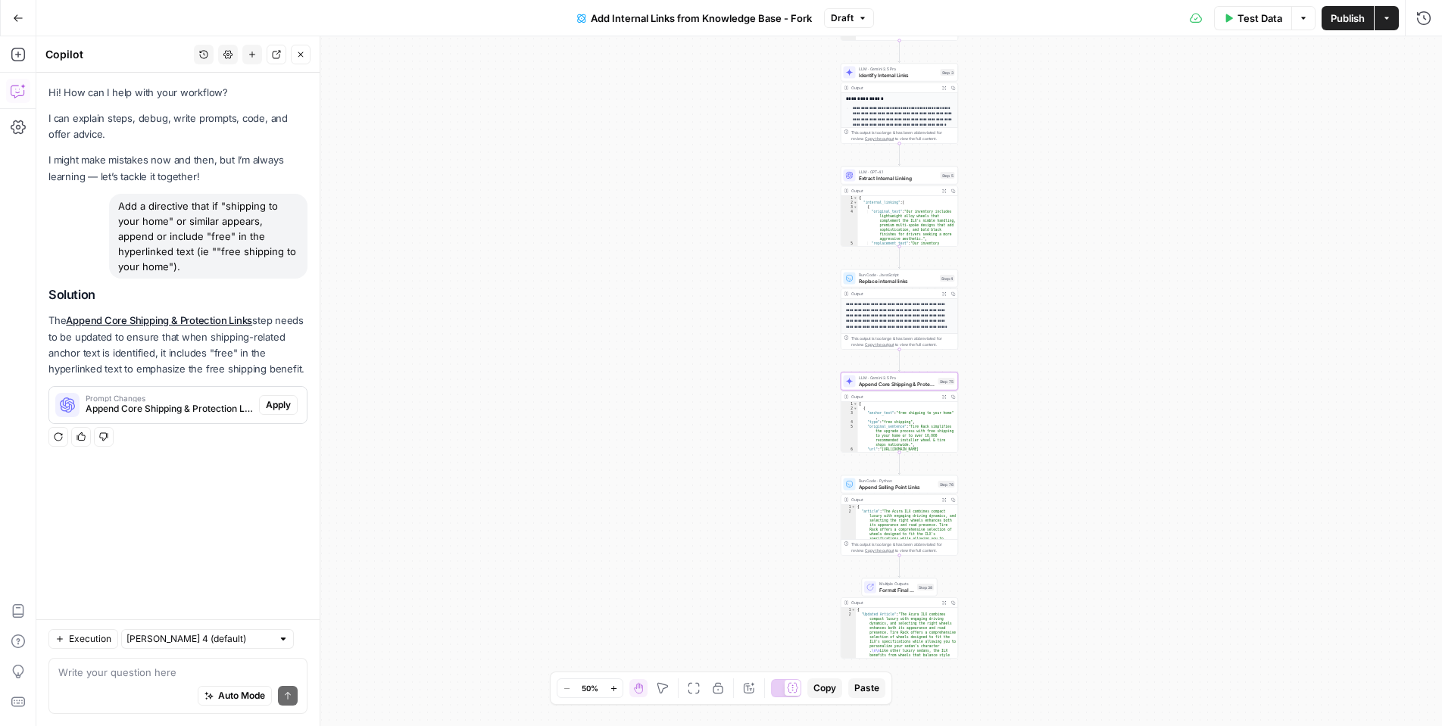
click at [276, 408] on span "Apply" at bounding box center [278, 405] width 25 height 14
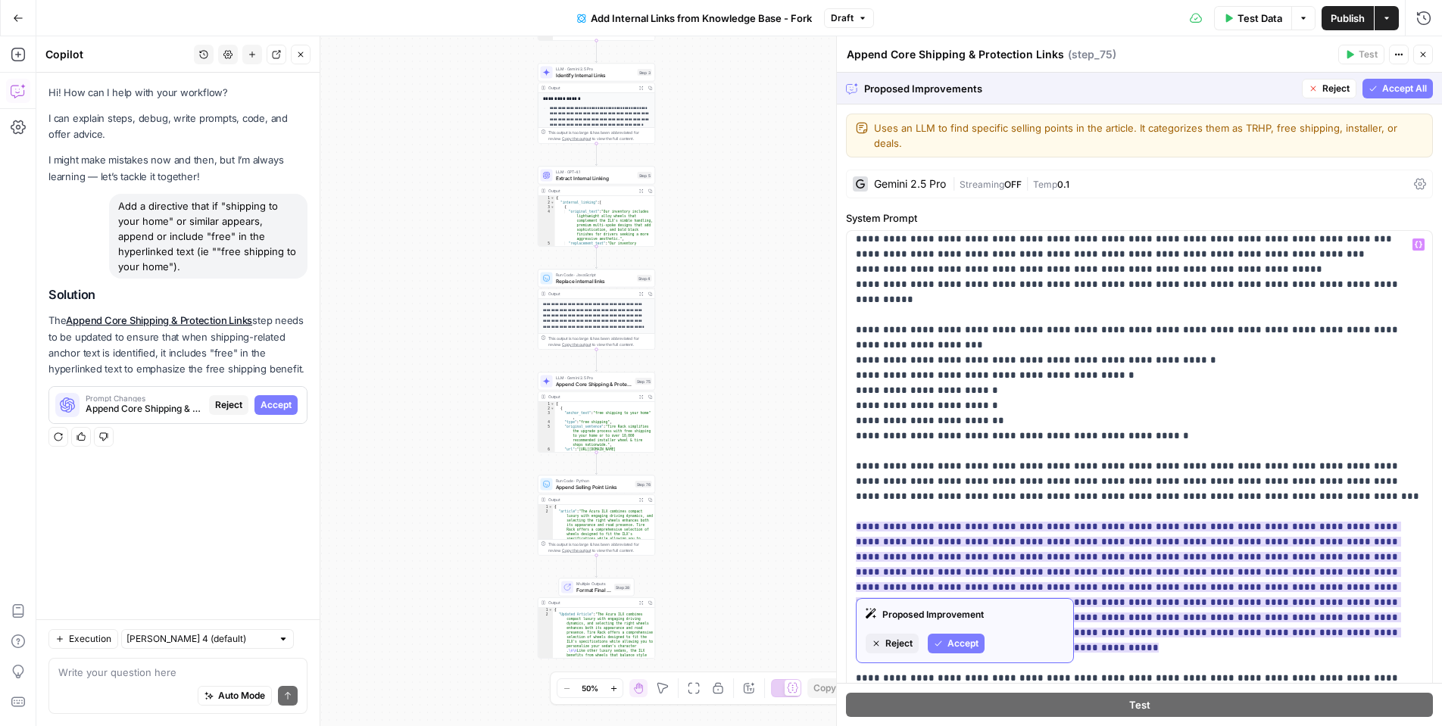
scroll to position [140, 0]
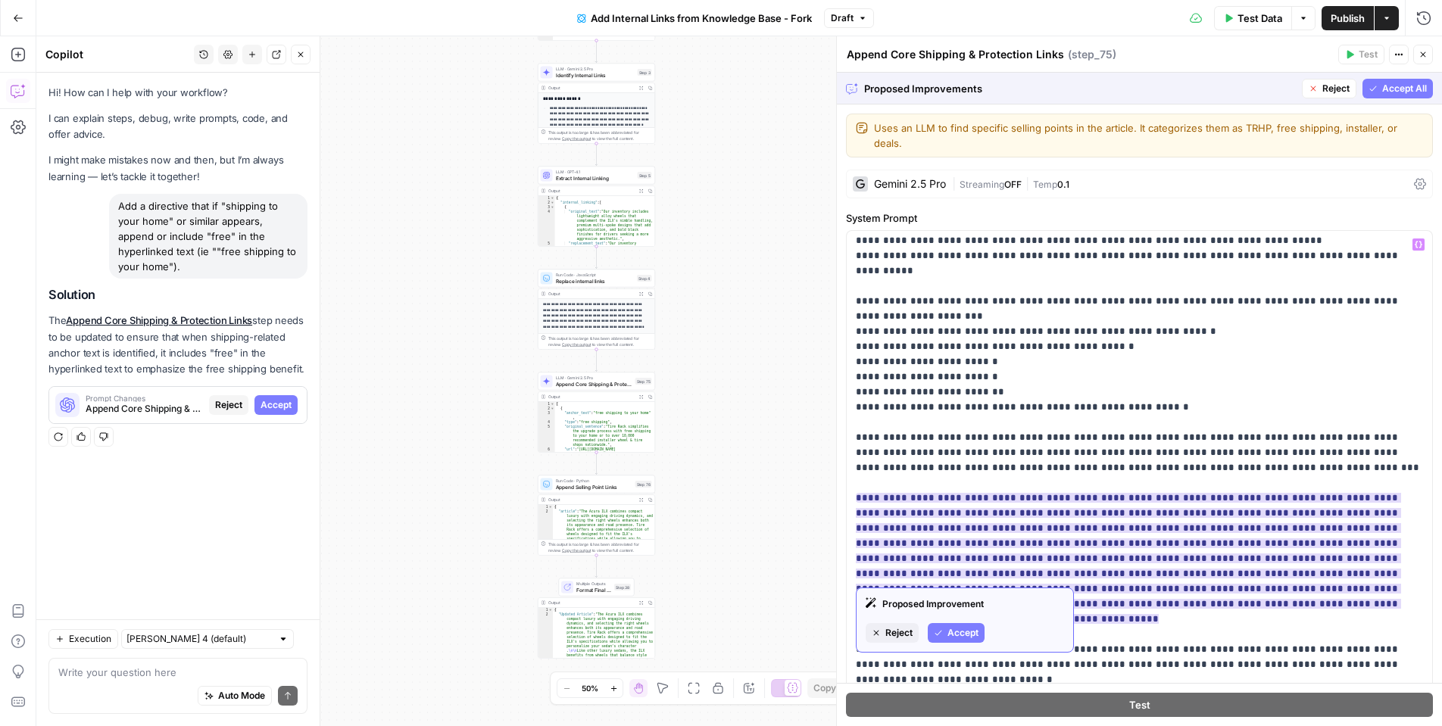
click at [954, 632] on span "Accept" at bounding box center [963, 633] width 31 height 14
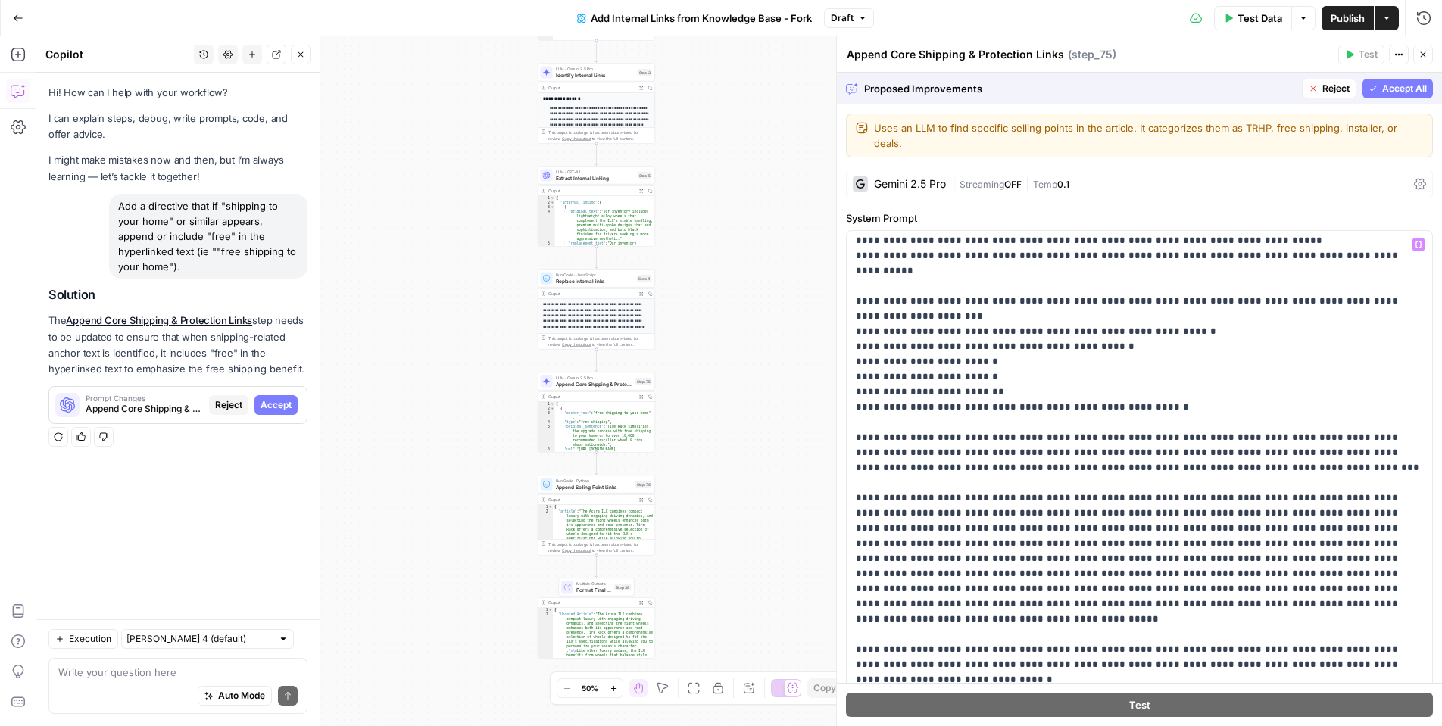
click at [1392, 94] on span "Accept All" at bounding box center [1405, 89] width 45 height 14
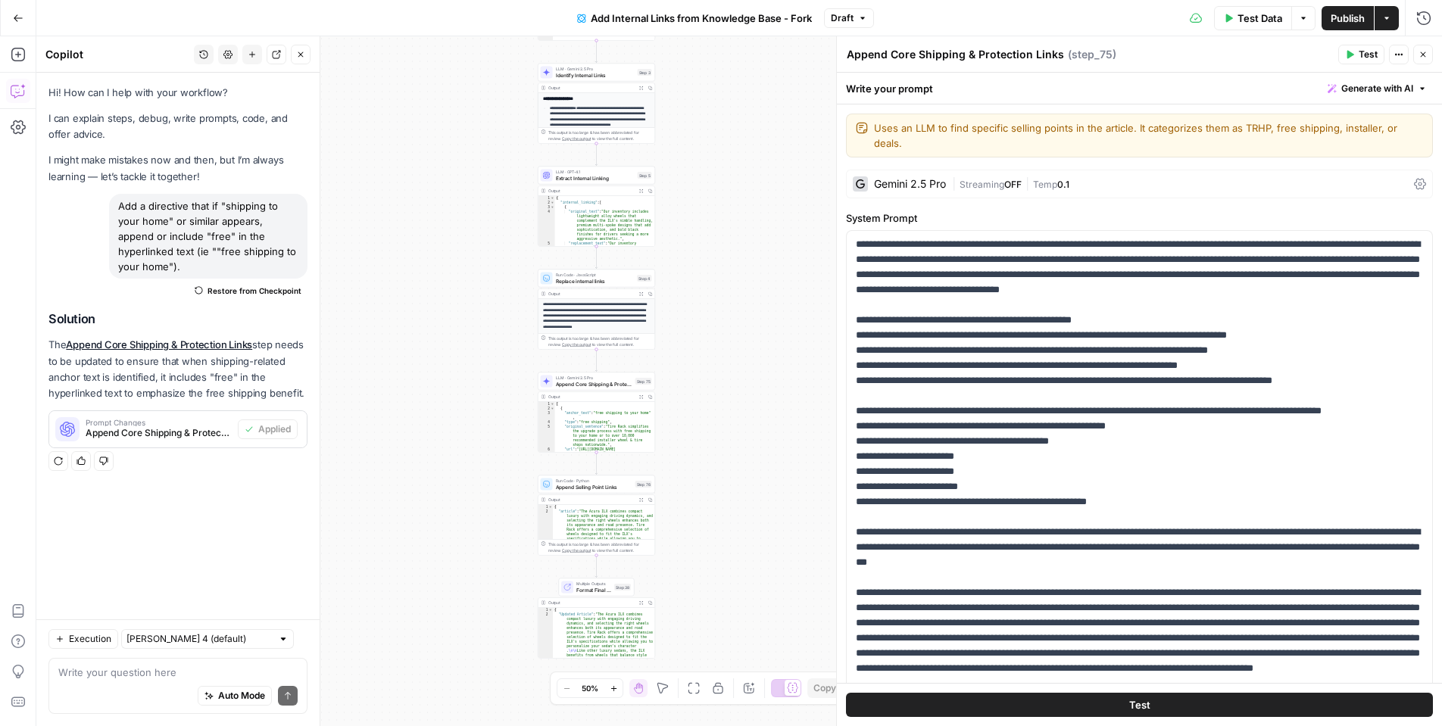
click at [1264, 27] on button "Test Data" at bounding box center [1253, 18] width 78 height 24
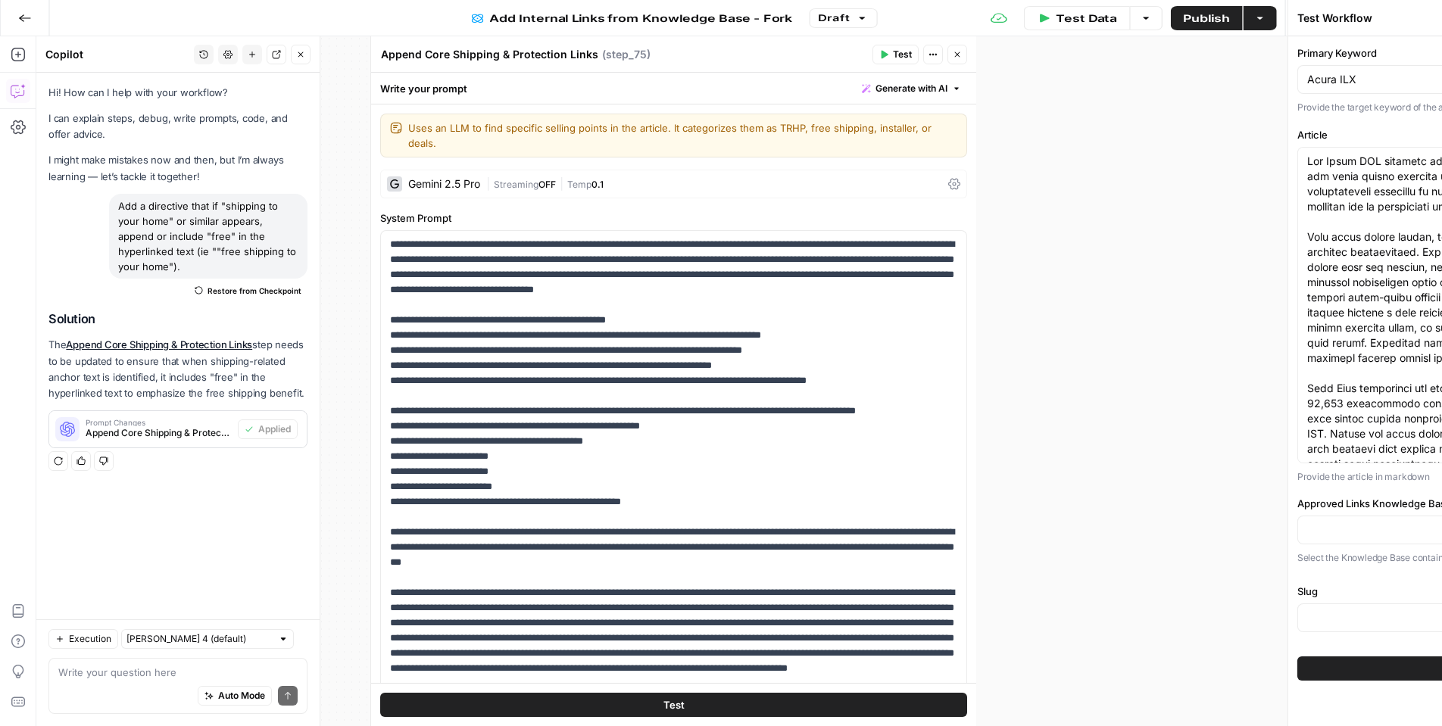
type input "Wheels_Approved Link List"
type input "Slugs"
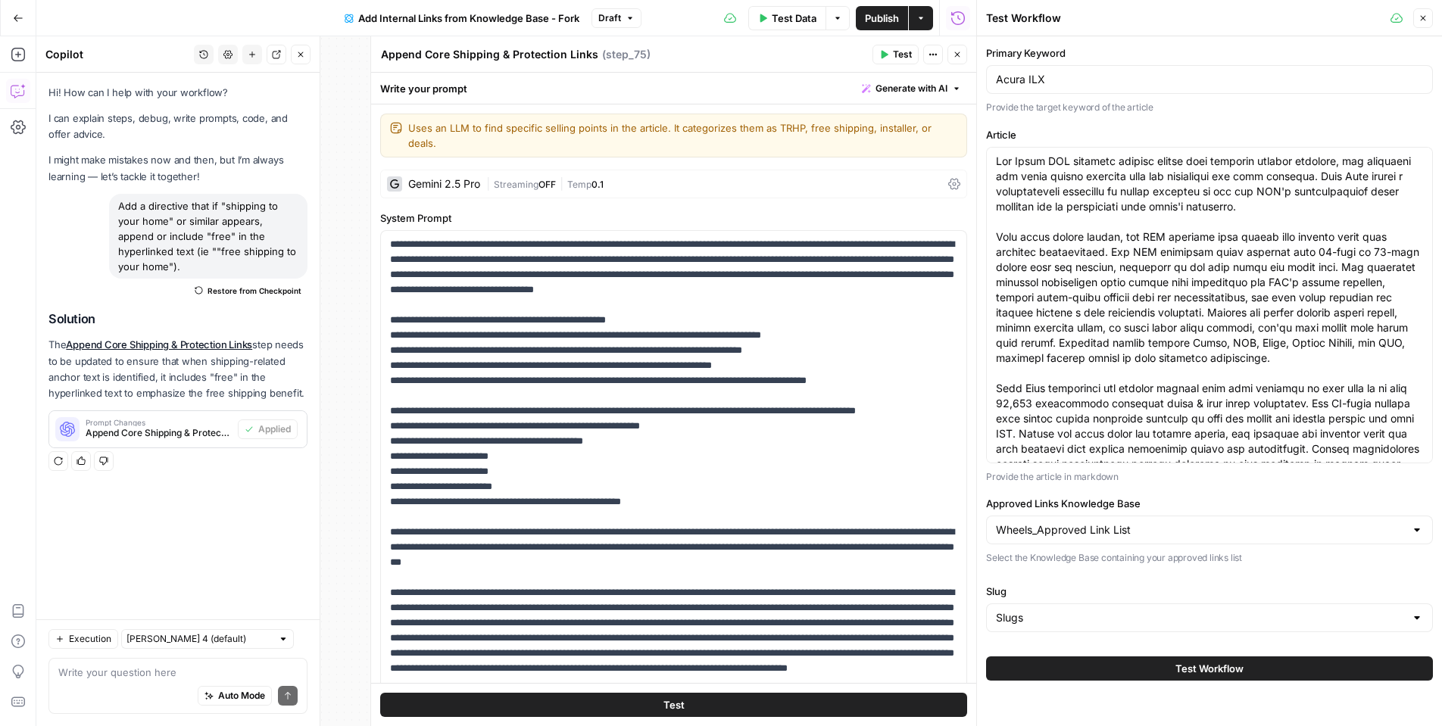
click at [961, 61] on button "Close" at bounding box center [958, 55] width 20 height 20
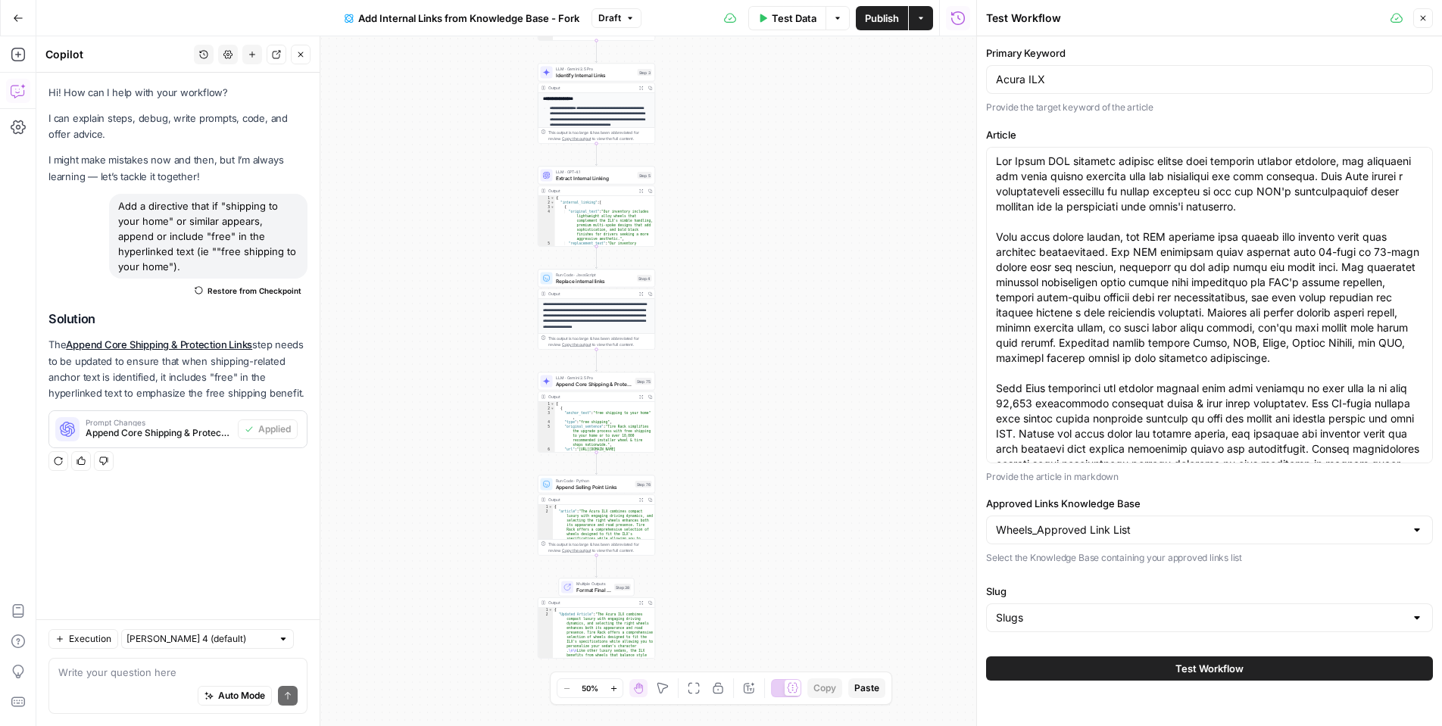
click at [1015, 667] on button "Test Workflow" at bounding box center [1209, 669] width 447 height 24
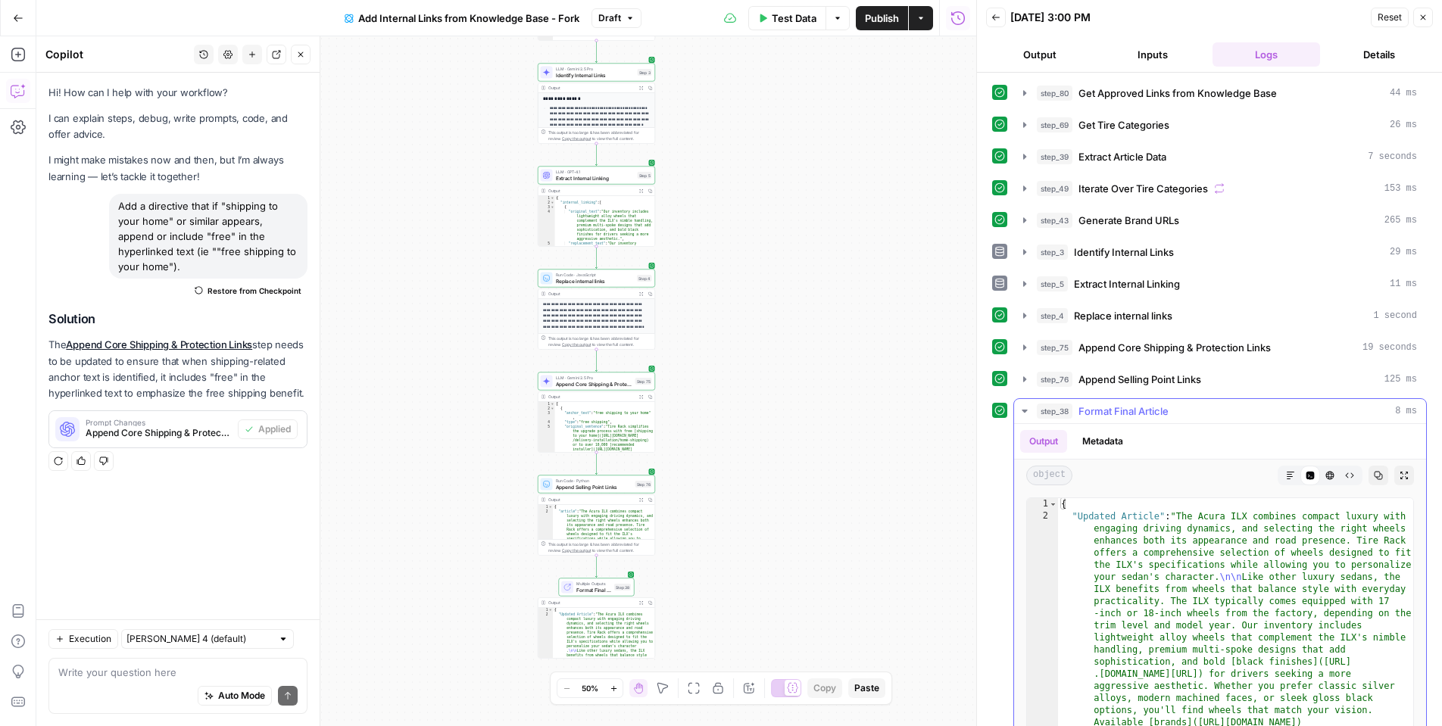
click at [1286, 475] on icon "button" at bounding box center [1290, 475] width 9 height 9
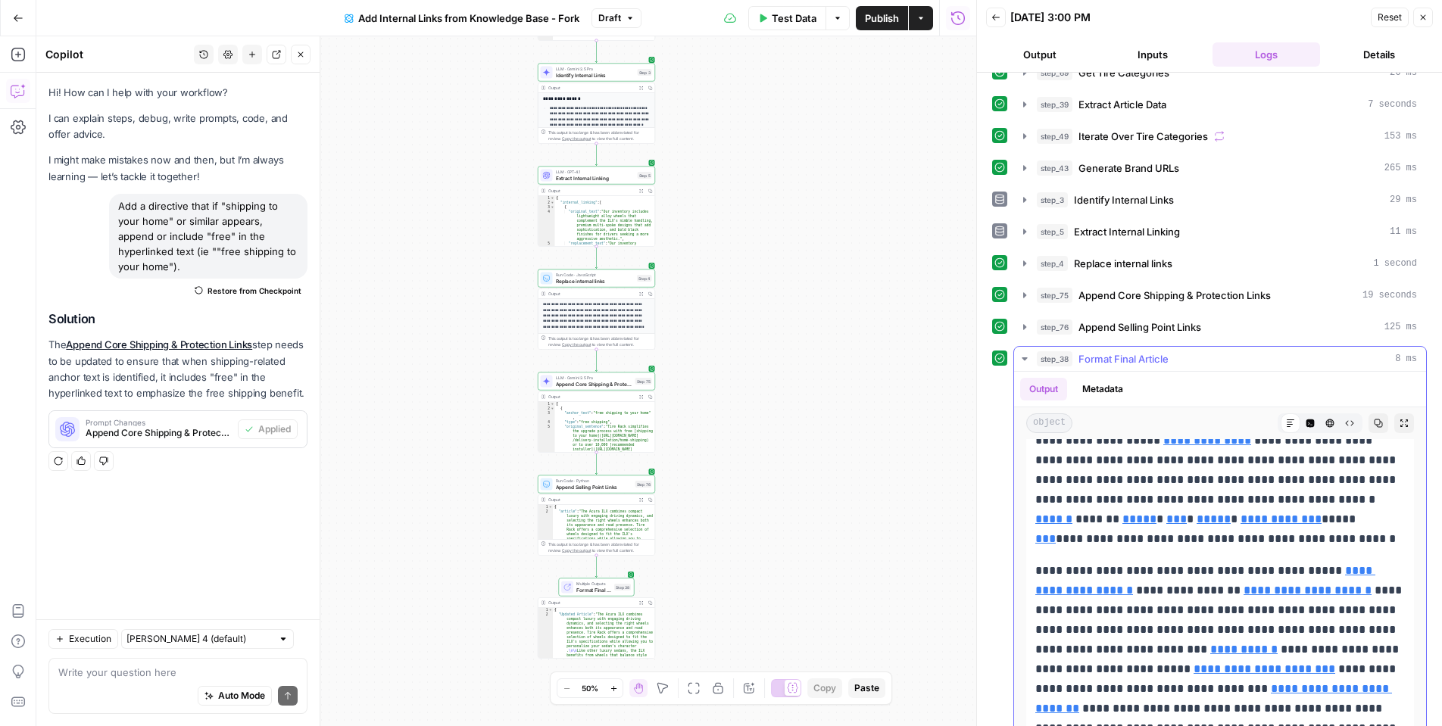
scroll to position [85, 0]
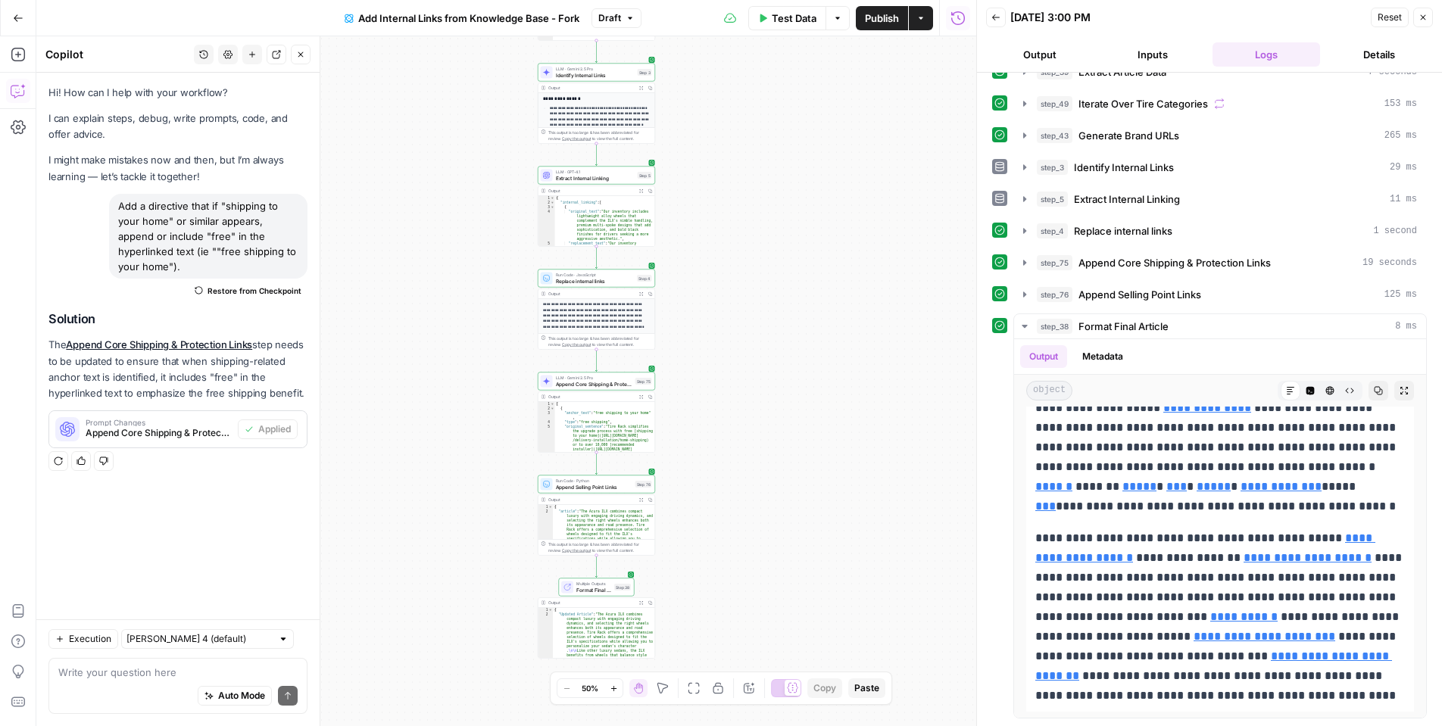
click at [116, 680] on div "Auto Mode Send" at bounding box center [177, 696] width 239 height 33
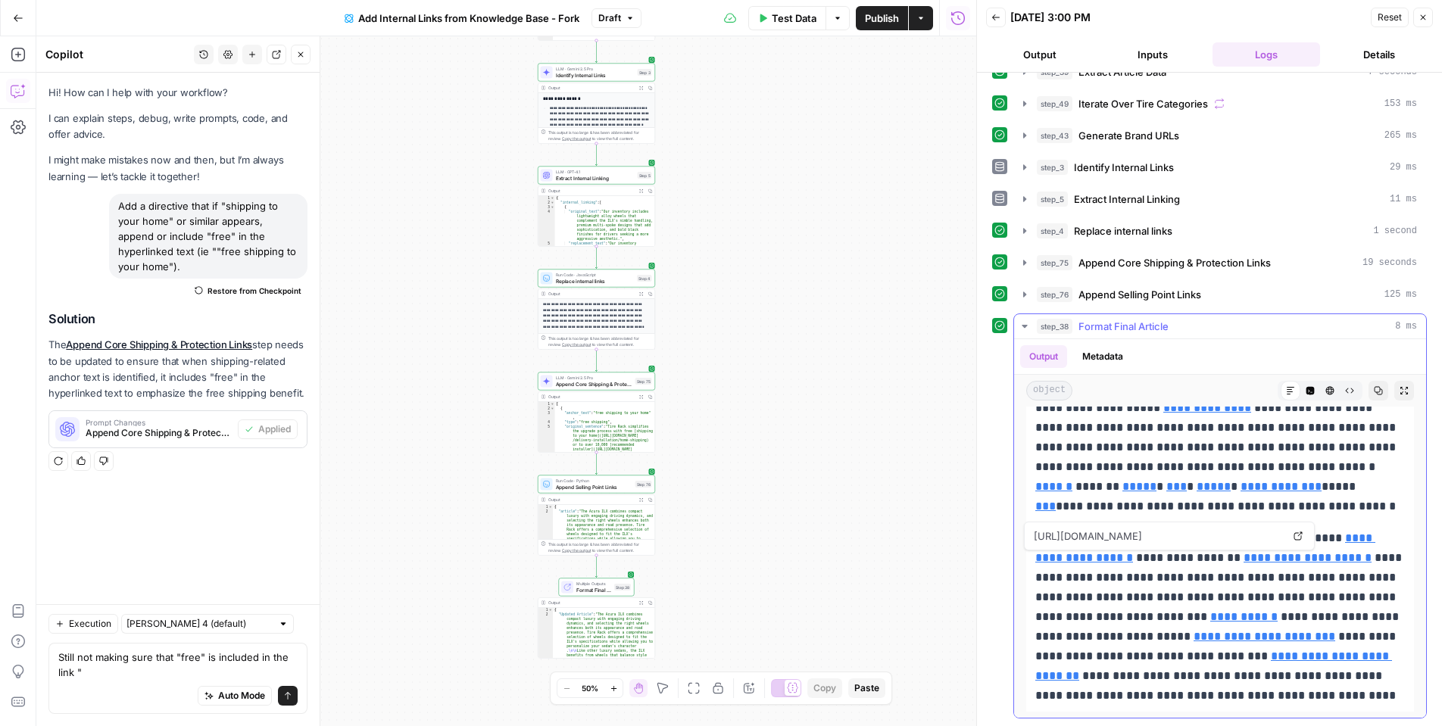
click at [1295, 537] on icon at bounding box center [1298, 536] width 9 height 9
drag, startPoint x: 1097, startPoint y: 564, endPoint x: 1292, endPoint y: 533, distance: 197.9
click at [1292, 533] on p "**********" at bounding box center [1221, 617] width 370 height 177
copy p "**********"
click at [112, 679] on textarea "Still not making sure that "free" is included in the link "" at bounding box center [177, 665] width 239 height 30
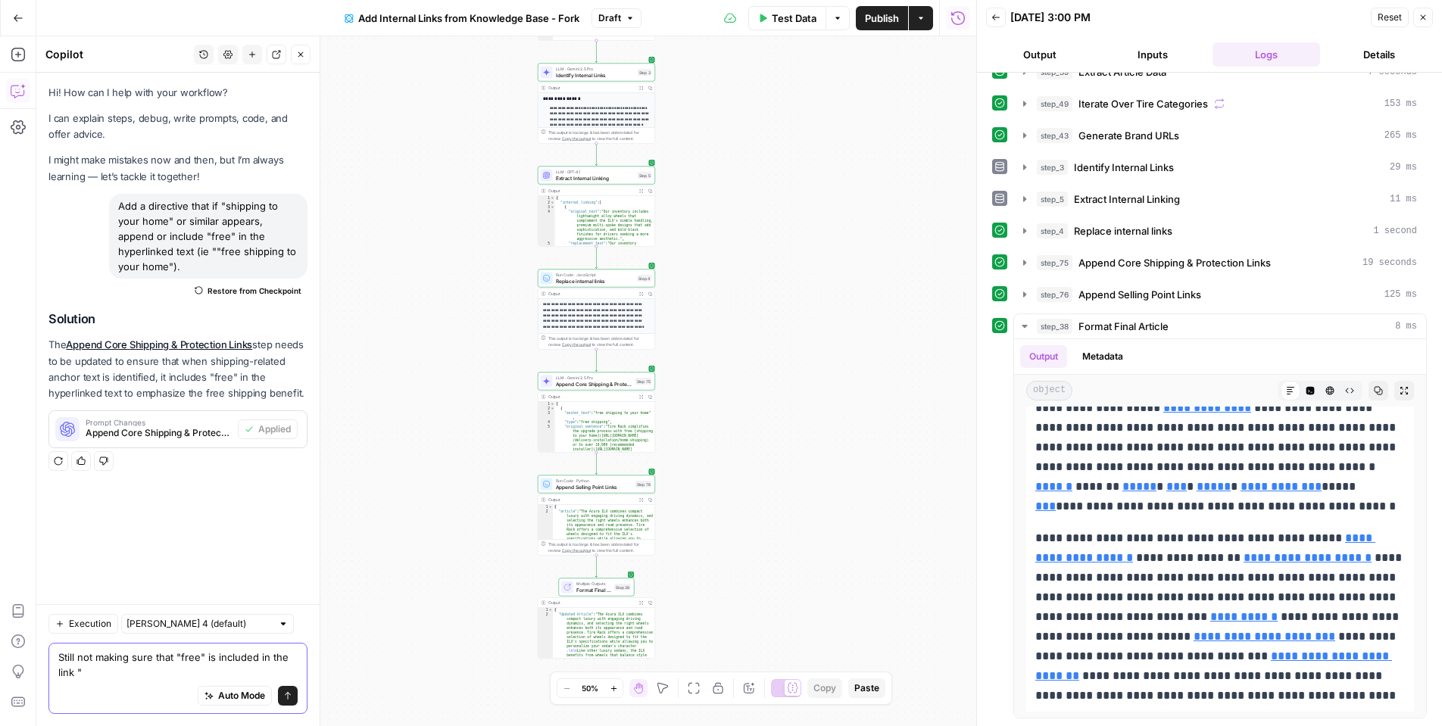
paste textarea "free shipping to your home"
type textarea "Still not making sure that "free" is included in the link "free shipping to you…"
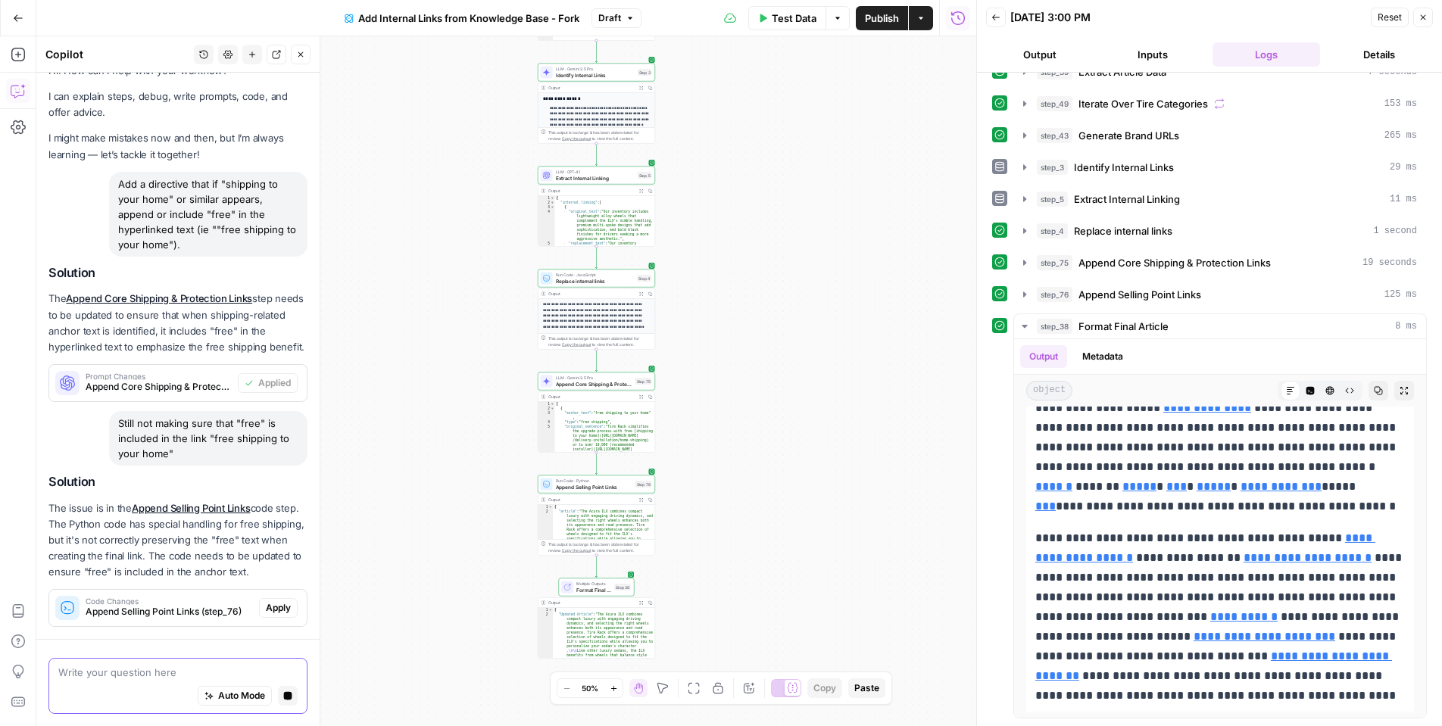
scroll to position [90, 0]
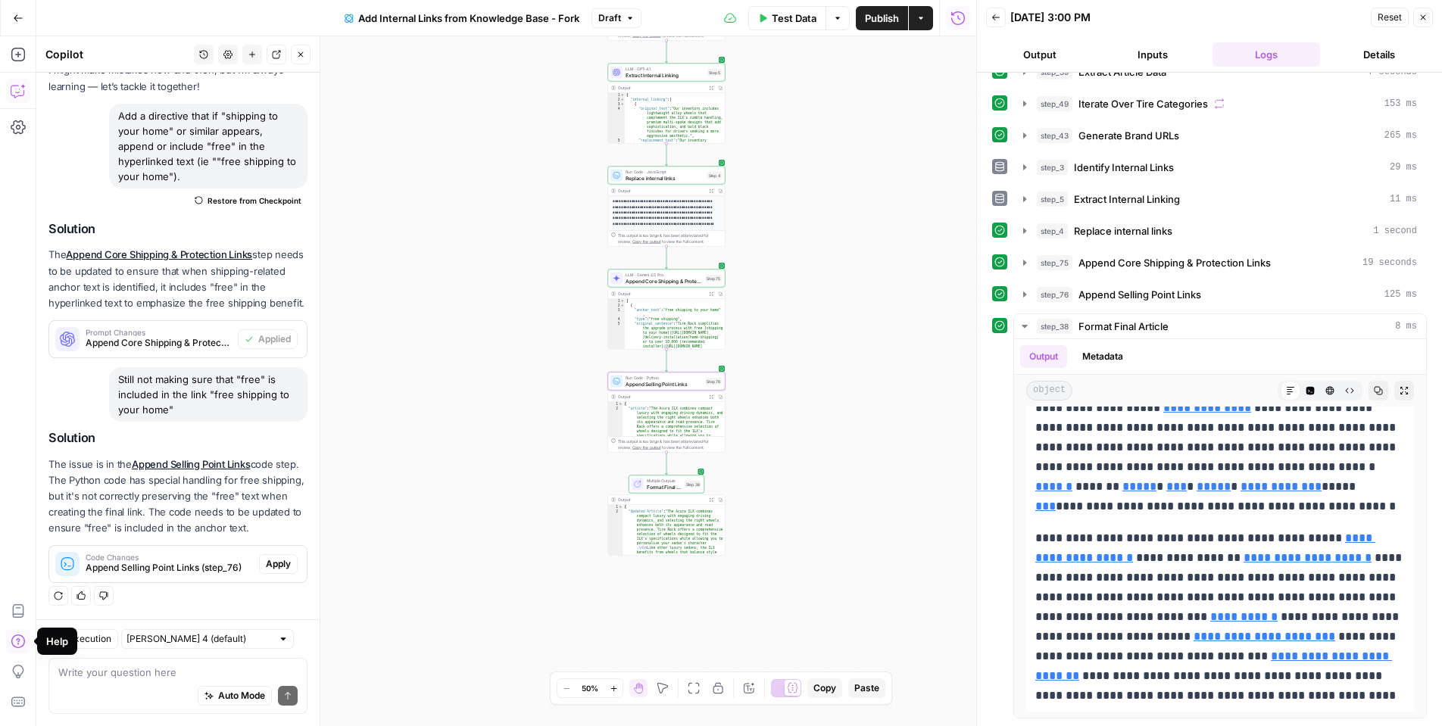
click at [271, 566] on span "Apply" at bounding box center [278, 565] width 25 height 14
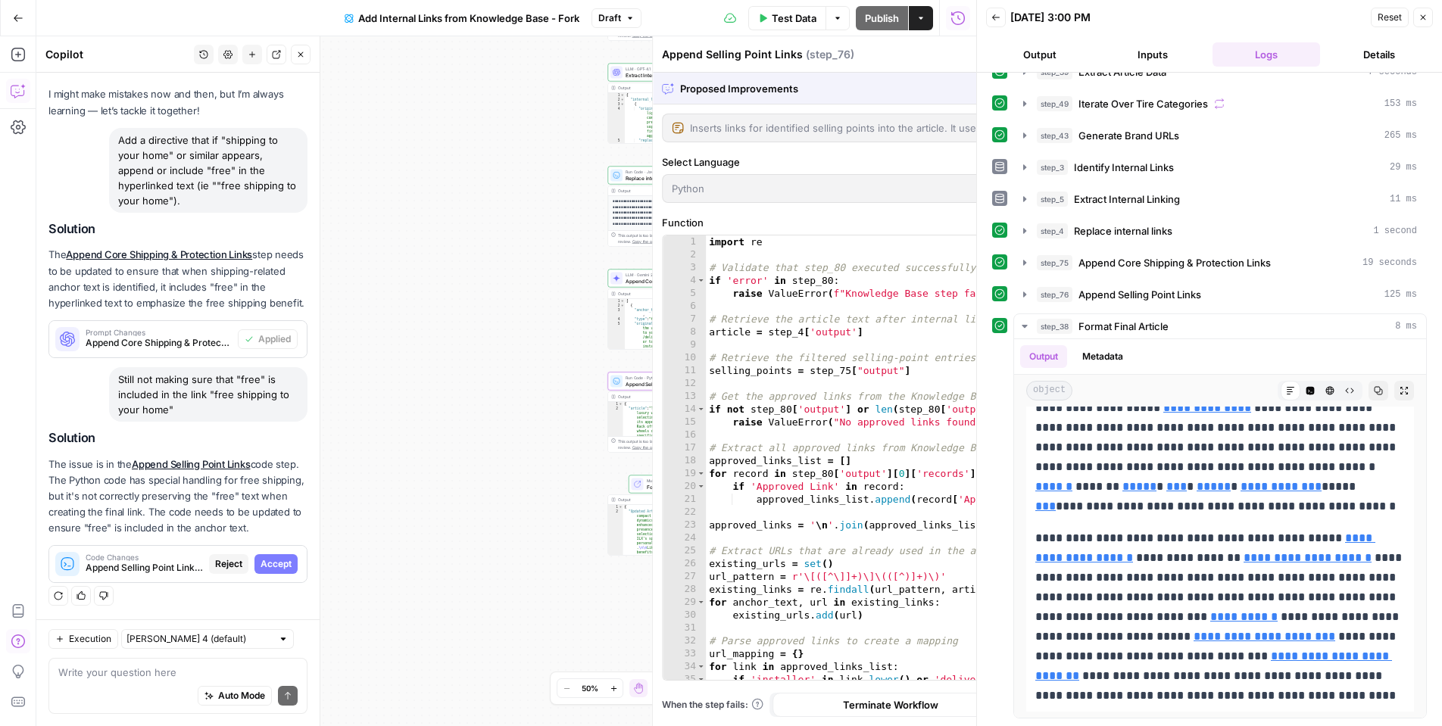
scroll to position [66, 0]
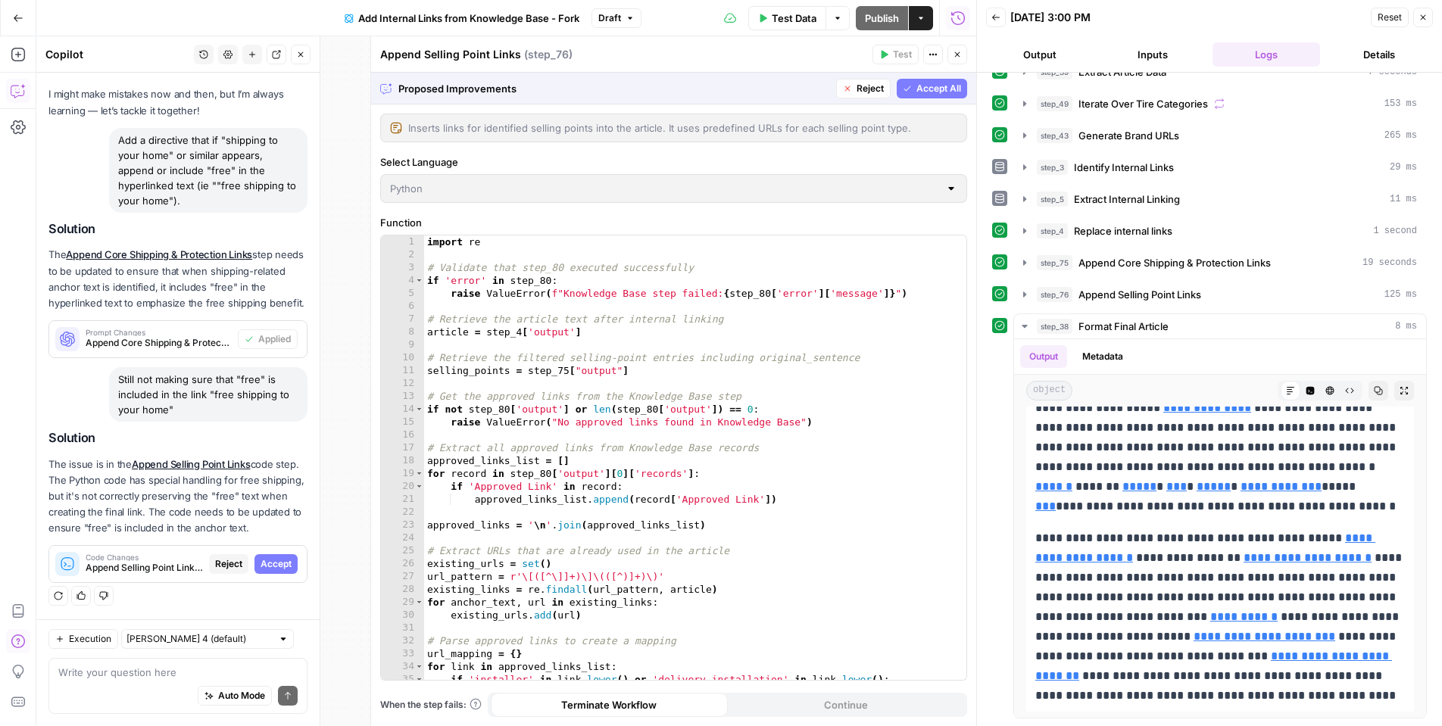
click at [952, 92] on span "Accept All" at bounding box center [939, 89] width 45 height 14
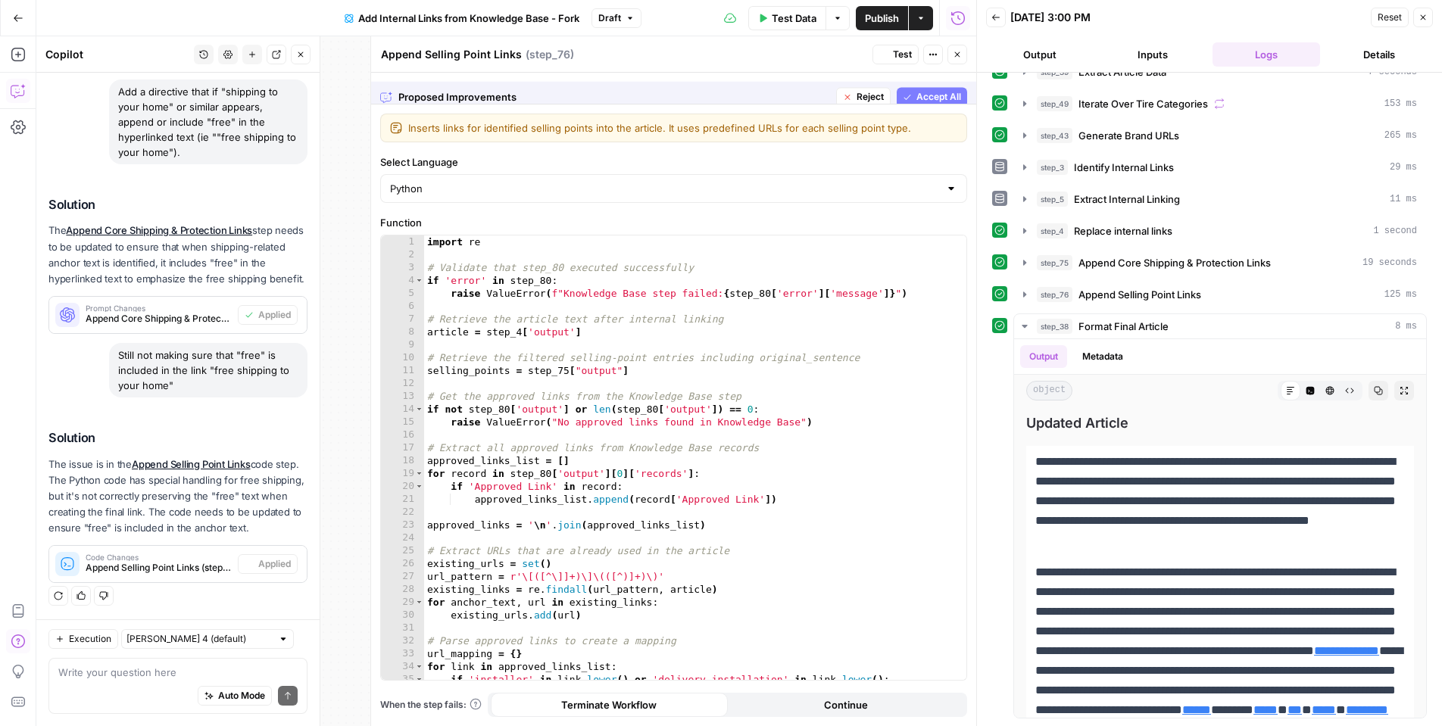
scroll to position [0, 0]
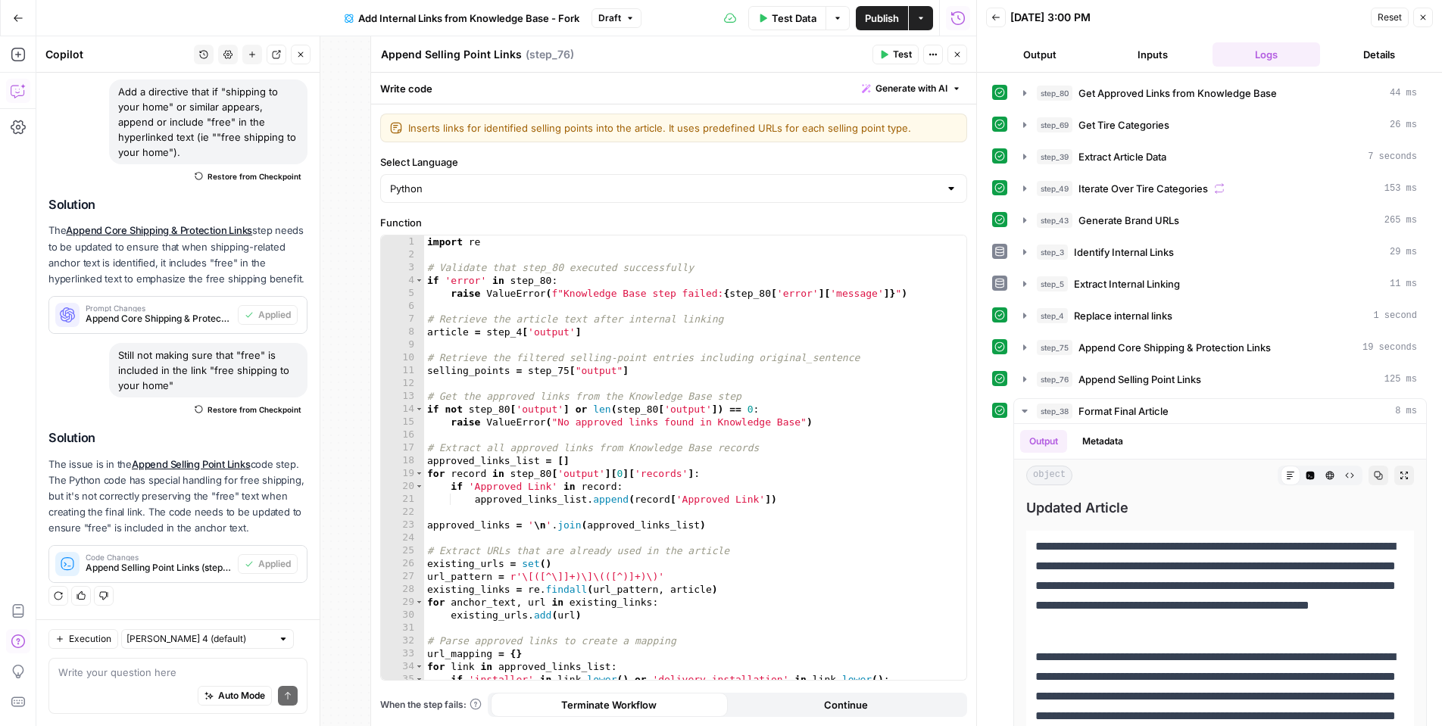
click at [794, 19] on span "Test Data" at bounding box center [794, 18] width 45 height 15
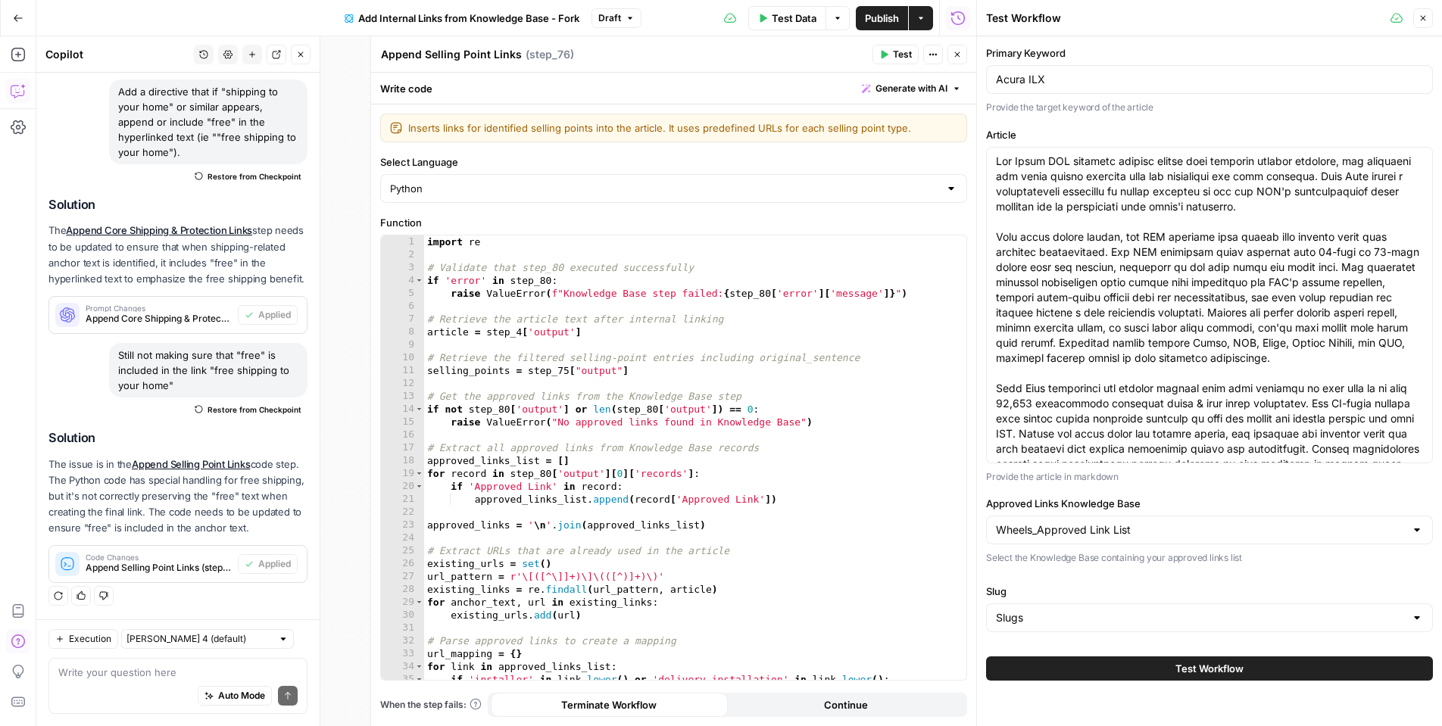
click at [1032, 661] on button "Test Workflow" at bounding box center [1209, 669] width 447 height 24
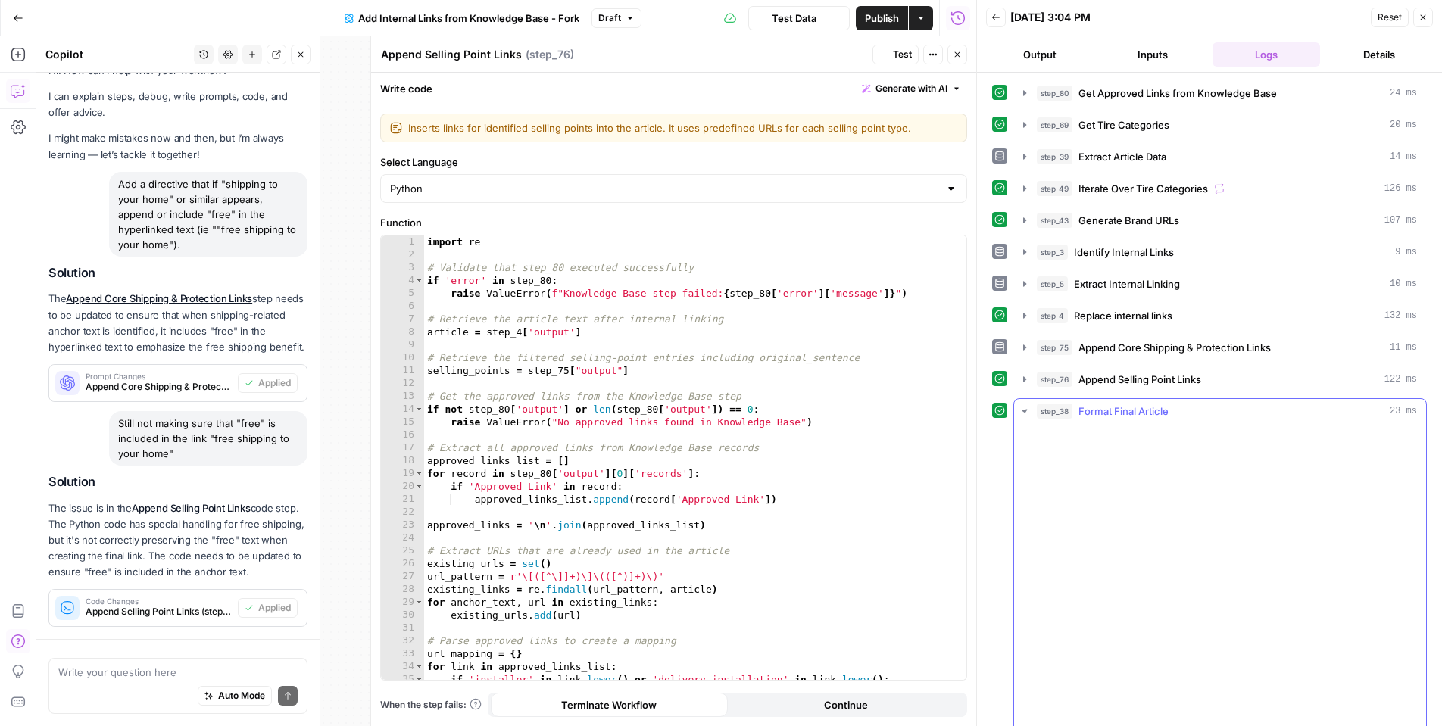
scroll to position [114, 0]
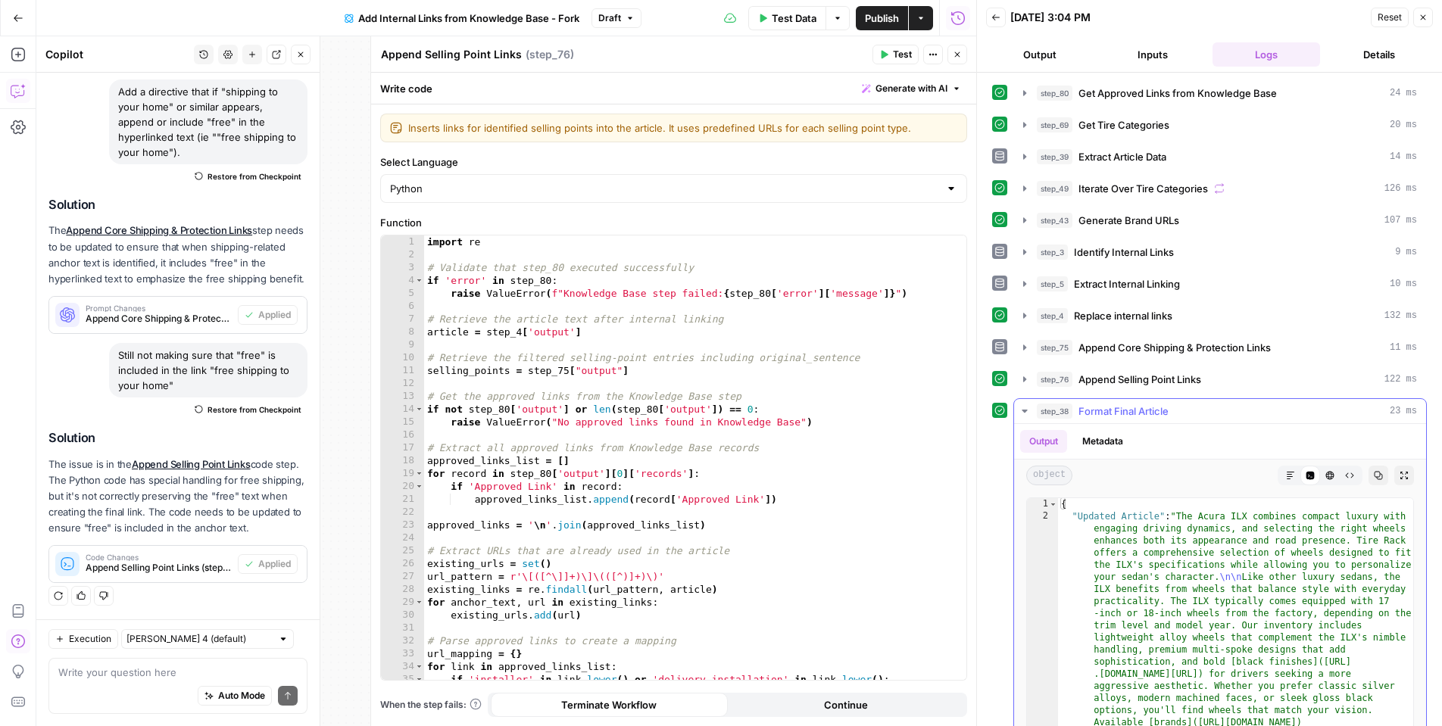
click at [1289, 480] on icon "button" at bounding box center [1290, 475] width 9 height 9
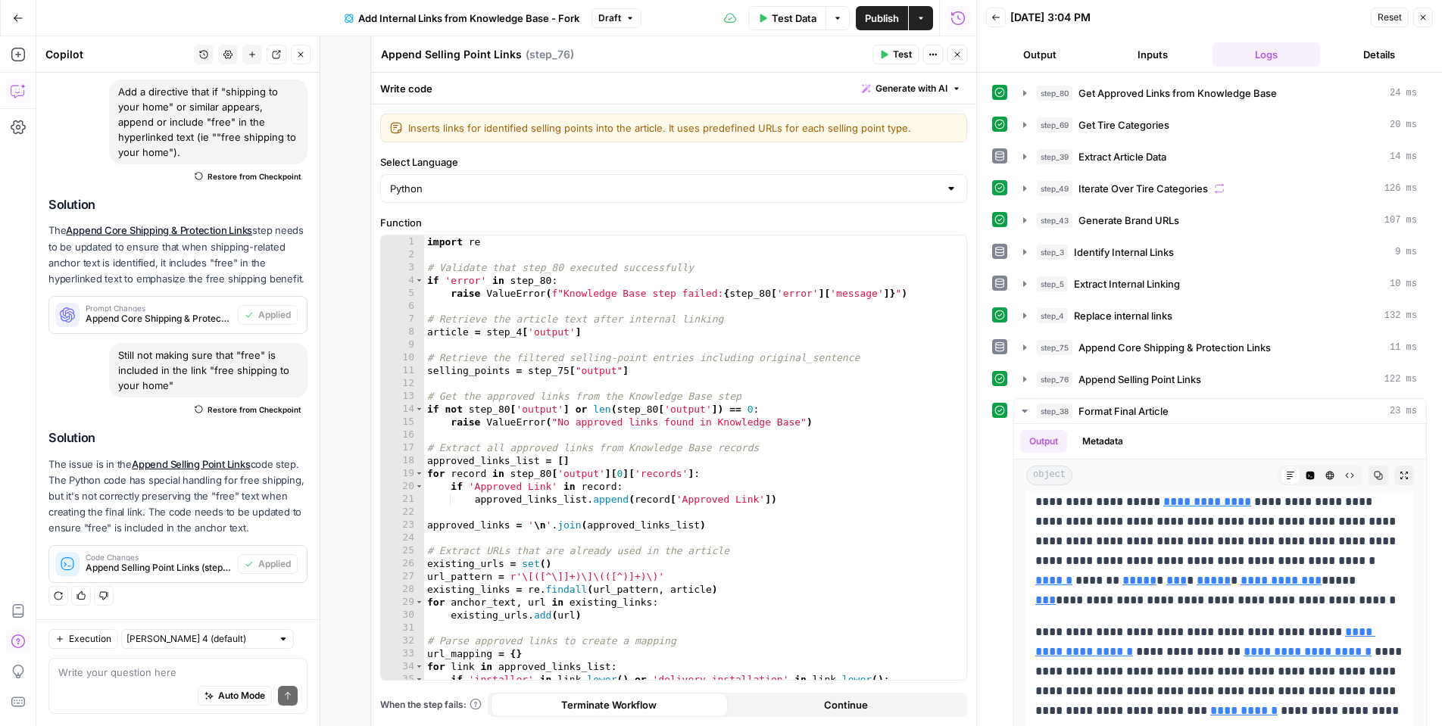
click at [103, 687] on div "Auto Mode Send" at bounding box center [177, 696] width 239 height 33
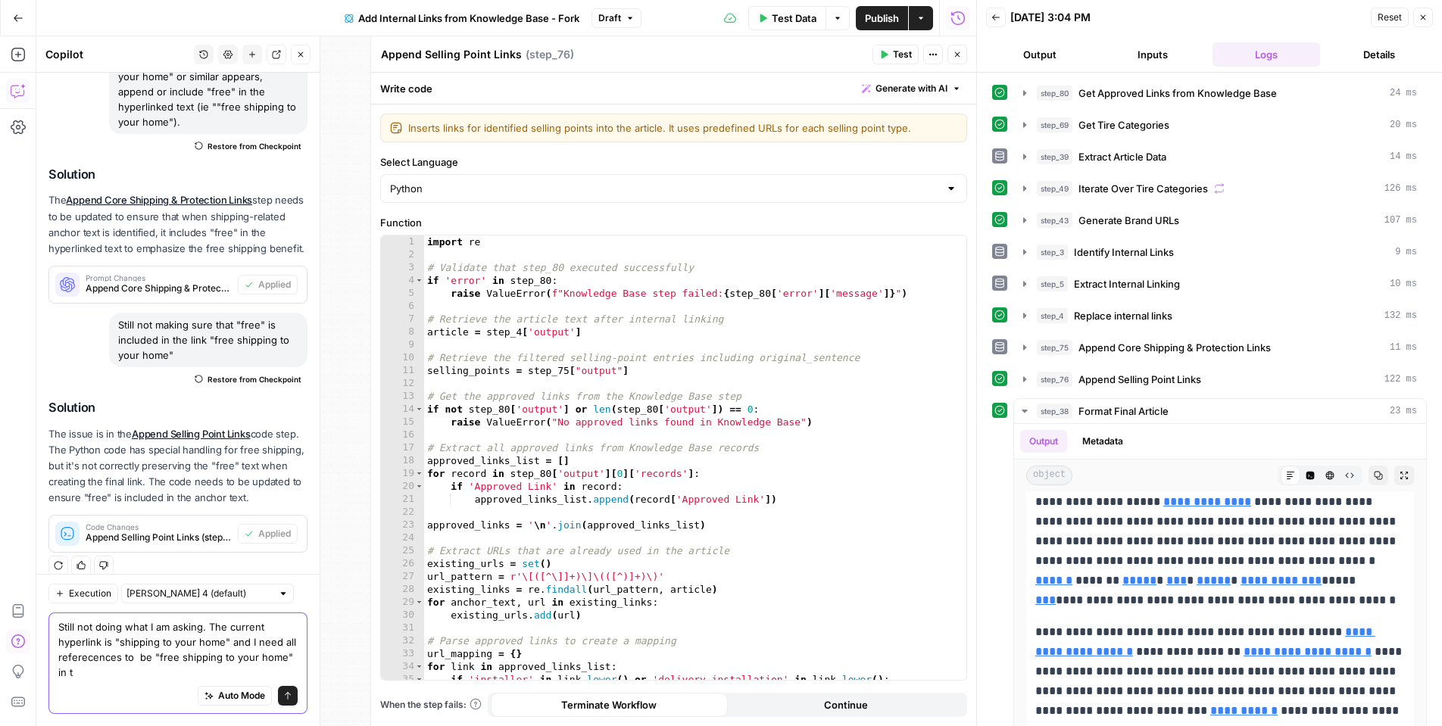
scroll to position [160, 0]
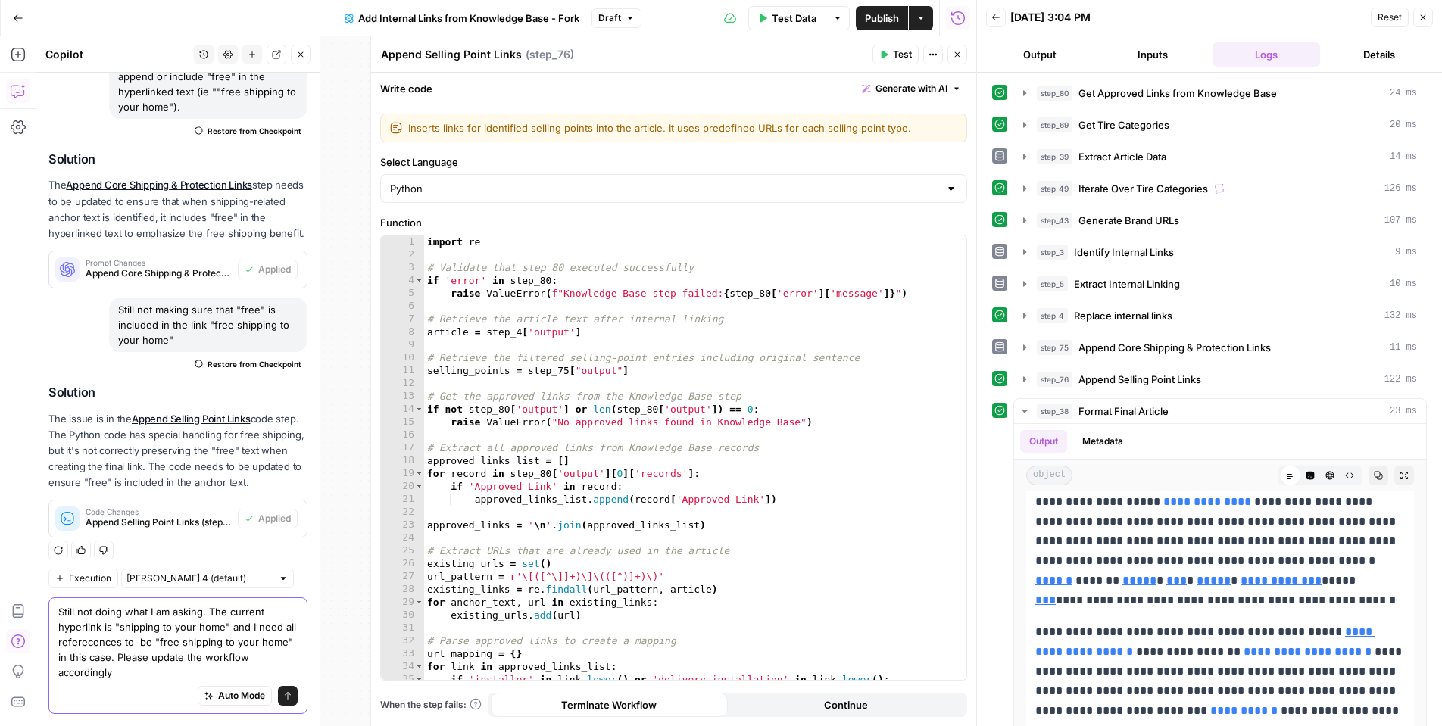
click at [84, 658] on textarea "Still not doing what I am asking. The current hyperlink is "shipping to your ho…" at bounding box center [177, 643] width 239 height 76
type textarea "Still not doing what I am asking. The current hyperlink is "shipping to your ho…"
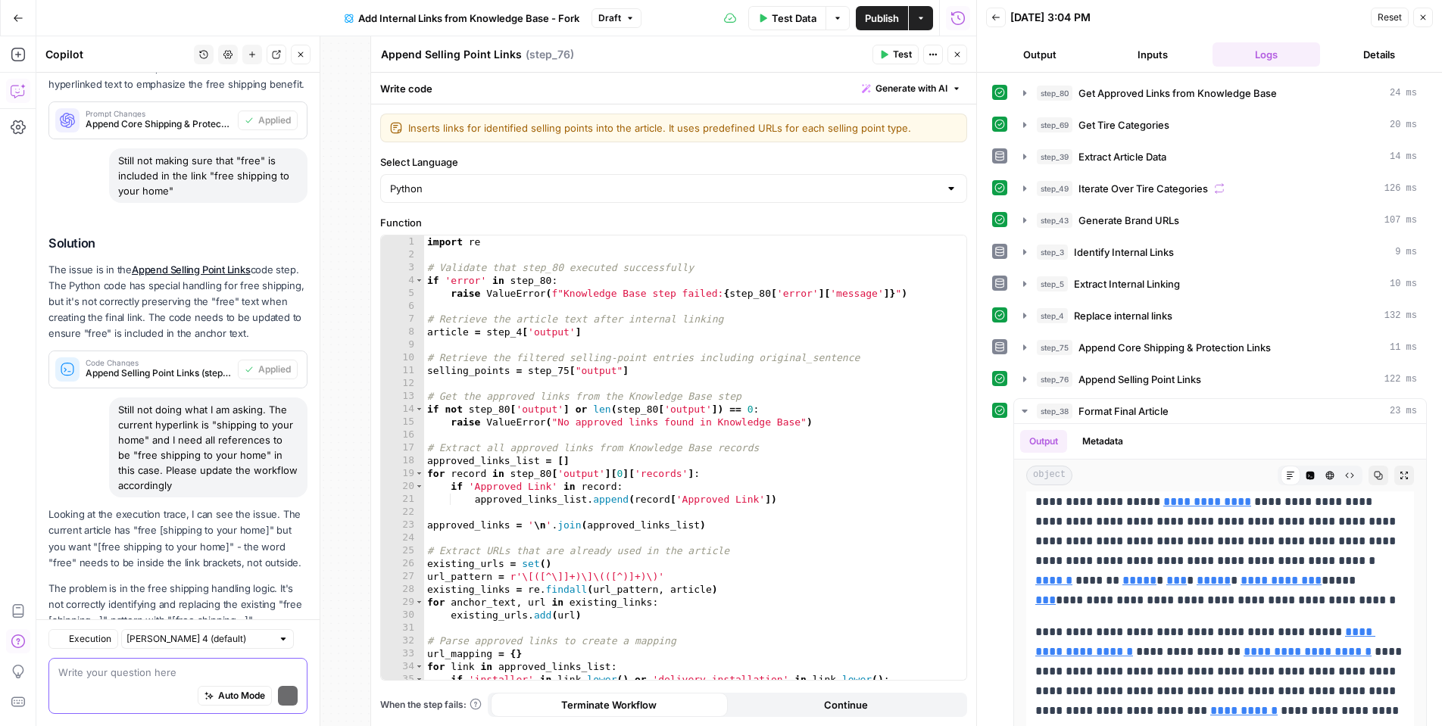
scroll to position [401, 0]
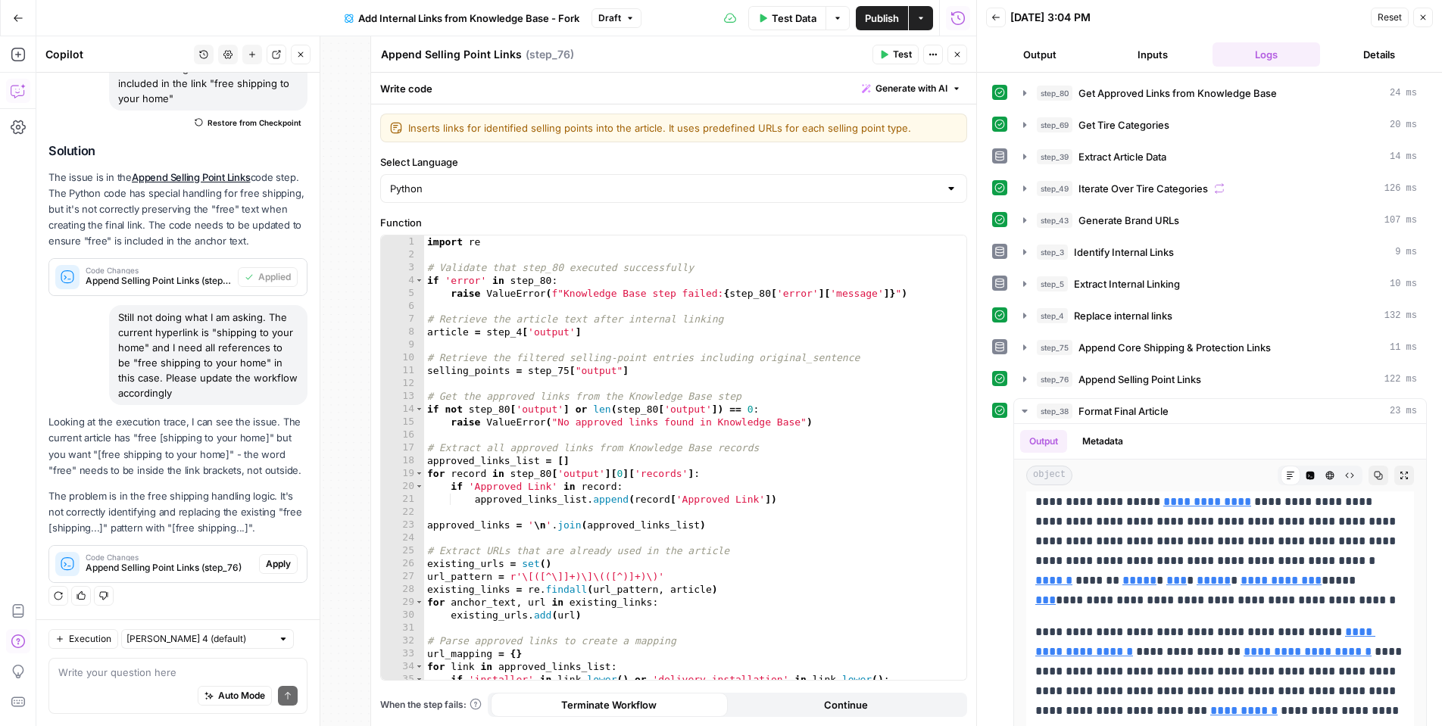
click at [189, 562] on span "Append Selling Point Links (step_76)" at bounding box center [169, 568] width 167 height 14
click at [289, 558] on span "Apply" at bounding box center [278, 565] width 25 height 14
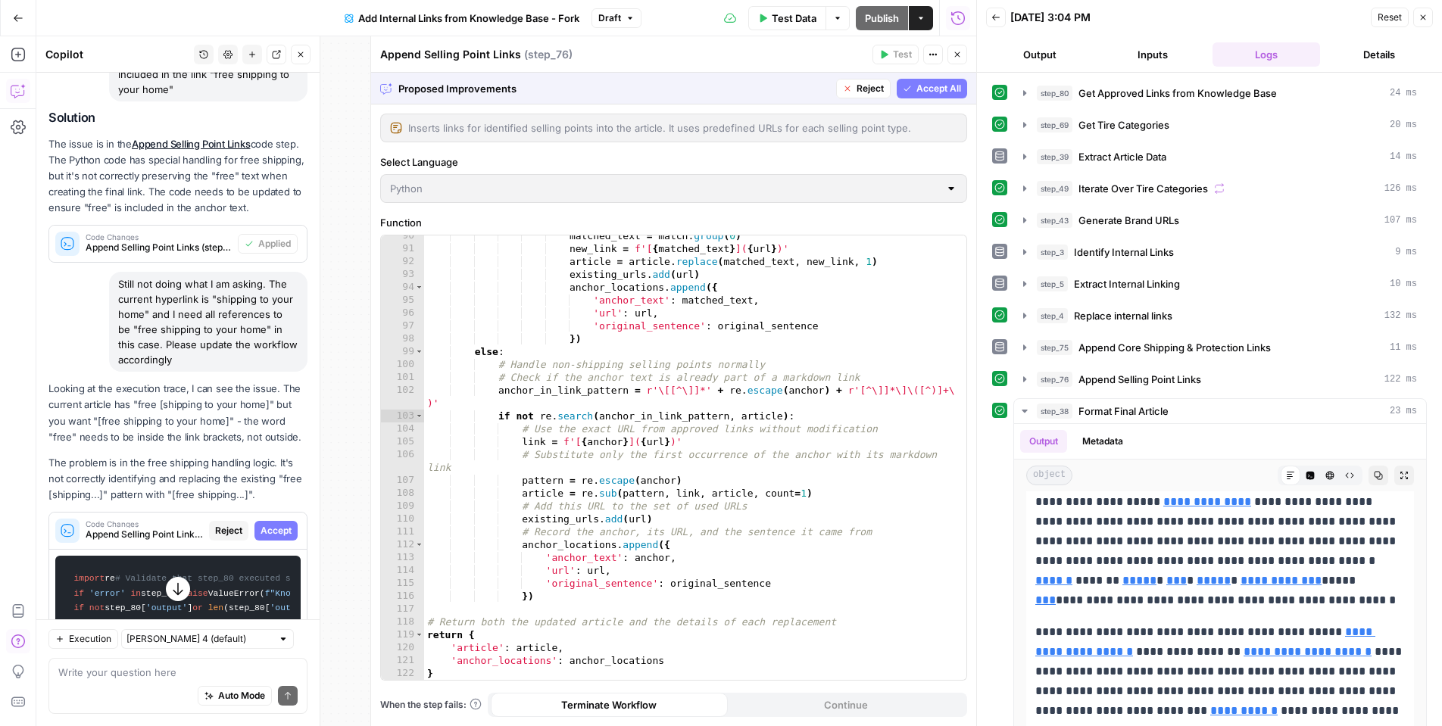
scroll to position [1178, 0]
click at [929, 90] on span "Accept All" at bounding box center [939, 89] width 45 height 14
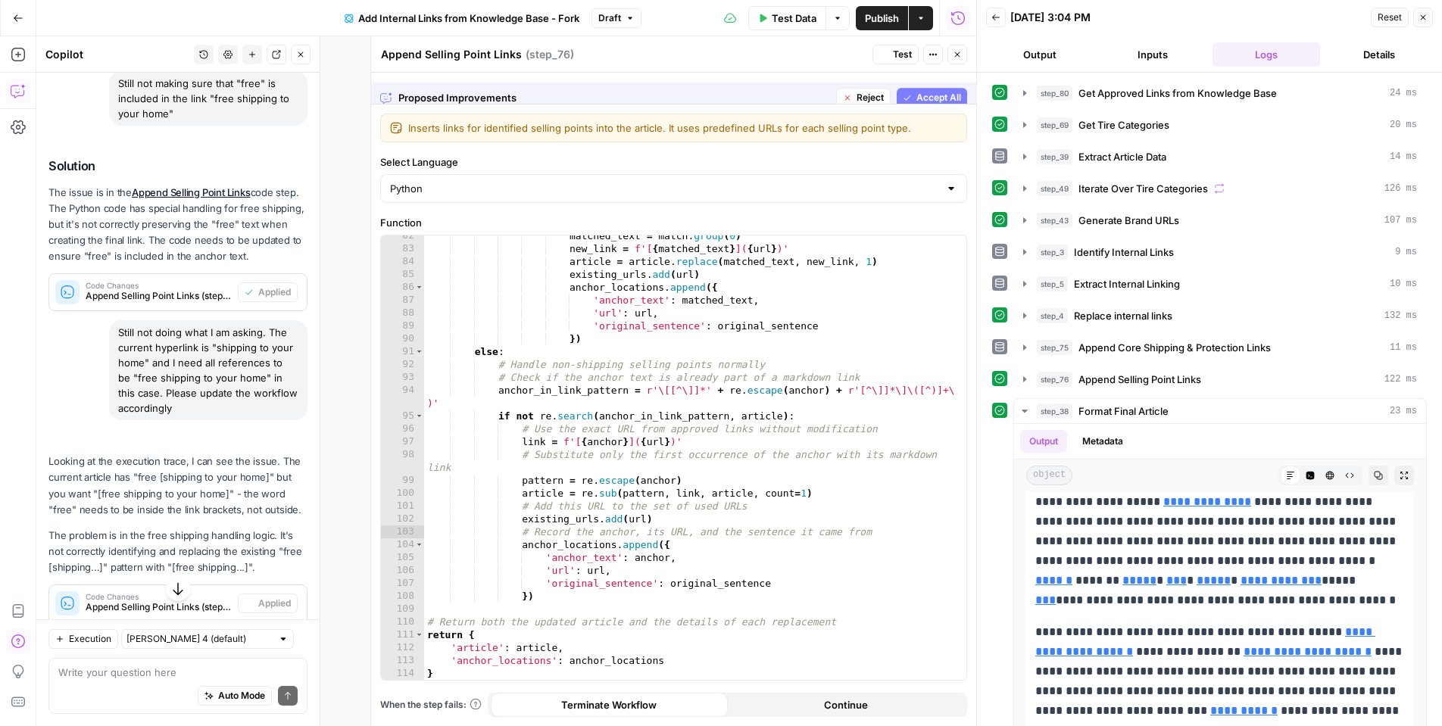
scroll to position [1075, 0]
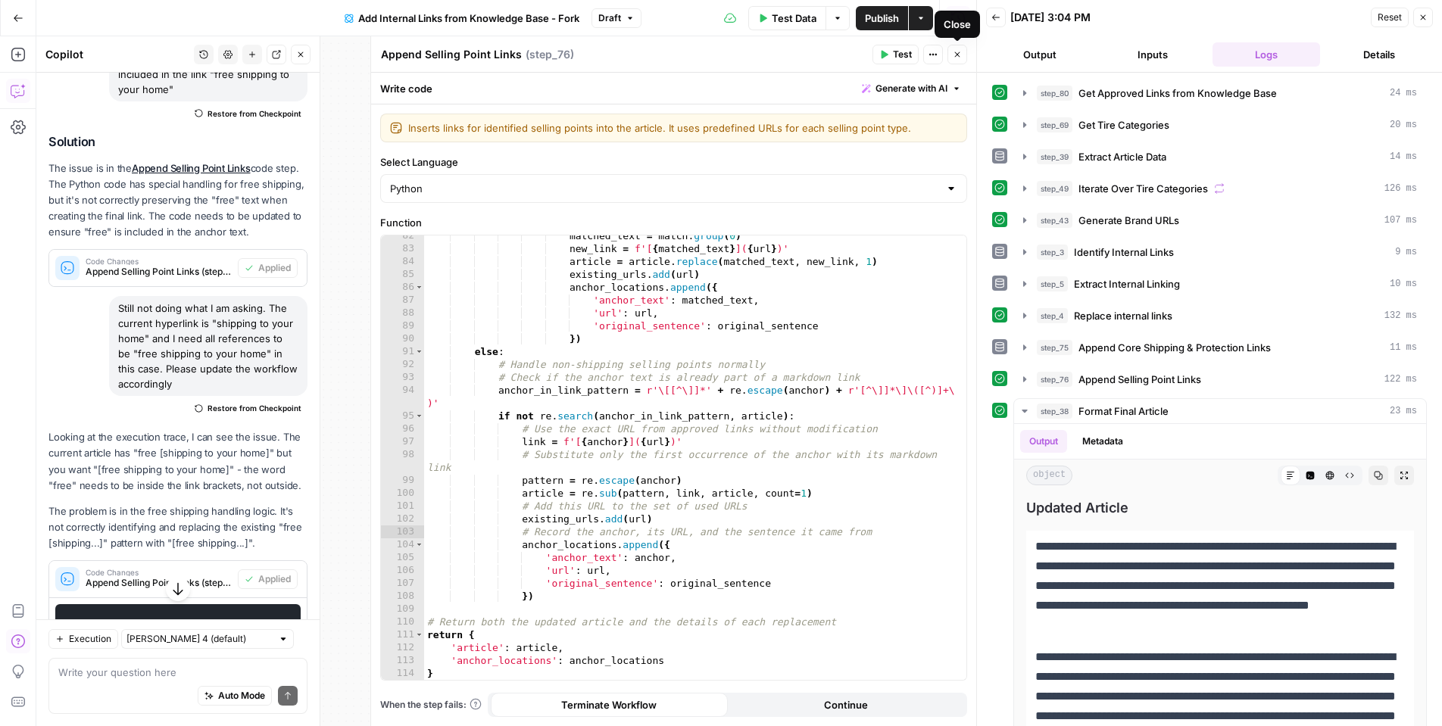
click at [962, 52] on button "Close" at bounding box center [958, 55] width 20 height 20
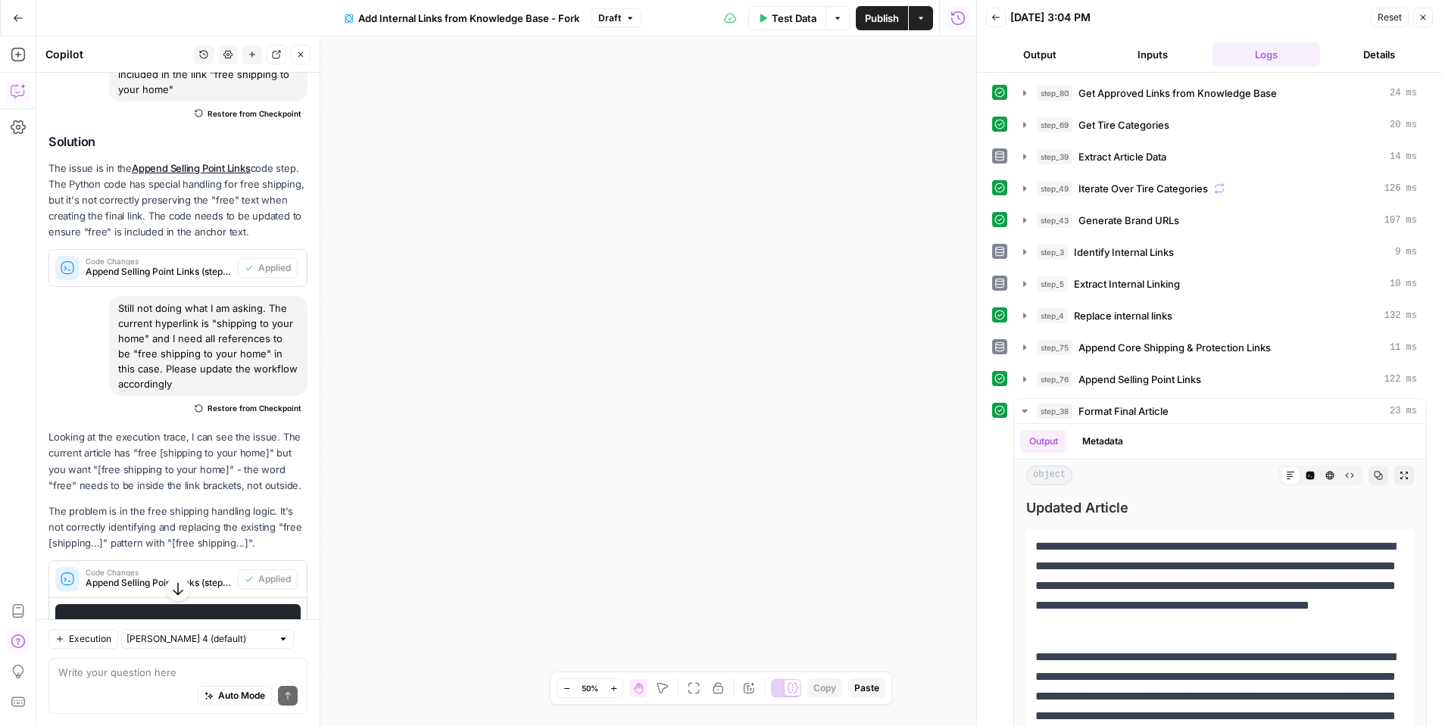
click at [761, 19] on icon "button" at bounding box center [764, 18] width 7 height 8
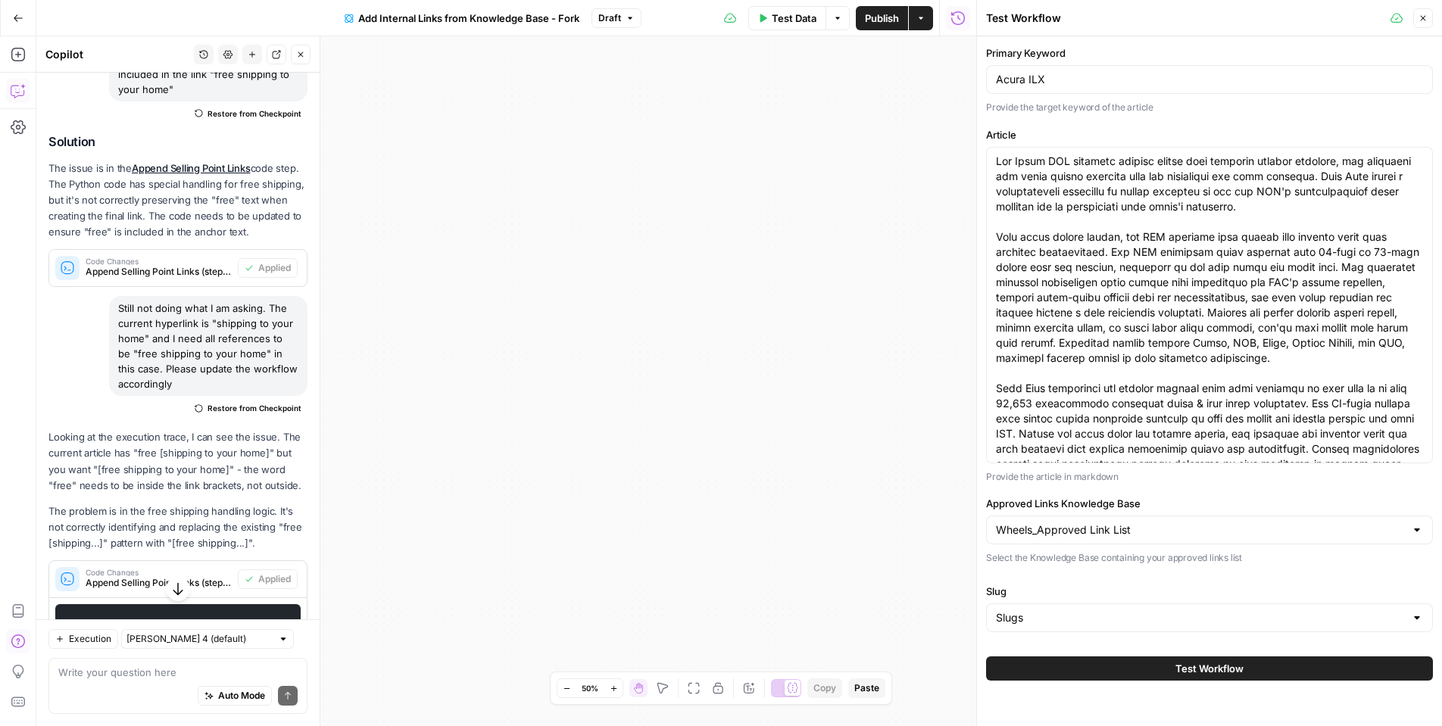
click at [1101, 664] on button "Test Workflow" at bounding box center [1209, 669] width 447 height 24
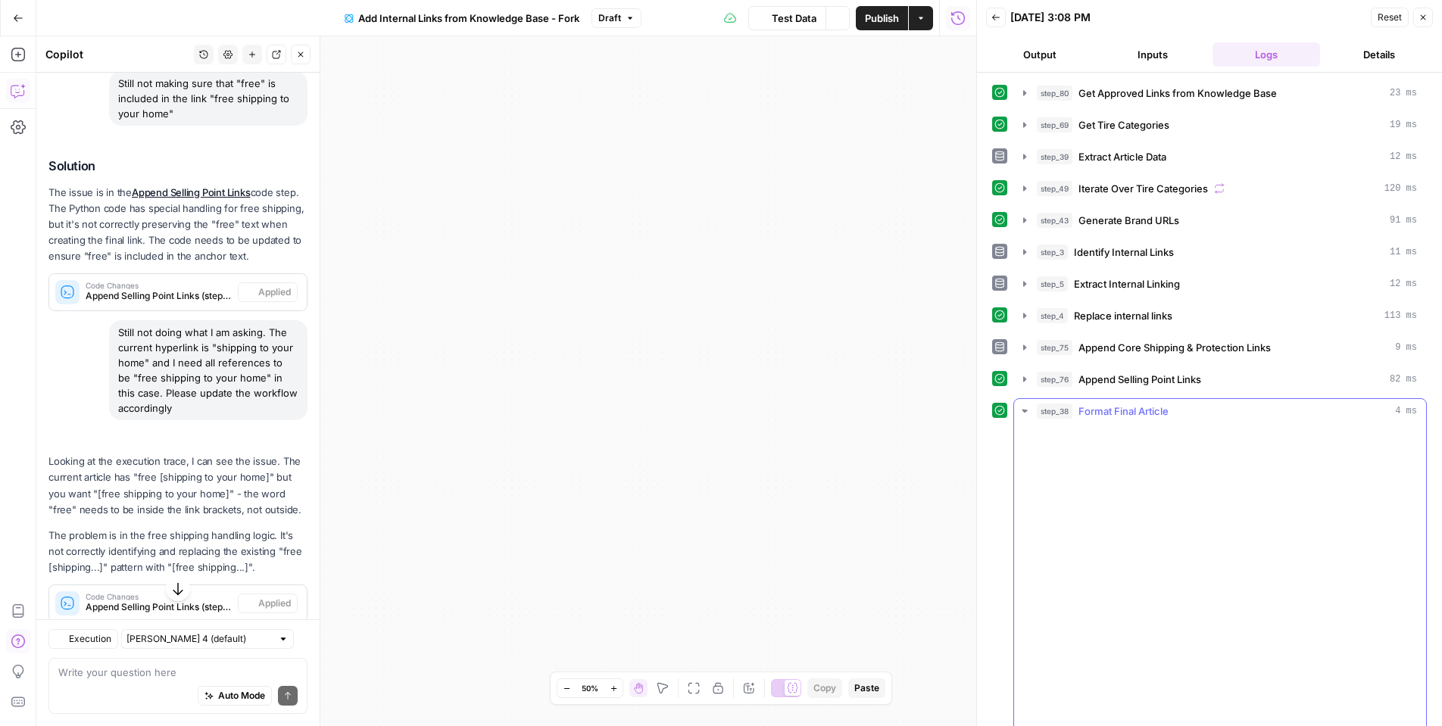
scroll to position [411, 0]
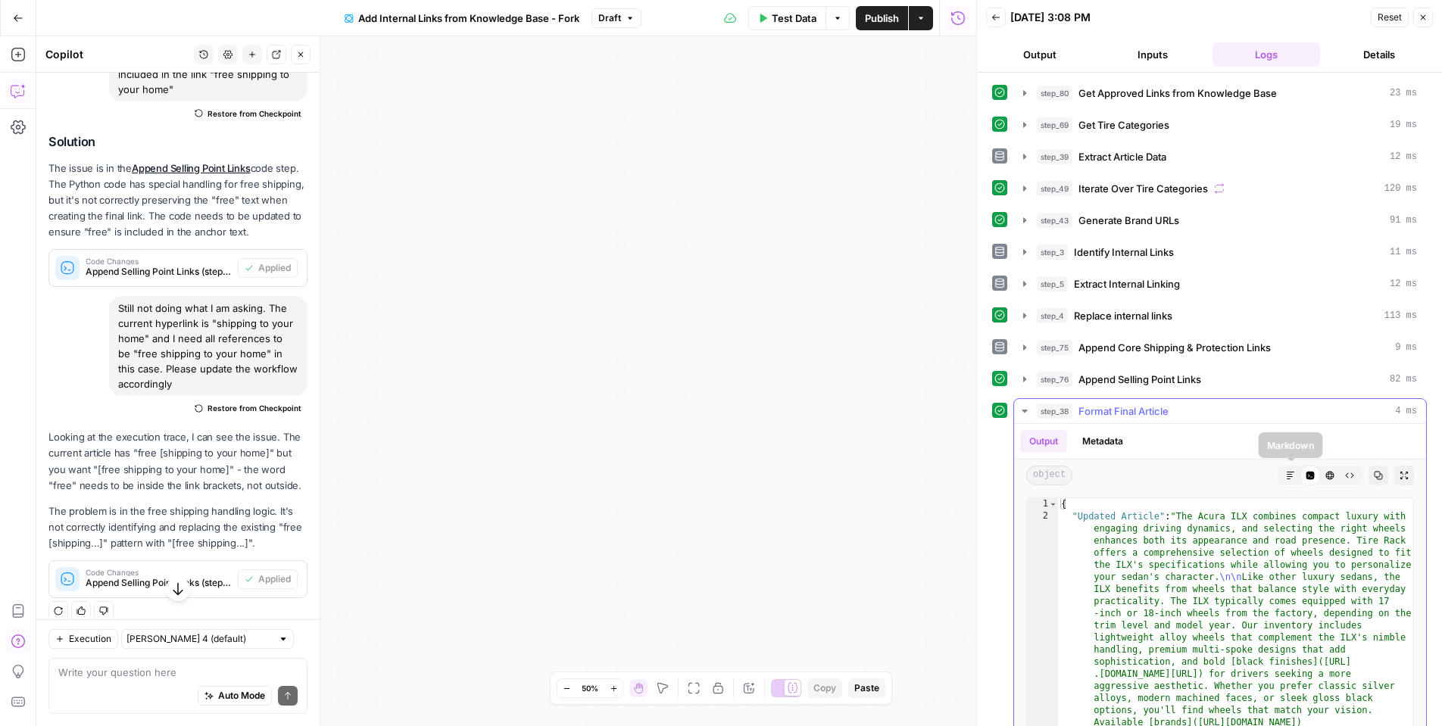
click at [1294, 471] on icon "button" at bounding box center [1290, 475] width 9 height 9
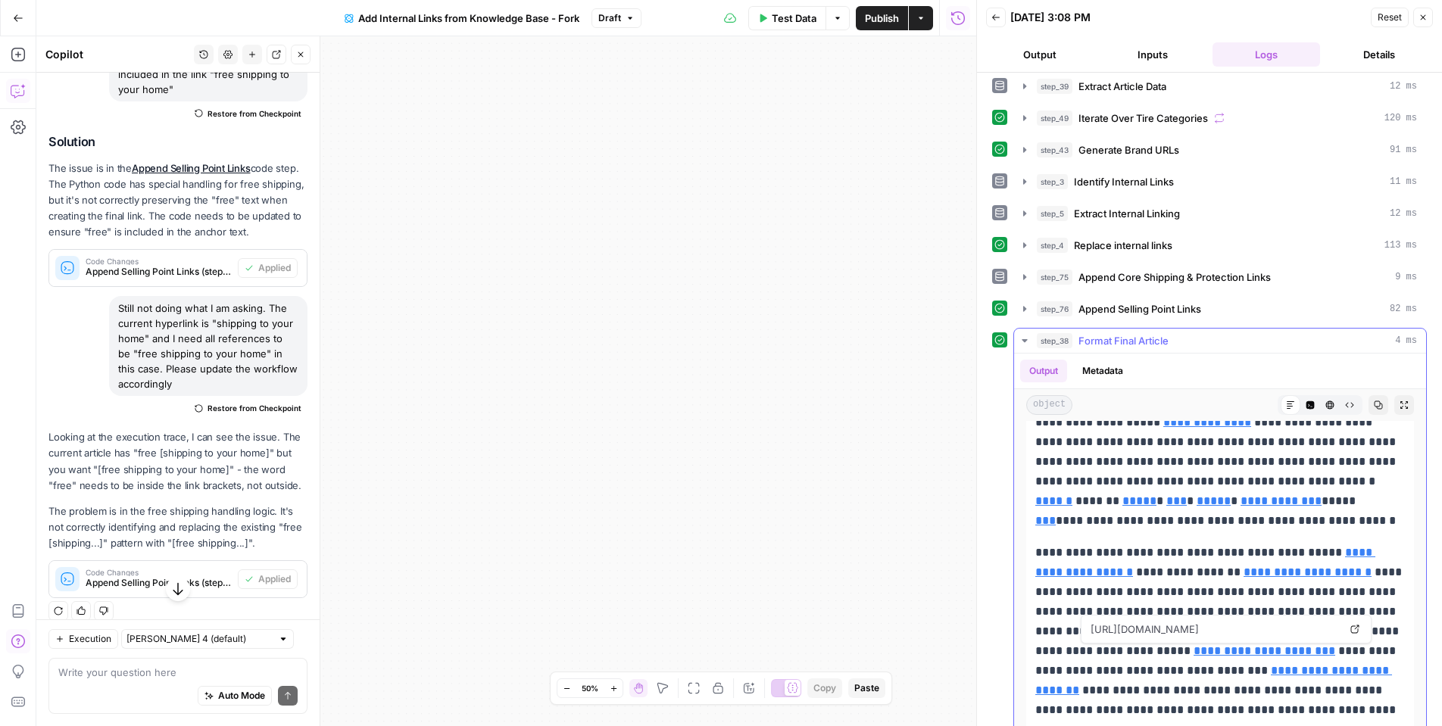
scroll to position [85, 0]
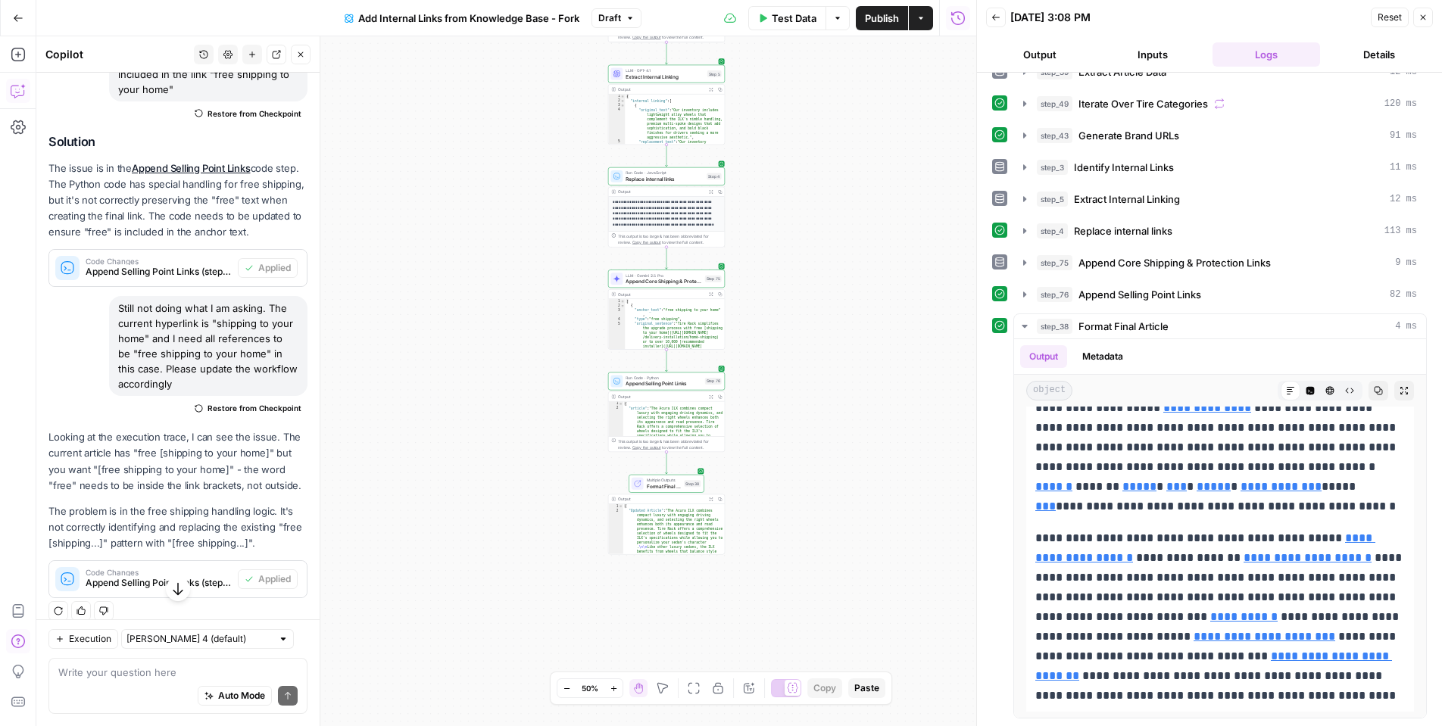
click at [141, 686] on div "Auto Mode Send" at bounding box center [177, 696] width 239 height 33
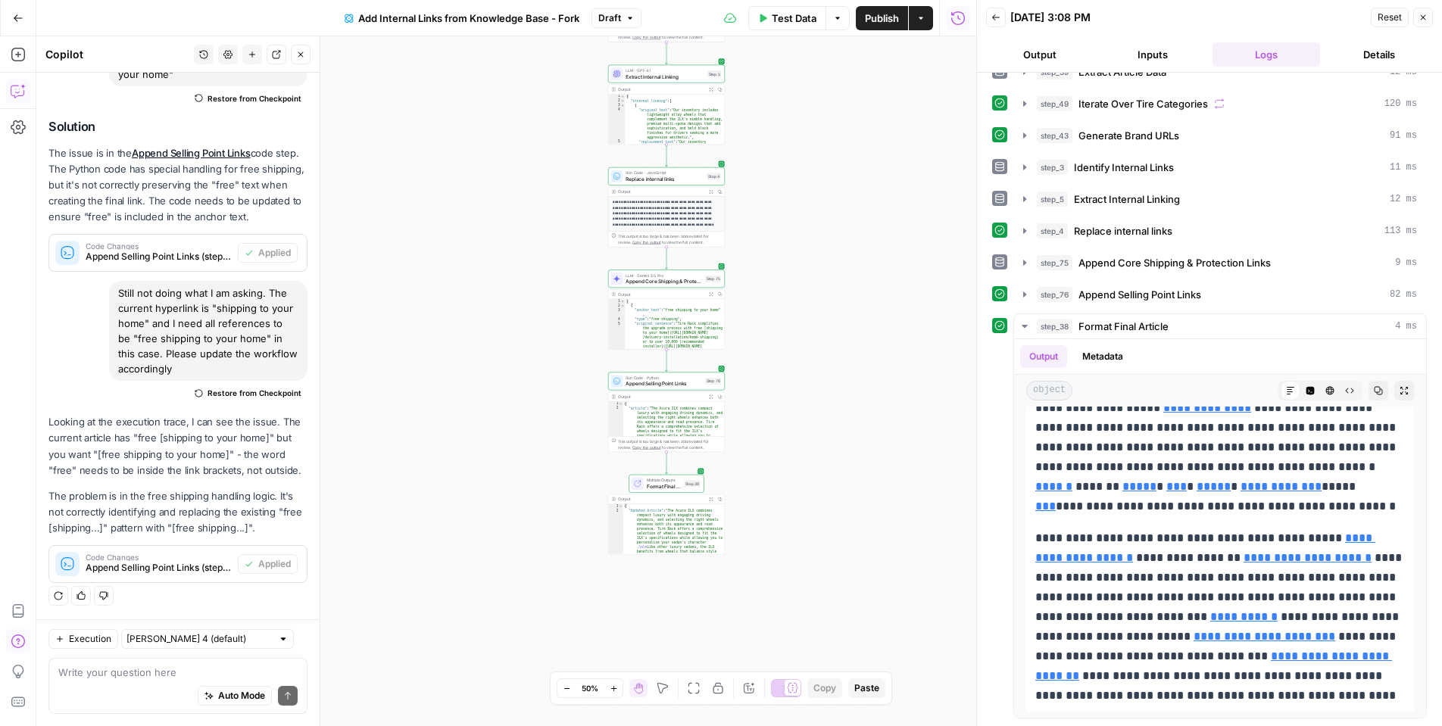
click at [105, 695] on div "Auto Mode Send" at bounding box center [177, 696] width 239 height 33
type textarea "Still not right. Try again"
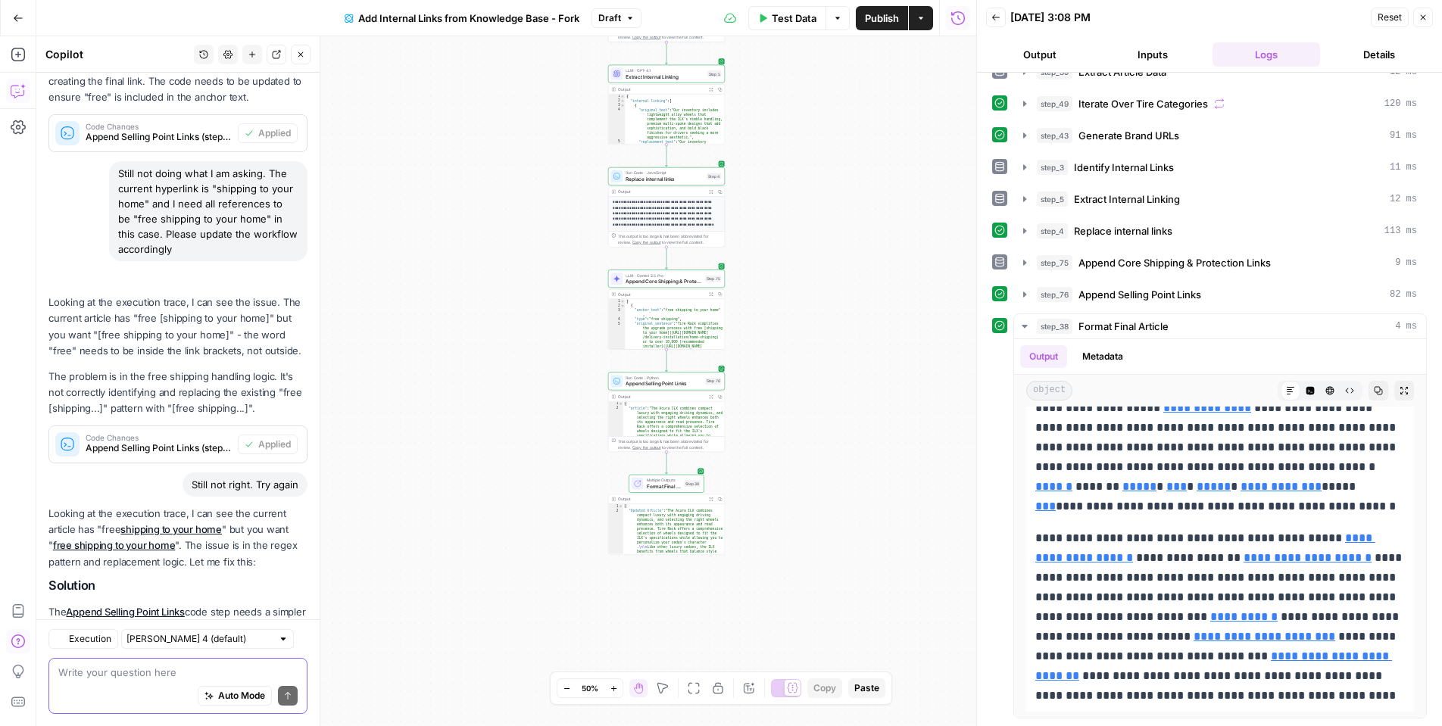
scroll to position [662, 0]
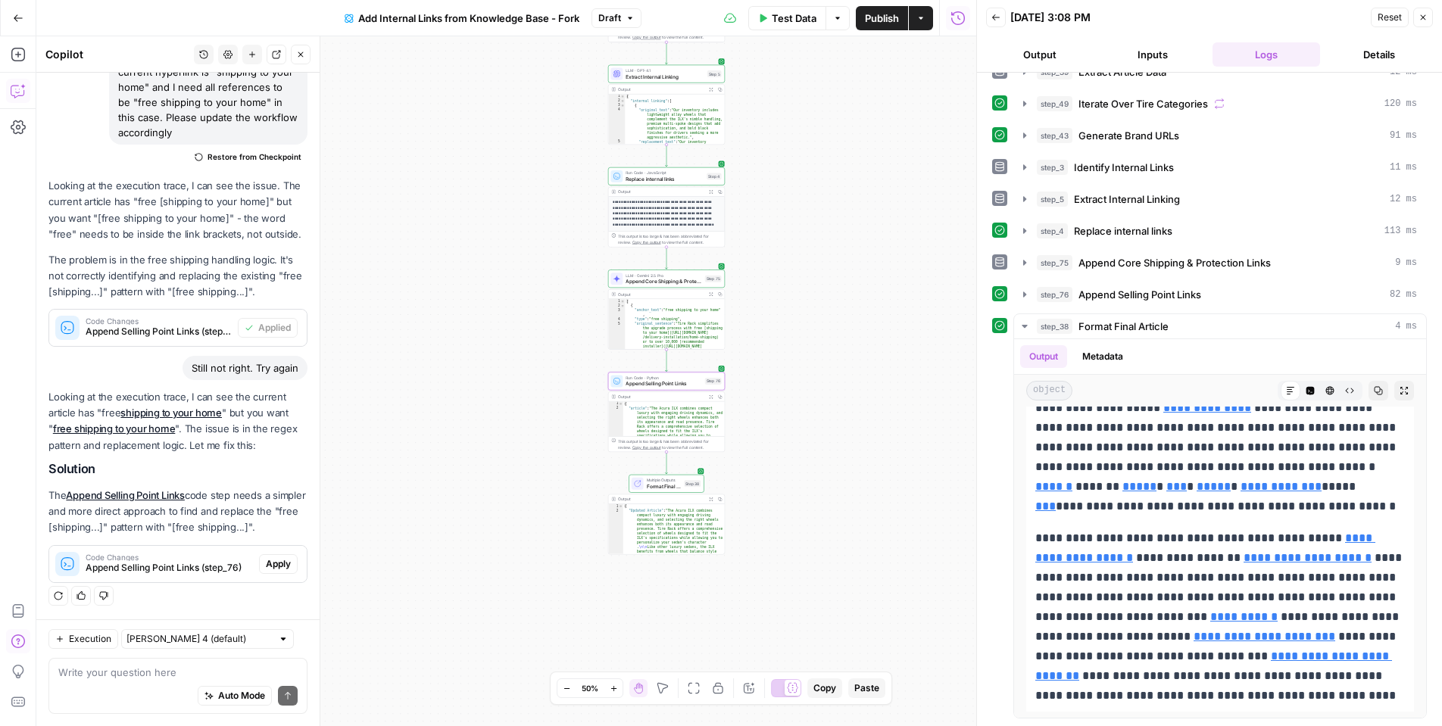
click at [266, 565] on span "Apply" at bounding box center [278, 565] width 25 height 14
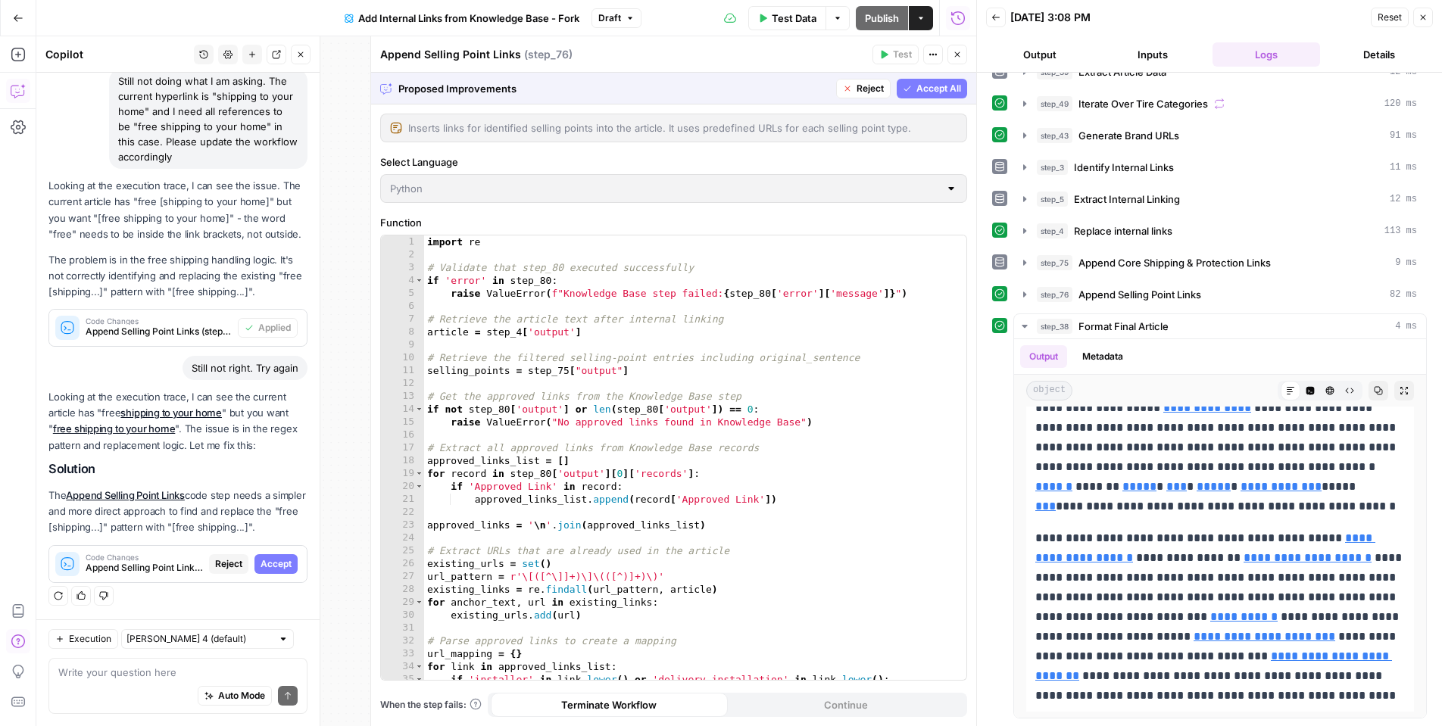
click at [263, 556] on button "Accept" at bounding box center [276, 565] width 43 height 20
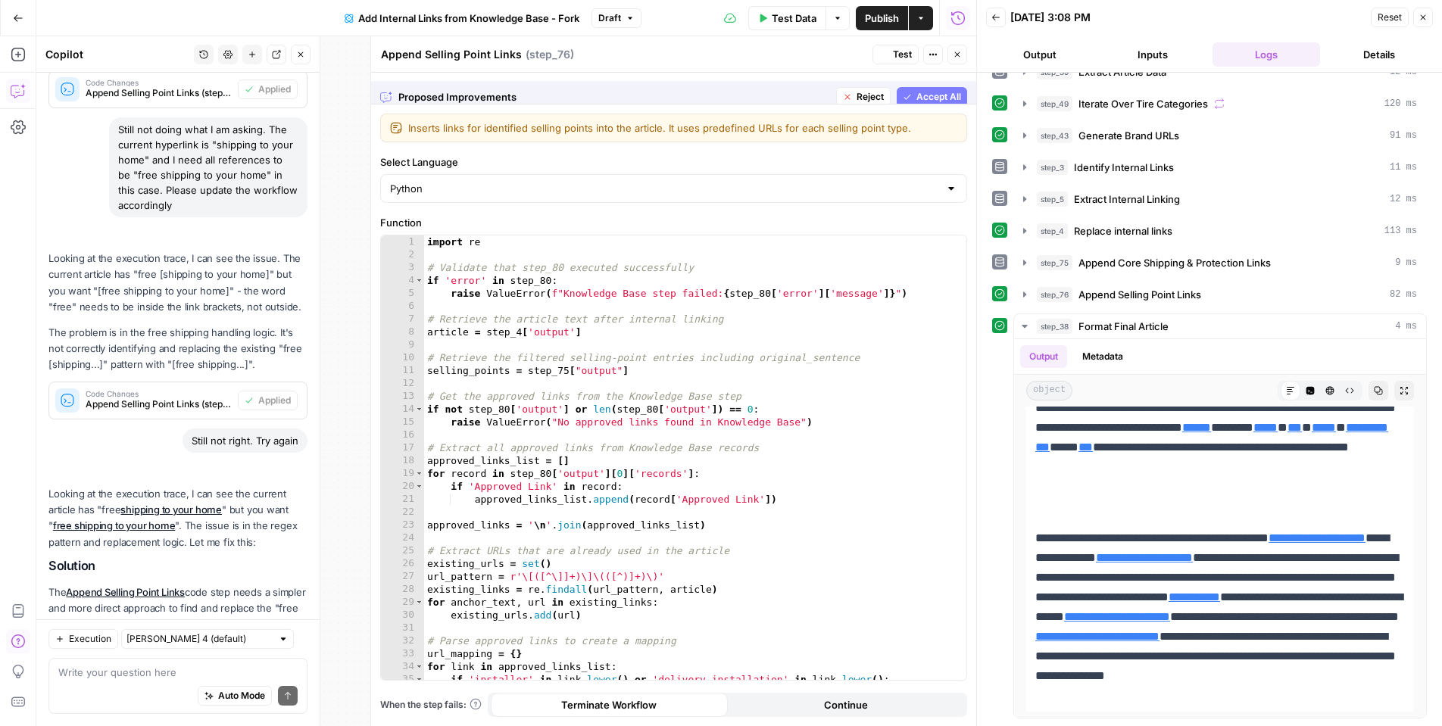
scroll to position [0, 0]
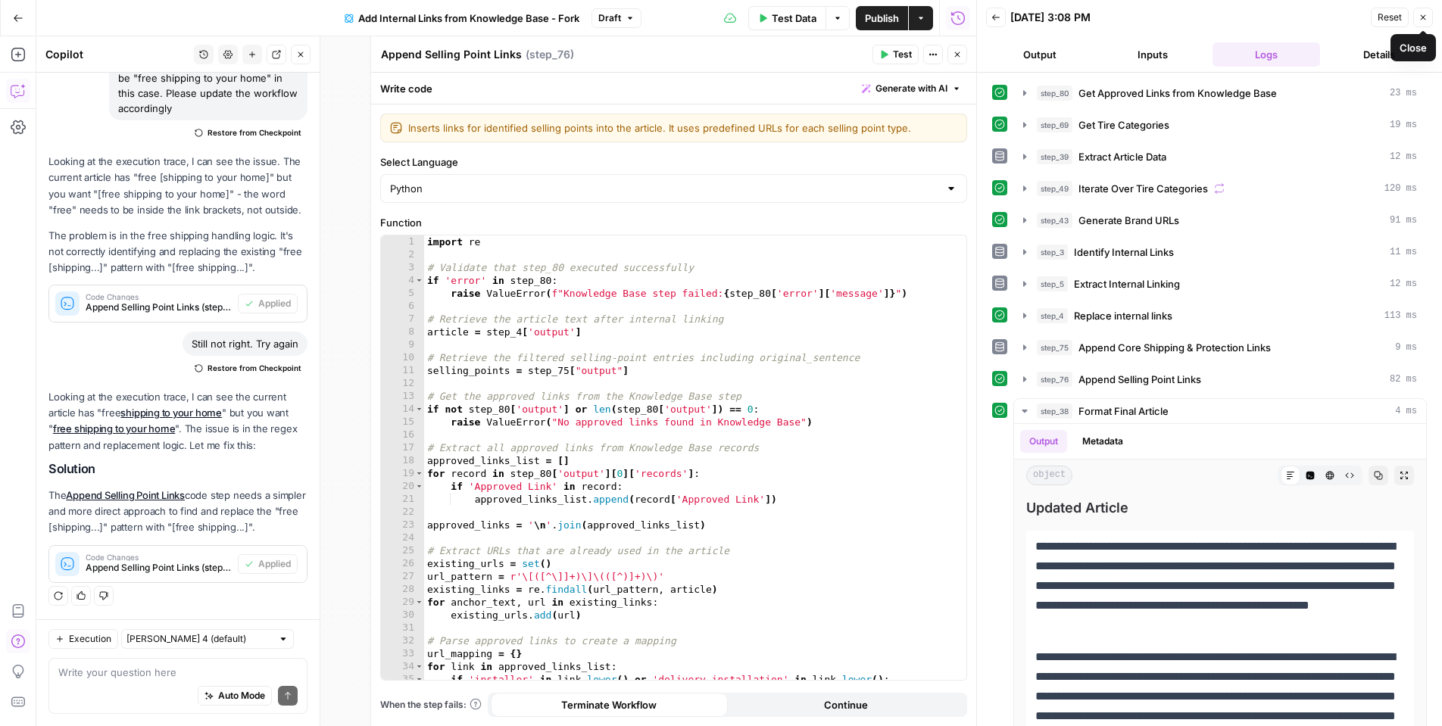
click at [1433, 20] on button "Close" at bounding box center [1424, 18] width 20 height 20
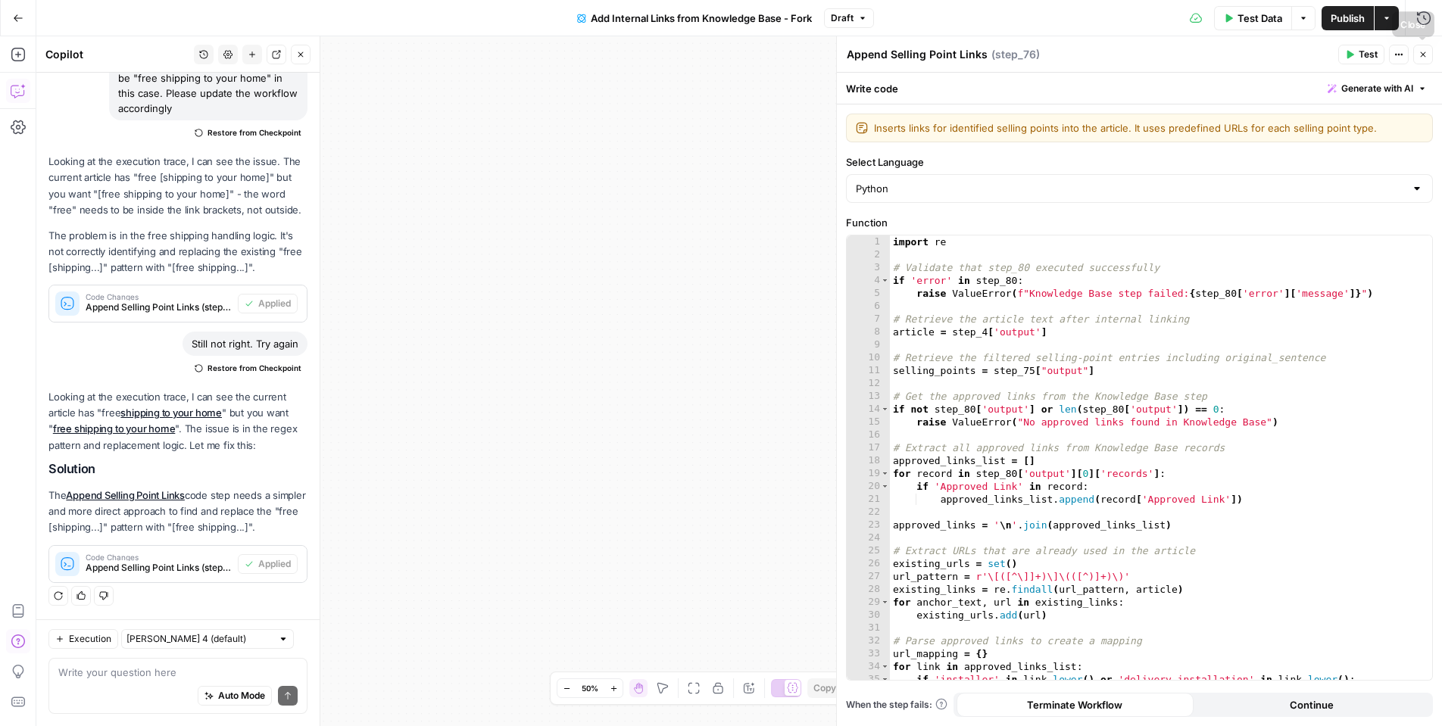
click at [1422, 54] on icon "button" at bounding box center [1423, 54] width 5 height 5
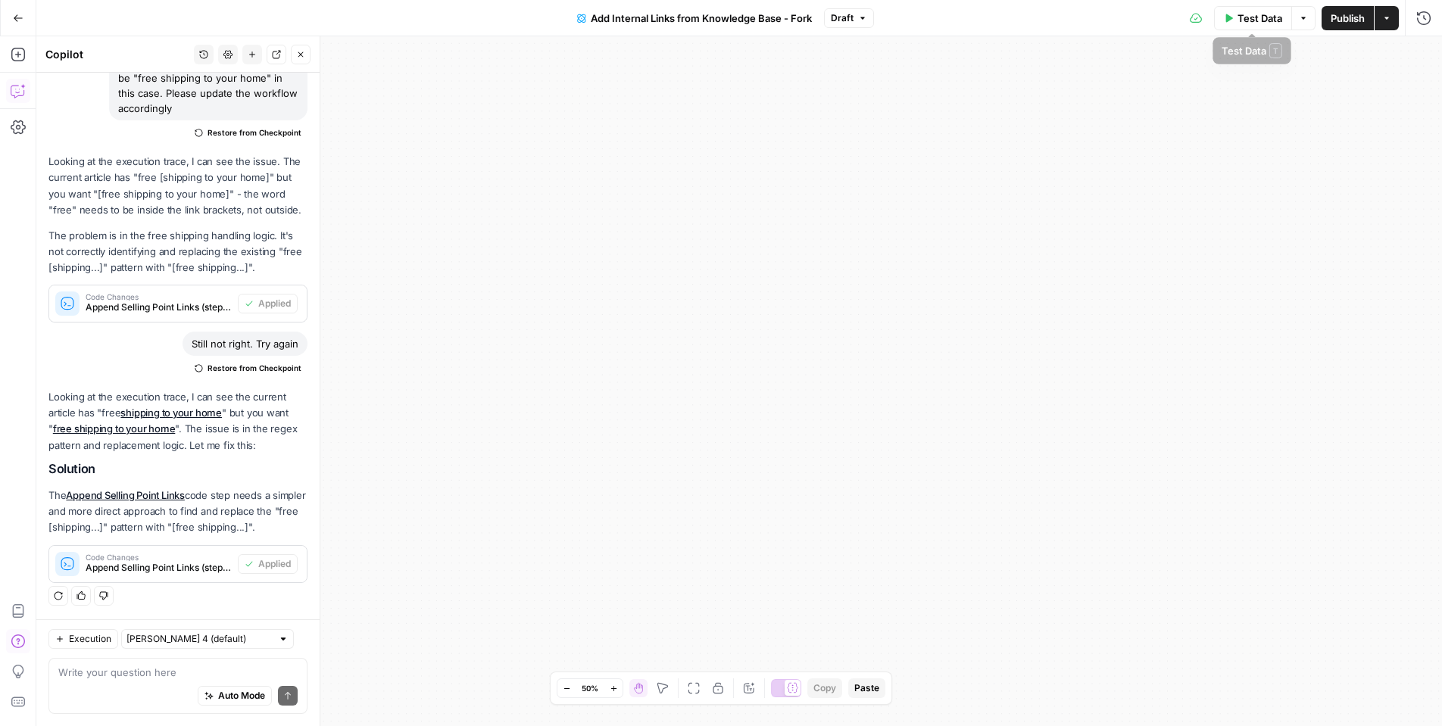
click at [1229, 14] on icon "button" at bounding box center [1228, 18] width 9 height 9
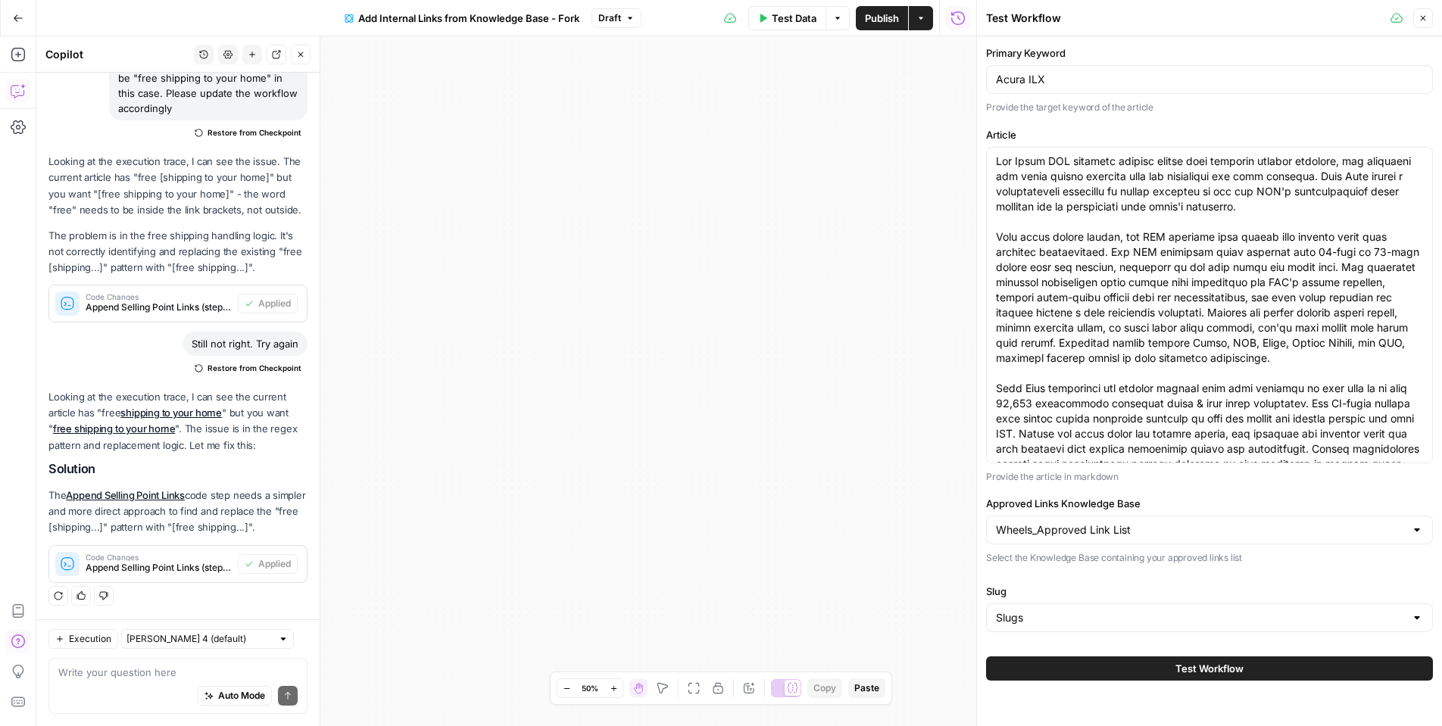
drag, startPoint x: 1161, startPoint y: 672, endPoint x: 1185, endPoint y: 682, distance: 26.2
click at [1161, 672] on button "Test Workflow" at bounding box center [1209, 669] width 447 height 24
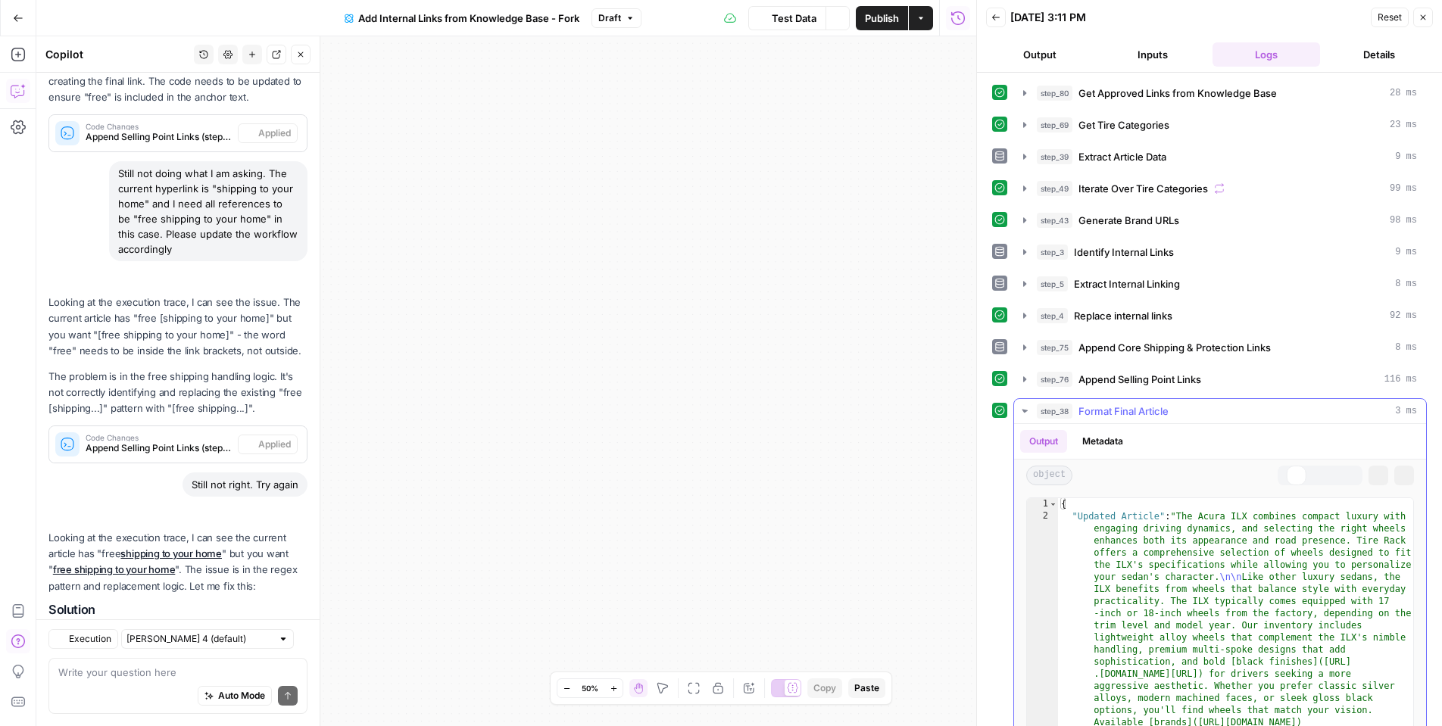
scroll to position [686, 0]
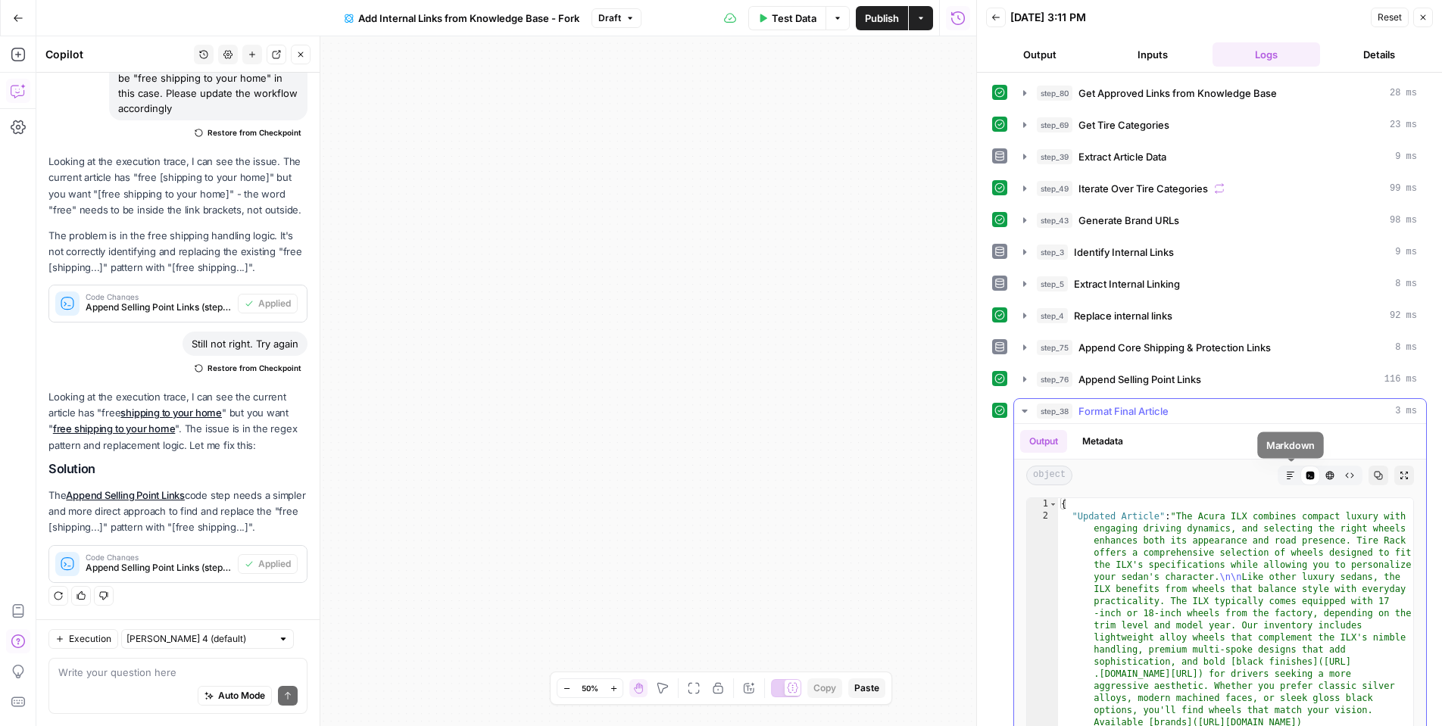
click at [1292, 476] on icon "button" at bounding box center [1290, 475] width 9 height 9
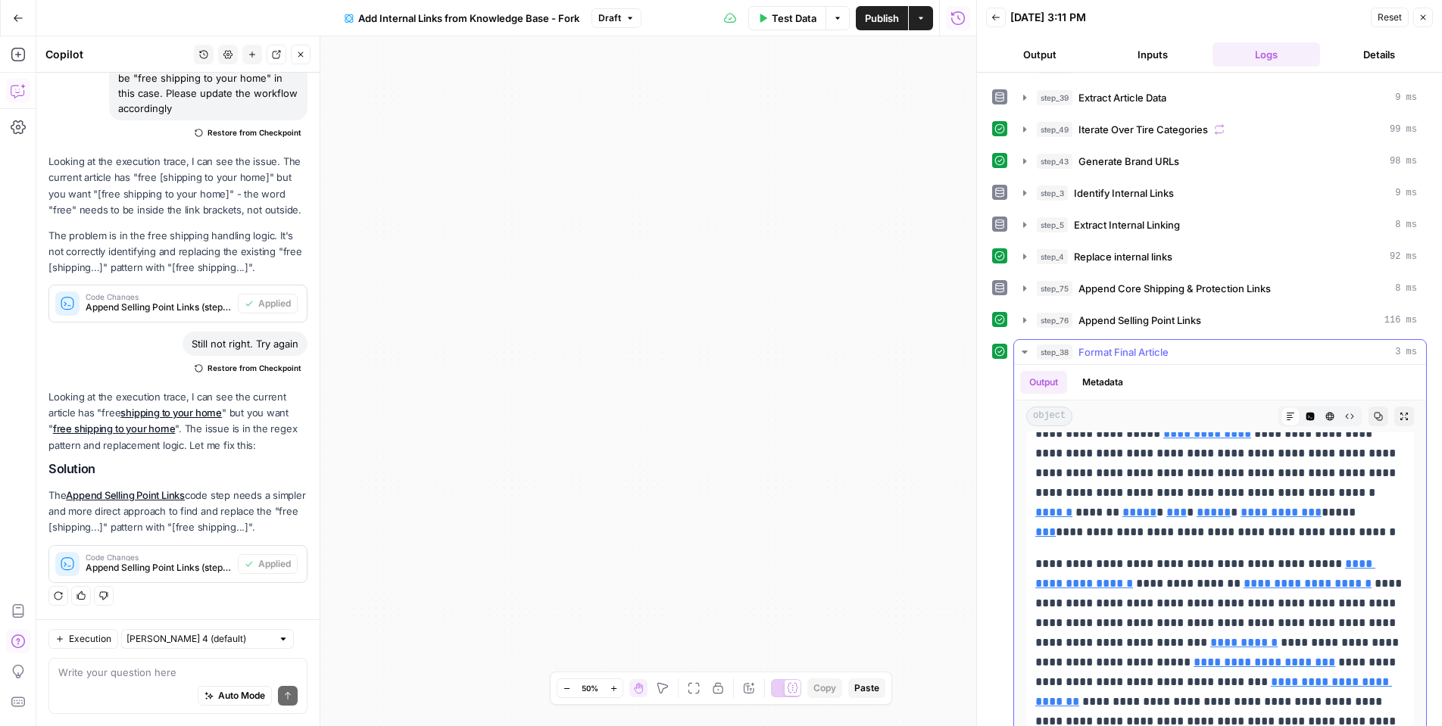
scroll to position [85, 0]
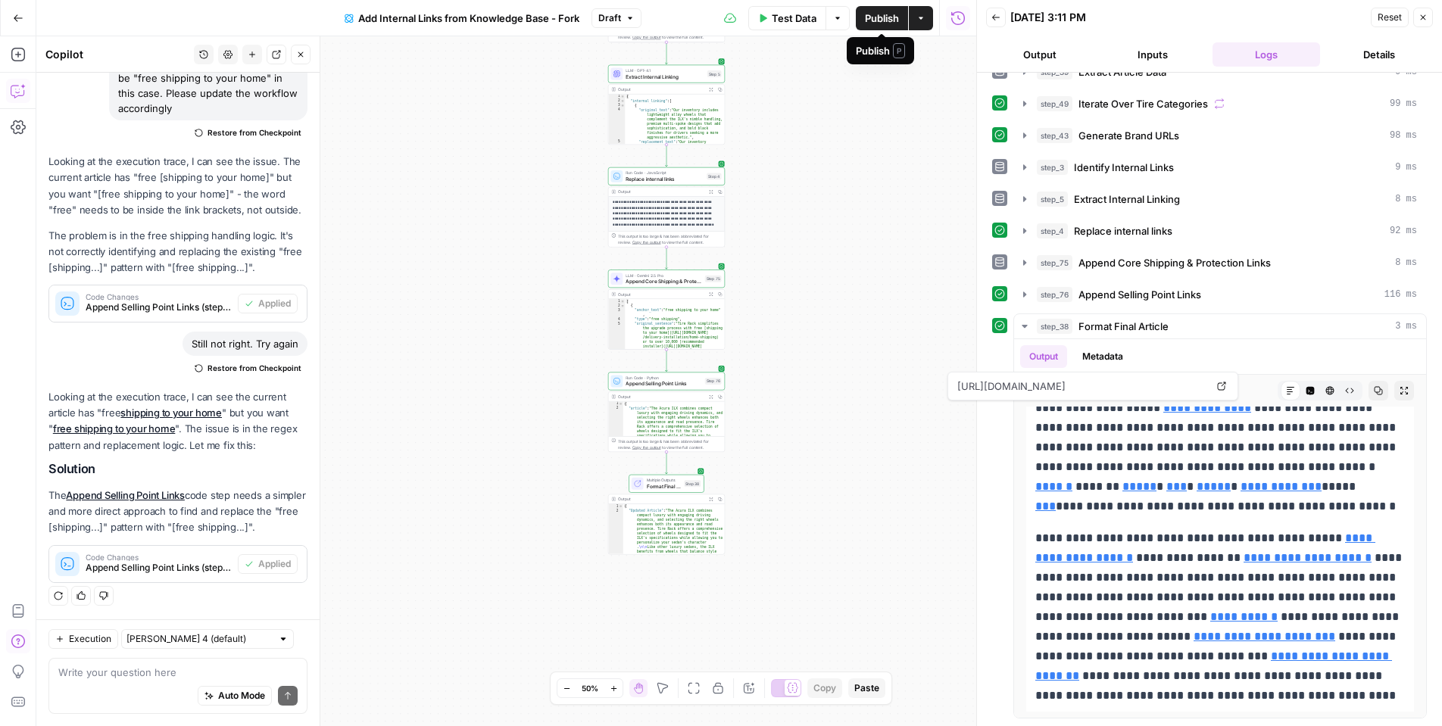
click at [861, 17] on button "Publish" at bounding box center [882, 18] width 52 height 24
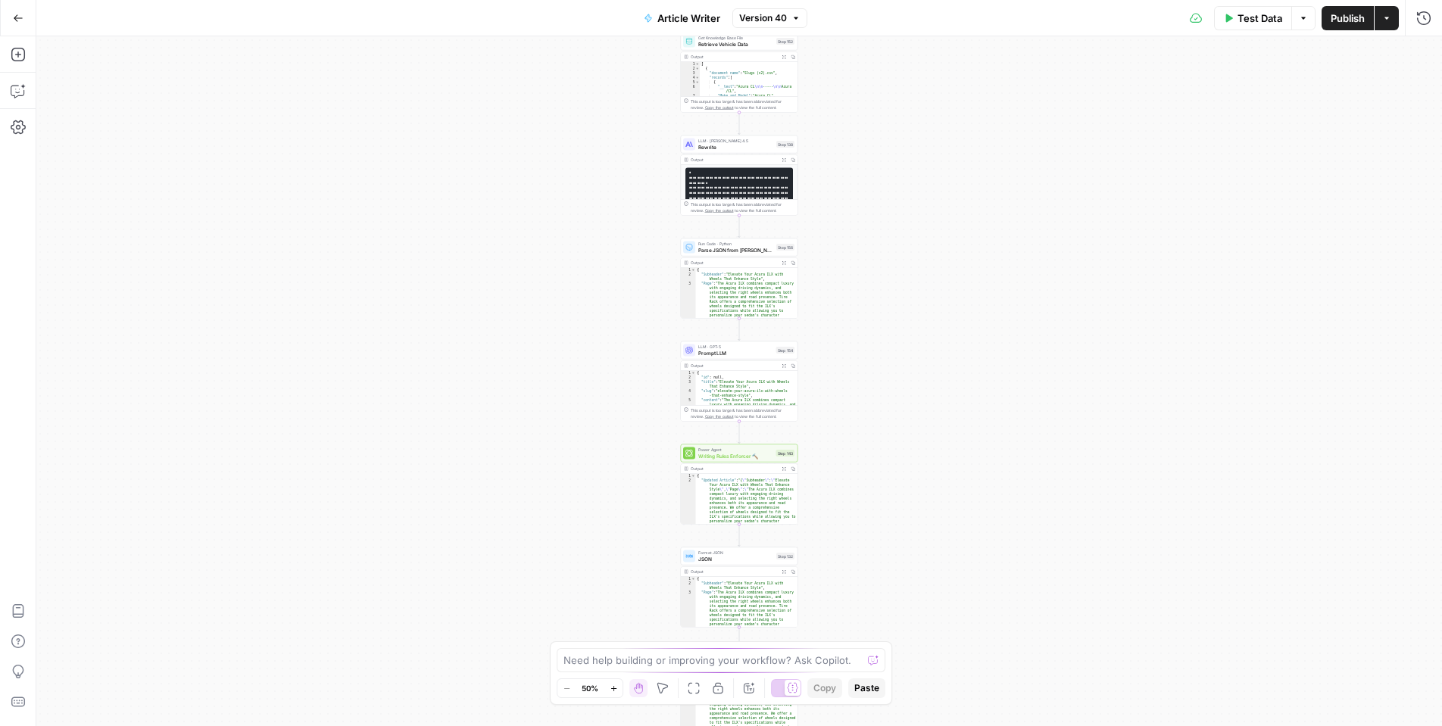
click at [1361, 19] on span "Publish" at bounding box center [1348, 18] width 34 height 15
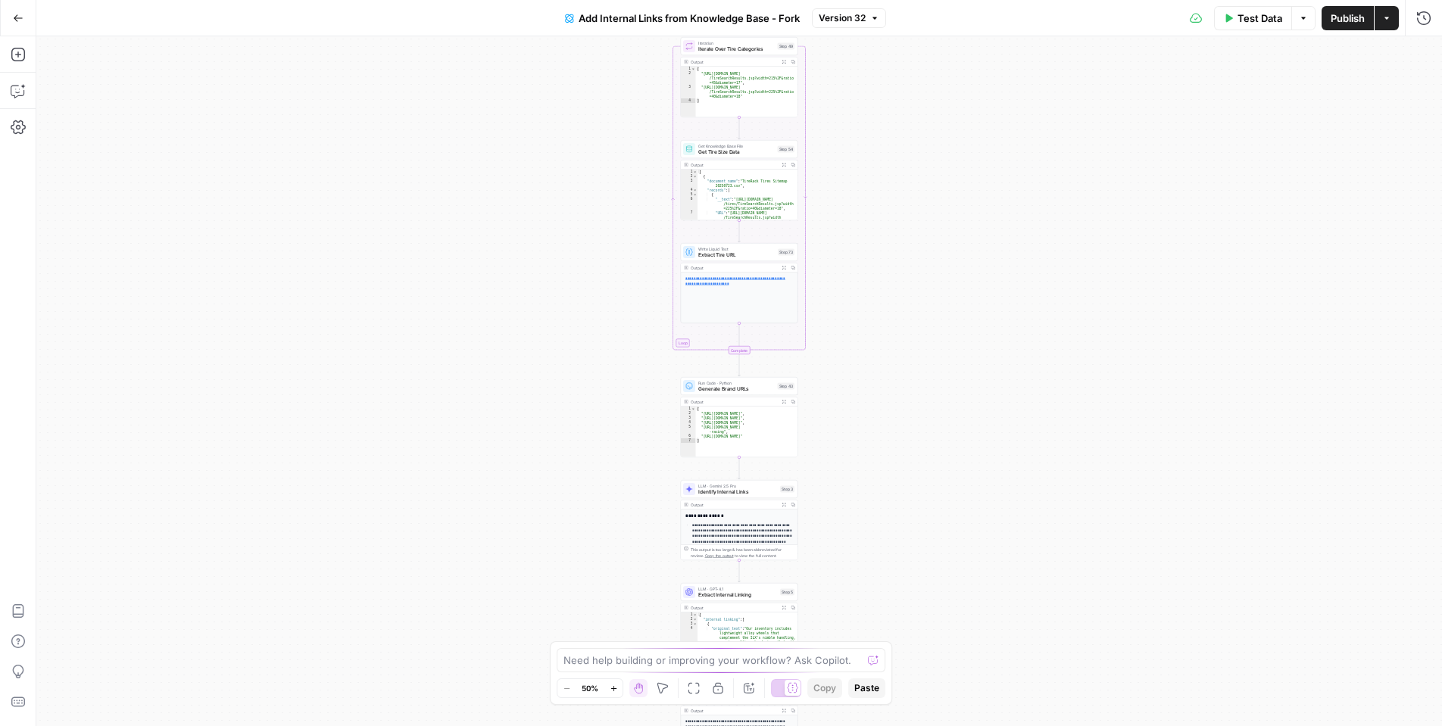
click at [1339, 19] on span "Publish" at bounding box center [1348, 18] width 34 height 15
click at [1238, 20] on span "Test Data" at bounding box center [1260, 18] width 45 height 15
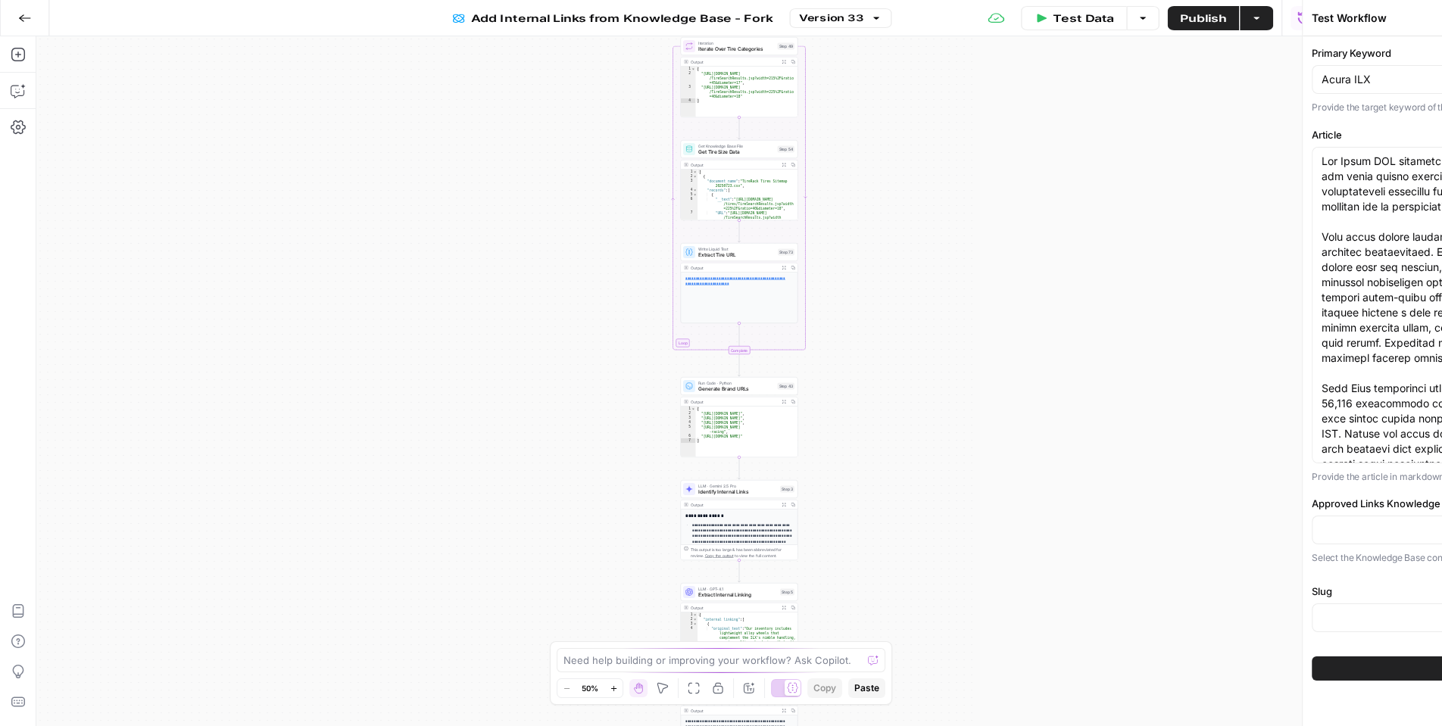
type input "Wheels_Approved Link List"
type input "Slugs"
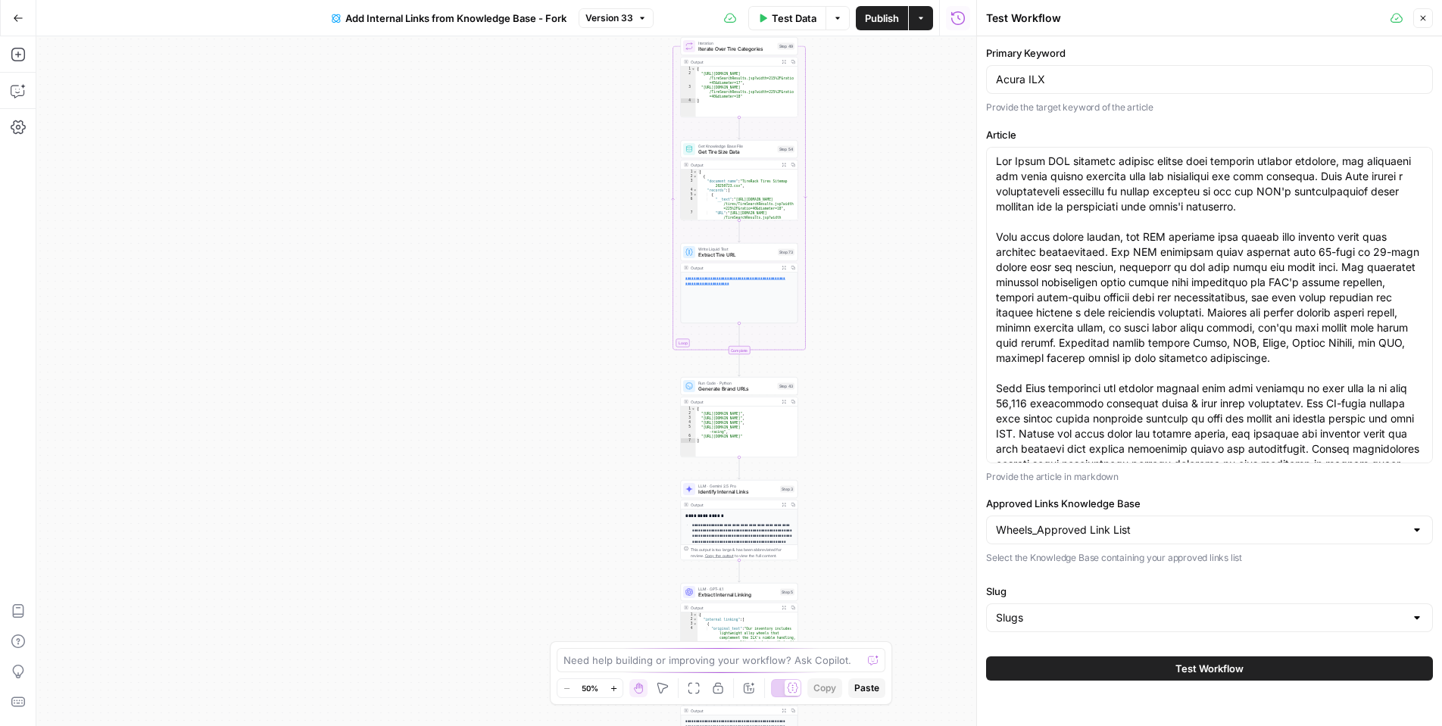
click at [1134, 659] on button "Test Workflow" at bounding box center [1209, 669] width 447 height 24
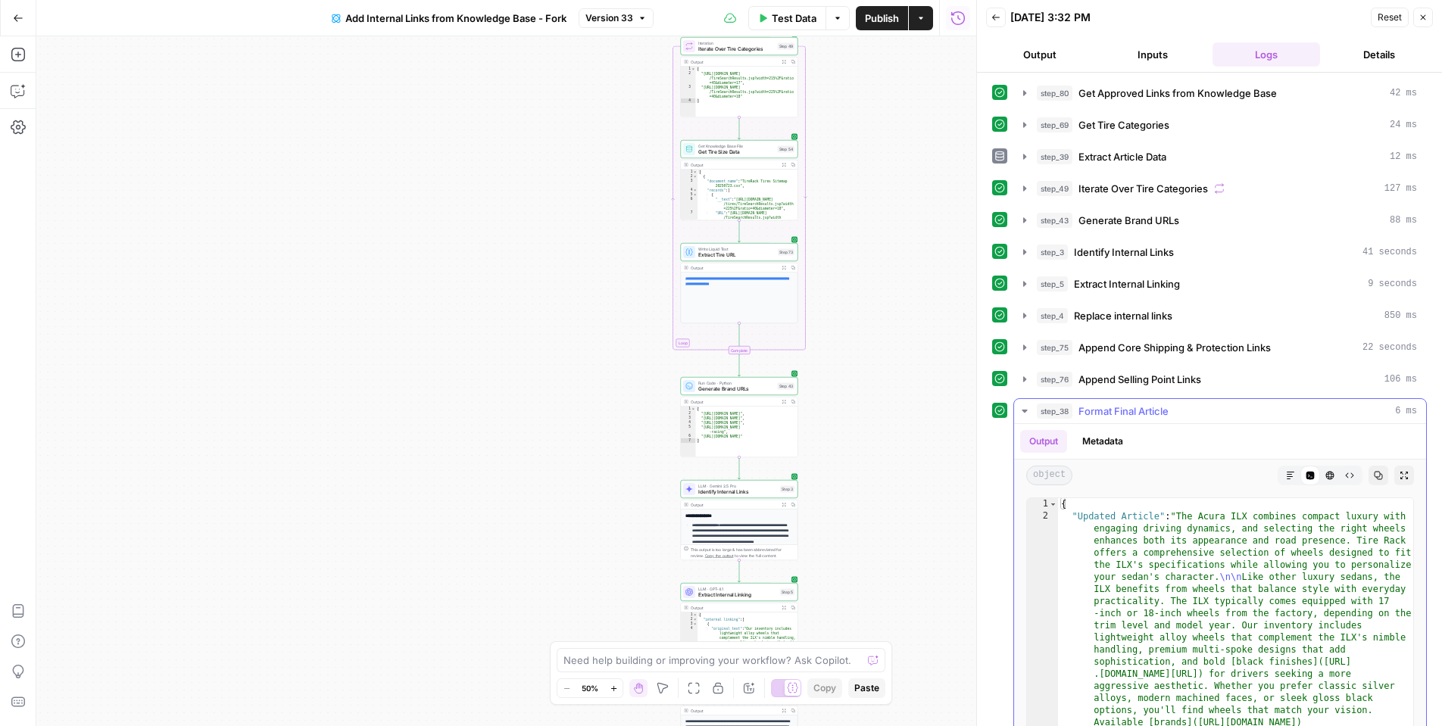
click at [1286, 468] on button "Markdown" at bounding box center [1291, 476] width 20 height 20
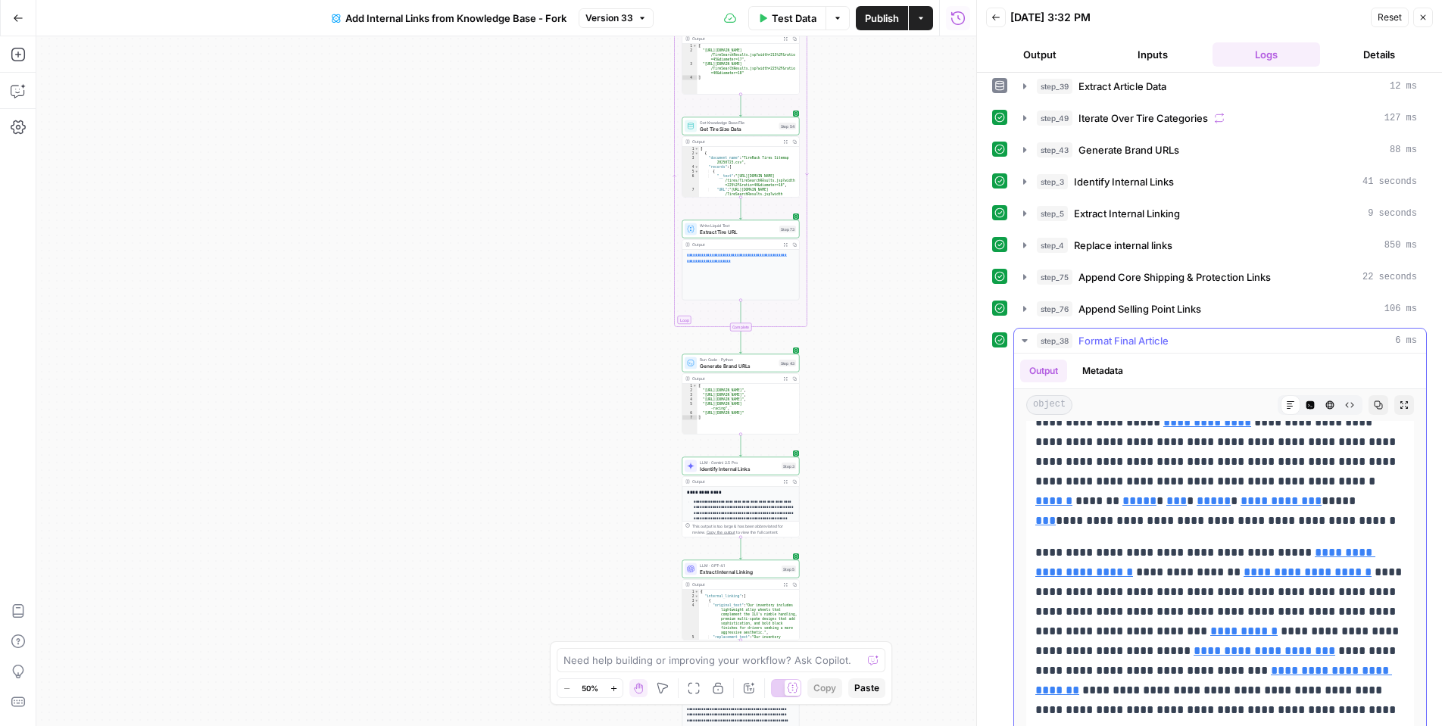
scroll to position [72, 0]
click at [882, 22] on span "Publish" at bounding box center [882, 18] width 34 height 15
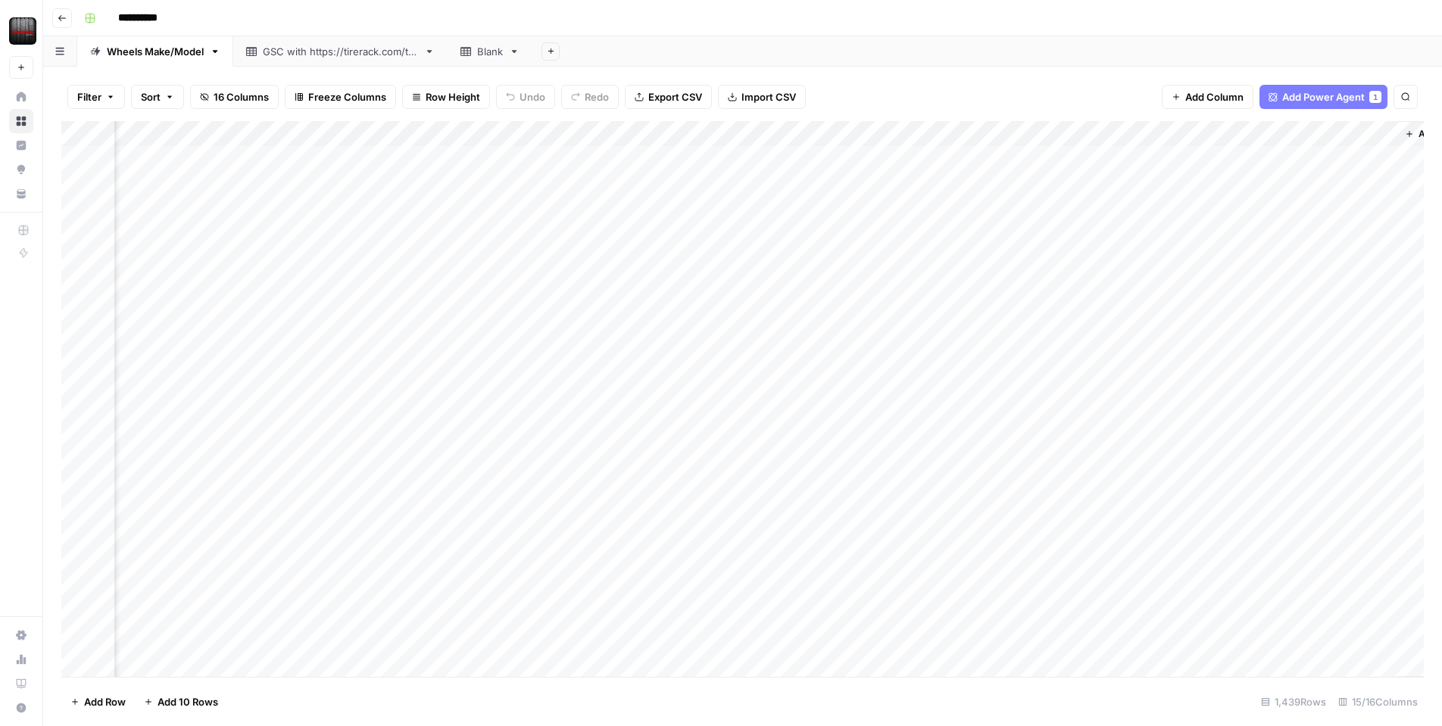
scroll to position [0, 1157]
click at [1118, 135] on div "Add Column" at bounding box center [742, 399] width 1363 height 556
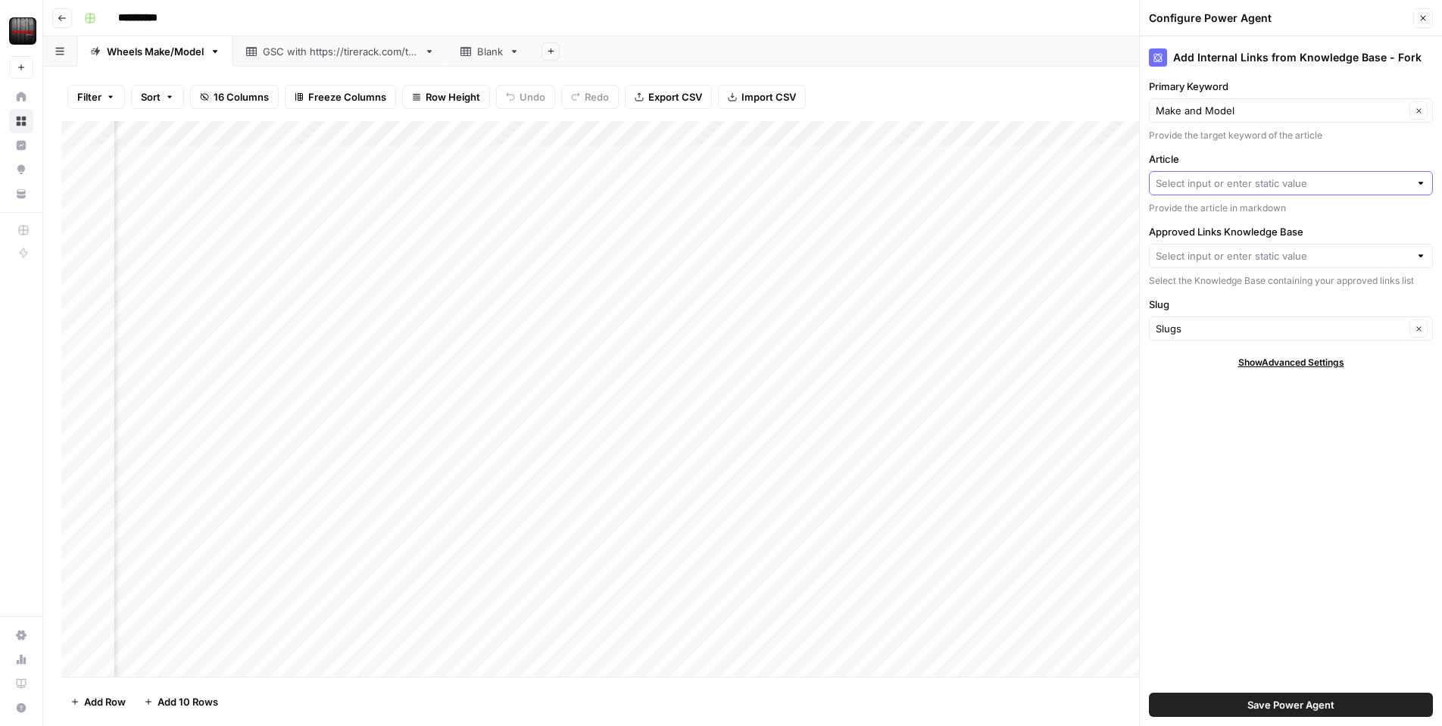
click at [1173, 189] on input "Article" at bounding box center [1283, 183] width 254 height 15
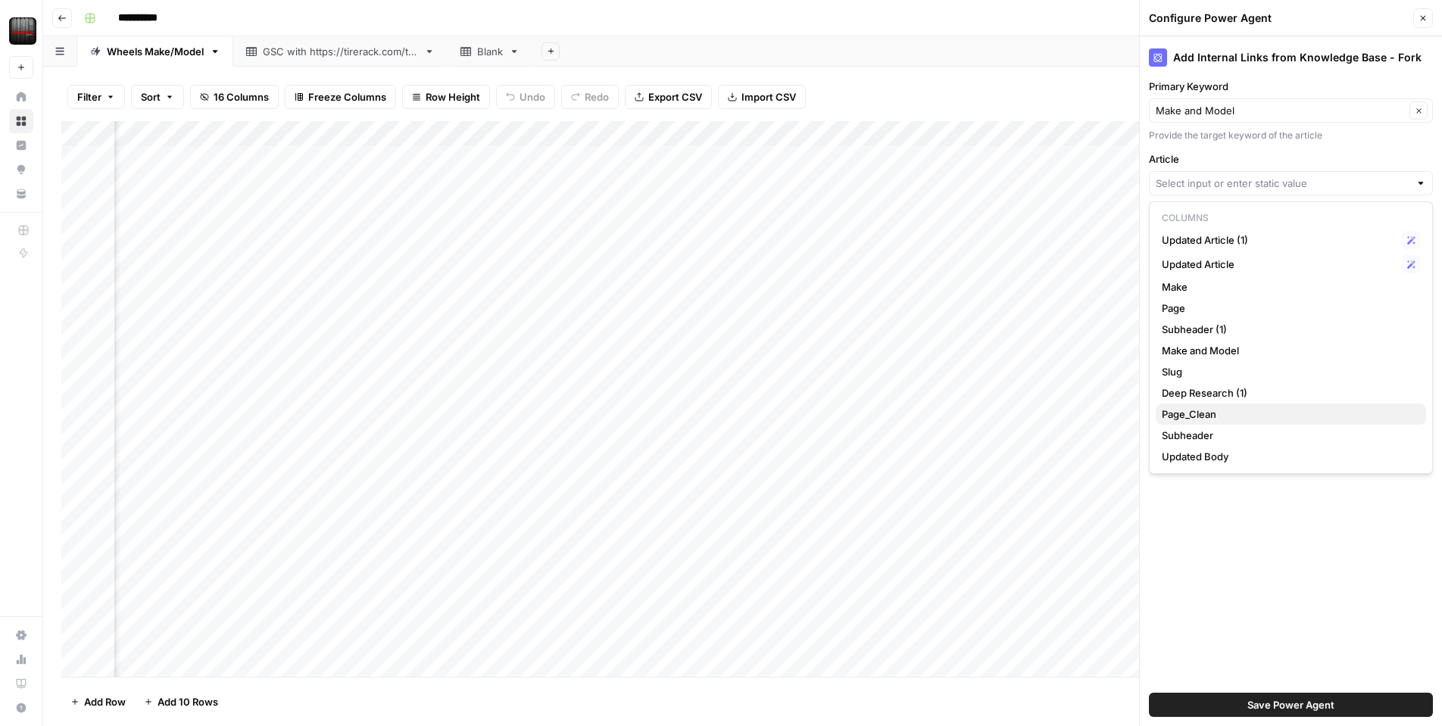
click at [1192, 416] on span "Page_Clean" at bounding box center [1288, 414] width 252 height 15
type input "Page_Clean"
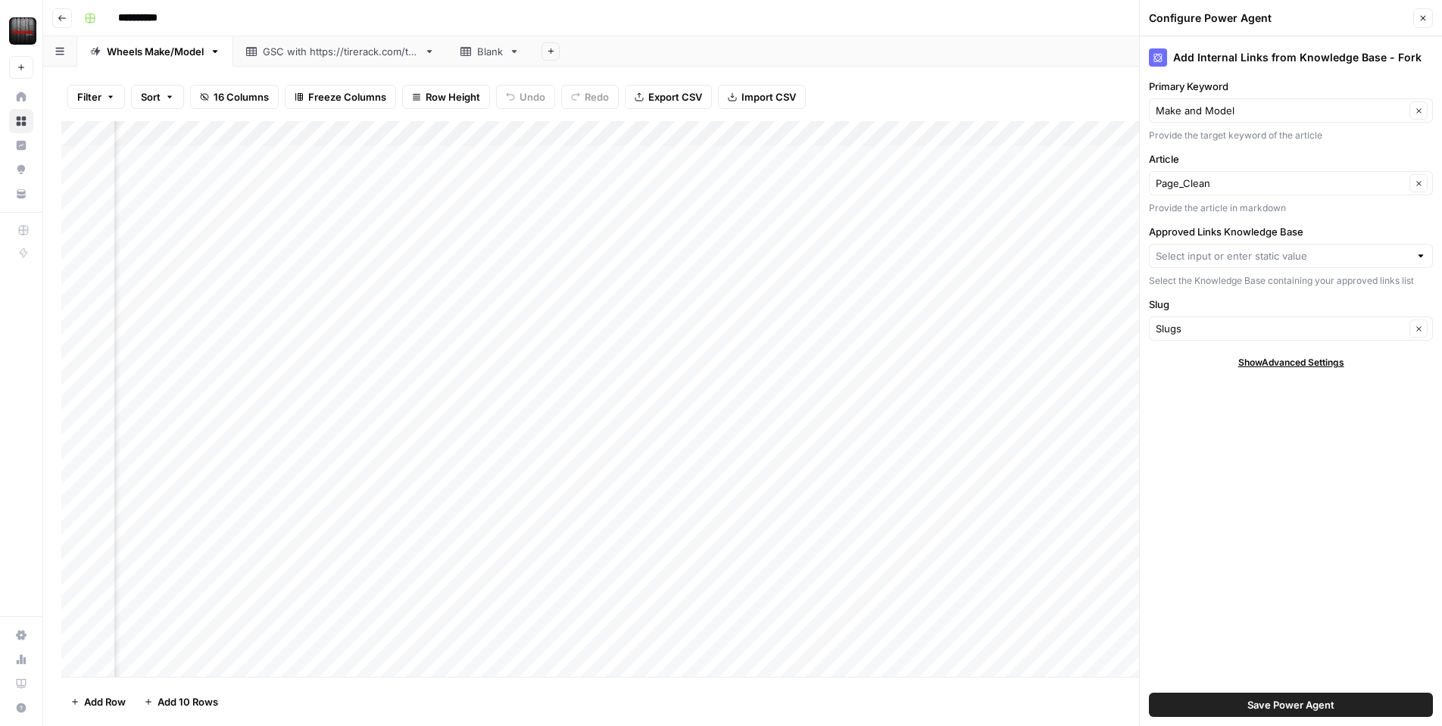
click at [1200, 265] on div at bounding box center [1291, 256] width 284 height 24
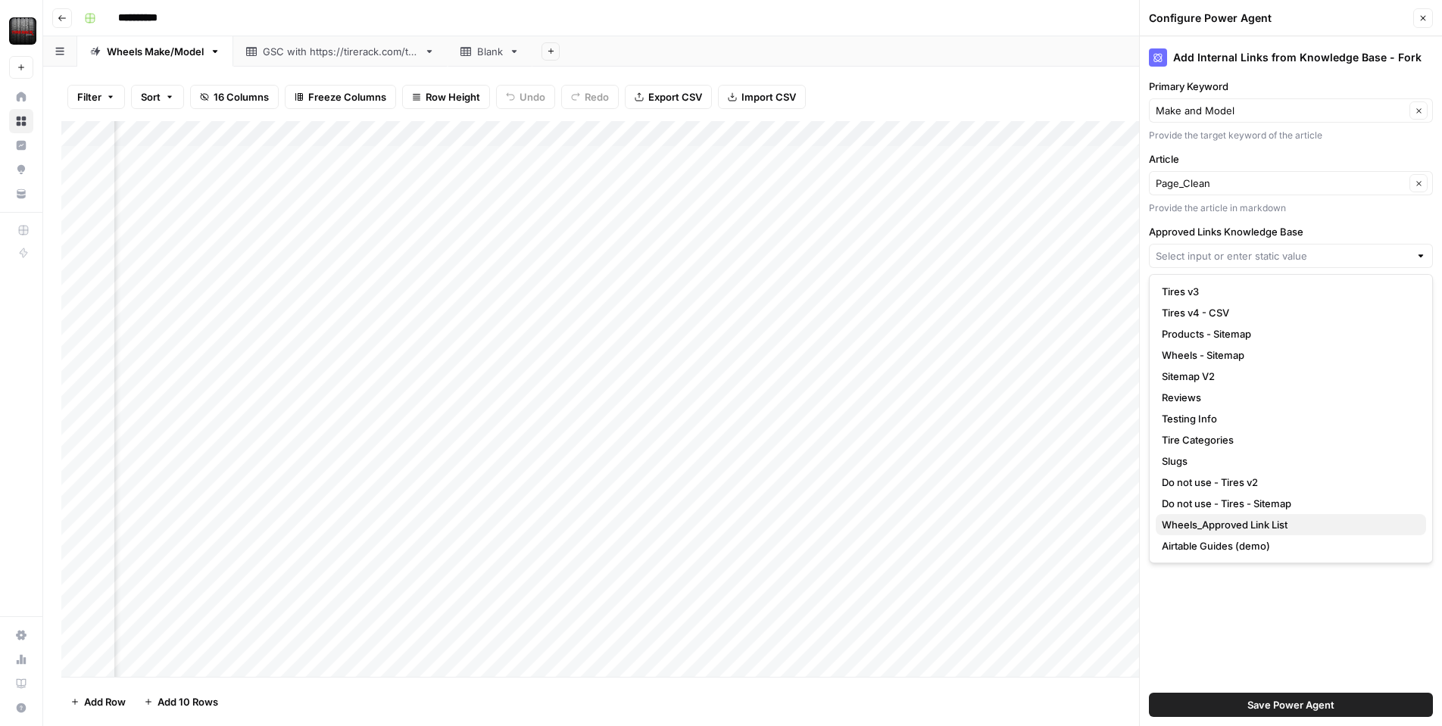
click at [1206, 521] on span "Wheels_Approved Link List" at bounding box center [1288, 524] width 252 height 15
type input "Wheels_Approved Link List"
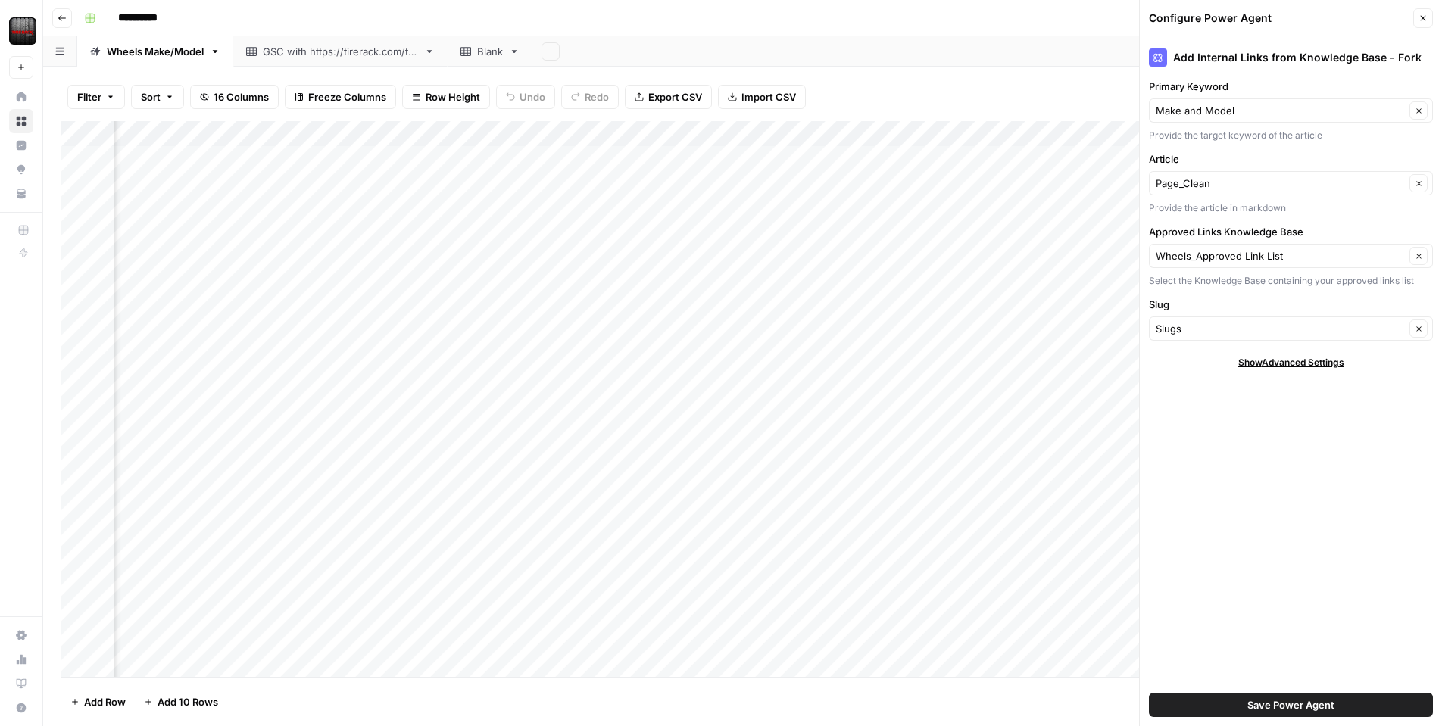
click at [1290, 711] on span "Save Power Agent" at bounding box center [1291, 705] width 87 height 15
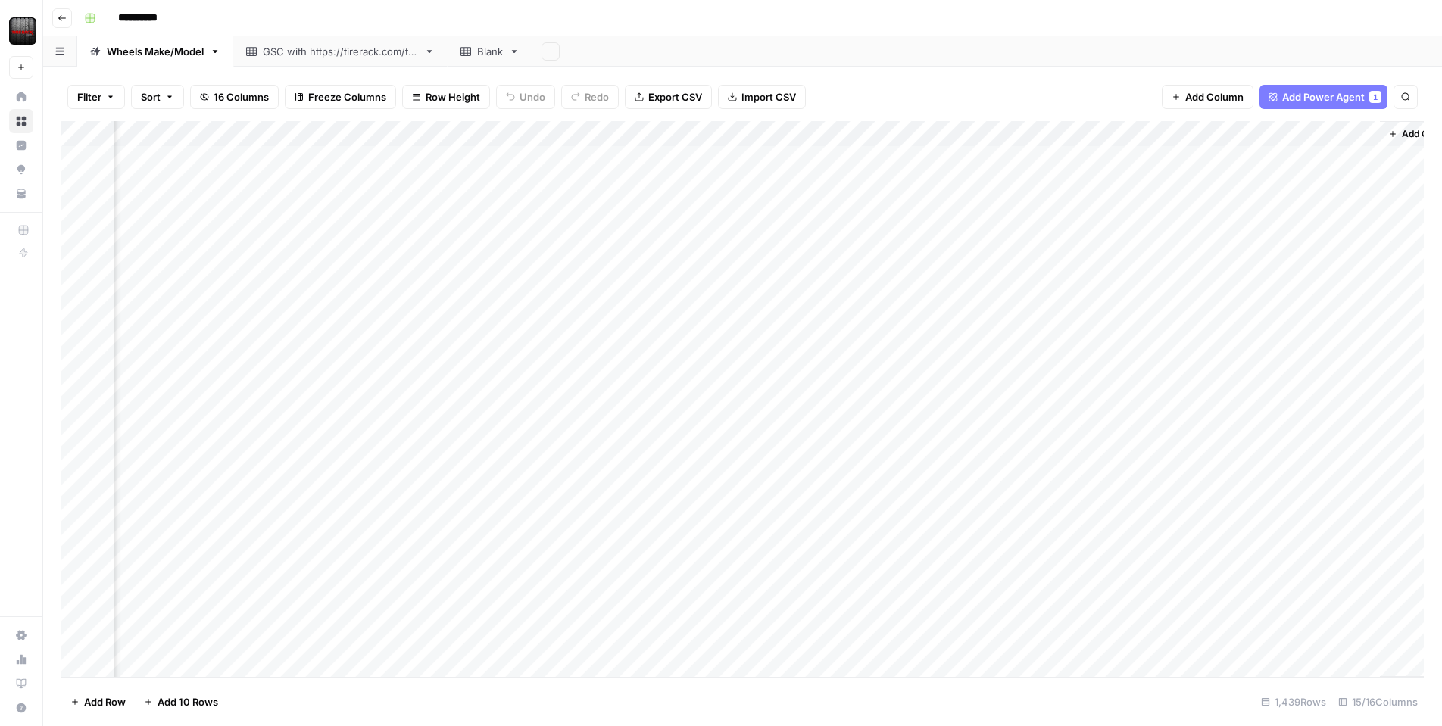
click at [1212, 136] on div "Add Column" at bounding box center [742, 399] width 1363 height 556
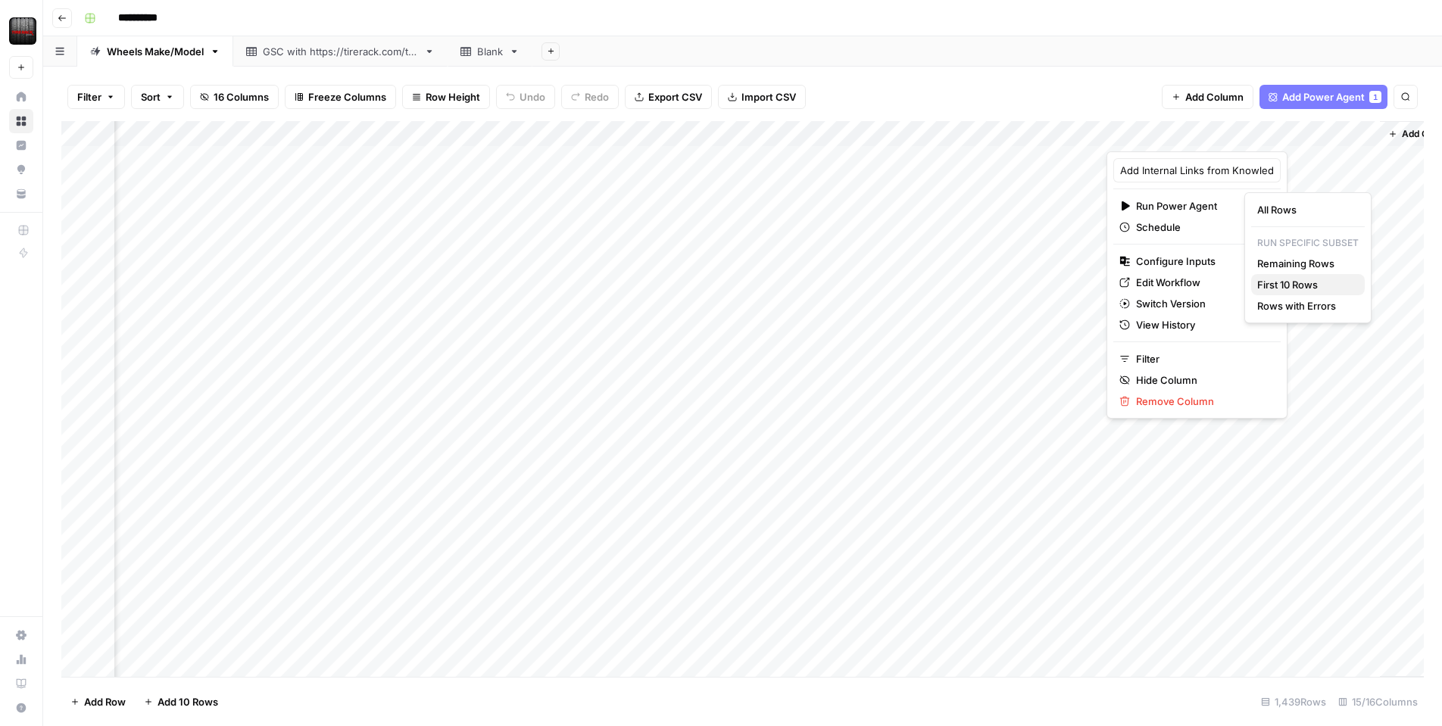
click at [1323, 287] on span "First 10 Rows" at bounding box center [1305, 284] width 95 height 15
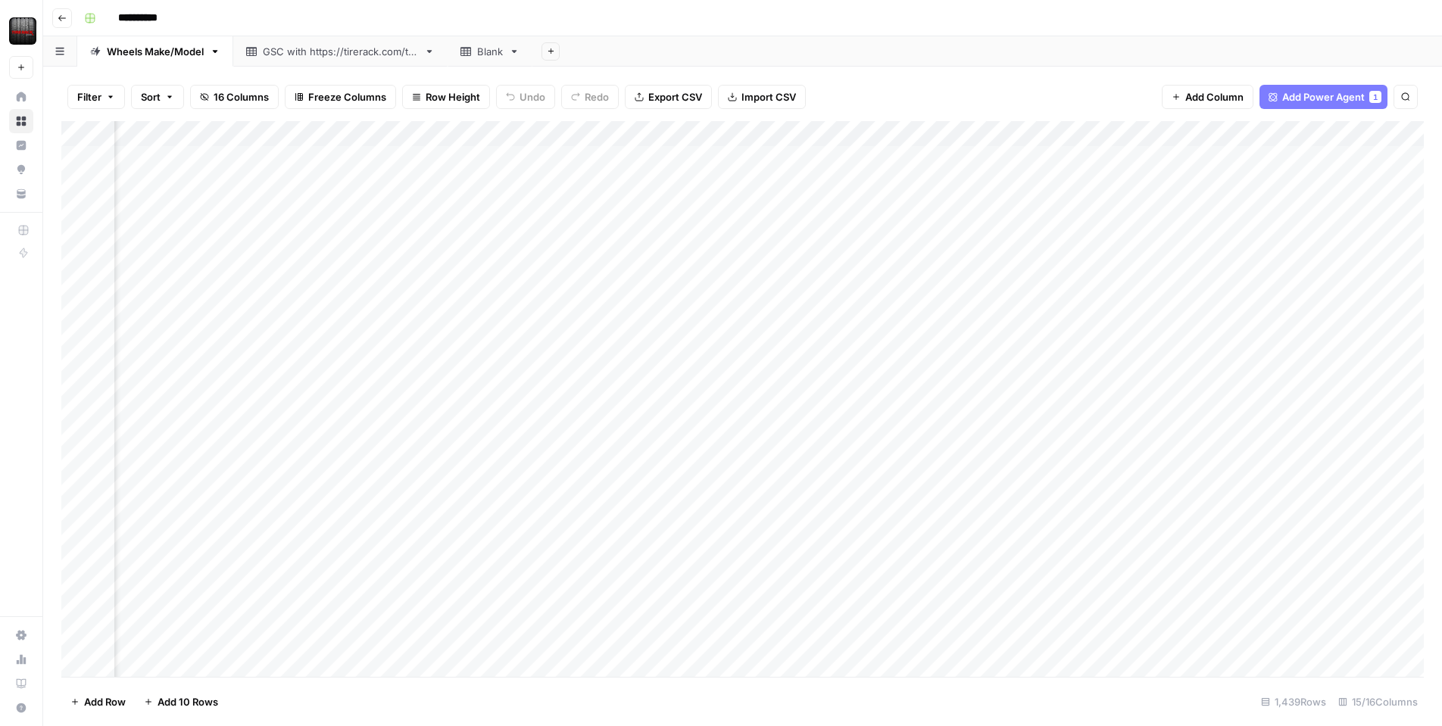
scroll to position [0, 1197]
click at [1322, 158] on div "Add Column" at bounding box center [742, 399] width 1363 height 556
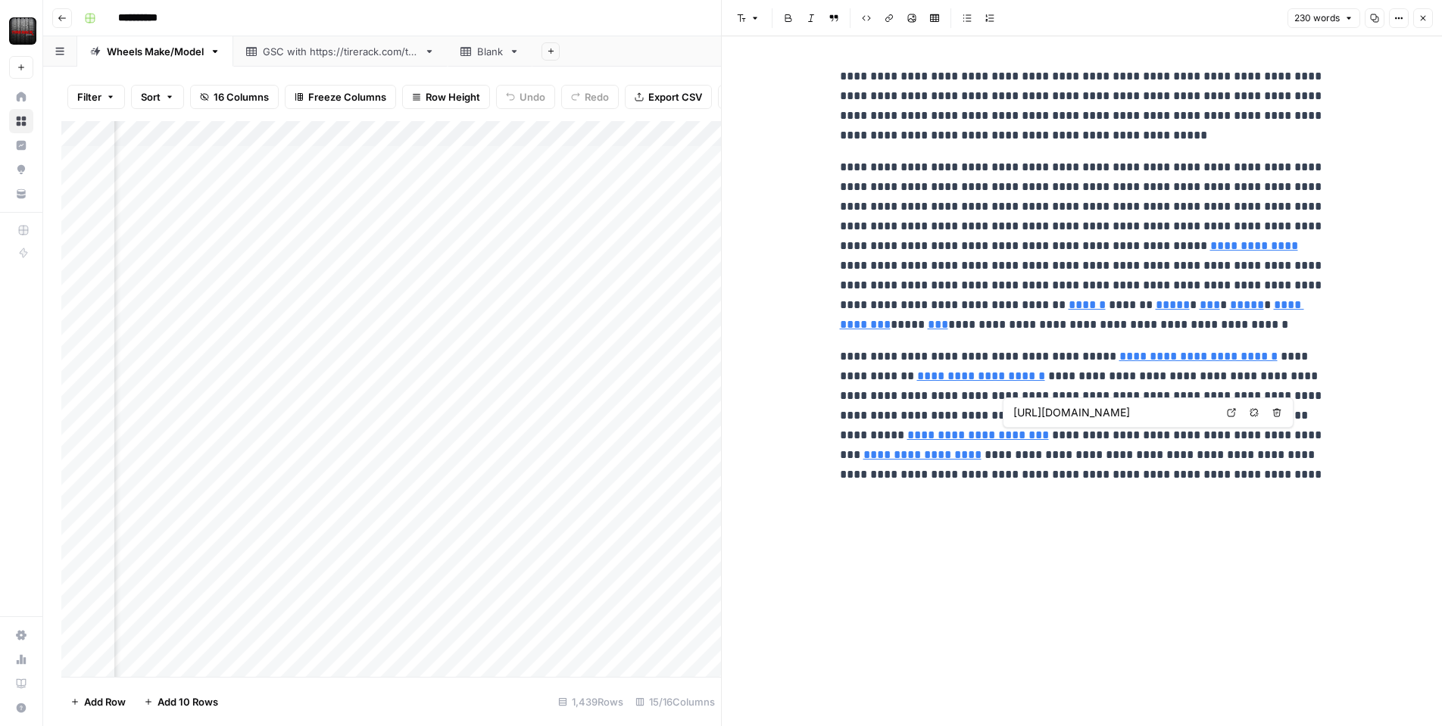
type input "[URL][DOMAIN_NAME]"
click at [1431, 20] on button "Close" at bounding box center [1424, 18] width 20 height 20
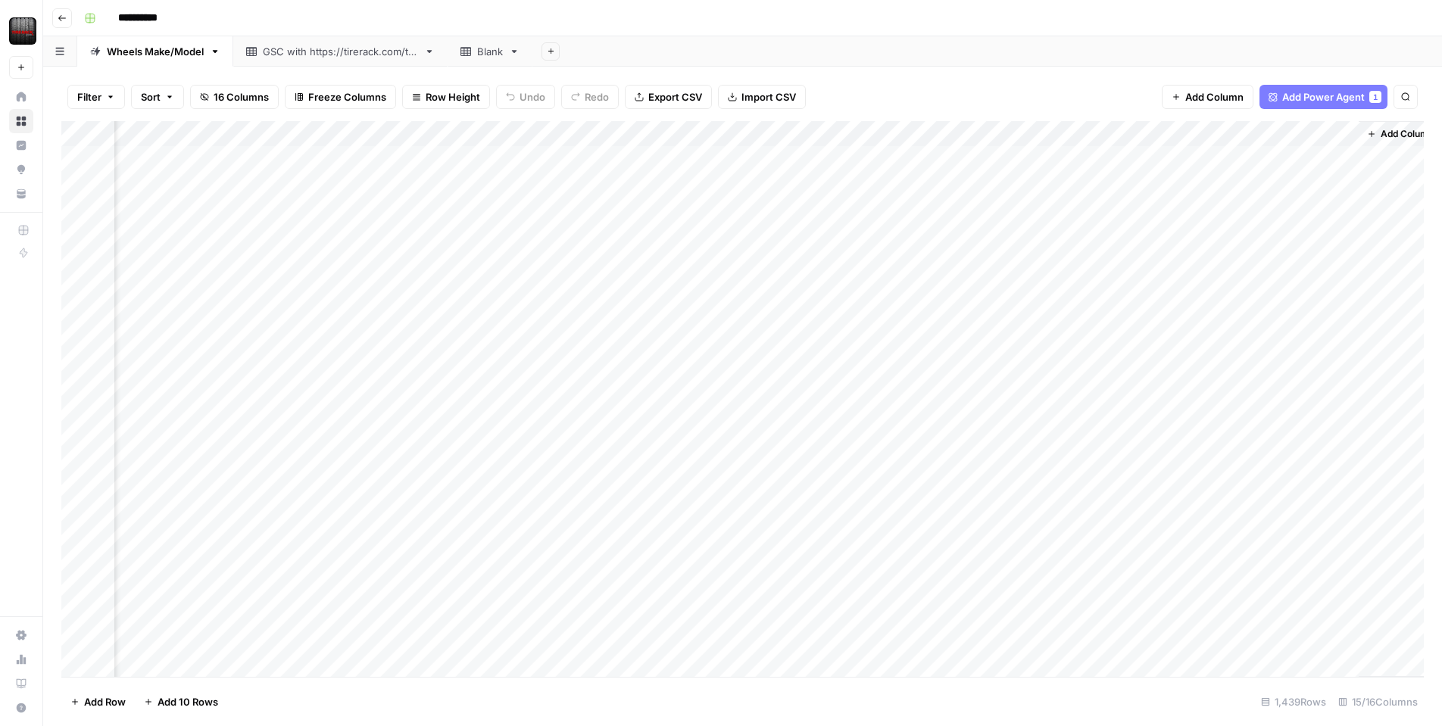
scroll to position [0, 1179]
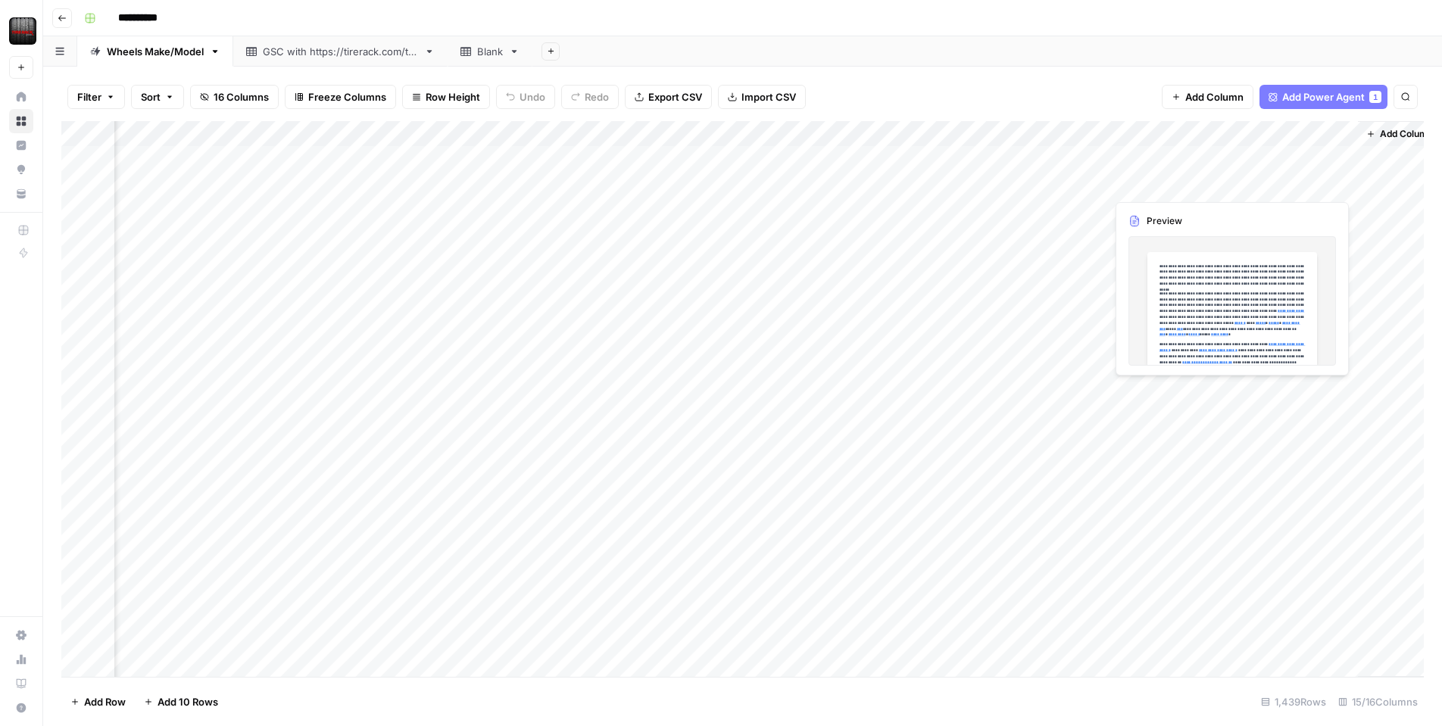
click at [1343, 182] on div "Add Column" at bounding box center [742, 399] width 1363 height 556
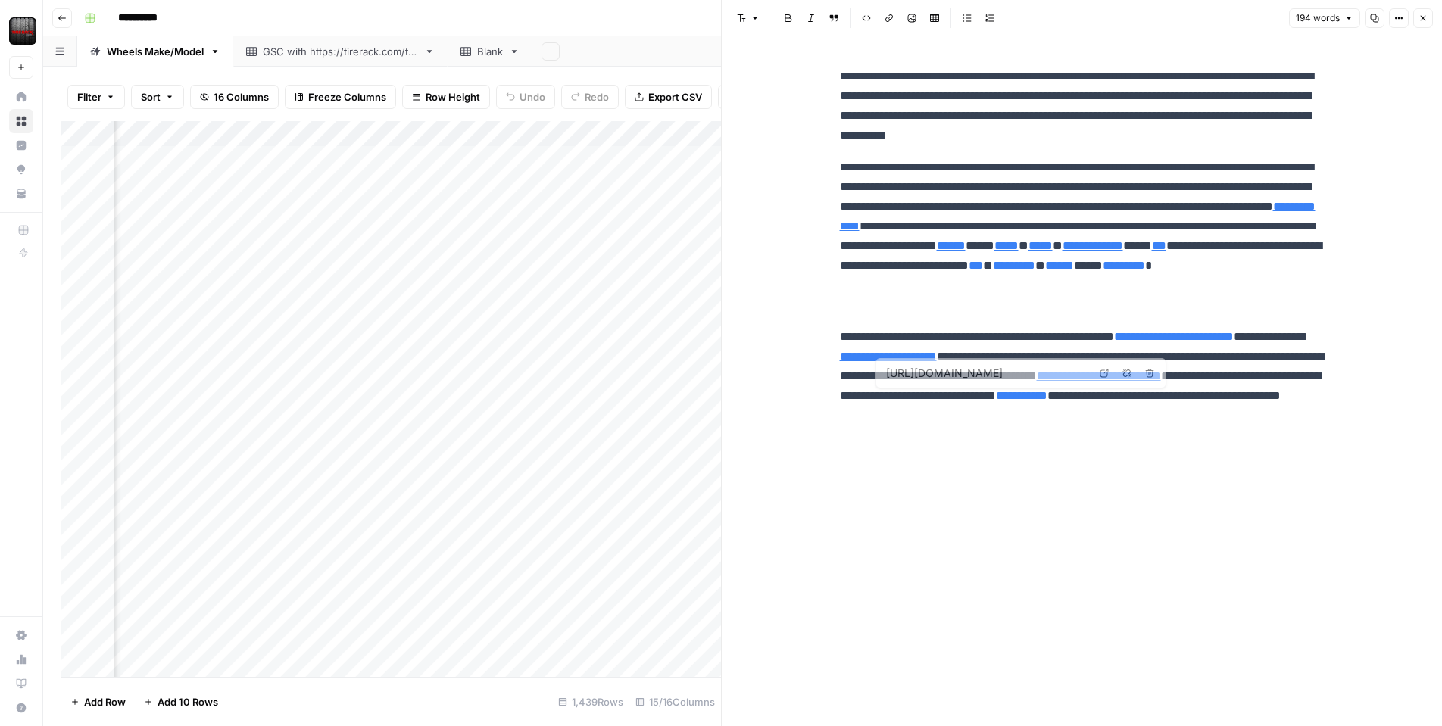
type input "[URL][DOMAIN_NAME]"
click at [1419, 17] on icon "button" at bounding box center [1423, 18] width 9 height 9
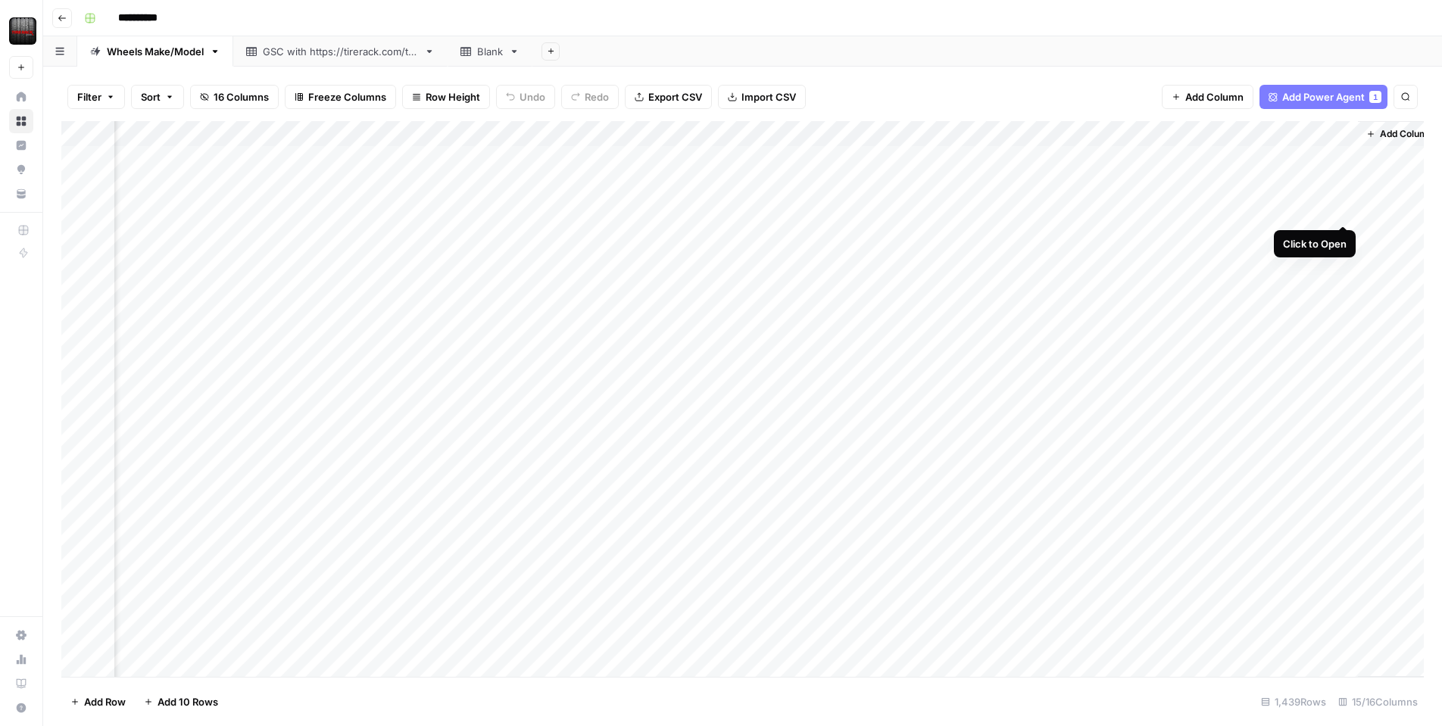
click at [1344, 214] on div "Add Column" at bounding box center [742, 399] width 1363 height 556
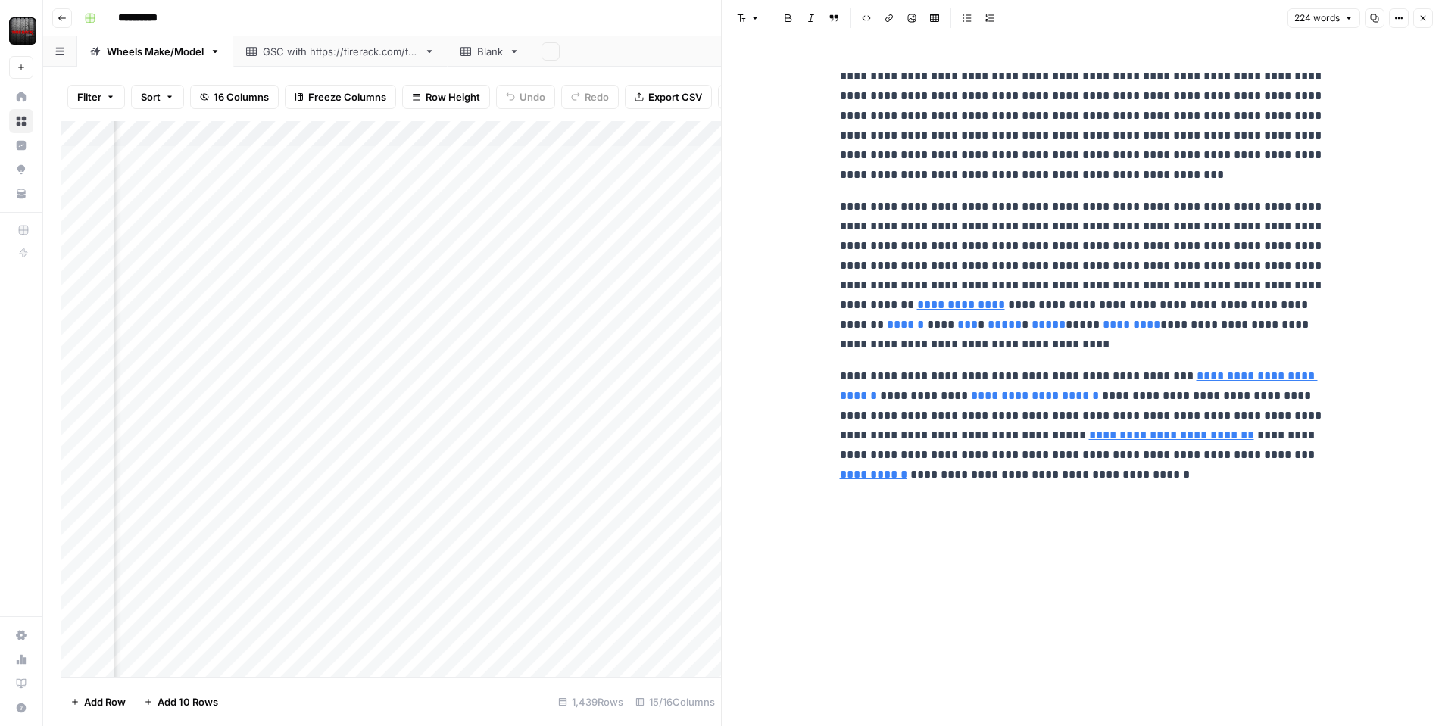
click at [1417, 20] on button "Close" at bounding box center [1424, 18] width 20 height 20
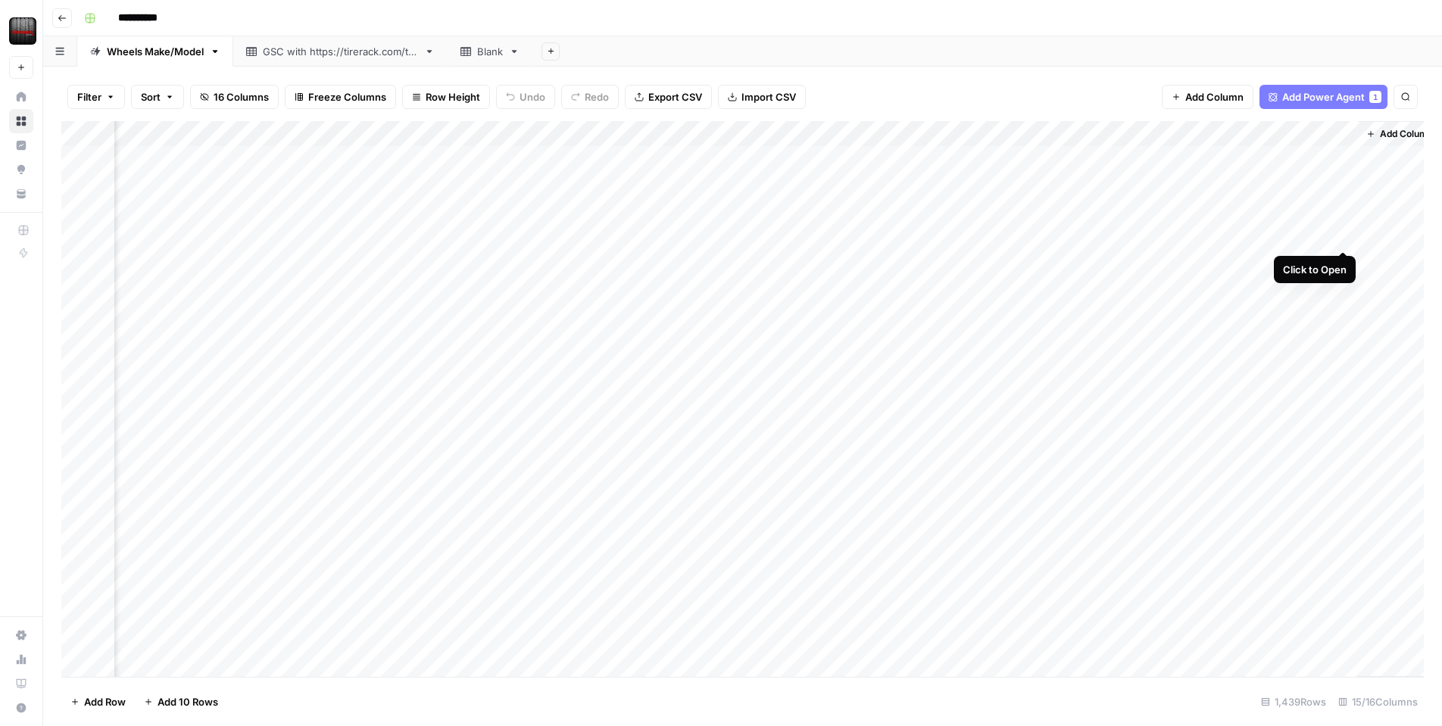
click at [1336, 233] on div "Add Column" at bounding box center [742, 399] width 1363 height 556
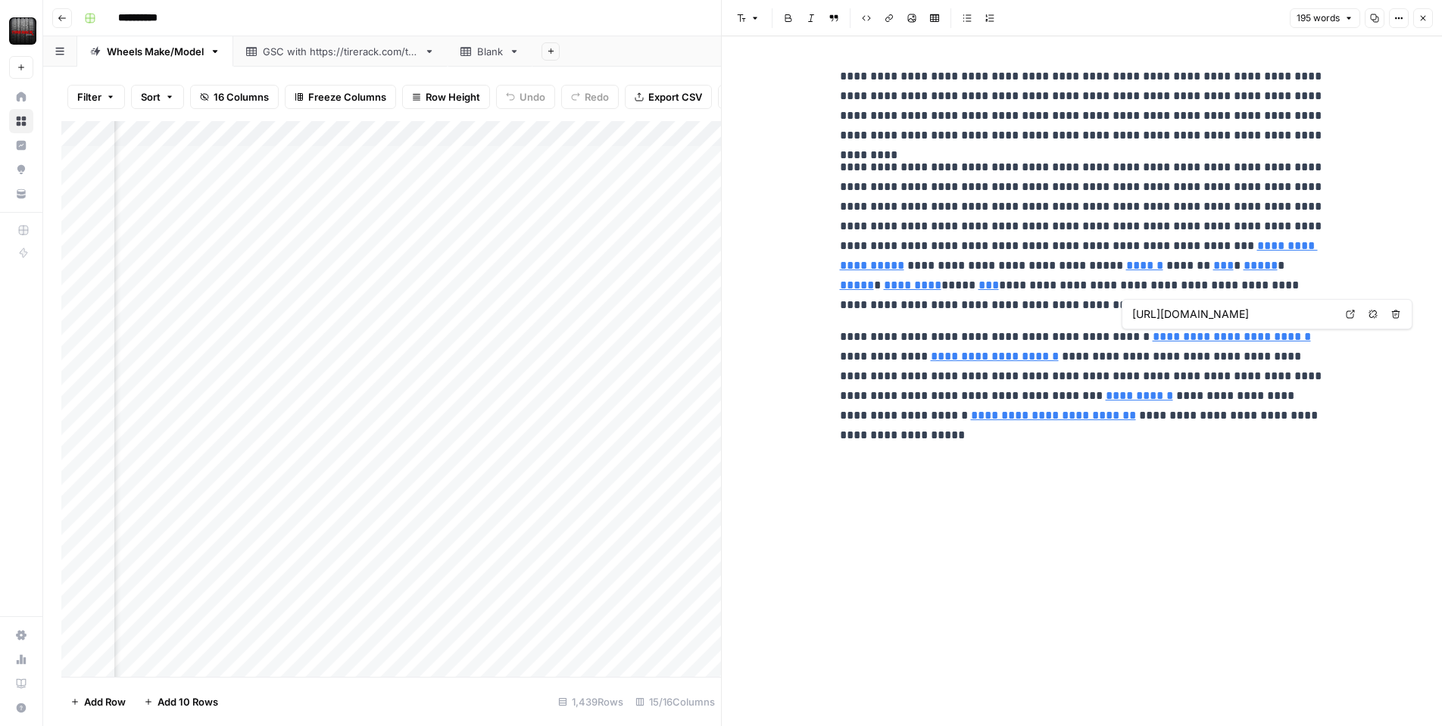
type input "[URL][DOMAIN_NAME]"
click at [1424, 19] on icon "button" at bounding box center [1423, 18] width 5 height 5
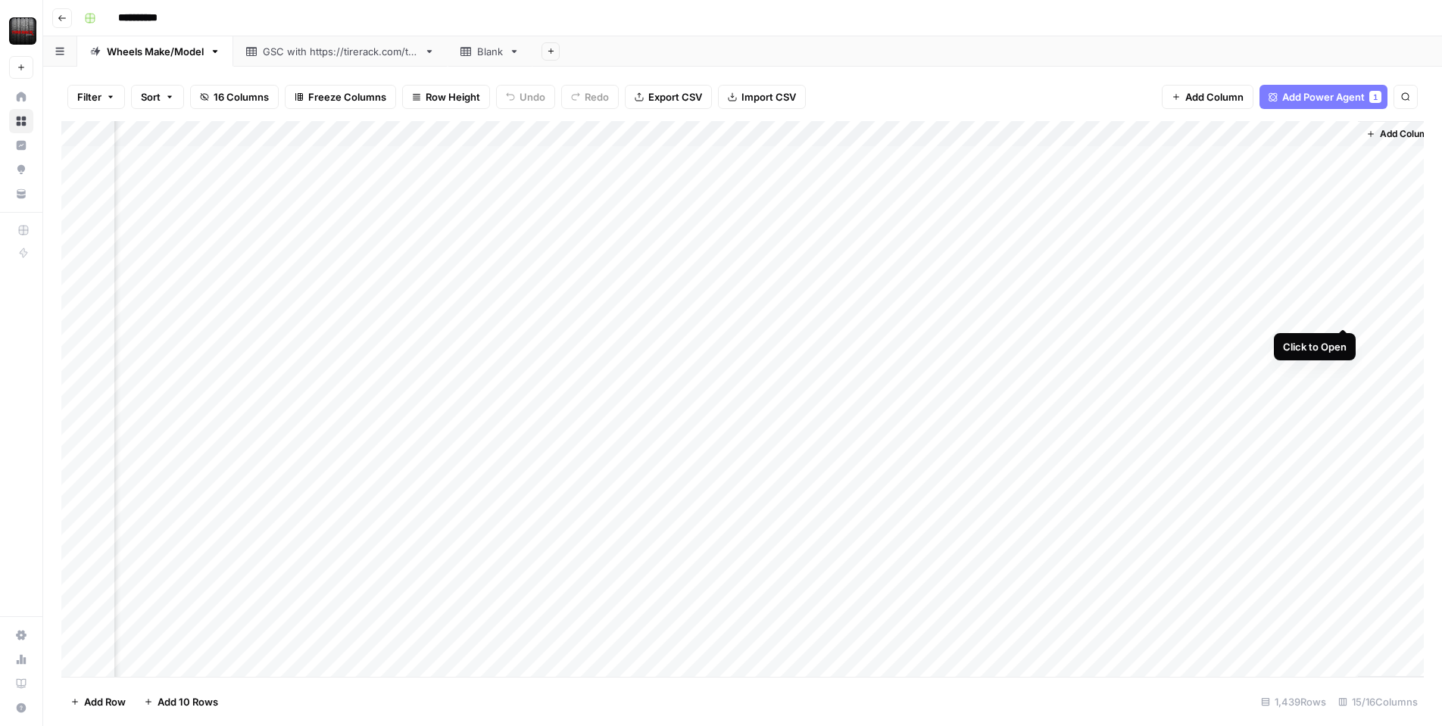
drag, startPoint x: 1339, startPoint y: 311, endPoint x: 1348, endPoint y: 311, distance: 9.1
click at [1345, 311] on div "Add Column" at bounding box center [742, 399] width 1363 height 556
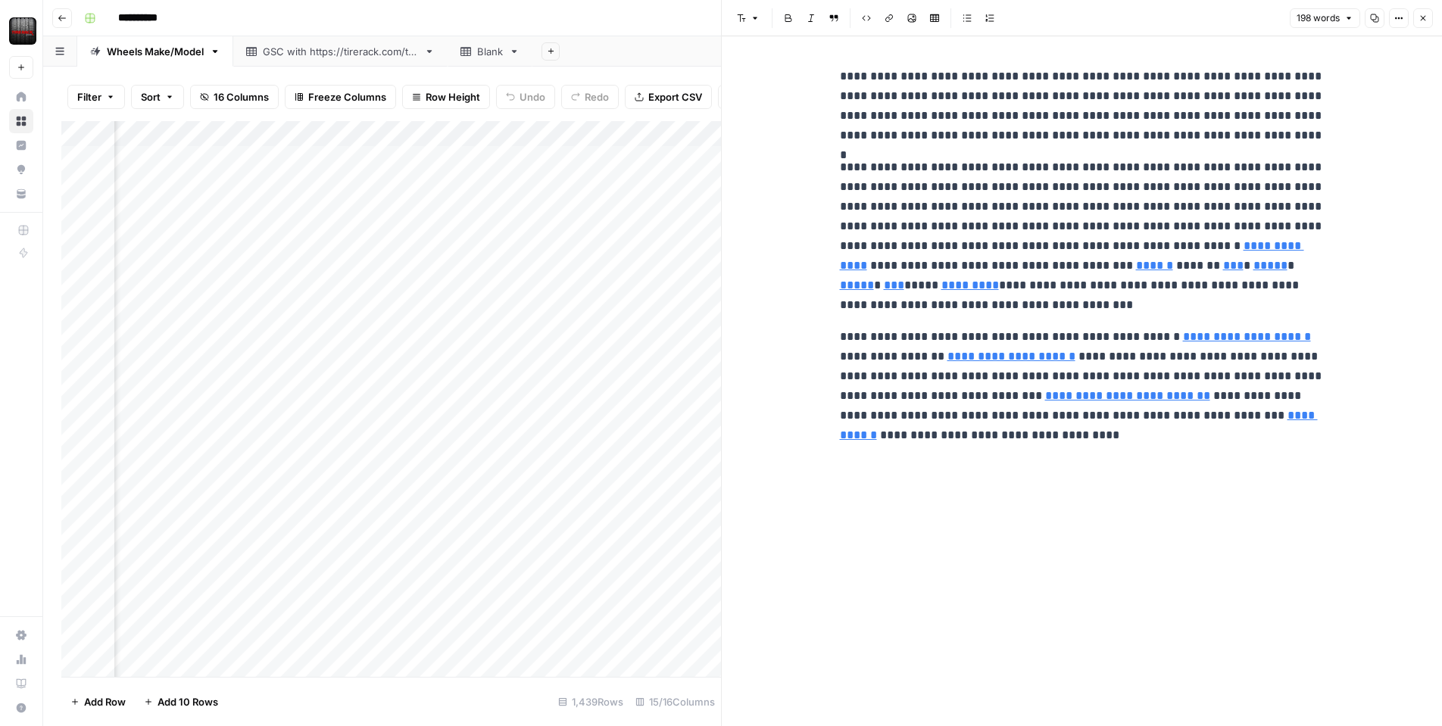
click at [1423, 20] on icon "button" at bounding box center [1423, 18] width 9 height 9
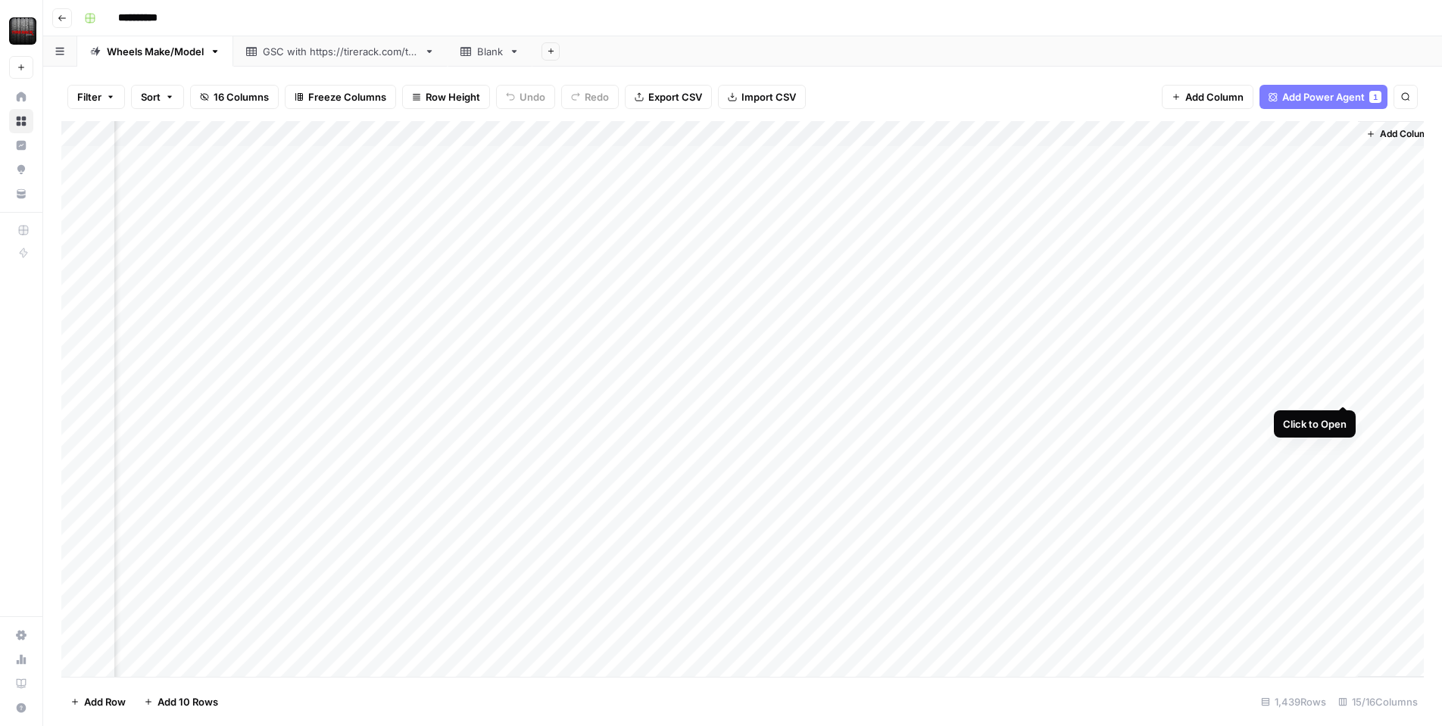
click at [1341, 392] on div "Add Column" at bounding box center [742, 399] width 1363 height 556
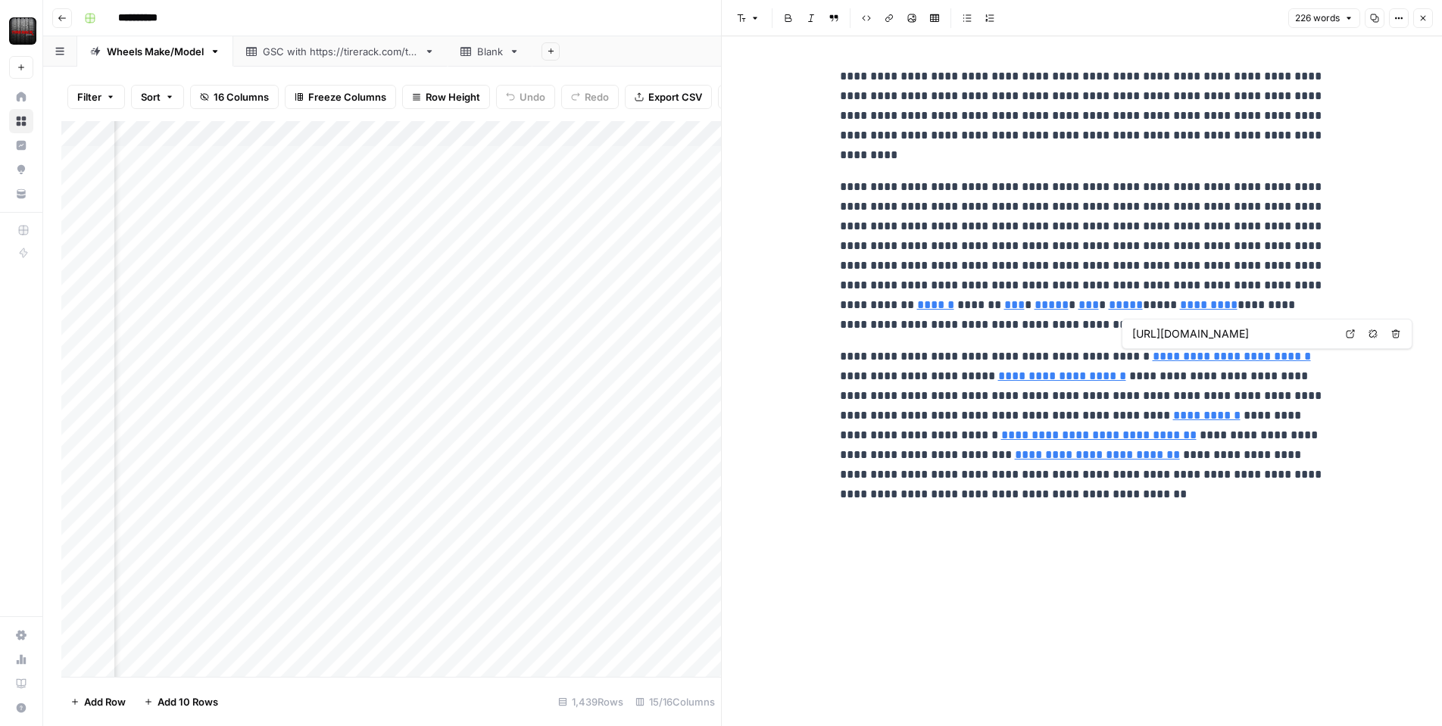
type input "[URL][DOMAIN_NAME]"
click at [1180, 311] on link "*********" at bounding box center [1209, 304] width 58 height 11
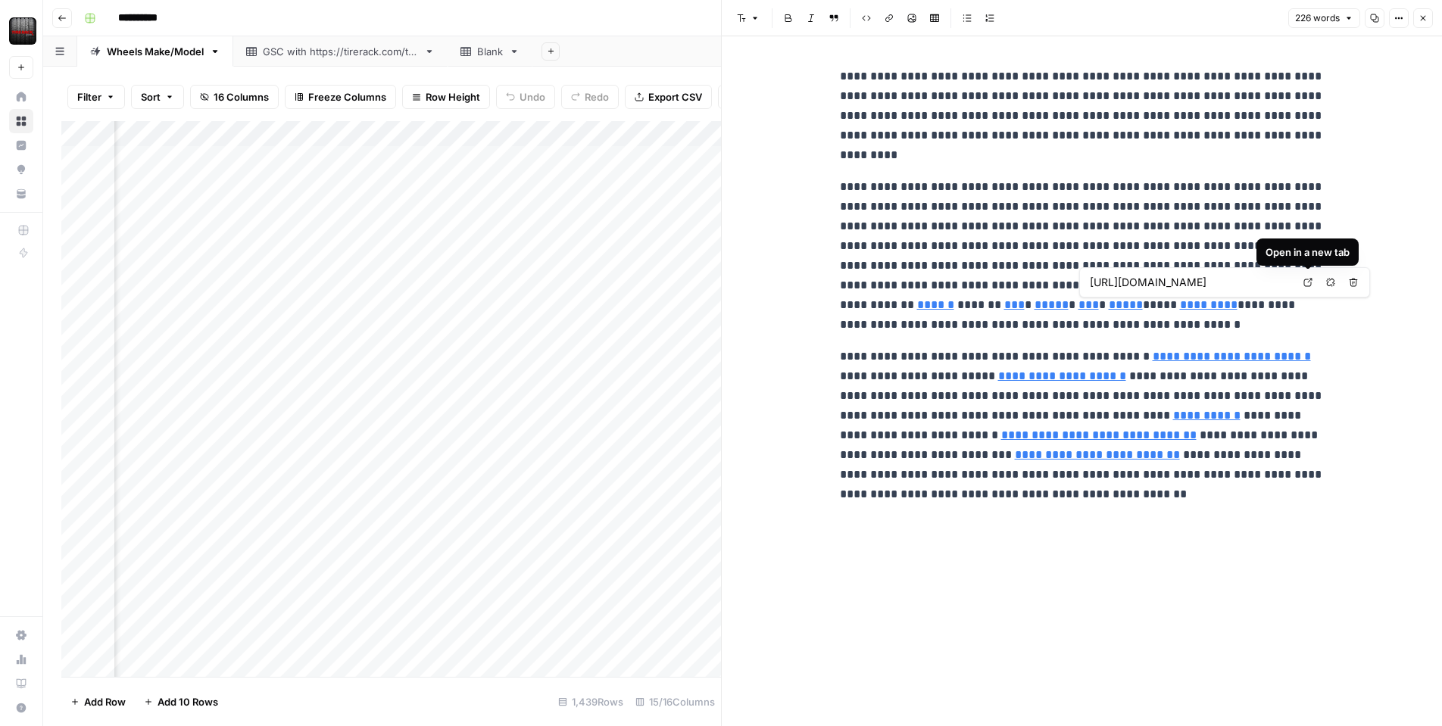
click at [1310, 286] on icon at bounding box center [1308, 283] width 8 height 8
type input "[URL][DOMAIN_NAME]"
click at [1427, 23] on button "Close" at bounding box center [1424, 18] width 20 height 20
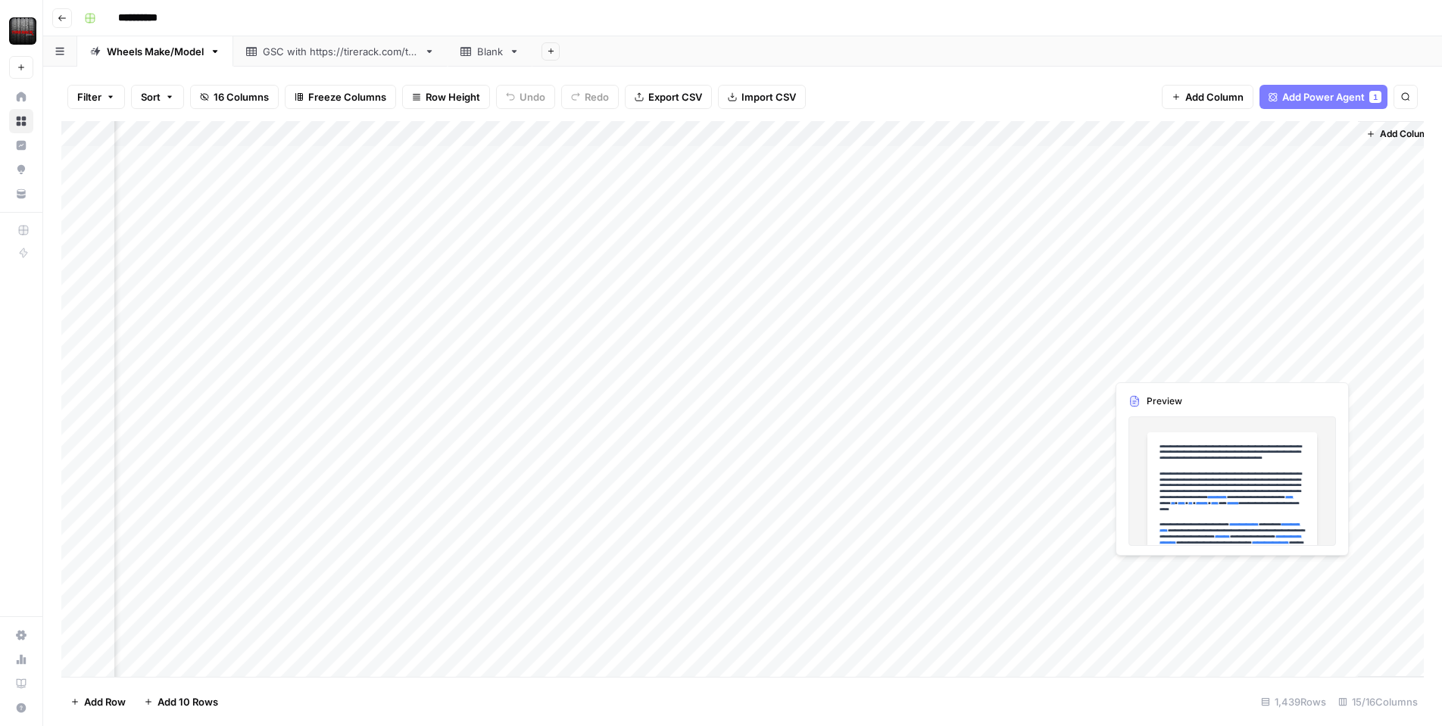
scroll to position [1, 1179]
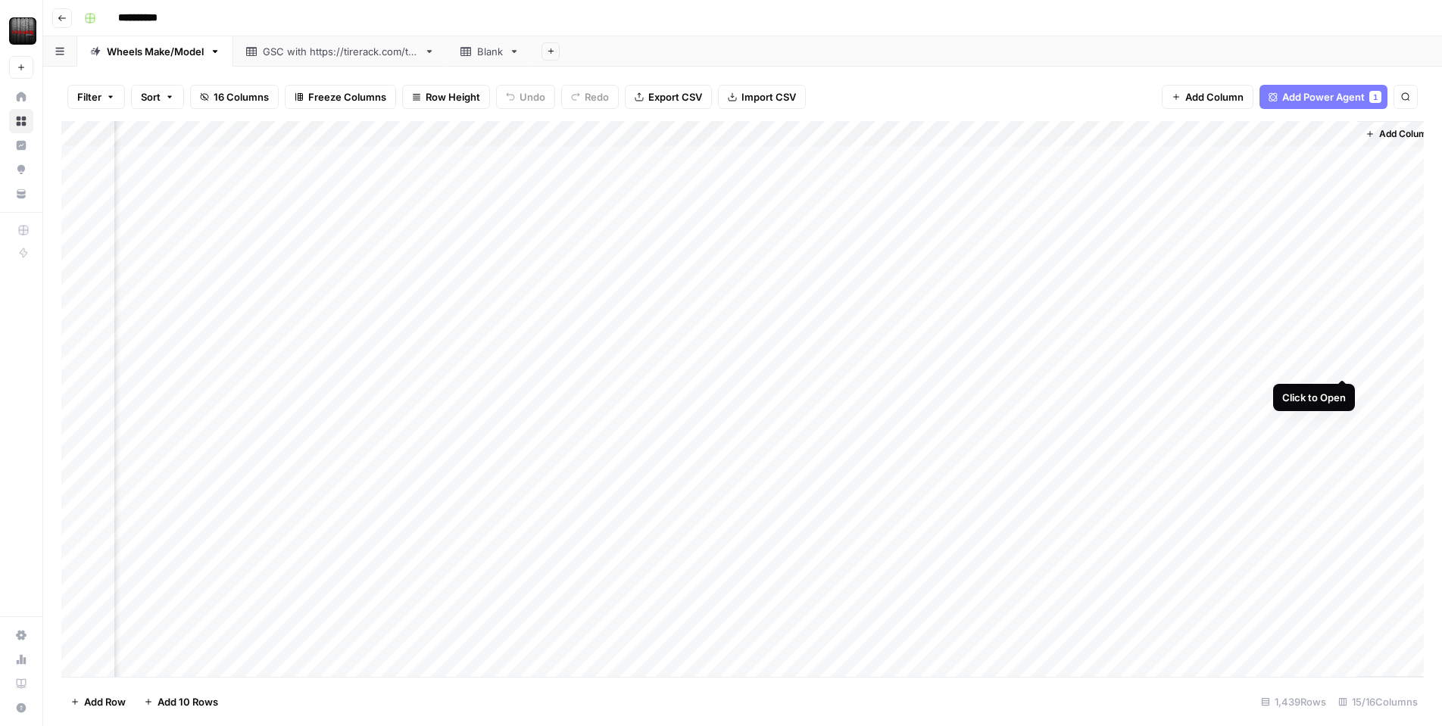
click at [1335, 363] on div "Add Column" at bounding box center [742, 399] width 1363 height 556
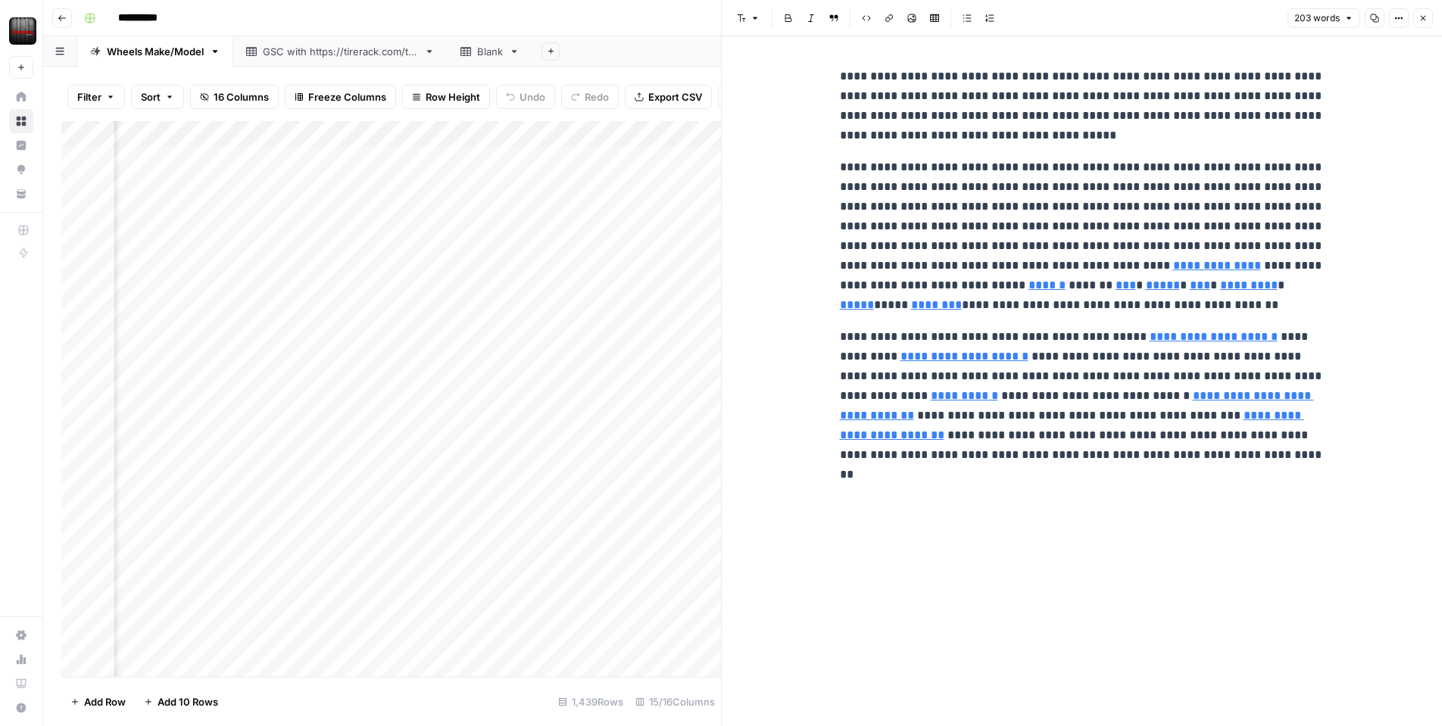
scroll to position [0, 1181]
click at [1426, 19] on icon "button" at bounding box center [1423, 18] width 9 height 9
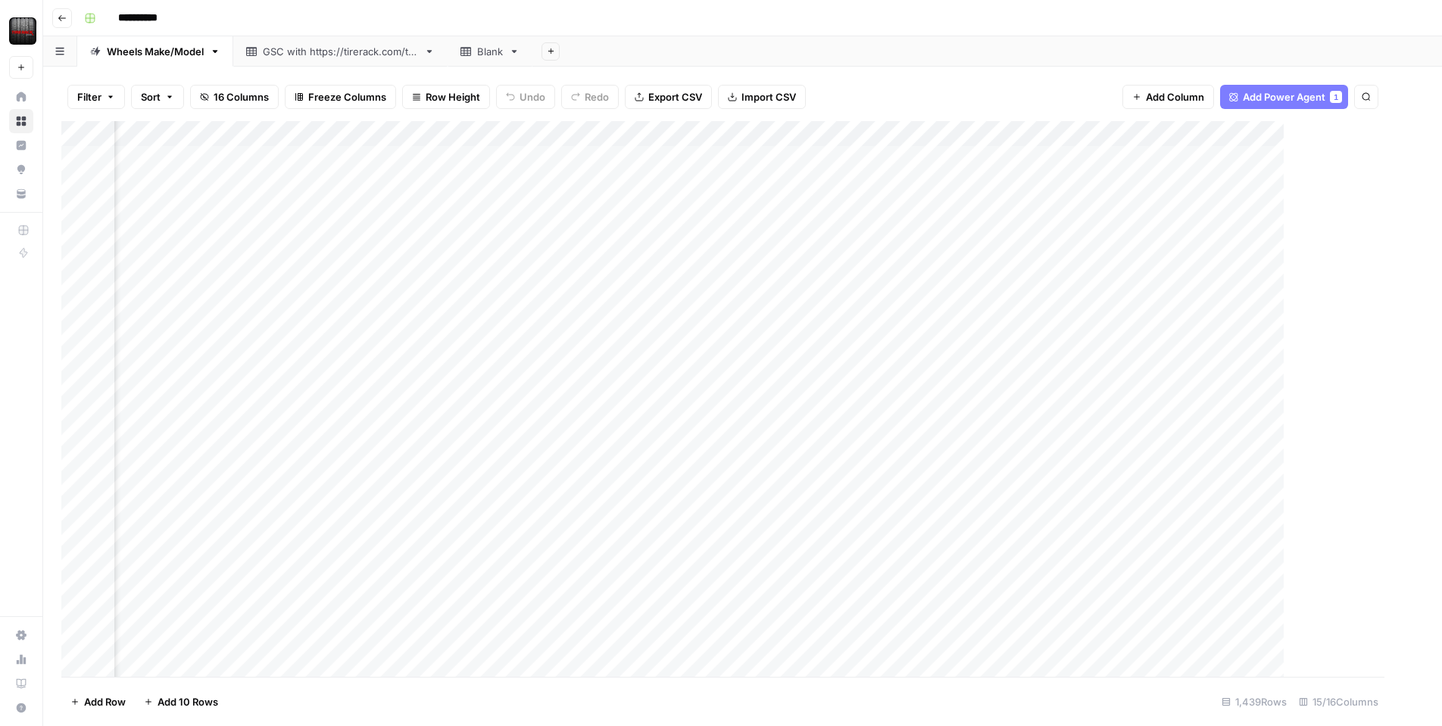
scroll to position [0, 1179]
click at [1342, 390] on div "Add Column" at bounding box center [742, 399] width 1363 height 556
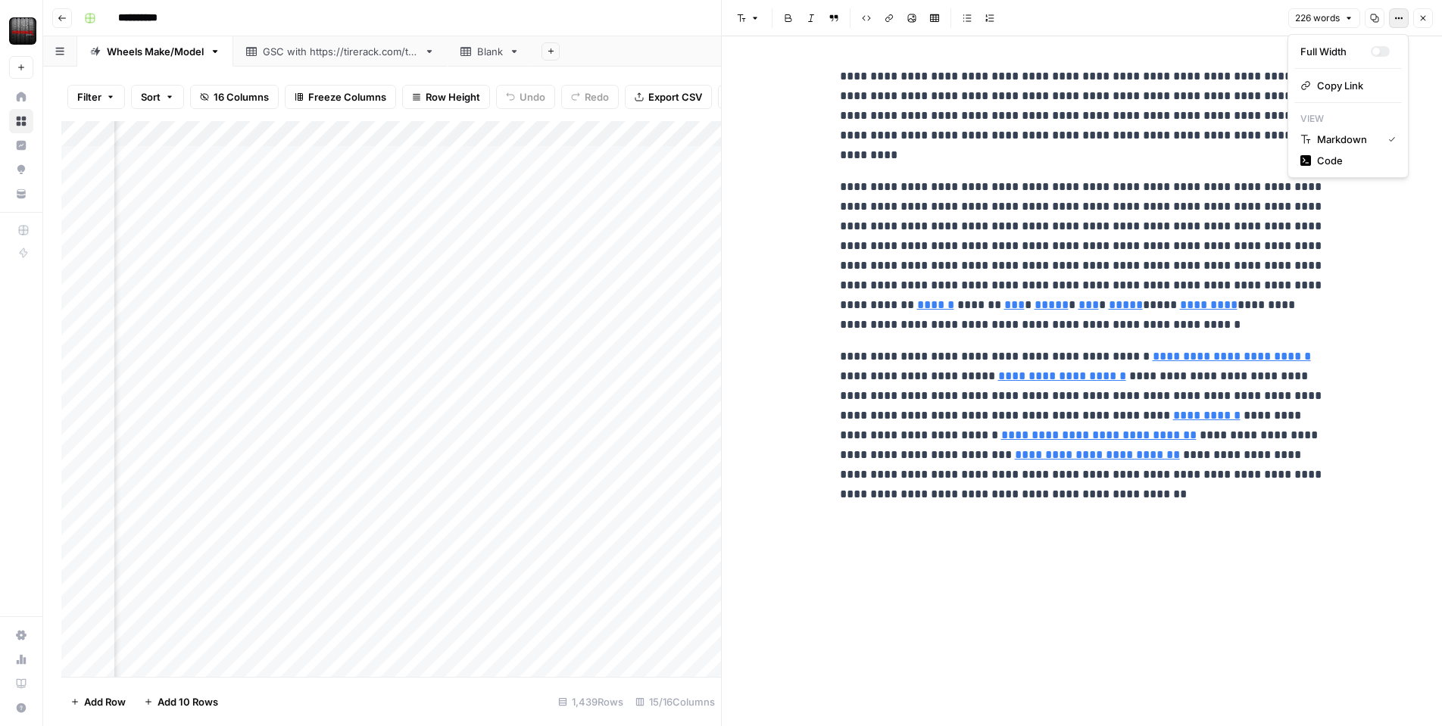
click at [1402, 20] on icon "button" at bounding box center [1399, 18] width 9 height 9
click at [1400, 20] on icon "button" at bounding box center [1399, 18] width 9 height 9
click at [1324, 159] on span "Code" at bounding box center [1353, 160] width 73 height 15
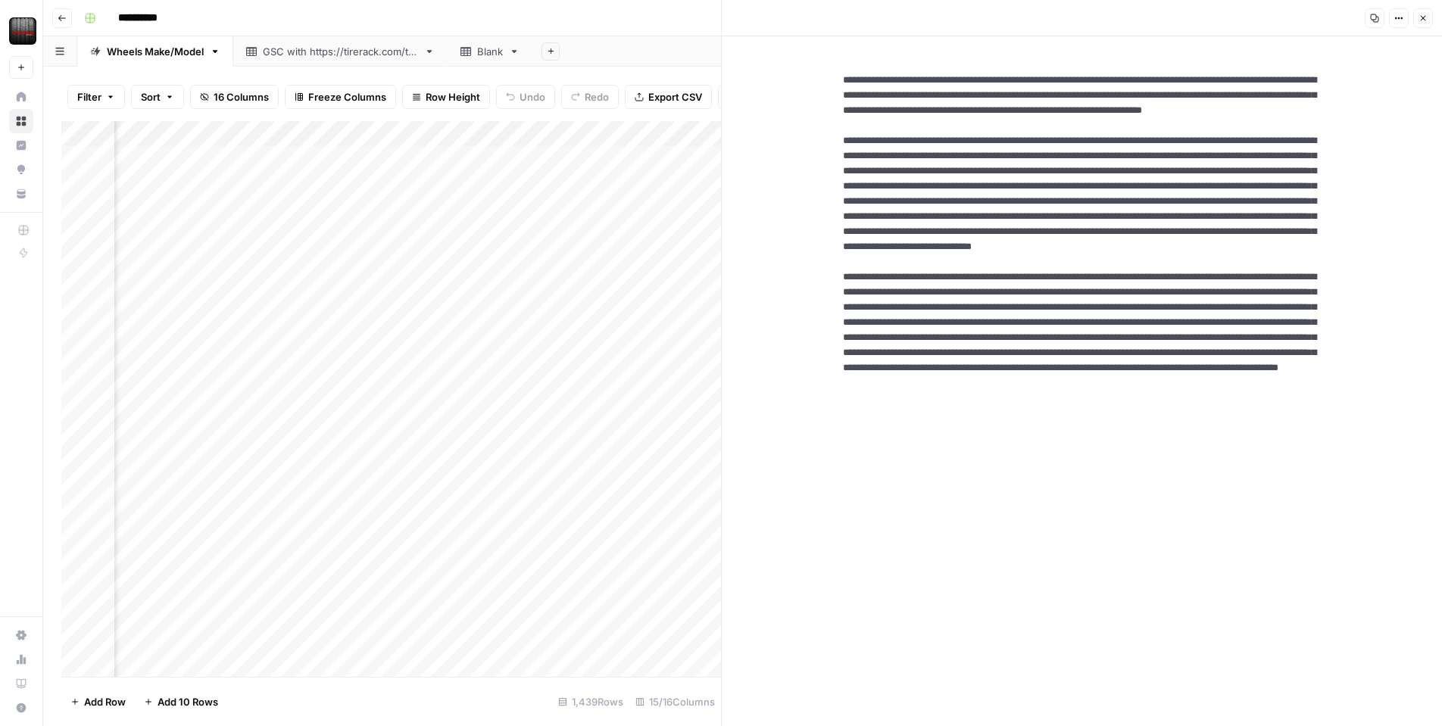
drag, startPoint x: 1154, startPoint y: 571, endPoint x: 839, endPoint y: 81, distance: 583.1
click at [833, 77] on textarea at bounding box center [1082, 323] width 503 height 524
paste textarea
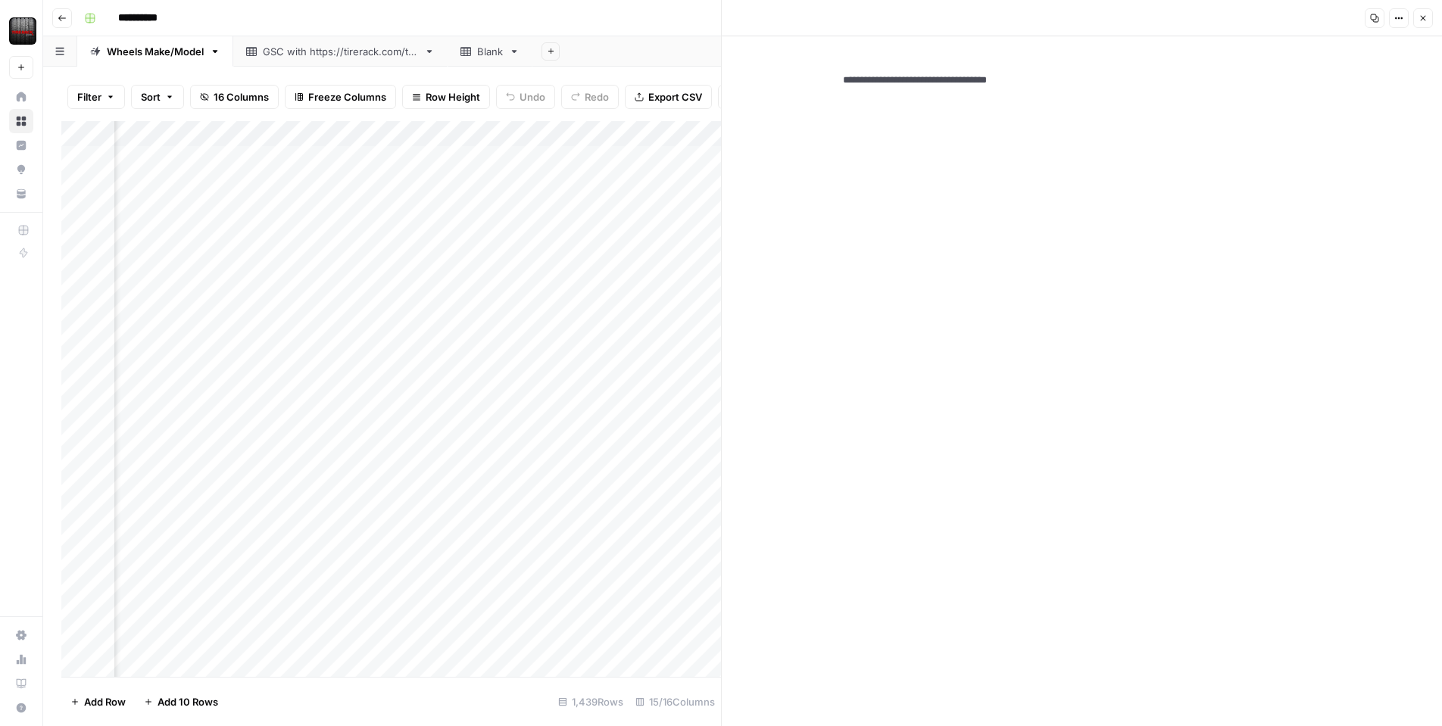
type textarea "**********"
click at [1428, 14] on button "Close" at bounding box center [1424, 18] width 20 height 20
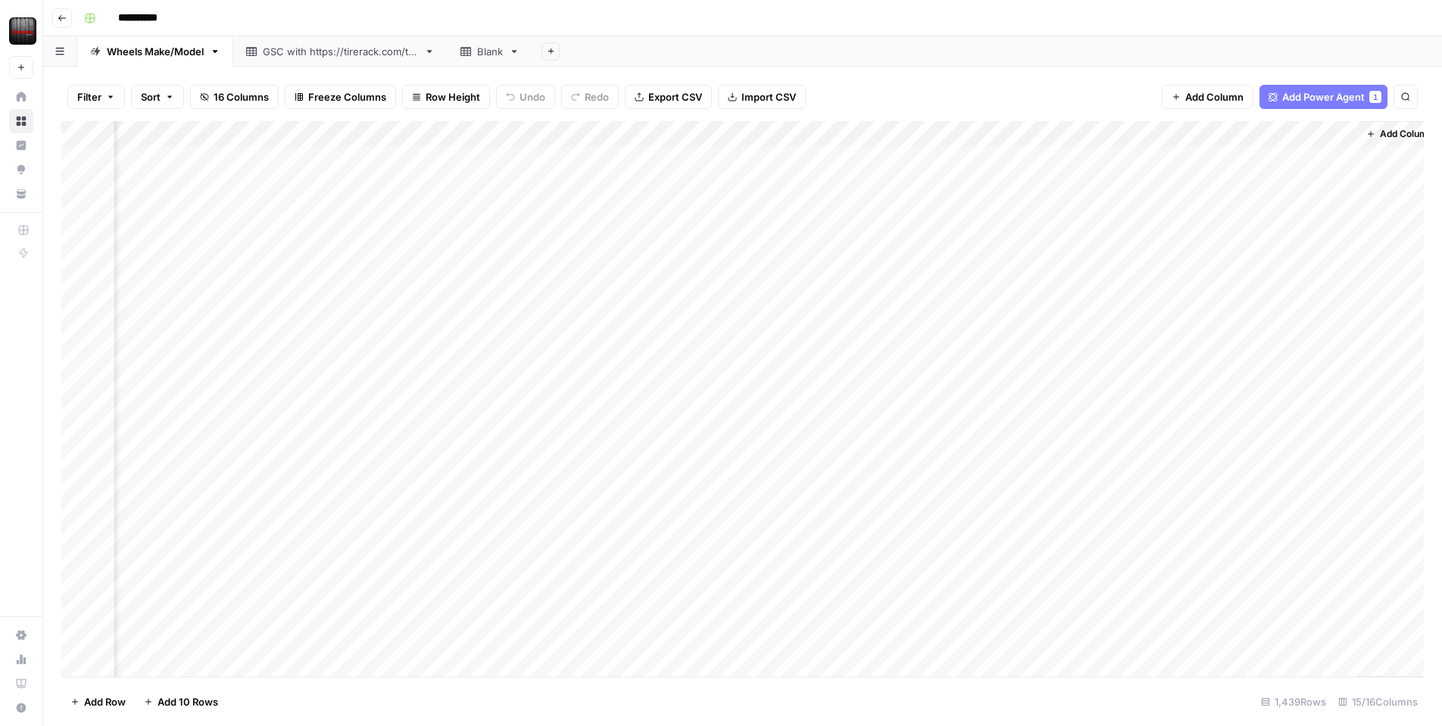
click at [1341, 390] on div "Add Column" at bounding box center [742, 399] width 1363 height 556
click at [1342, 384] on div "Add Column" at bounding box center [742, 399] width 1363 height 556
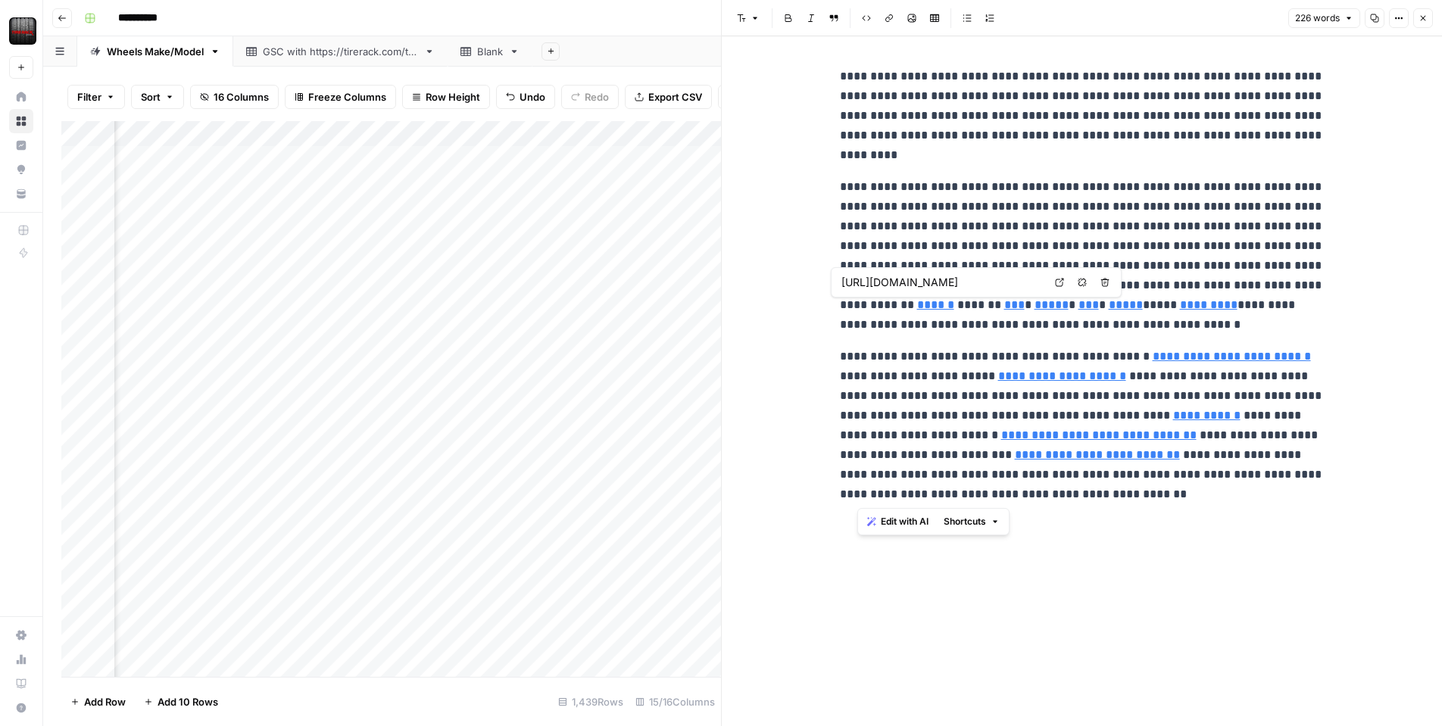
drag, startPoint x: 1097, startPoint y: 547, endPoint x: 858, endPoint y: 298, distance: 345.6
click at [858, 298] on div "**********" at bounding box center [1082, 381] width 503 height 690
type input "[URL][DOMAIN_NAME]"
click at [1009, 398] on p "**********" at bounding box center [1082, 426] width 485 height 158
drag, startPoint x: 1014, startPoint y: 494, endPoint x: 705, endPoint y: -14, distance: 593.9
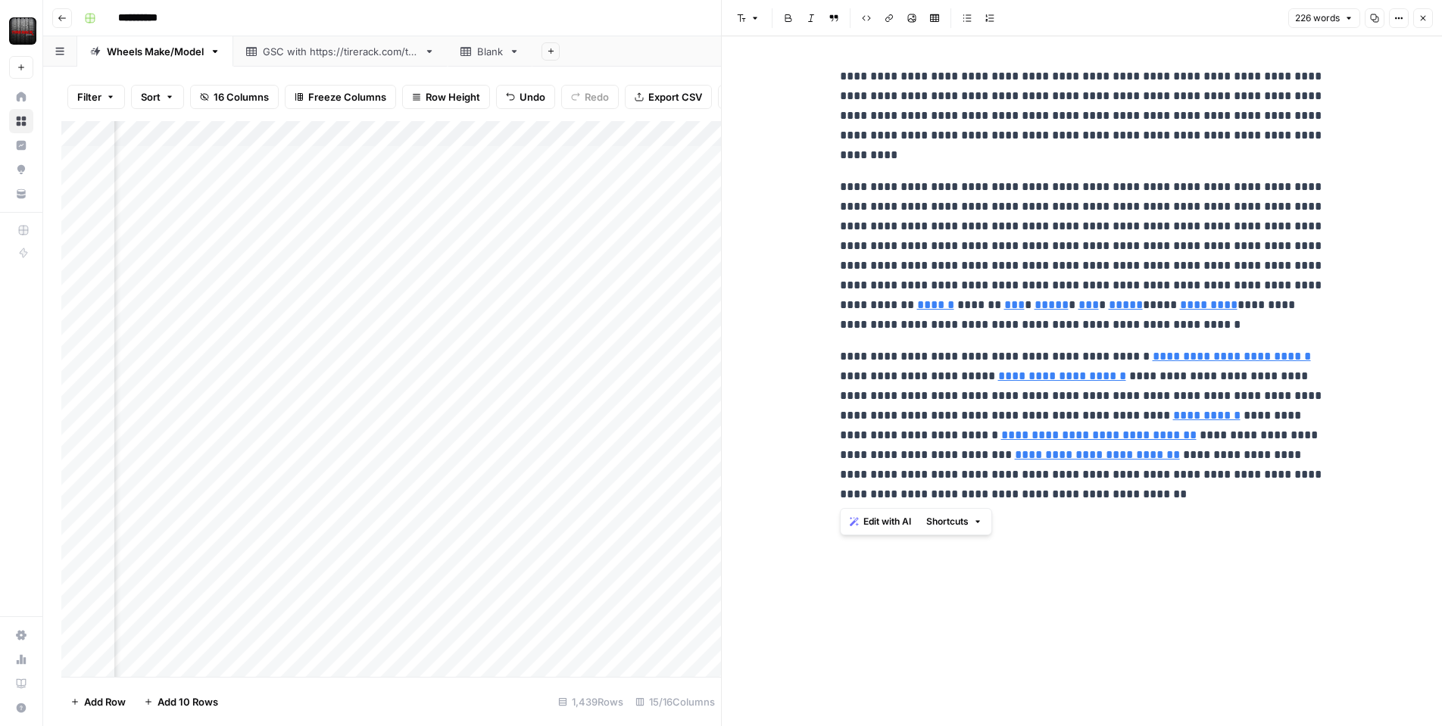
click at [705, 0] on html "**********" at bounding box center [721, 363] width 1442 height 726
click at [1404, 17] on button "Options" at bounding box center [1399, 18] width 20 height 20
click at [1351, 133] on span "Markdown" at bounding box center [1346, 139] width 59 height 15
click at [1395, 10] on button "Options" at bounding box center [1399, 18] width 20 height 20
click at [1347, 165] on span "Code" at bounding box center [1353, 160] width 73 height 15
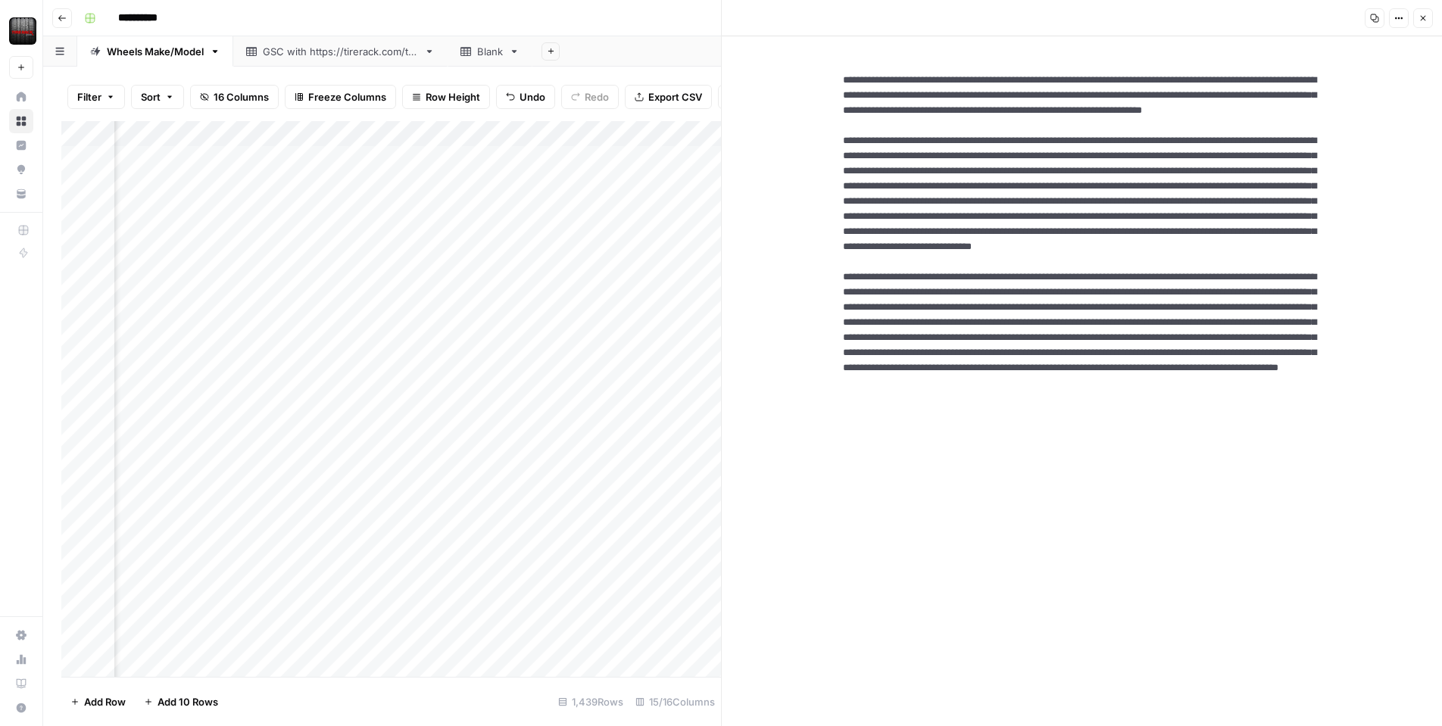
drag, startPoint x: 1142, startPoint y: 566, endPoint x: 778, endPoint y: 78, distance: 608.5
click at [778, 78] on div "New Text" at bounding box center [1082, 381] width 720 height 690
click at [1395, 20] on icon "button" at bounding box center [1399, 18] width 9 height 9
click at [1331, 106] on span "Markdown" at bounding box center [1353, 105] width 73 height 15
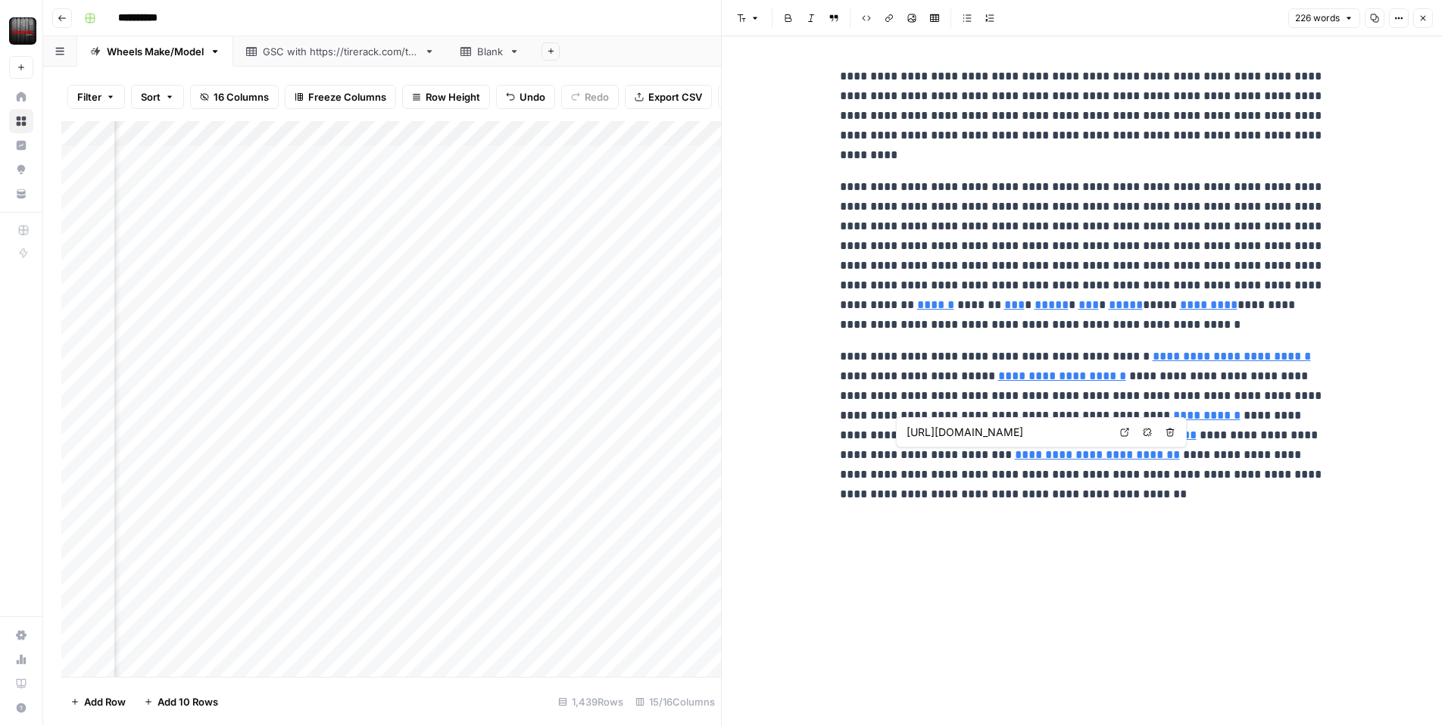
type input "[URL][DOMAIN_NAME]"
drag, startPoint x: 822, startPoint y: 60, endPoint x: 1340, endPoint y: 519, distance: 692.3
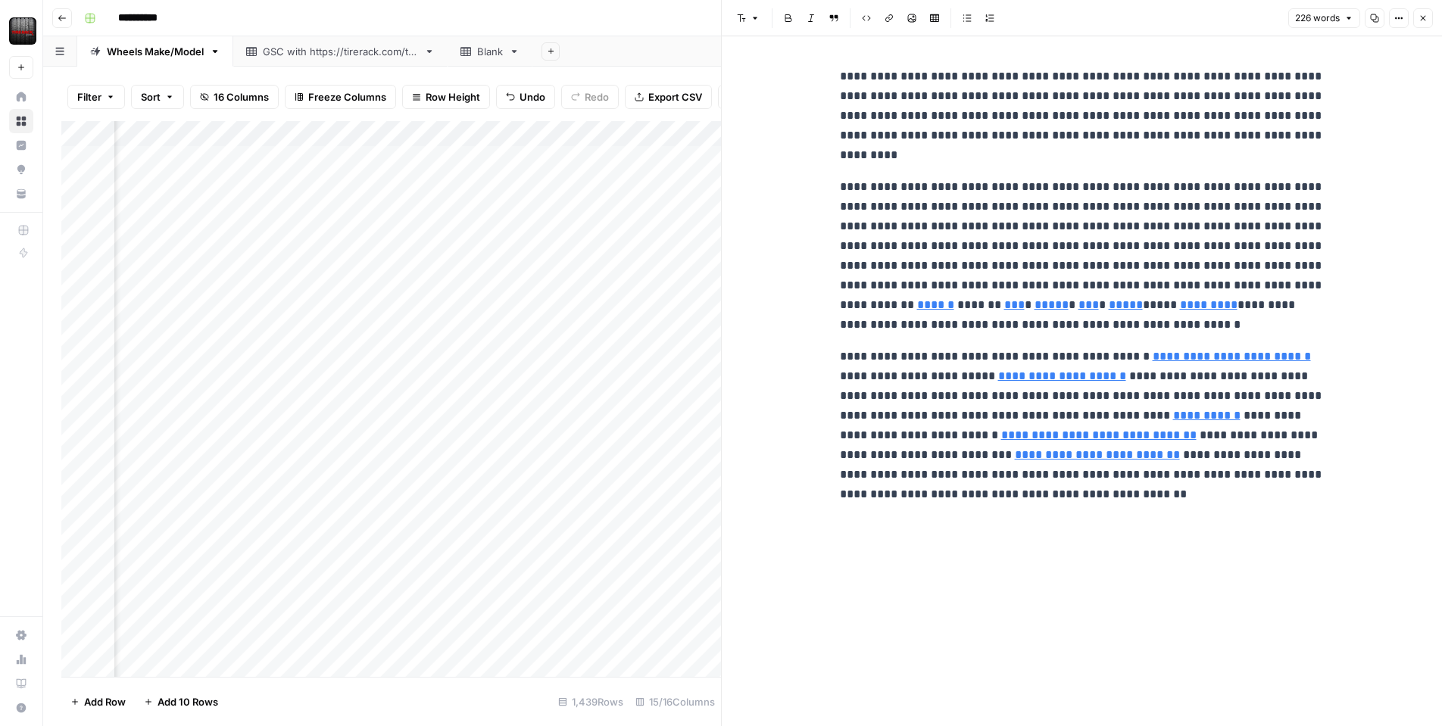
type input "[URL][DOMAIN_NAME]"
click at [1058, 439] on input "[URL][DOMAIN_NAME]" at bounding box center [1008, 432] width 202 height 15
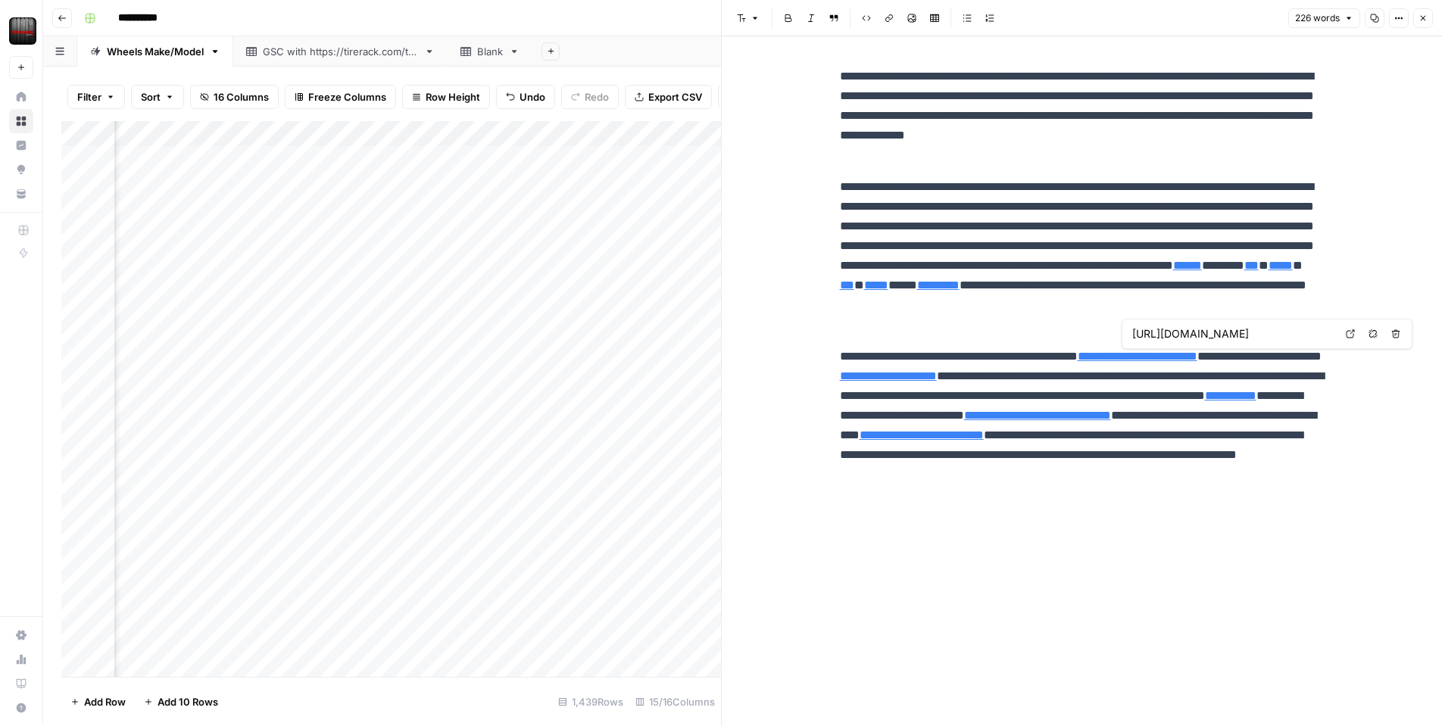
type input "[URL][DOMAIN_NAME]"
click at [1198, 356] on link "**********" at bounding box center [1138, 356] width 120 height 11
click at [1214, 342] on div "[URL][DOMAIN_NAME]" at bounding box center [1233, 334] width 209 height 18
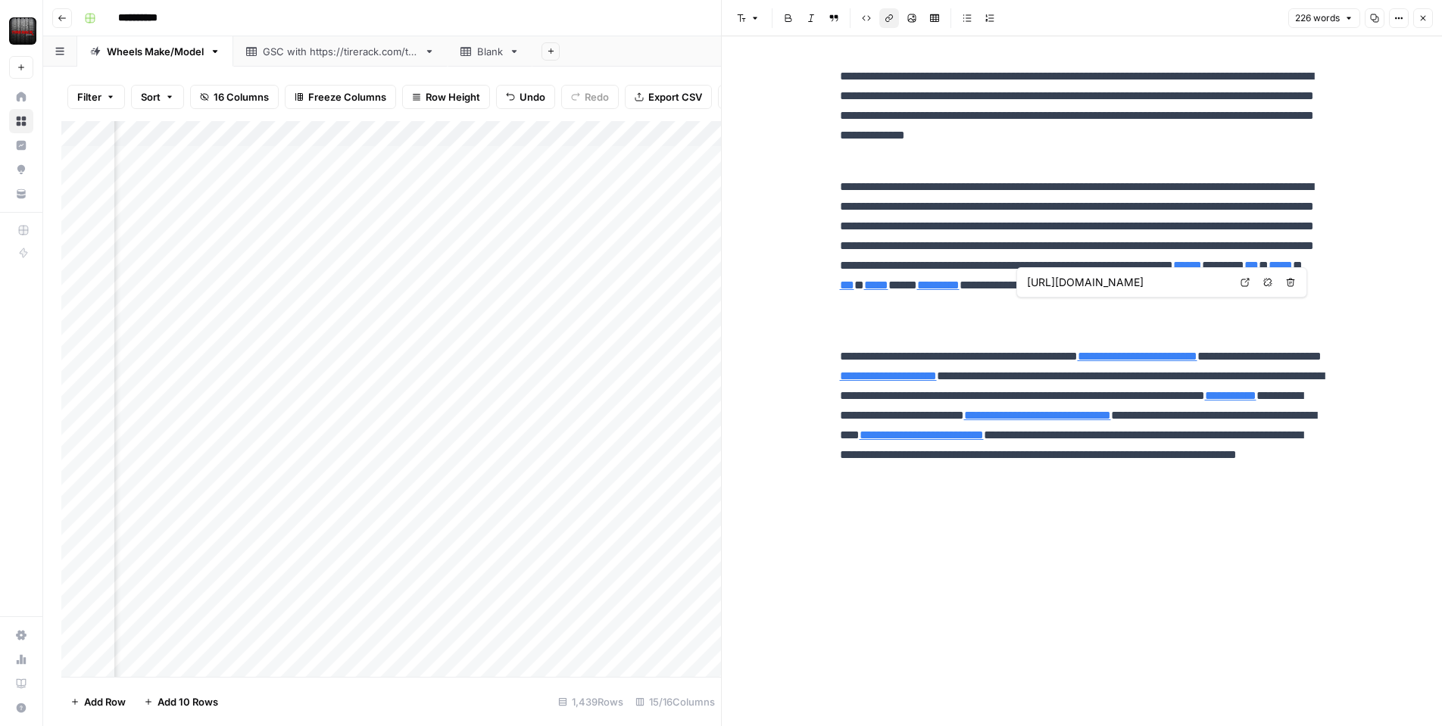
type input "[URL][DOMAIN_NAME]"
